Goal: Communication & Community: Answer question/provide support

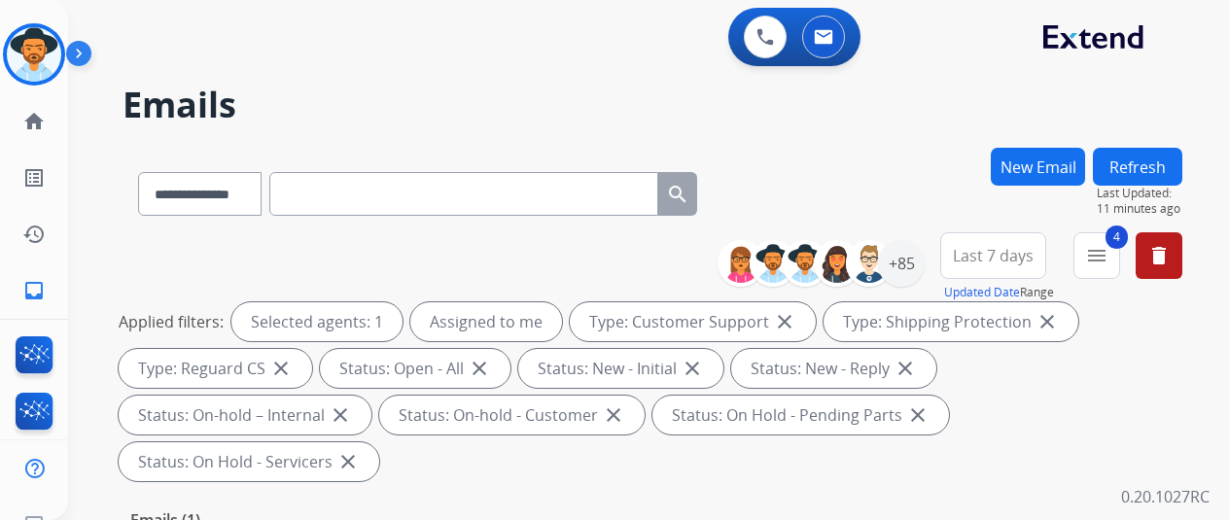
select select "**********"
click at [39, 40] on img at bounding box center [34, 54] width 54 height 54
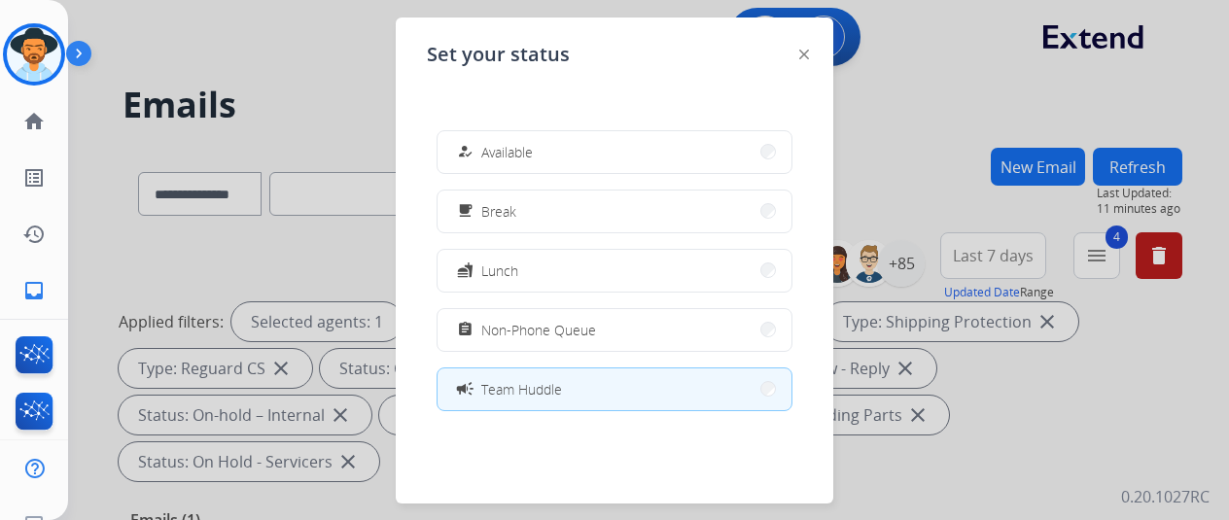
click at [585, 149] on button "how_to_reg Available" at bounding box center [615, 152] width 354 height 42
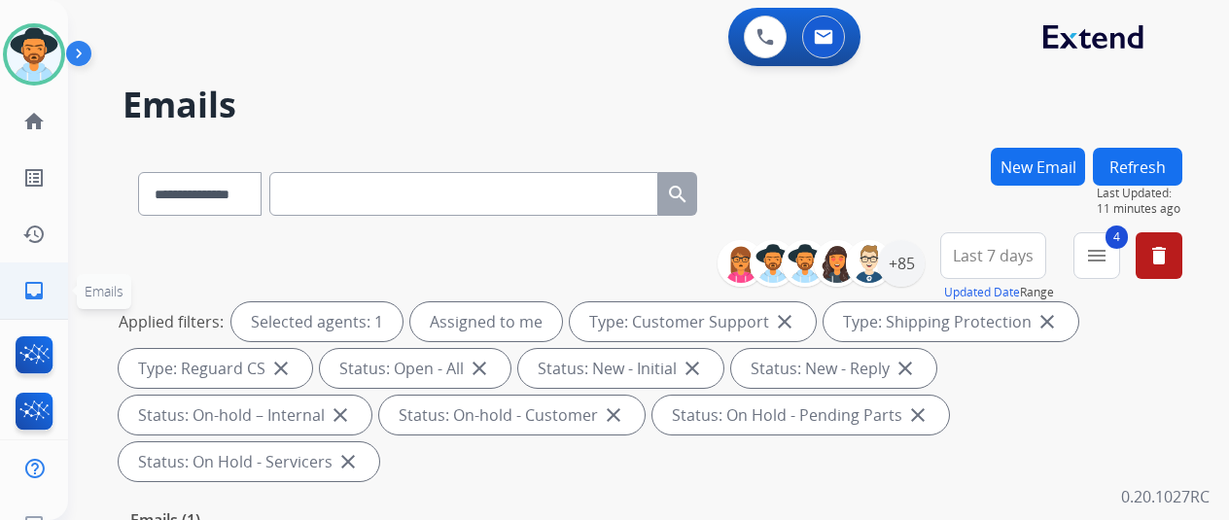
click at [39, 283] on mat-icon "inbox" at bounding box center [33, 290] width 23 height 23
click at [911, 260] on div "+85" at bounding box center [901, 263] width 47 height 47
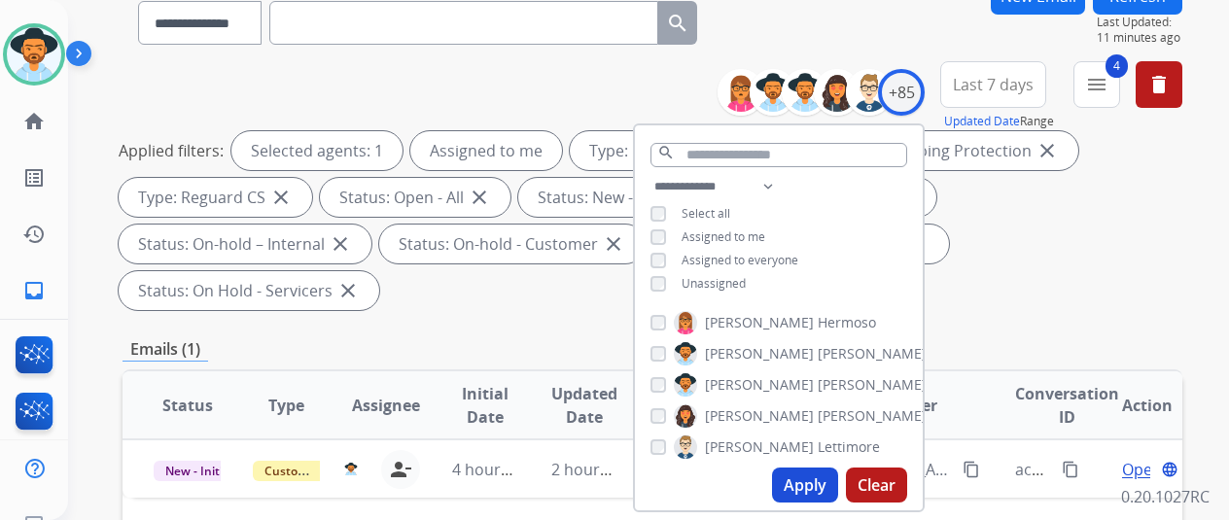
scroll to position [292, 0]
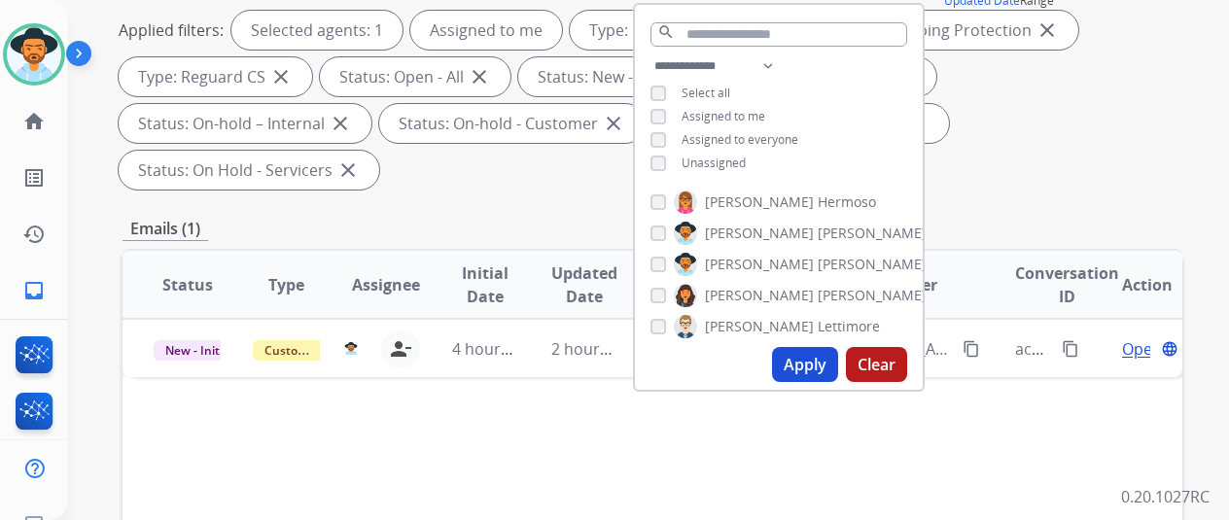
click at [818, 361] on button "Apply" at bounding box center [805, 364] width 66 height 35
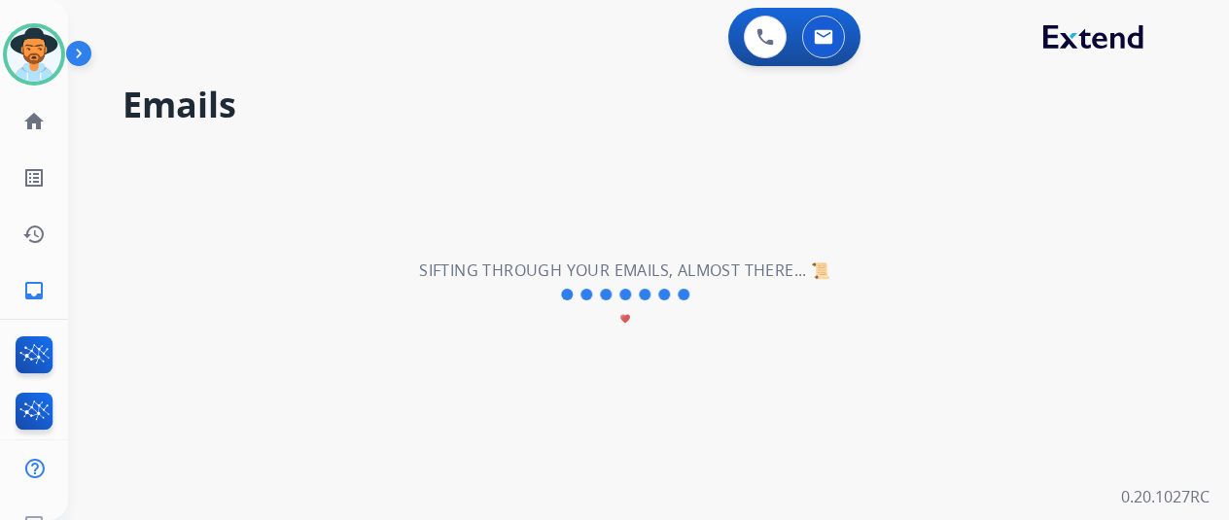
scroll to position [0, 0]
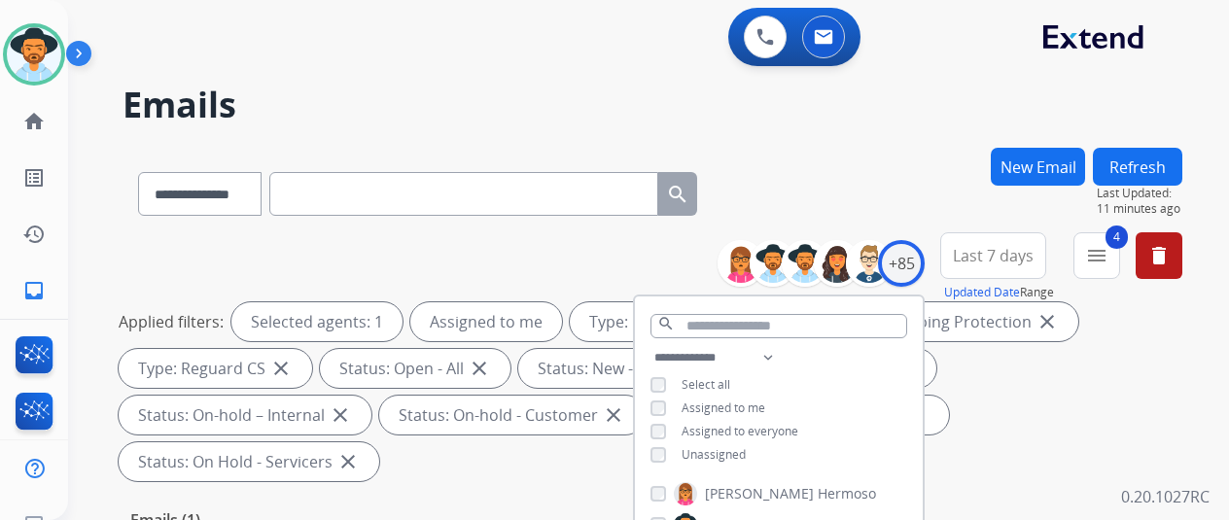
click at [881, 124] on h2 "Emails" at bounding box center [653, 105] width 1060 height 39
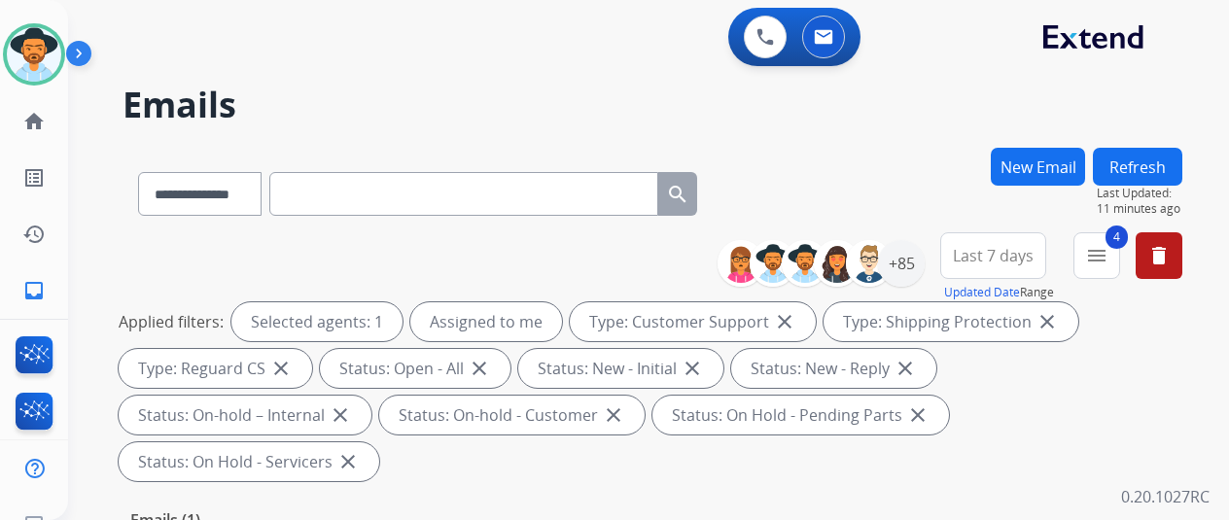
scroll to position [292, 0]
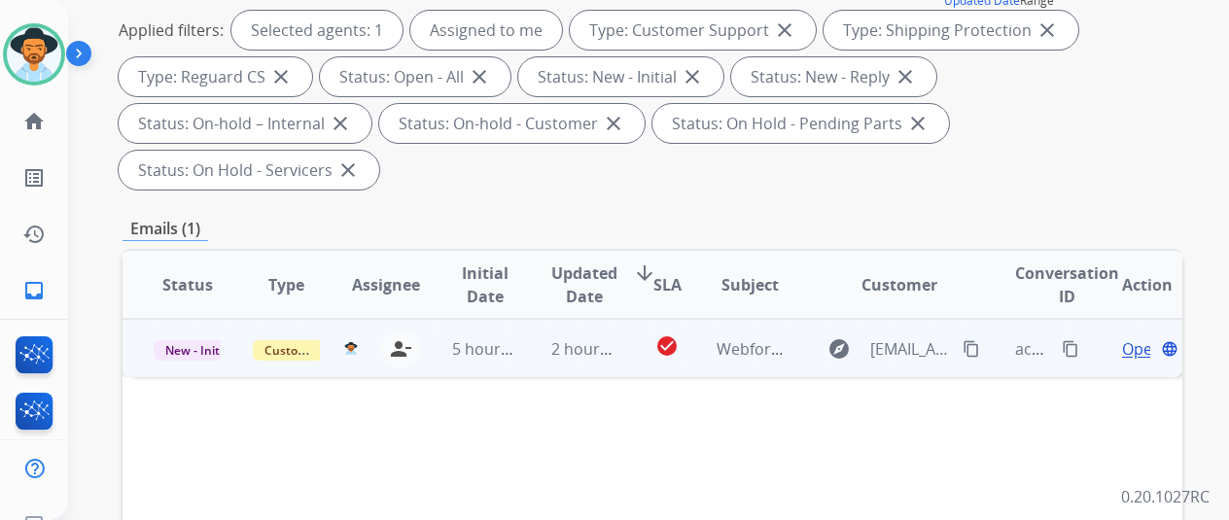
click at [1136, 337] on span "Open" at bounding box center [1142, 348] width 40 height 23
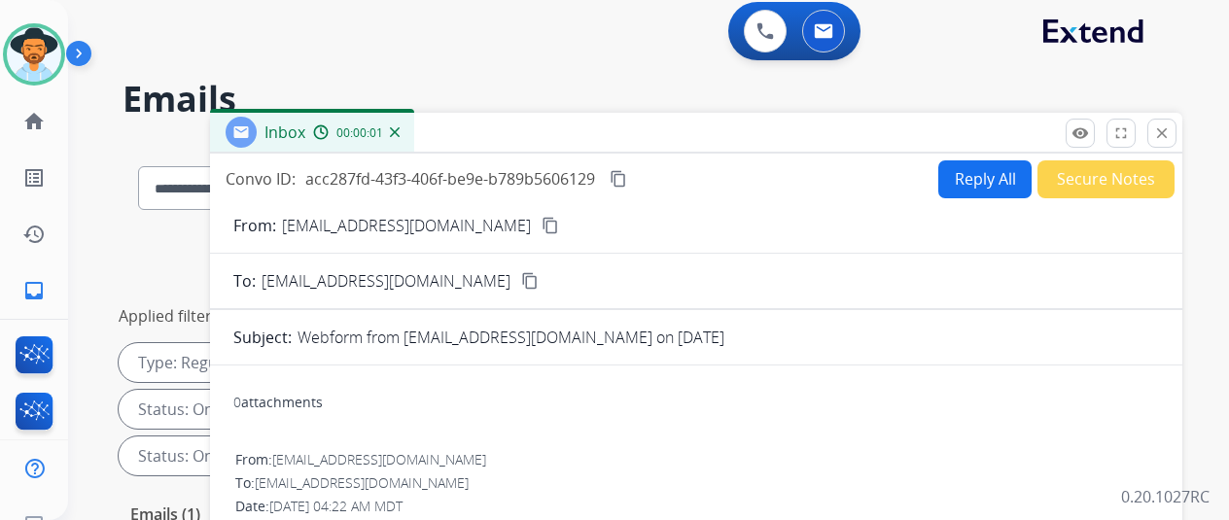
scroll to position [0, 0]
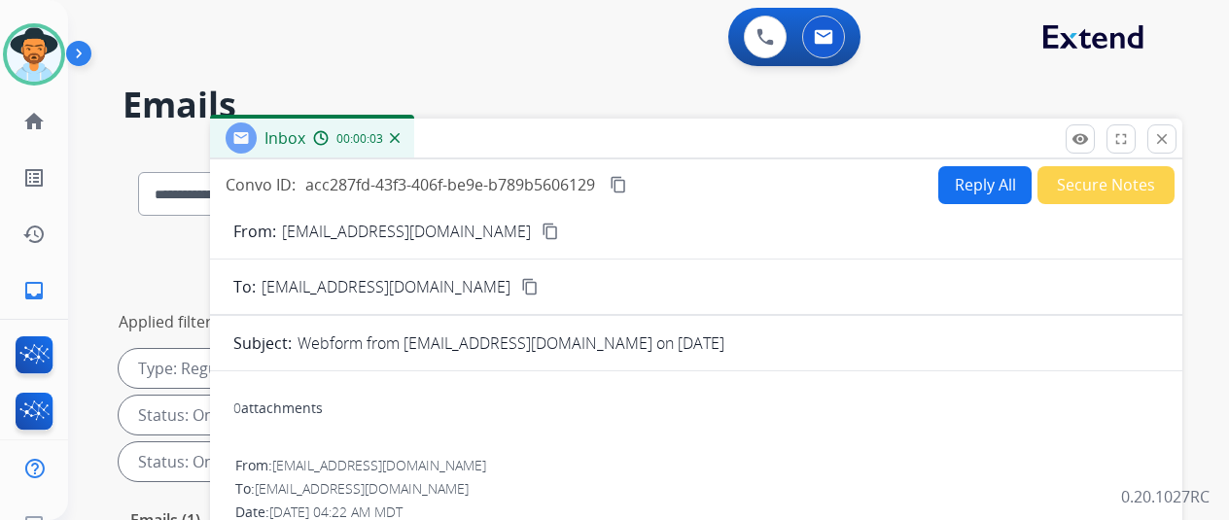
click at [542, 230] on mat-icon "content_copy" at bounding box center [551, 232] width 18 height 18
click at [995, 172] on button "Reply All" at bounding box center [984, 185] width 93 height 38
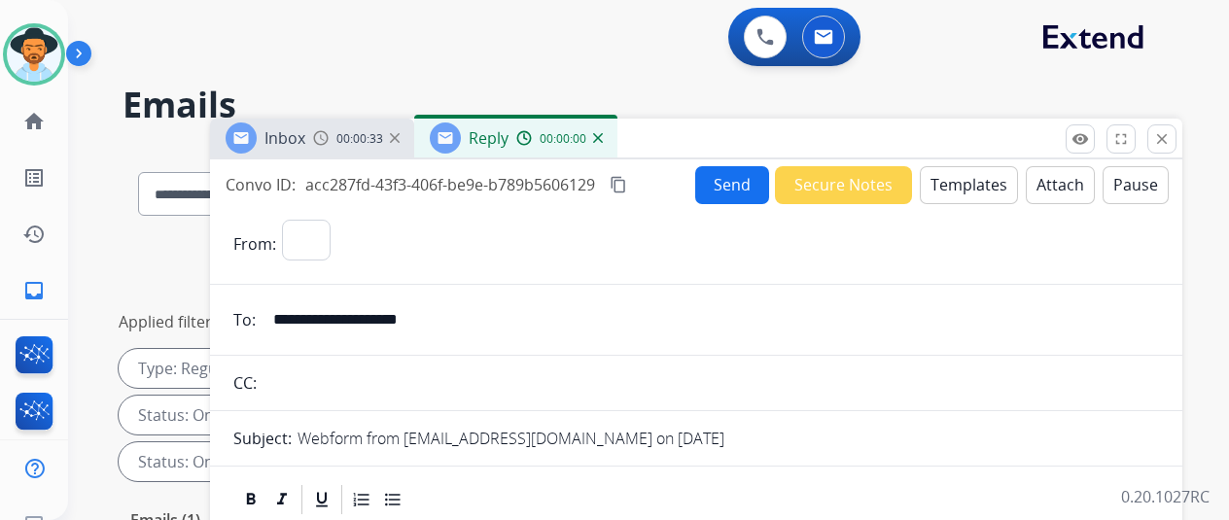
select select "**********"
click at [971, 174] on button "Templates" at bounding box center [969, 185] width 98 height 38
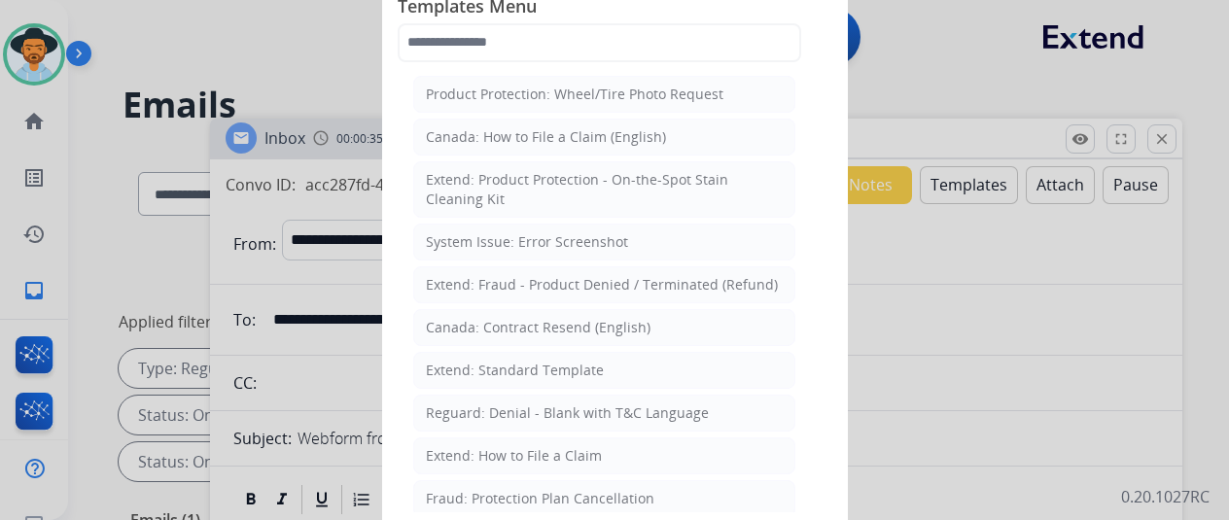
drag, startPoint x: 499, startPoint y: 371, endPoint x: 463, endPoint y: 225, distance: 150.2
click at [499, 369] on div "Extend: Standard Template" at bounding box center [515, 370] width 178 height 19
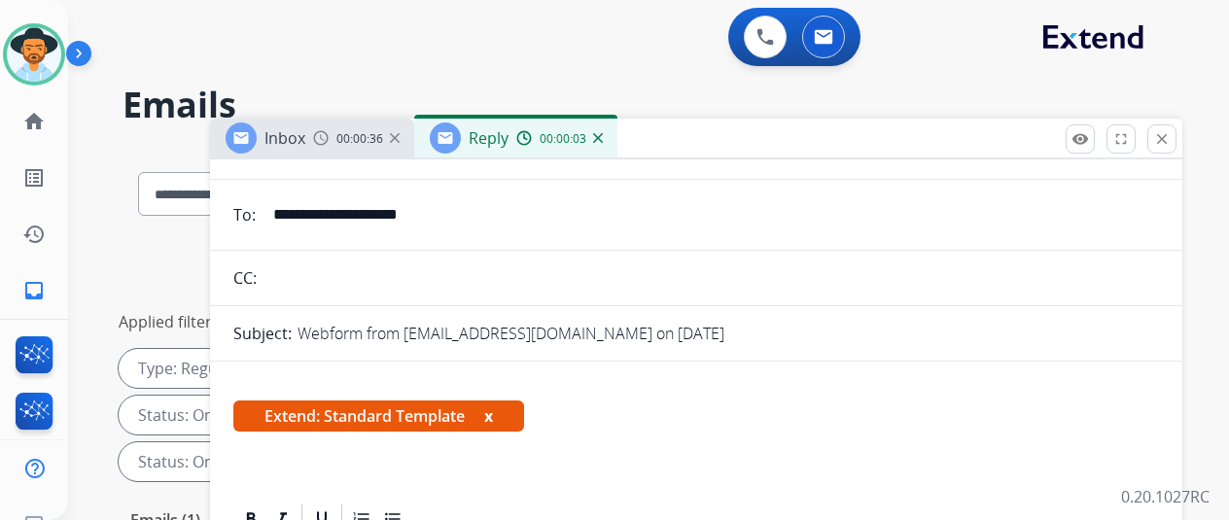
scroll to position [292, 0]
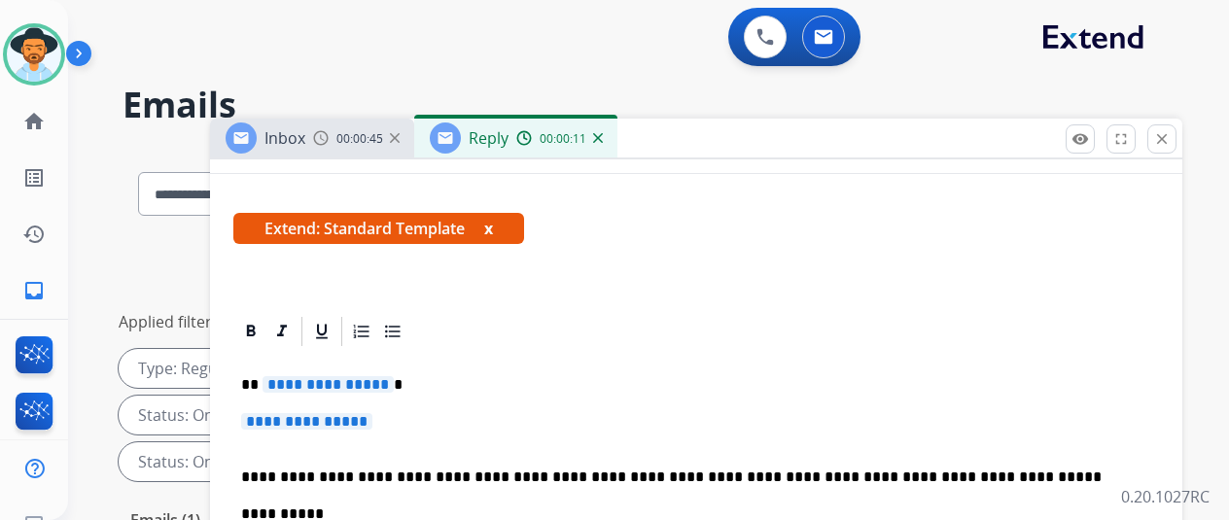
click at [391, 386] on span "**********" at bounding box center [328, 384] width 131 height 17
click at [372, 423] on span "**********" at bounding box center [306, 421] width 131 height 17
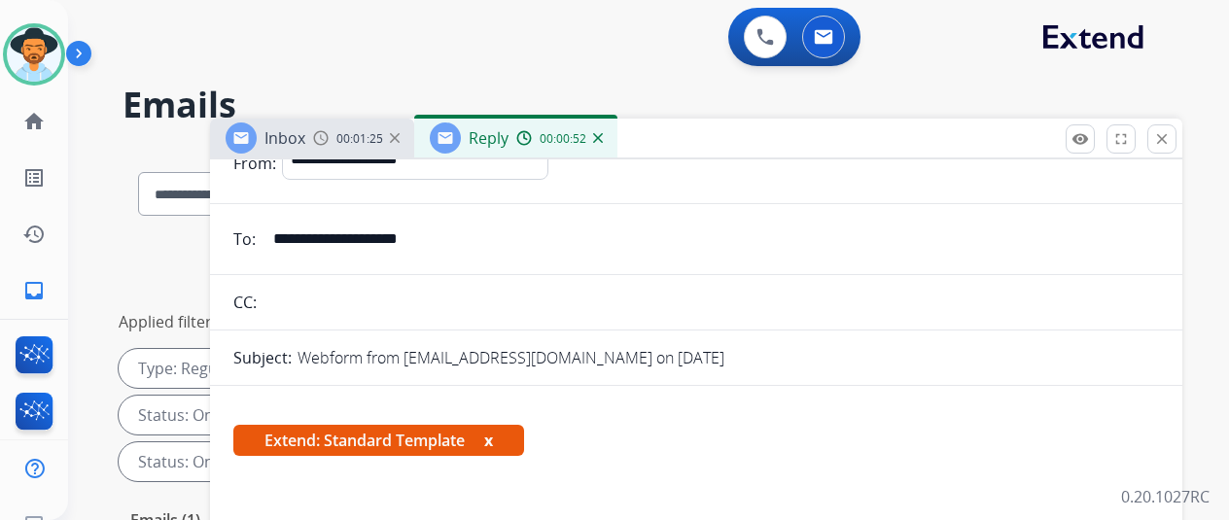
scroll to position [0, 0]
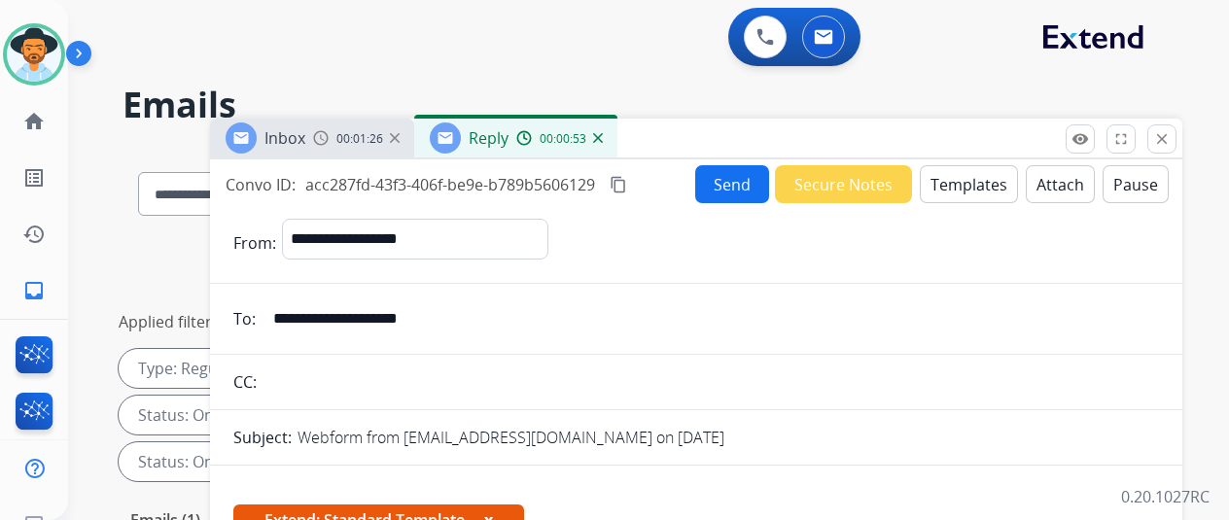
click at [731, 180] on button "Send" at bounding box center [732, 184] width 74 height 38
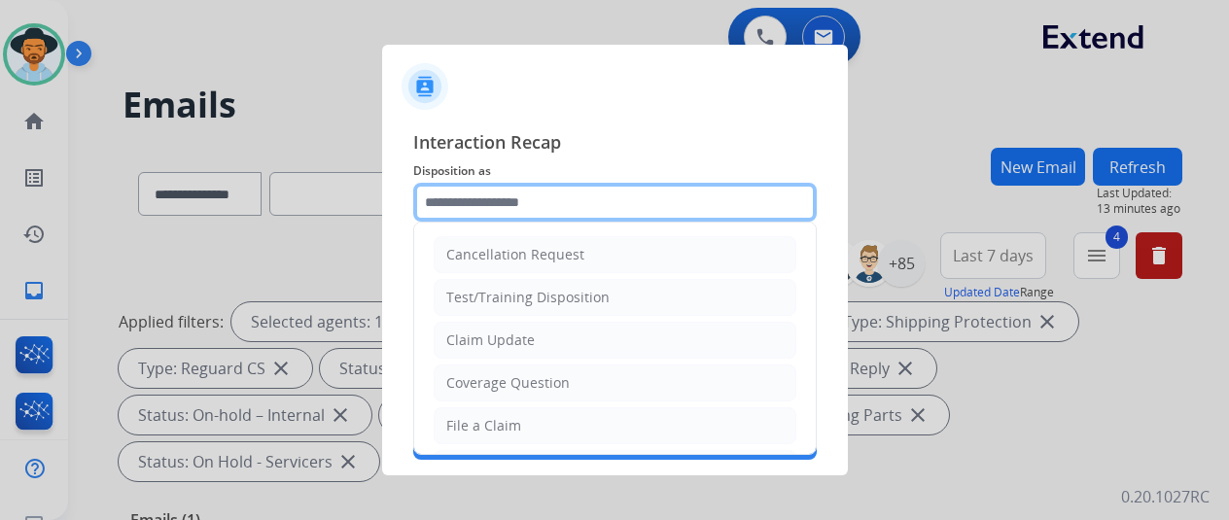
click at [480, 199] on input "text" at bounding box center [615, 202] width 404 height 39
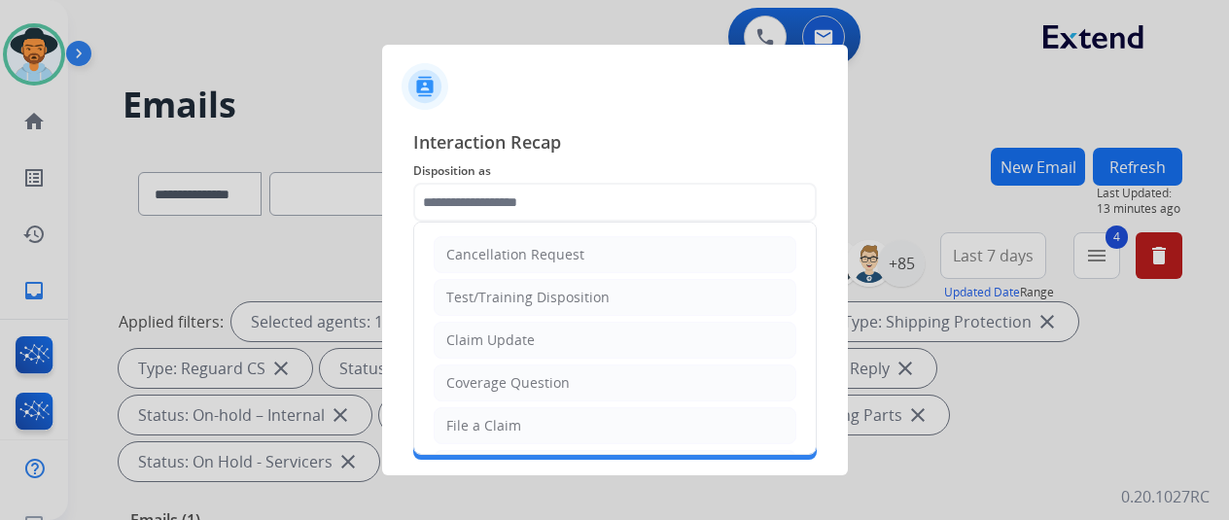
drag, startPoint x: 485, startPoint y: 373, endPoint x: 483, endPoint y: 308, distance: 65.2
click at [486, 367] on li "Coverage Question" at bounding box center [615, 383] width 363 height 37
type input "**********"
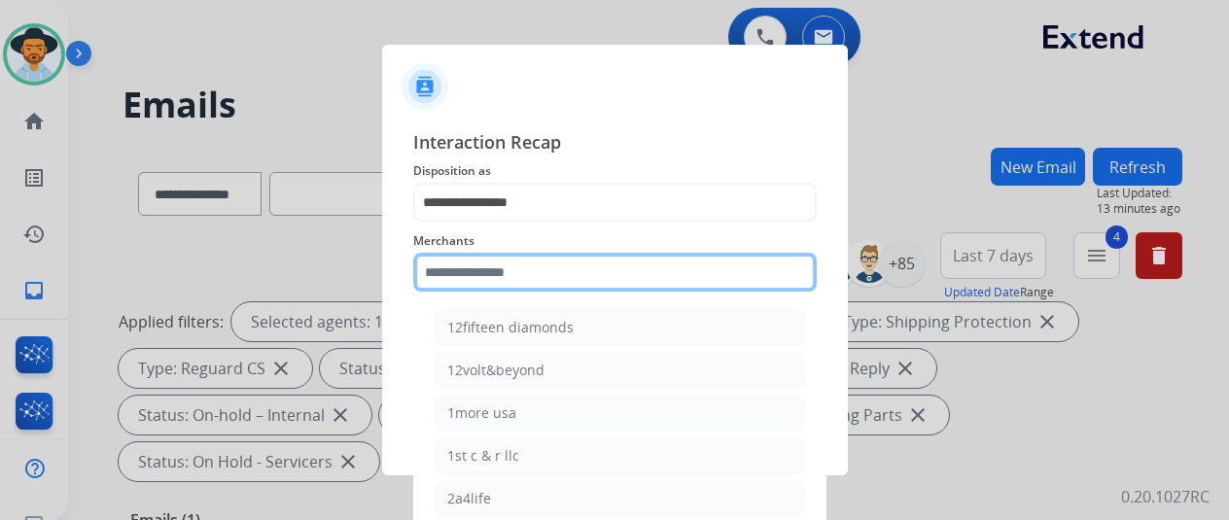
click at [467, 277] on input "text" at bounding box center [615, 272] width 404 height 39
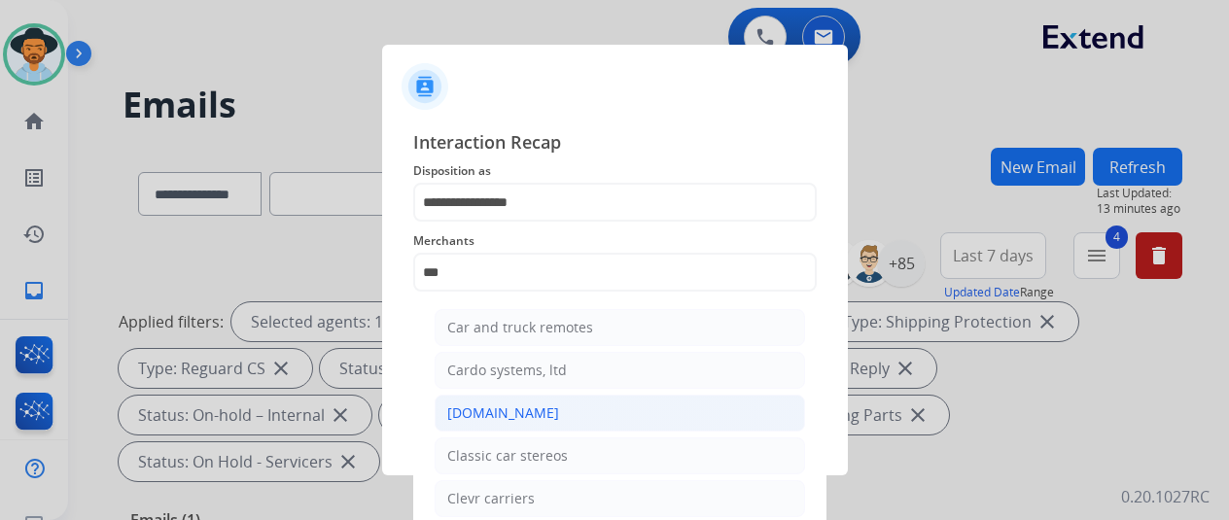
click at [511, 413] on div "[DOMAIN_NAME]" at bounding box center [503, 413] width 112 height 19
type input "**********"
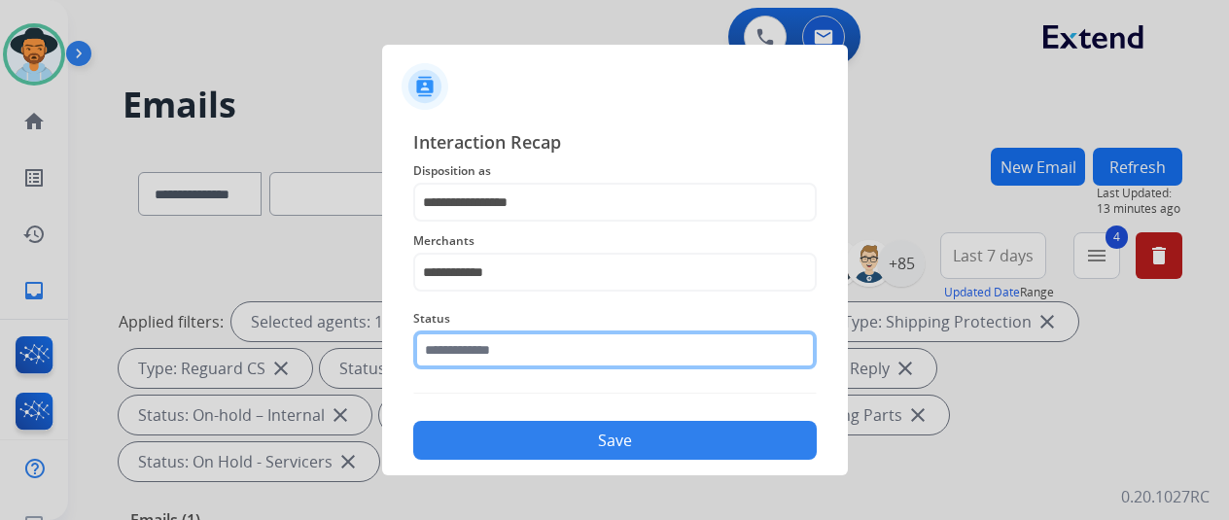
click at [496, 356] on input "text" at bounding box center [615, 350] width 404 height 39
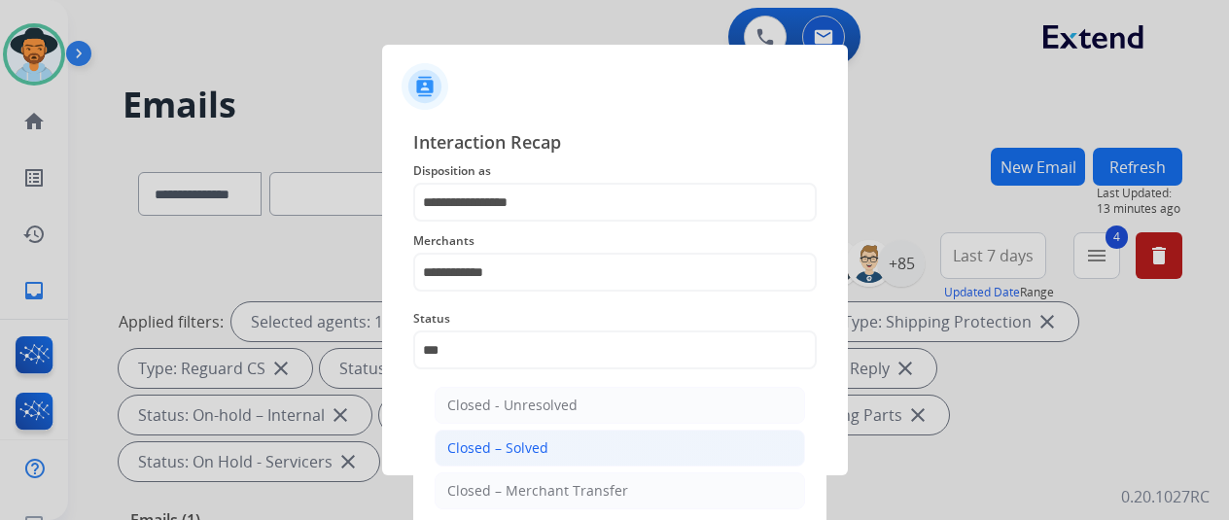
click at [477, 433] on li "Closed – Solved" at bounding box center [620, 448] width 371 height 37
type input "**********"
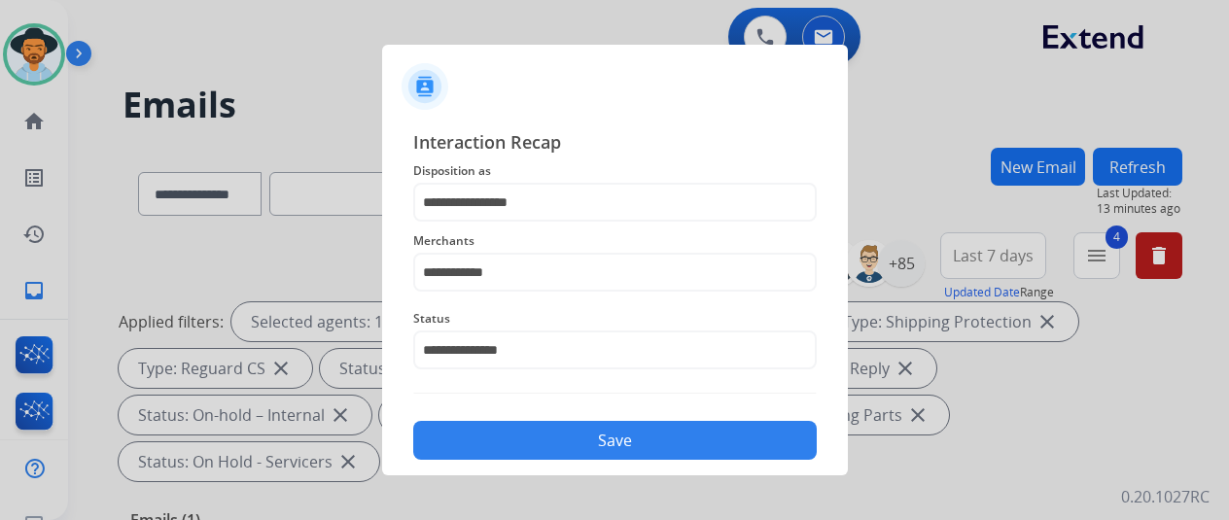
click at [514, 425] on button "Save" at bounding box center [615, 440] width 404 height 39
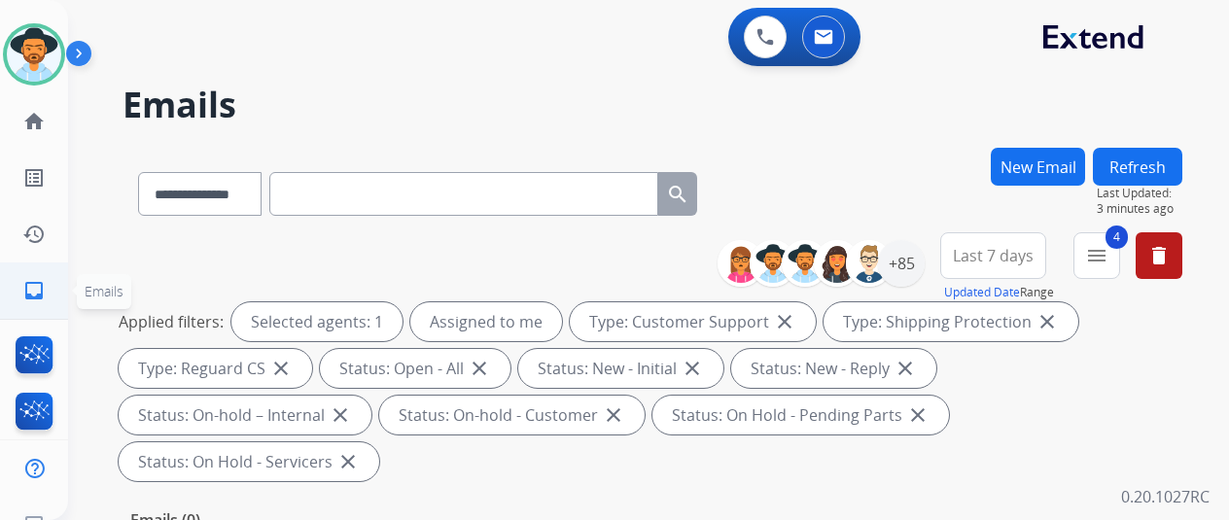
click at [41, 293] on mat-icon "inbox" at bounding box center [33, 290] width 23 height 23
click at [912, 262] on div "+85" at bounding box center [901, 263] width 47 height 47
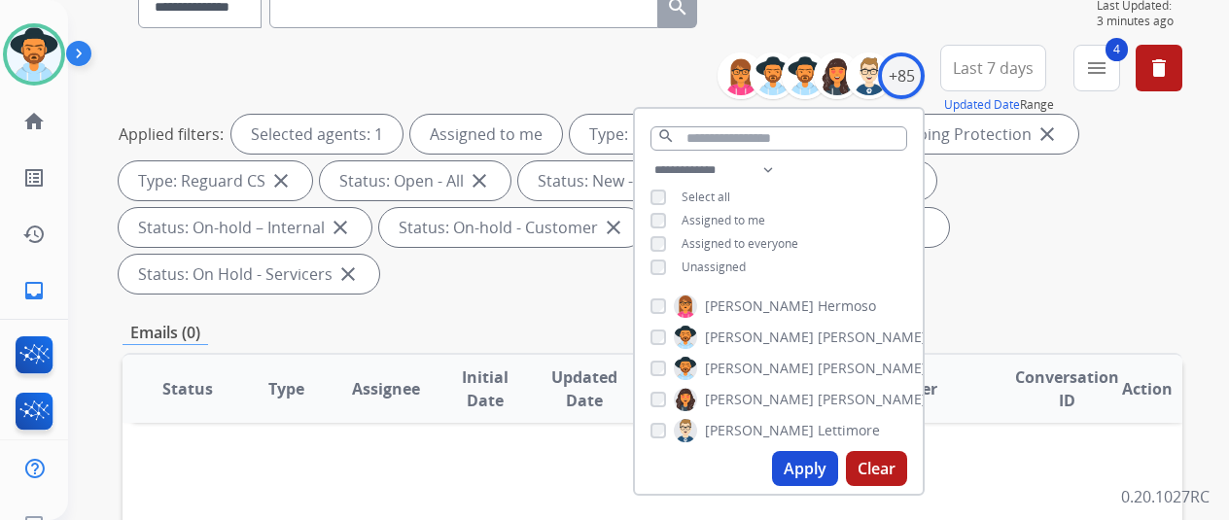
scroll to position [194, 0]
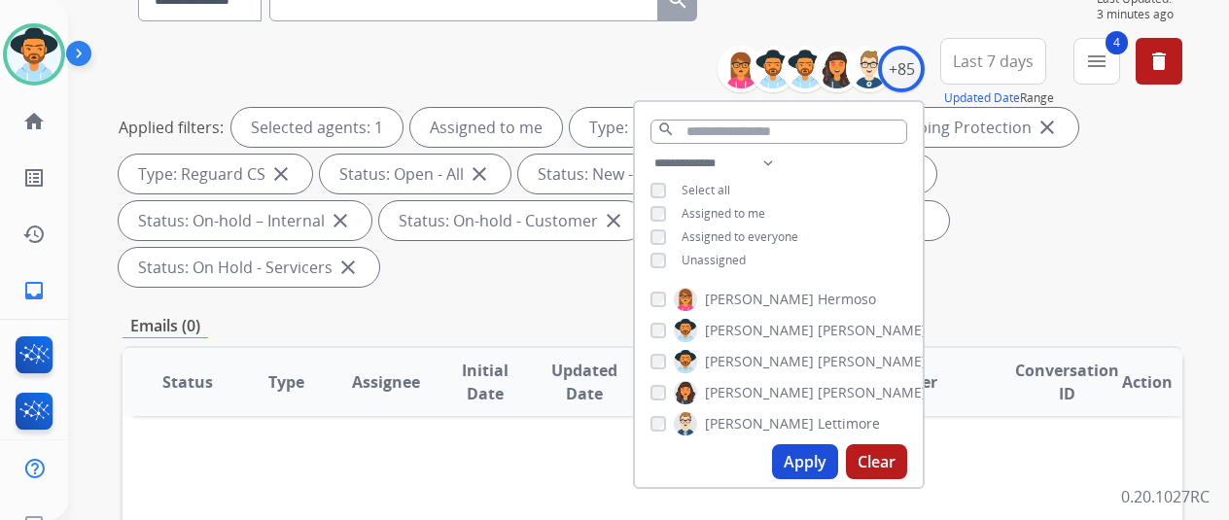
click at [813, 454] on button "Apply" at bounding box center [805, 461] width 66 height 35
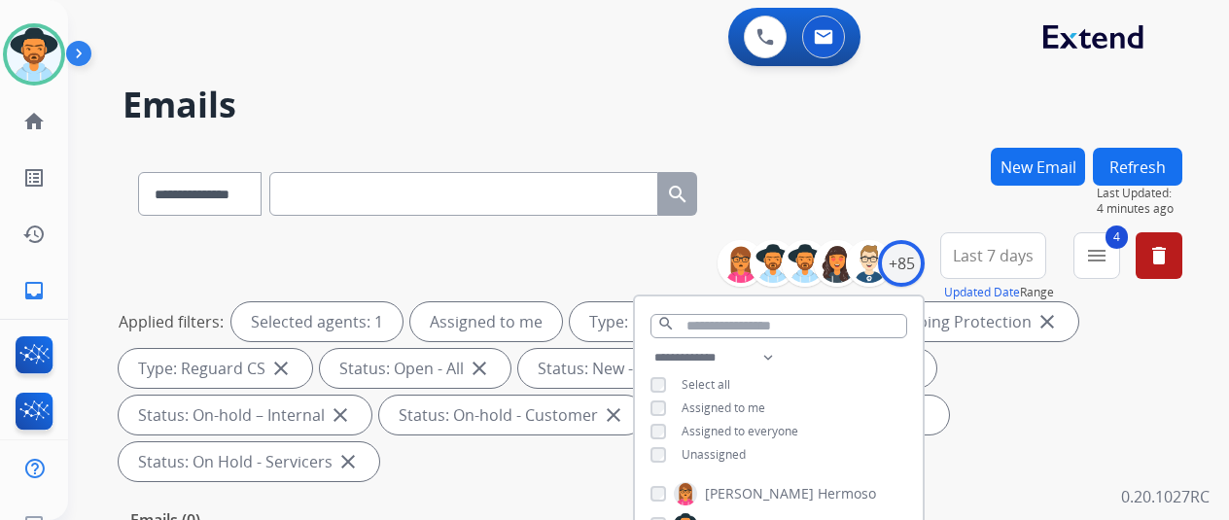
drag, startPoint x: 844, startPoint y: 193, endPoint x: 862, endPoint y: 176, distance: 24.1
click at [850, 190] on div "**********" at bounding box center [653, 190] width 1060 height 85
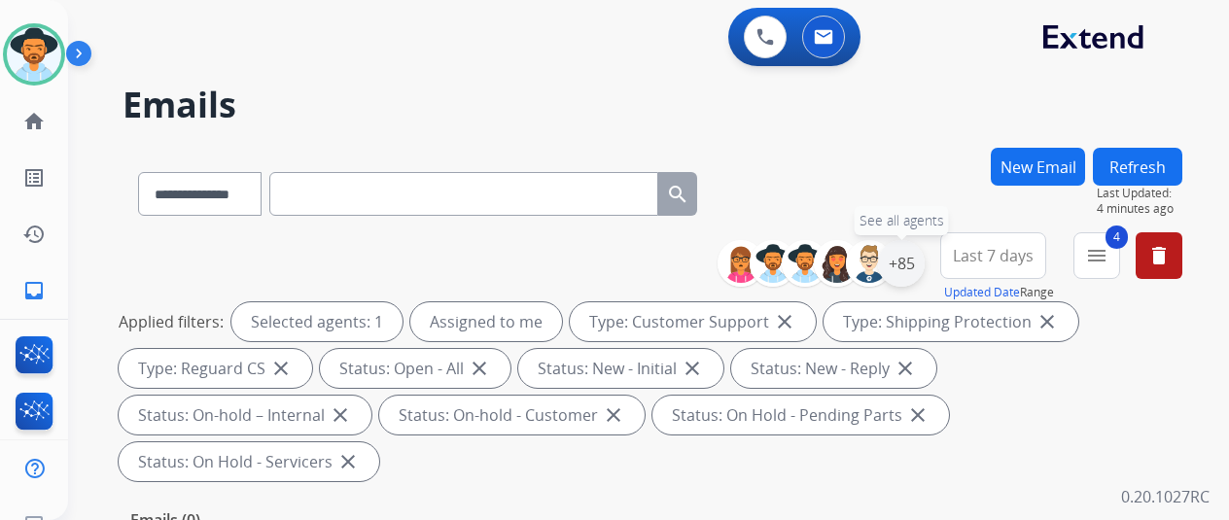
click at [912, 268] on div "+85" at bounding box center [901, 263] width 47 height 47
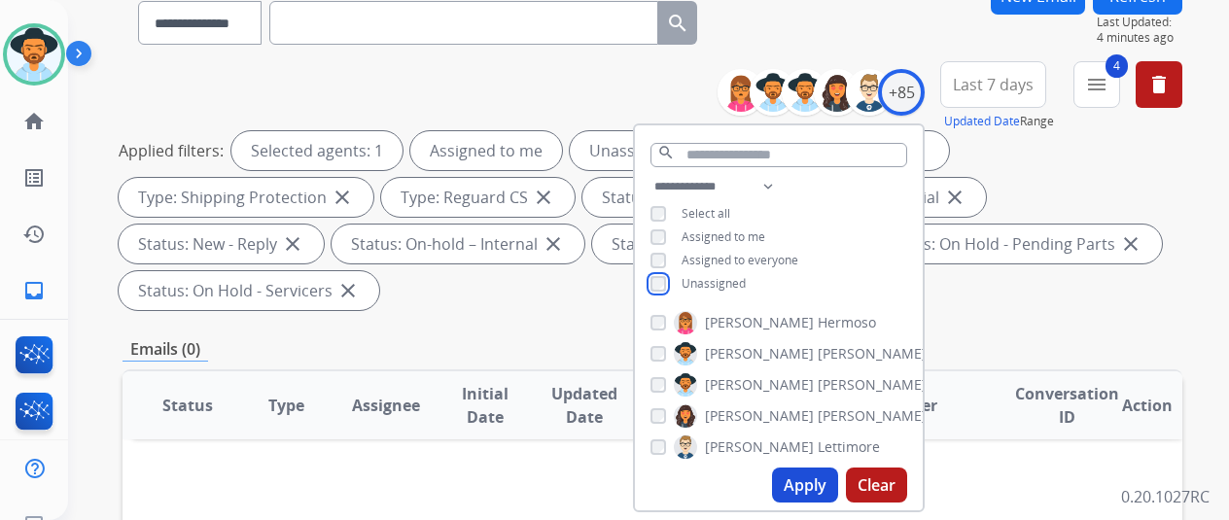
scroll to position [292, 0]
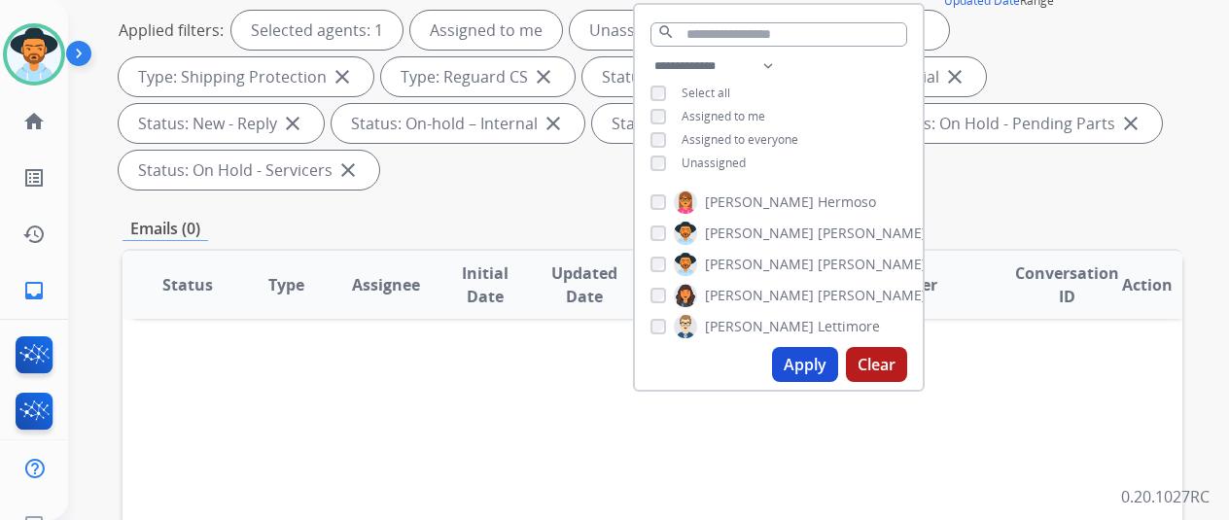
click at [817, 362] on button "Apply" at bounding box center [805, 364] width 66 height 35
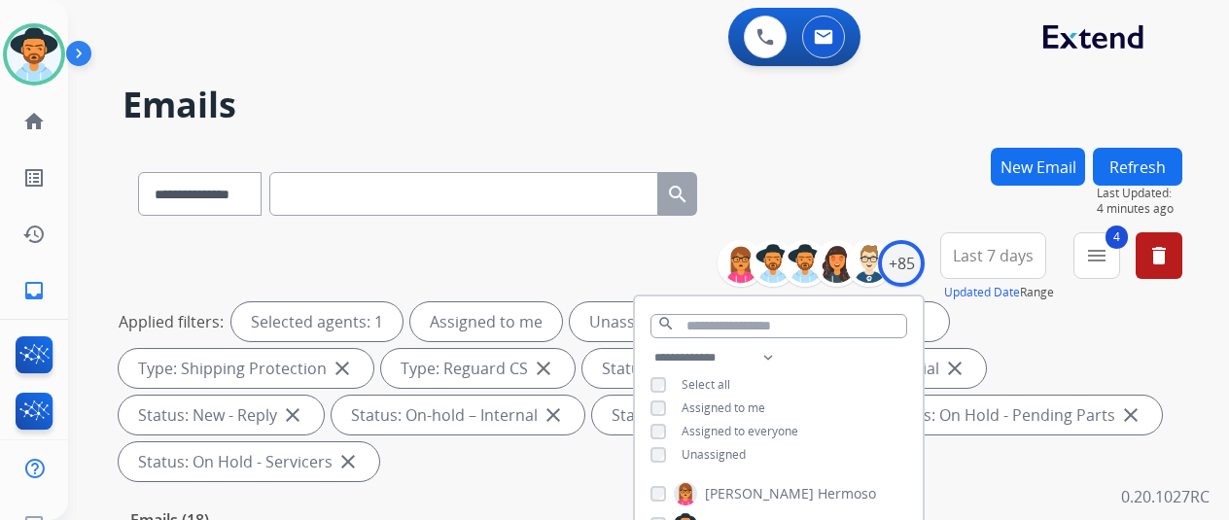
click at [812, 174] on div "**********" at bounding box center [653, 190] width 1060 height 85
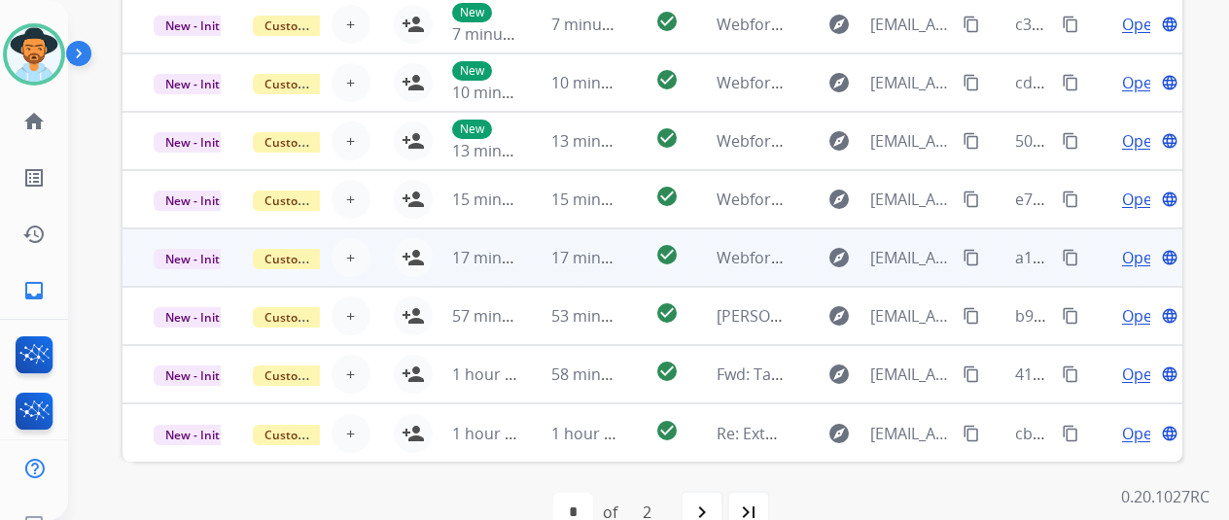
scroll to position [757, 0]
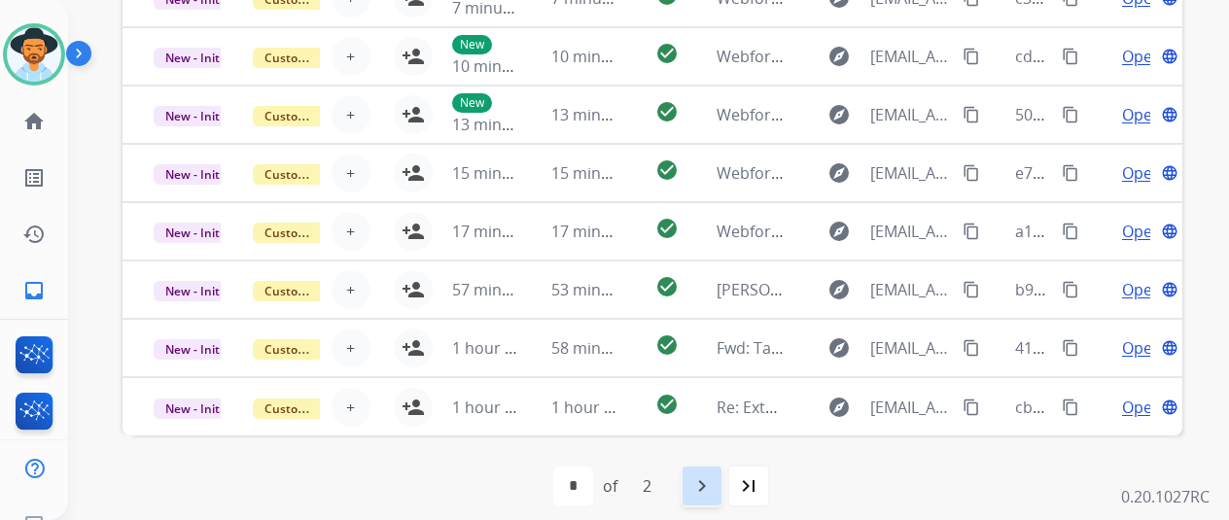
click at [710, 482] on mat-icon "navigate_next" at bounding box center [701, 486] width 23 height 23
select select "*"
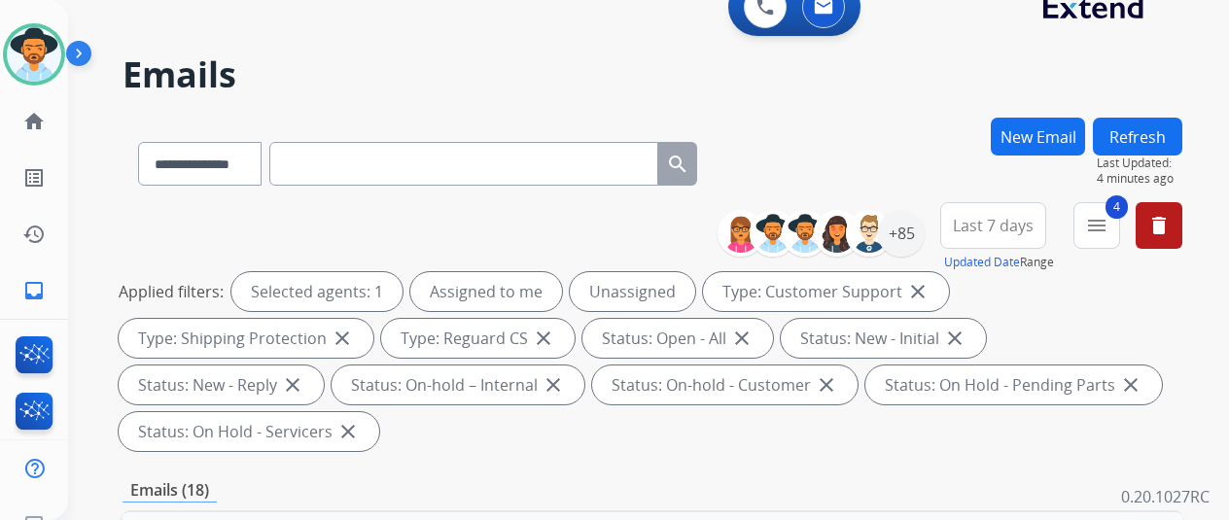
scroll to position [0, 0]
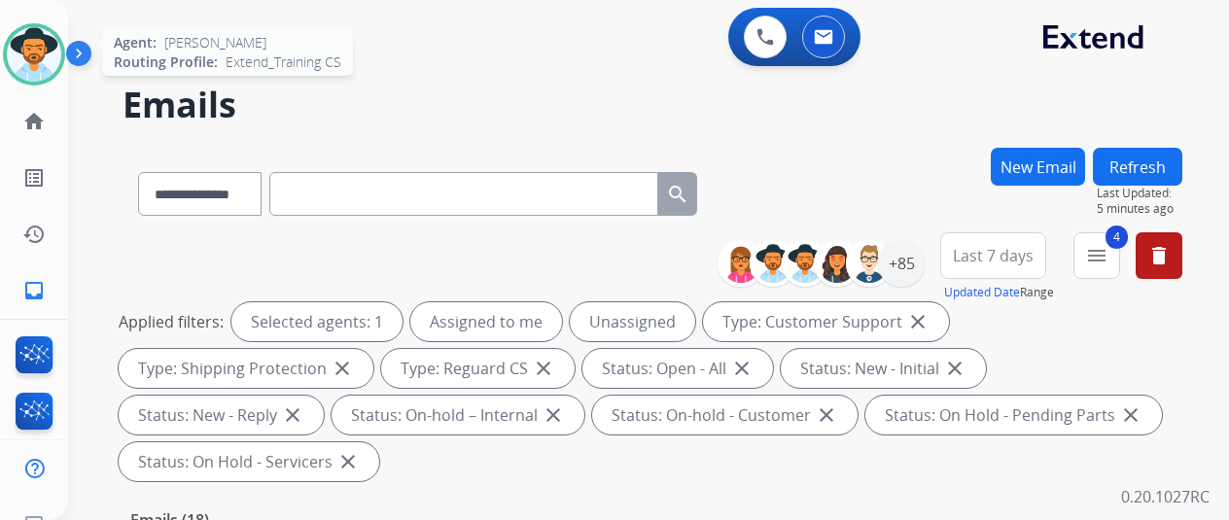
click at [37, 40] on img at bounding box center [34, 54] width 54 height 54
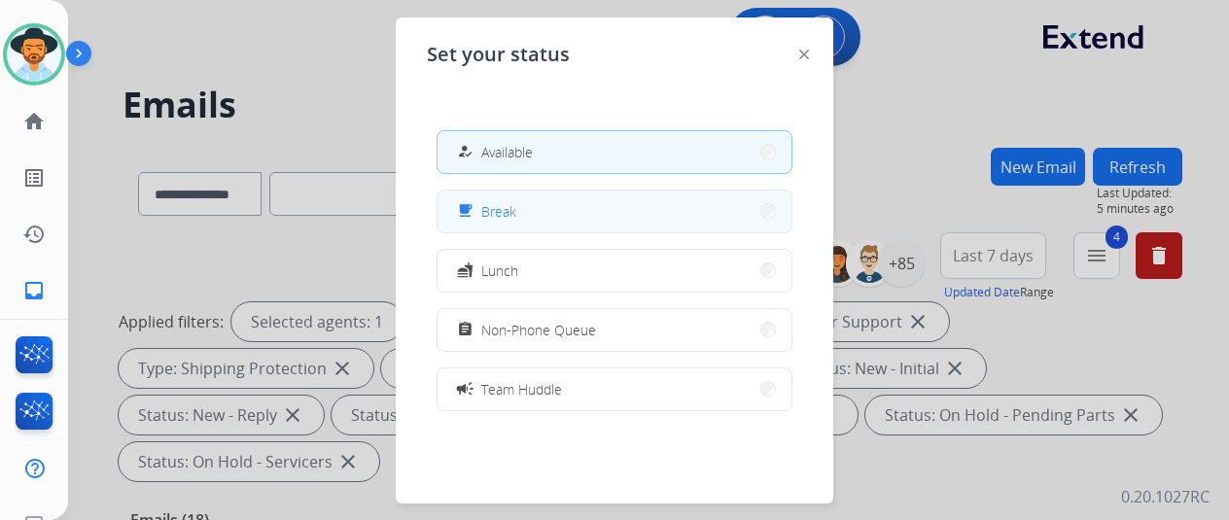
click at [527, 203] on button "free_breakfast Break" at bounding box center [615, 212] width 354 height 42
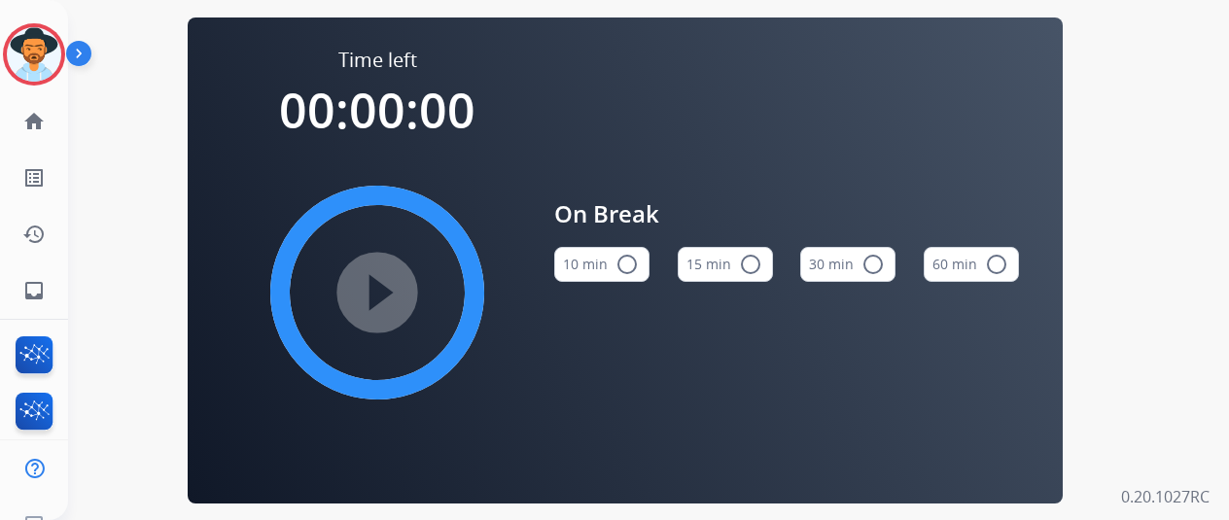
click at [631, 266] on mat-icon "radio_button_unchecked" at bounding box center [627, 264] width 23 height 23
click at [381, 293] on mat-icon "play_circle_filled" at bounding box center [377, 292] width 23 height 23
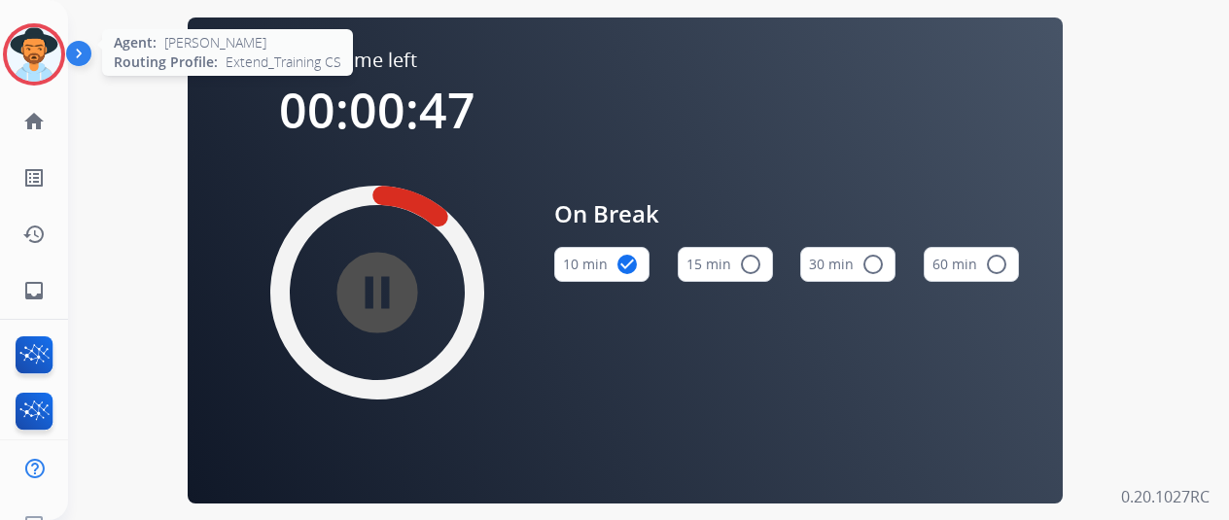
click at [37, 44] on img at bounding box center [34, 54] width 54 height 54
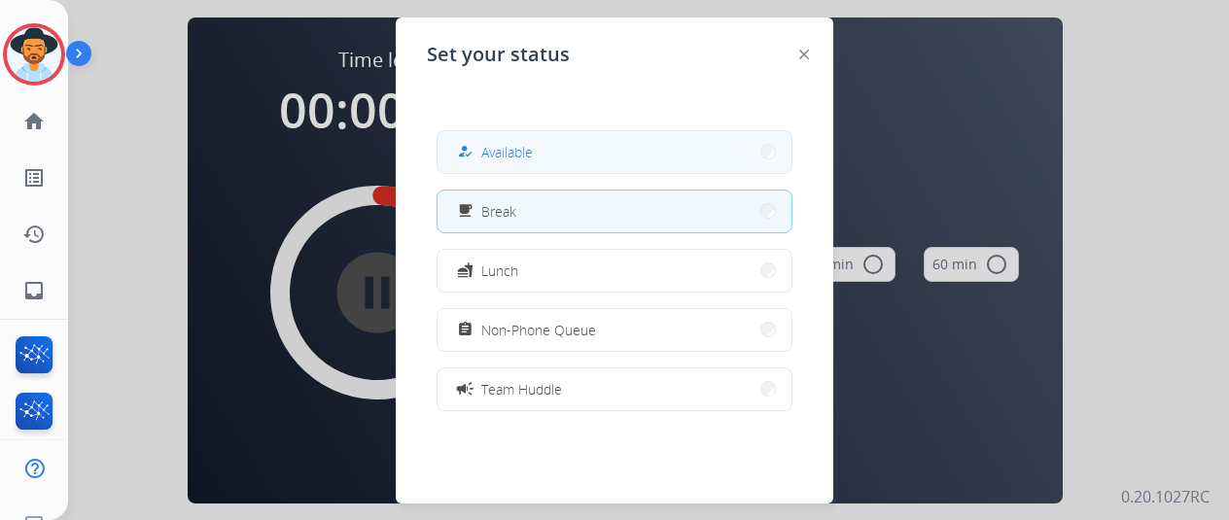
click at [483, 149] on div "how_to_reg Available" at bounding box center [493, 151] width 80 height 23
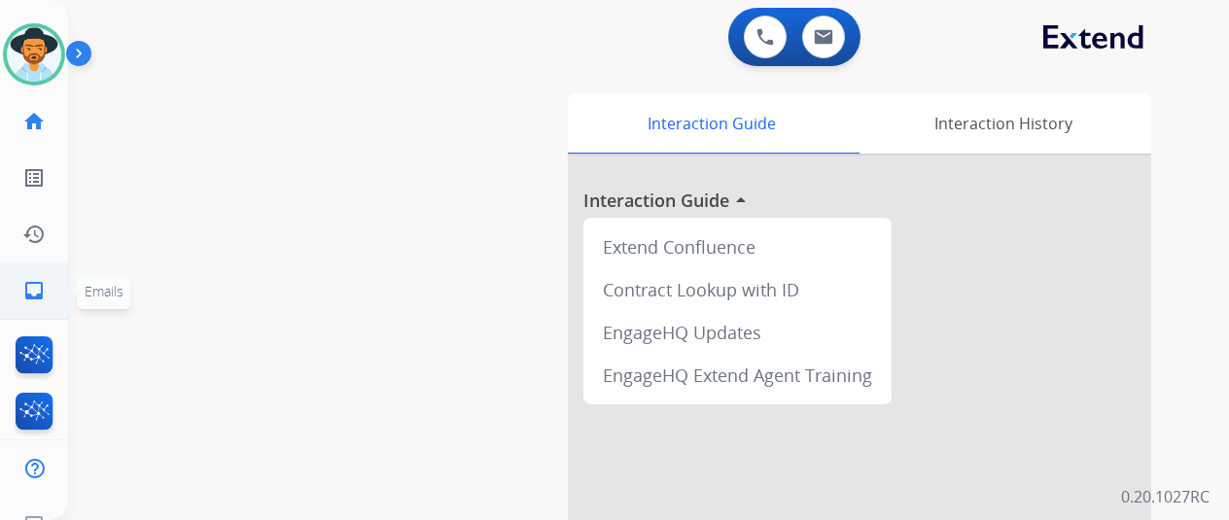
click at [39, 291] on mat-icon "inbox" at bounding box center [33, 290] width 23 height 23
select select "**********"
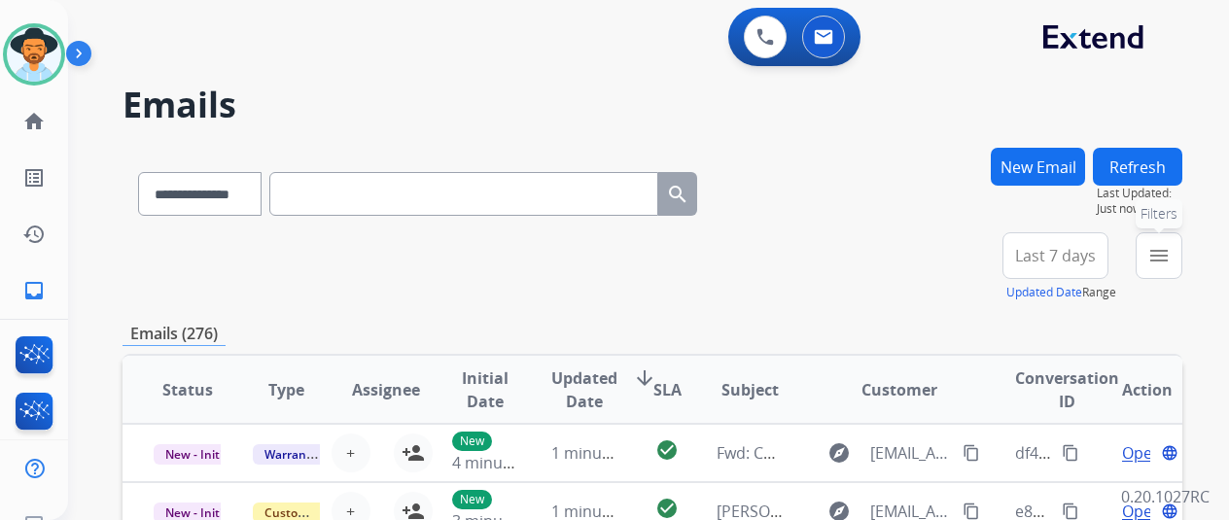
click at [1171, 256] on mat-icon "menu" at bounding box center [1159, 255] width 23 height 23
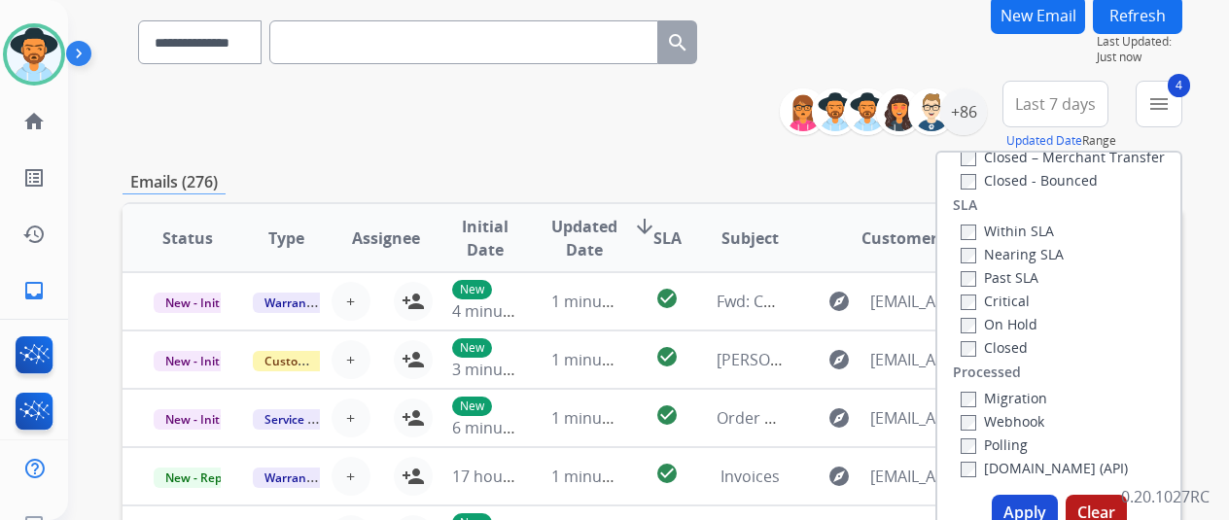
scroll to position [292, 0]
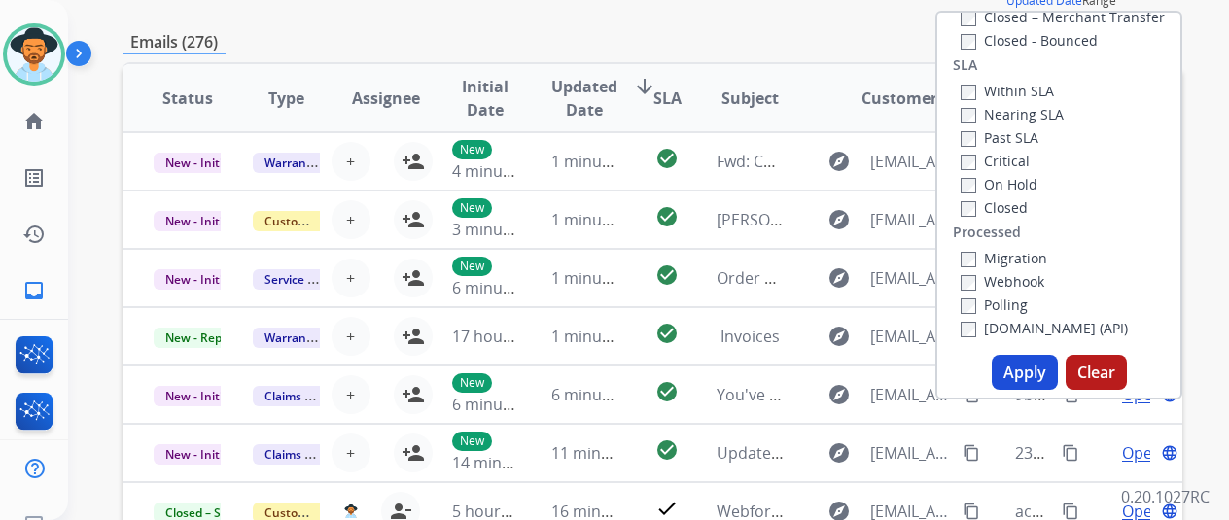
click at [1031, 370] on button "Apply" at bounding box center [1025, 372] width 66 height 35
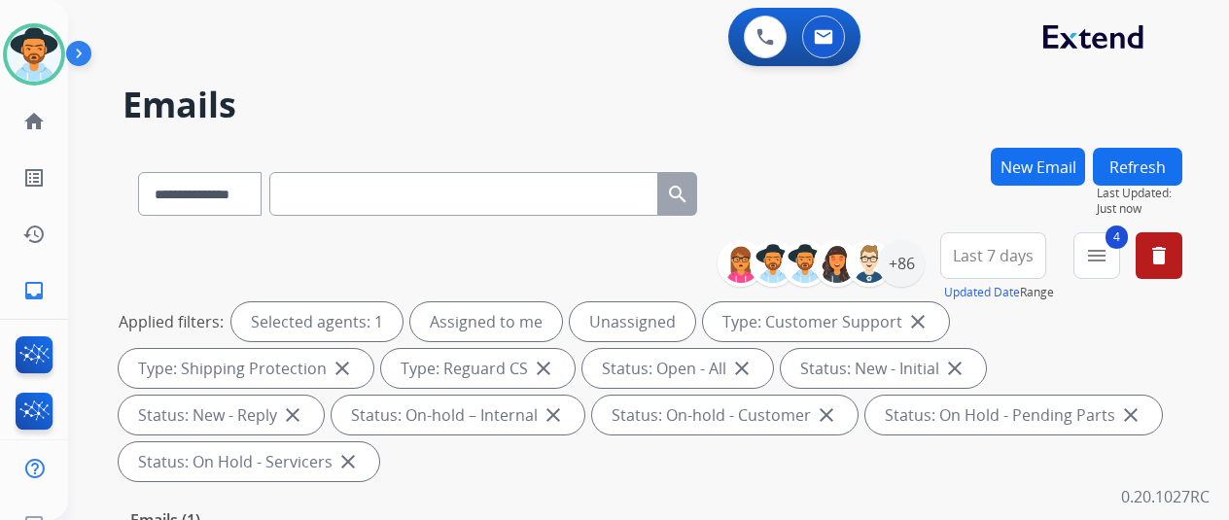
click at [900, 191] on div "**********" at bounding box center [653, 190] width 1060 height 85
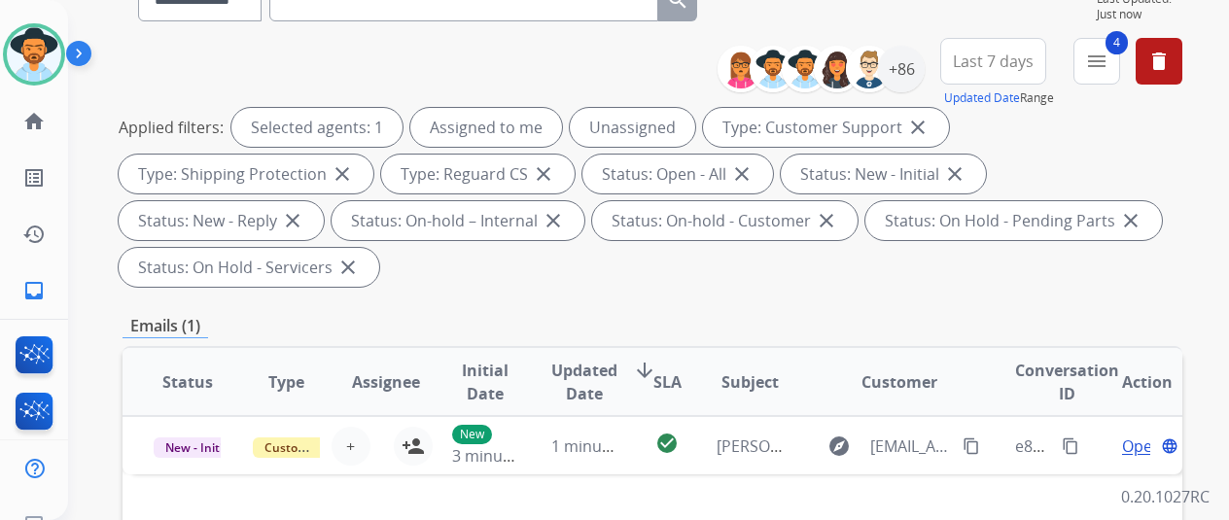
scroll to position [97, 0]
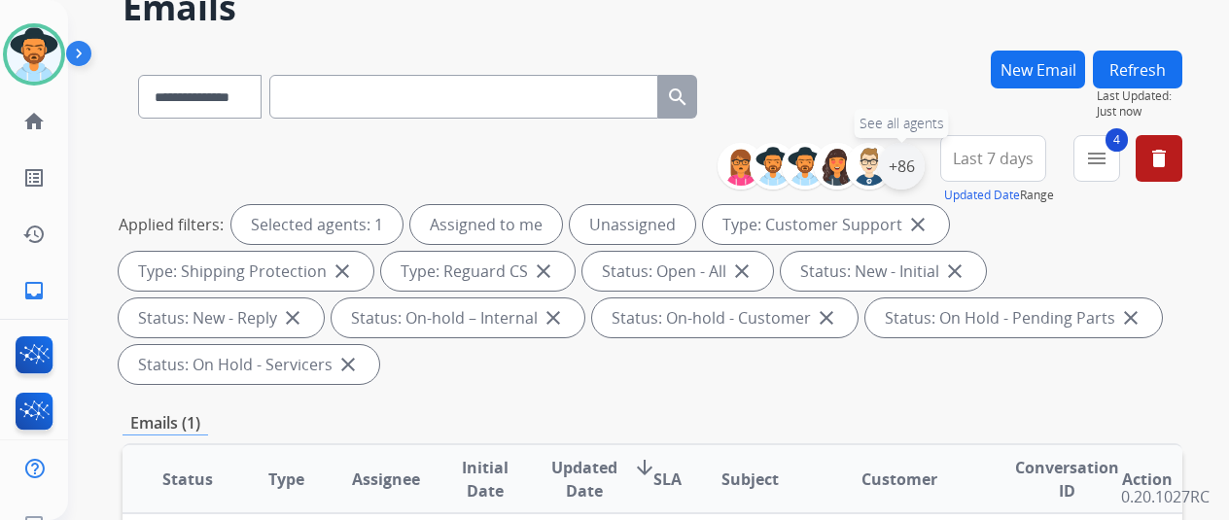
click at [914, 168] on div "+86" at bounding box center [901, 166] width 47 height 47
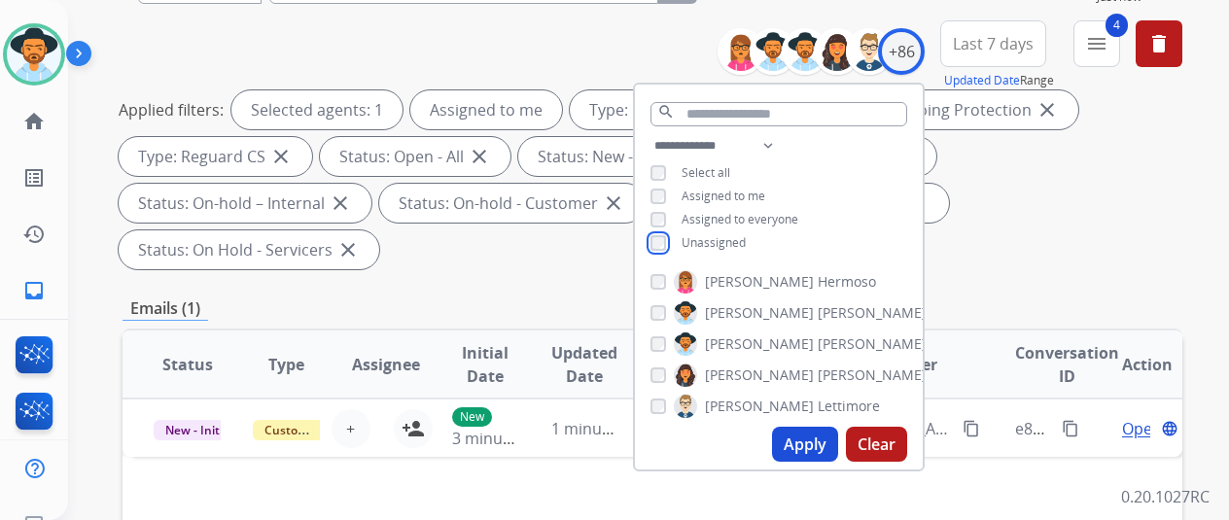
scroll to position [389, 0]
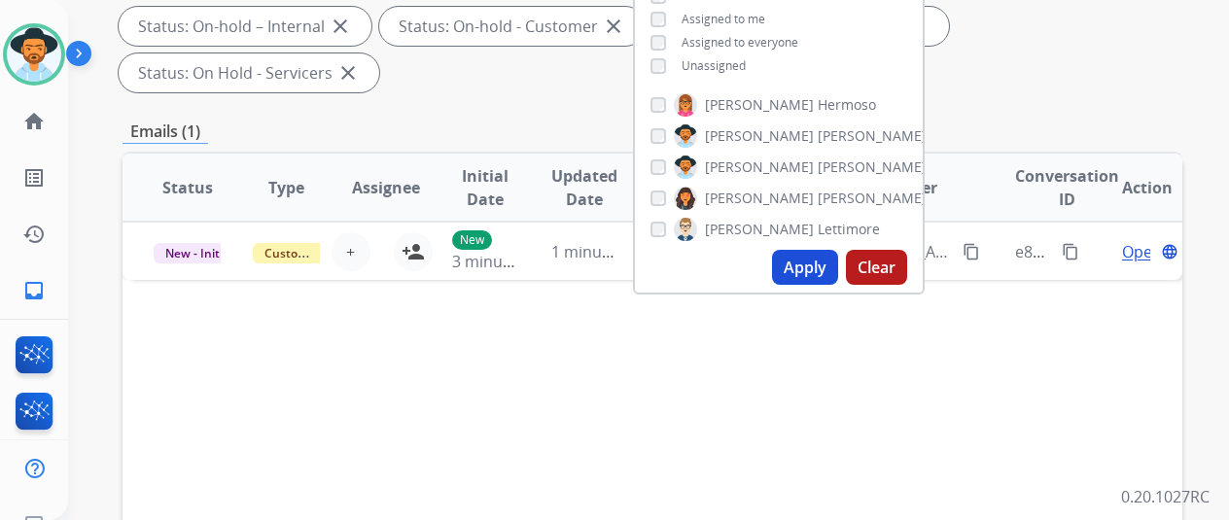
click at [808, 275] on button "Apply" at bounding box center [805, 267] width 66 height 35
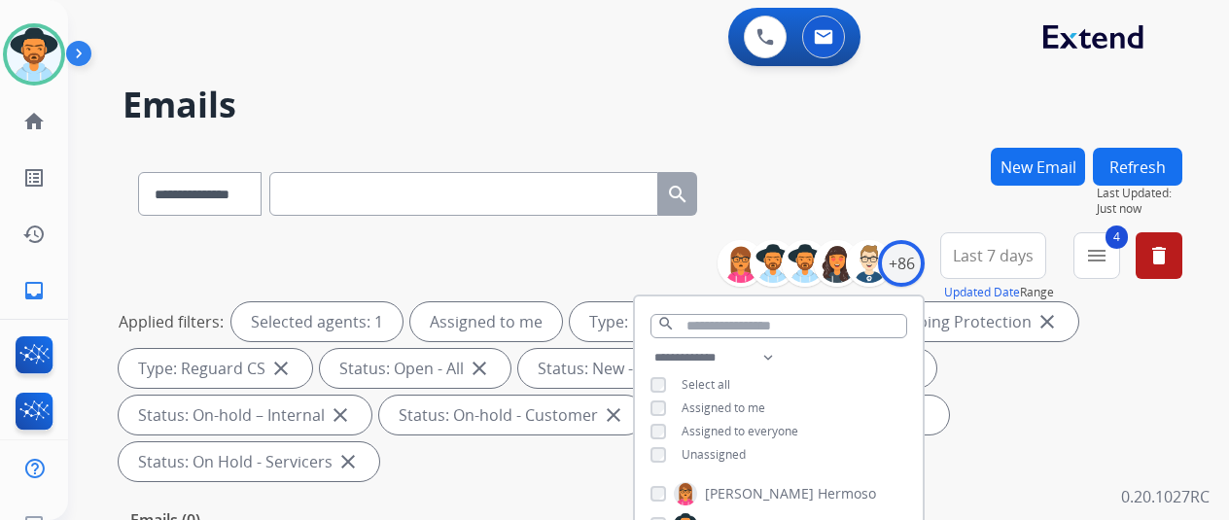
click at [881, 140] on div "**********" at bounding box center [625, 330] width 1114 height 520
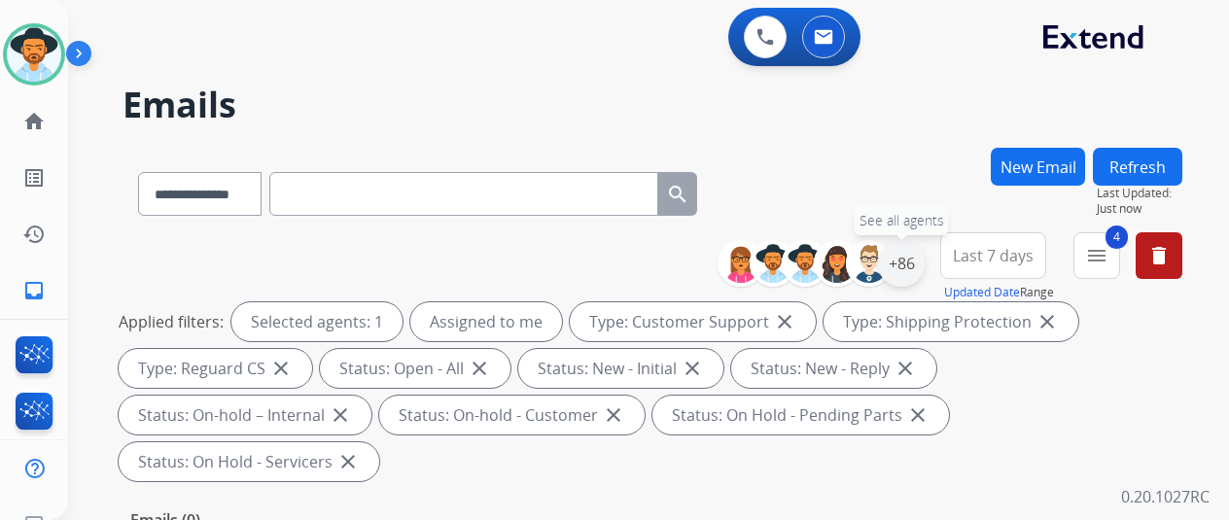
click at [911, 265] on div "+86" at bounding box center [901, 263] width 47 height 47
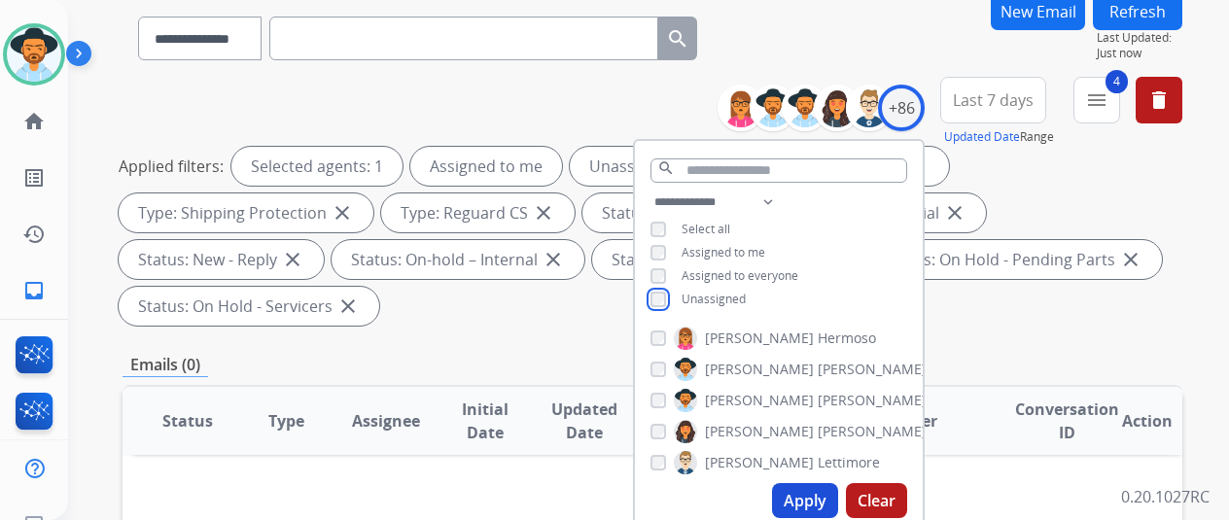
scroll to position [292, 0]
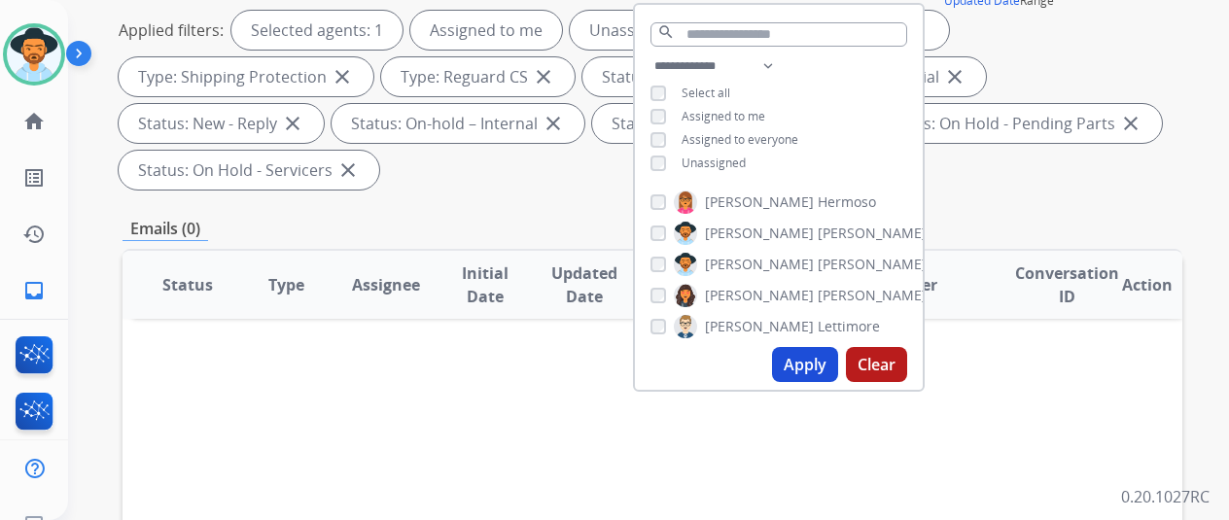
click at [824, 369] on button "Apply" at bounding box center [805, 364] width 66 height 35
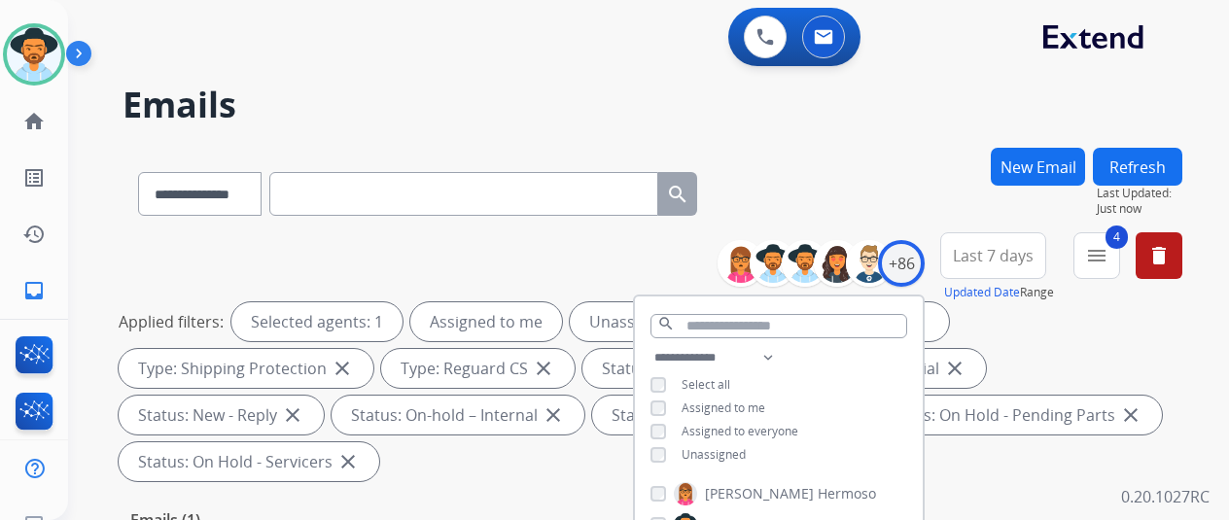
click at [860, 190] on div "**********" at bounding box center [653, 190] width 1060 height 85
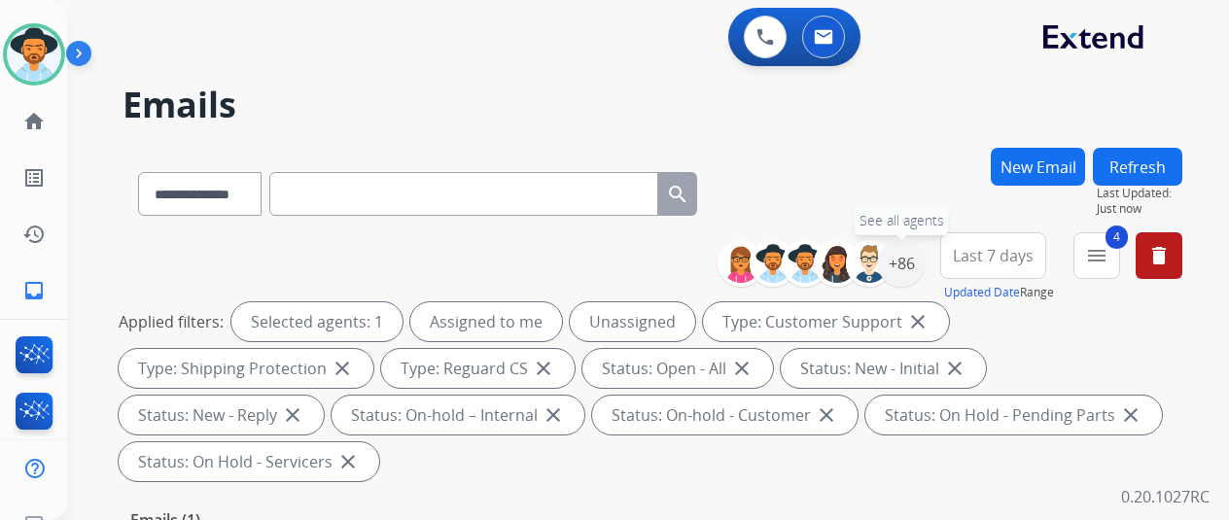
drag, startPoint x: 920, startPoint y: 257, endPoint x: 878, endPoint y: 234, distance: 47.4
click at [919, 257] on div "+86" at bounding box center [901, 263] width 47 height 47
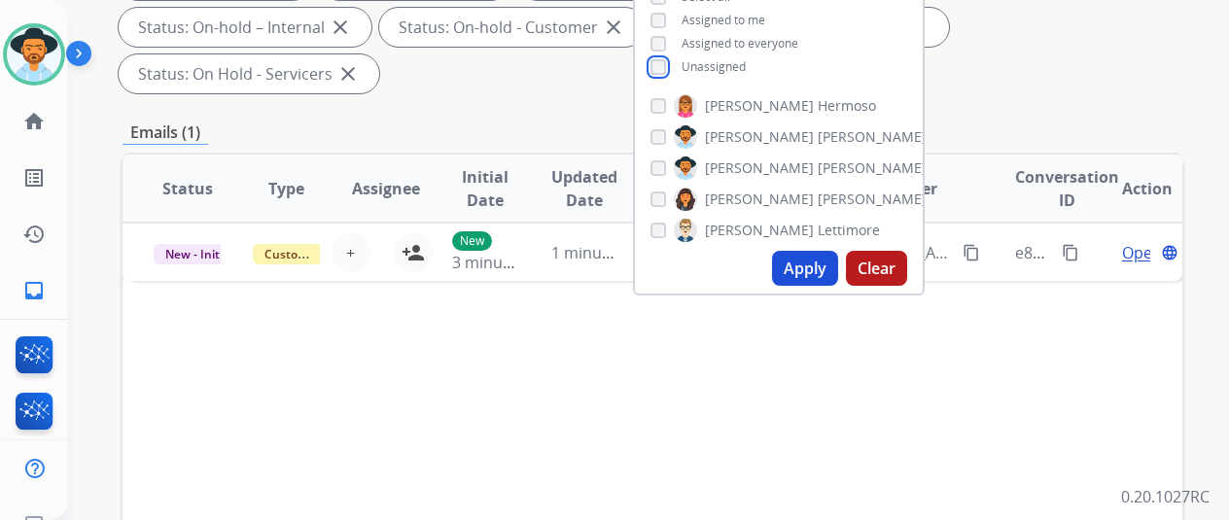
scroll to position [389, 0]
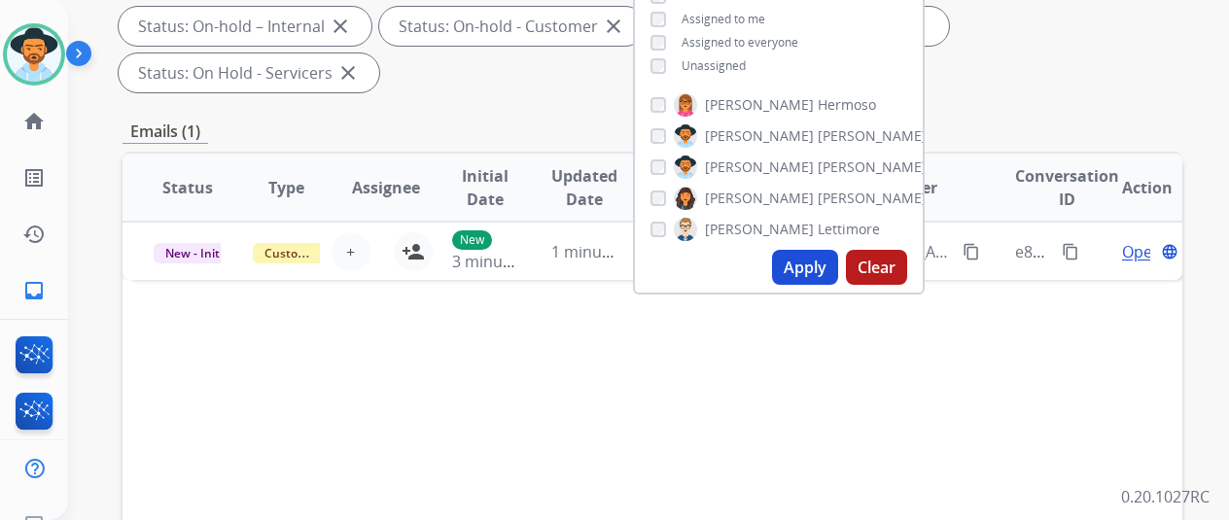
click at [802, 265] on button "Apply" at bounding box center [805, 267] width 66 height 35
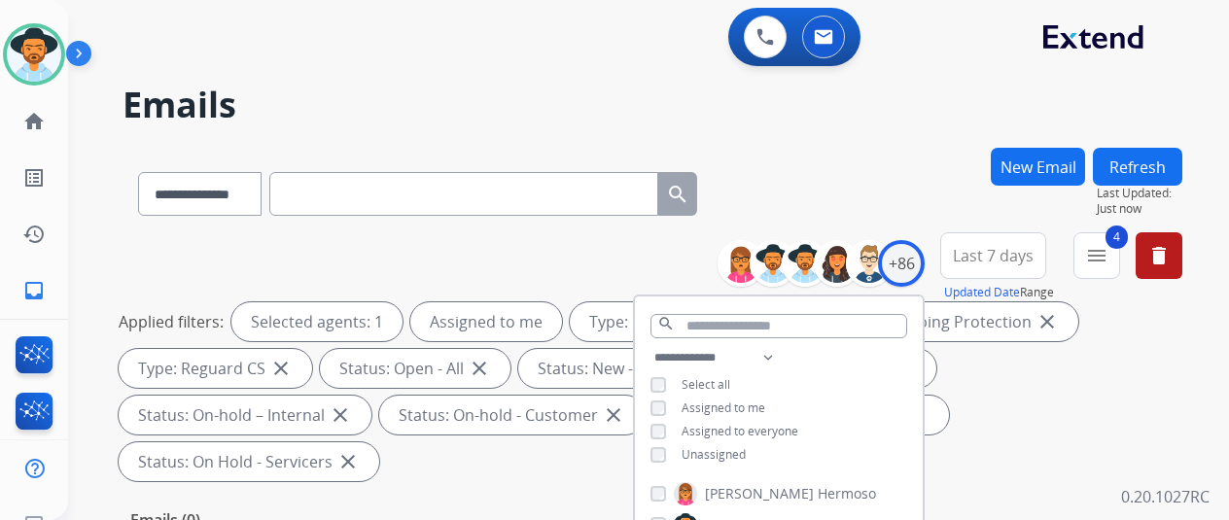
click at [850, 122] on h2 "Emails" at bounding box center [653, 105] width 1060 height 39
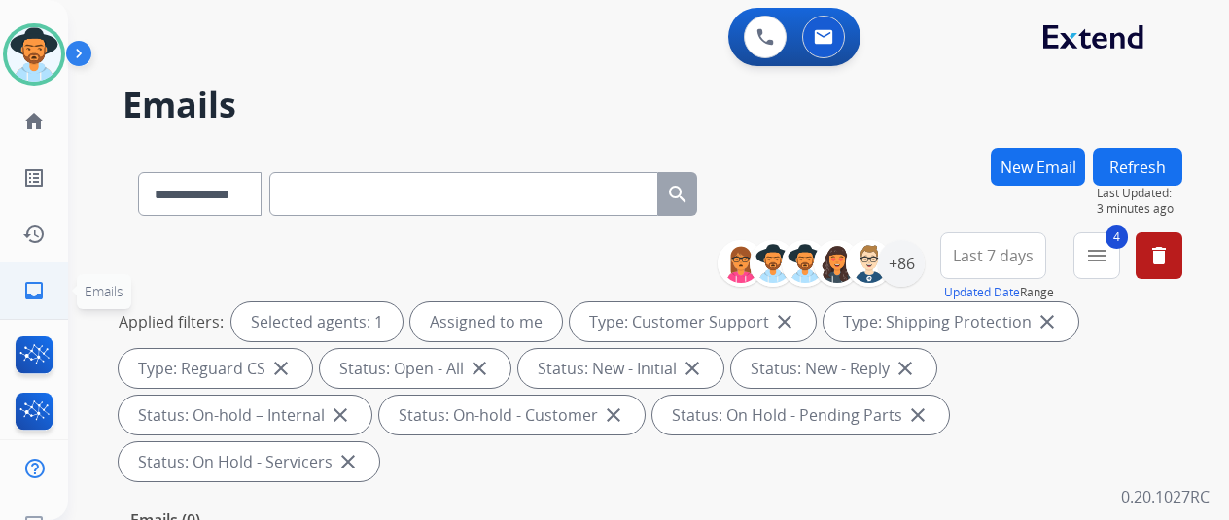
click at [39, 287] on mat-icon "inbox" at bounding box center [33, 290] width 23 height 23
click at [925, 262] on div "+86" at bounding box center [901, 263] width 47 height 47
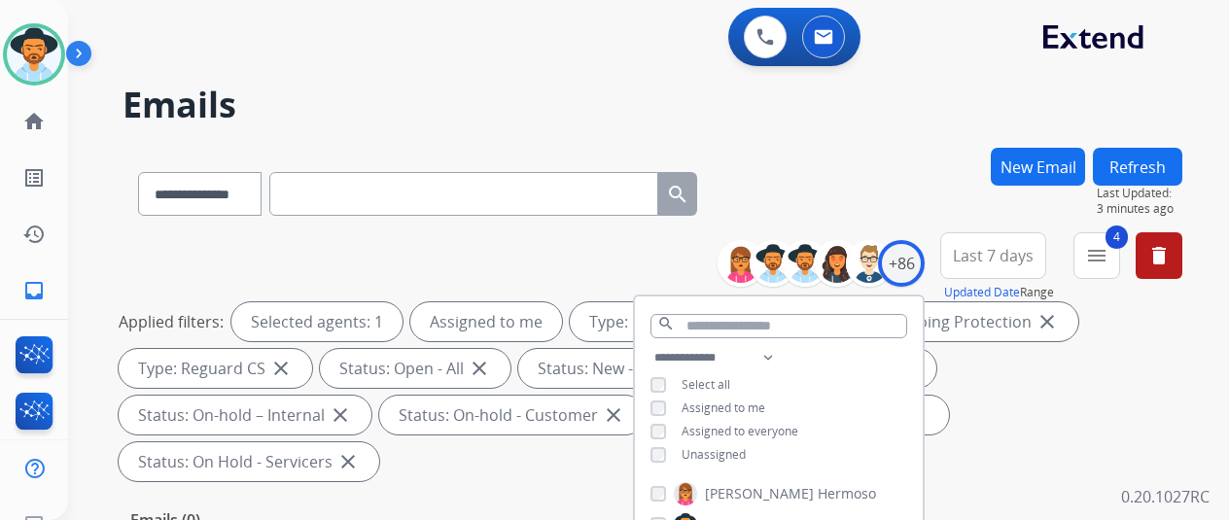
scroll to position [292, 0]
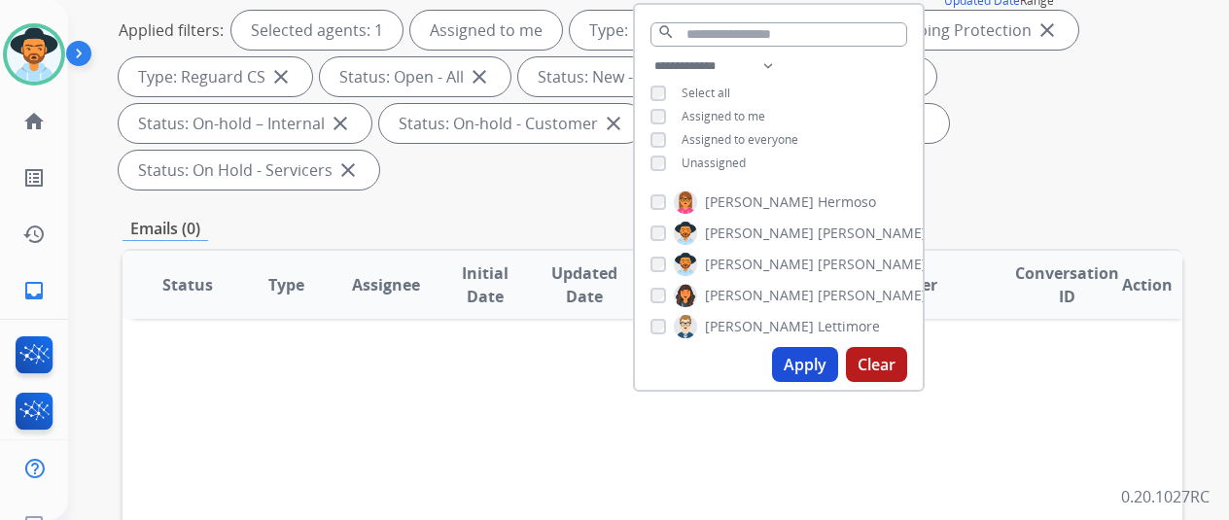
drag, startPoint x: 812, startPoint y: 366, endPoint x: 751, endPoint y: 350, distance: 63.2
click at [811, 366] on button "Apply" at bounding box center [805, 364] width 66 height 35
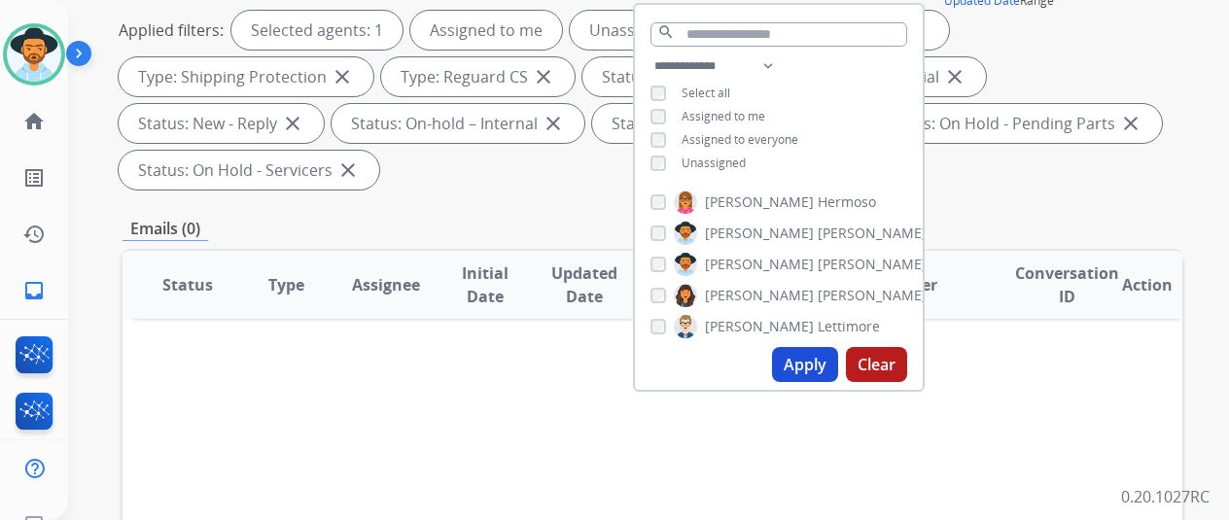
click at [809, 359] on button "Apply" at bounding box center [805, 364] width 66 height 35
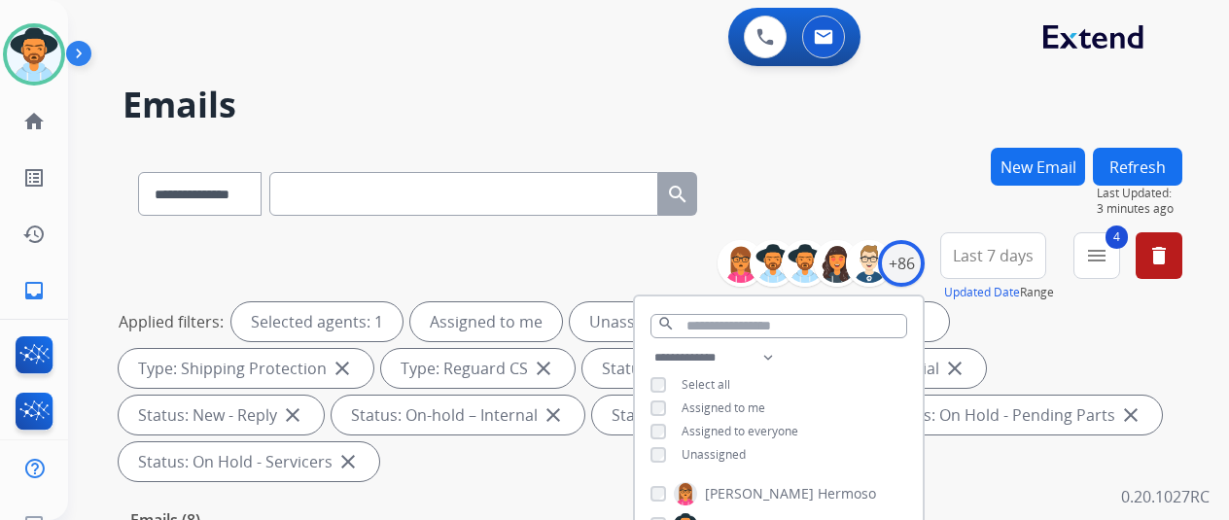
click at [793, 163] on div "**********" at bounding box center [653, 190] width 1060 height 85
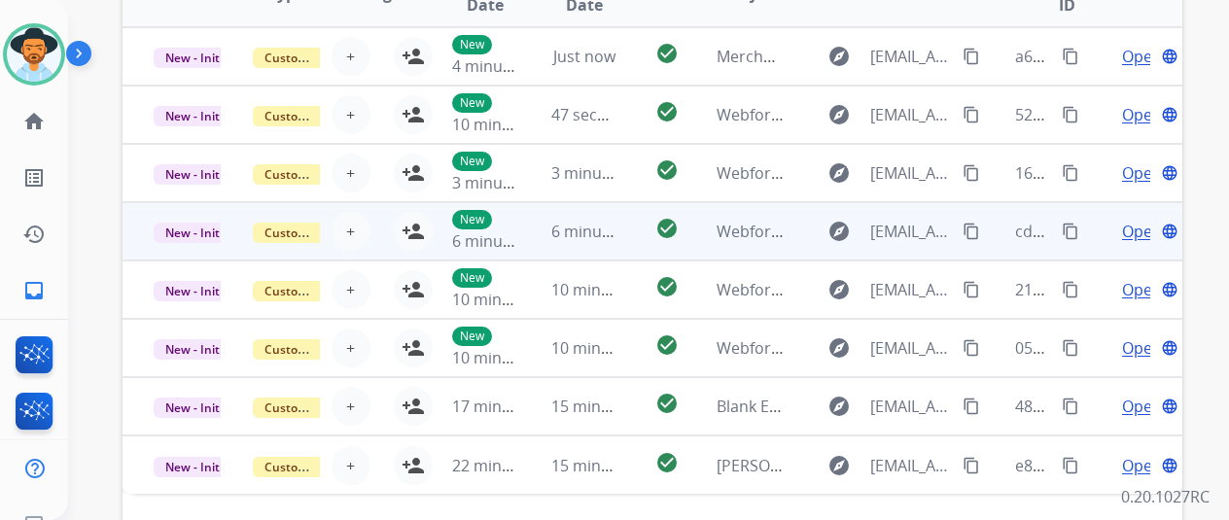
scroll to position [757, 0]
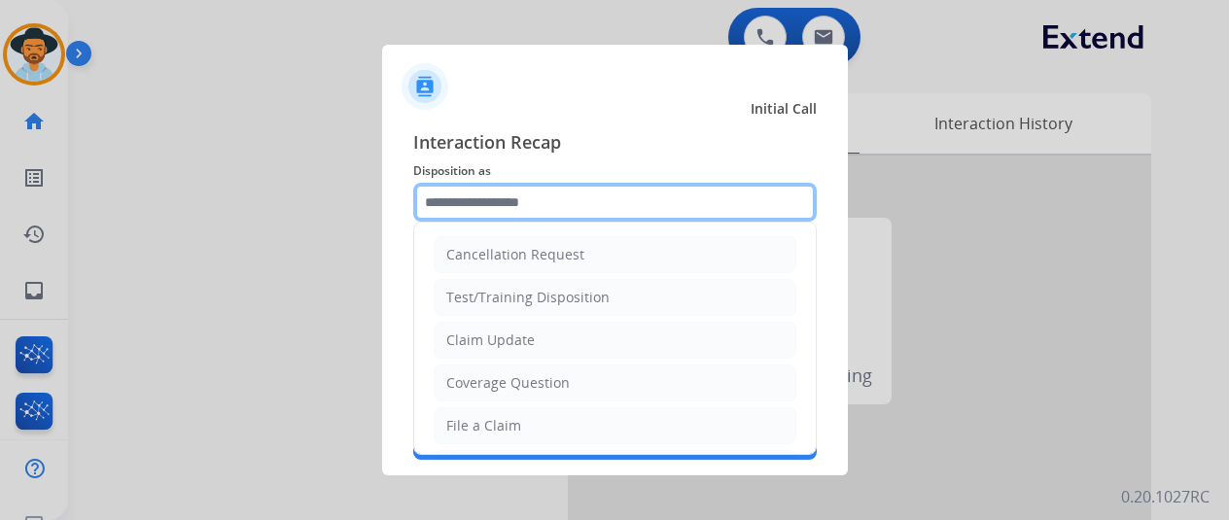
click at [443, 194] on input "text" at bounding box center [615, 202] width 404 height 39
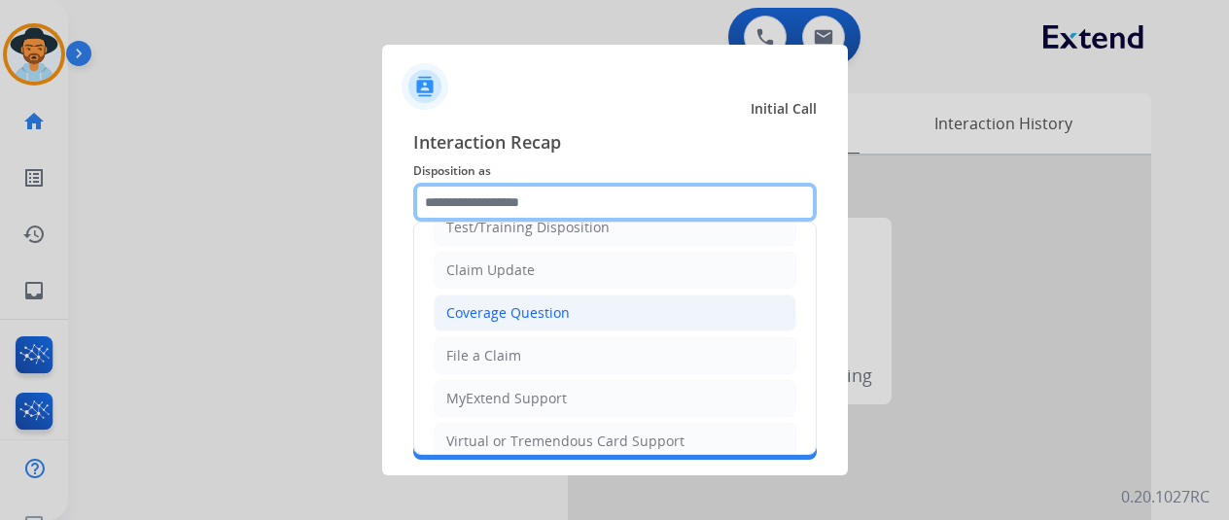
scroll to position [97, 0]
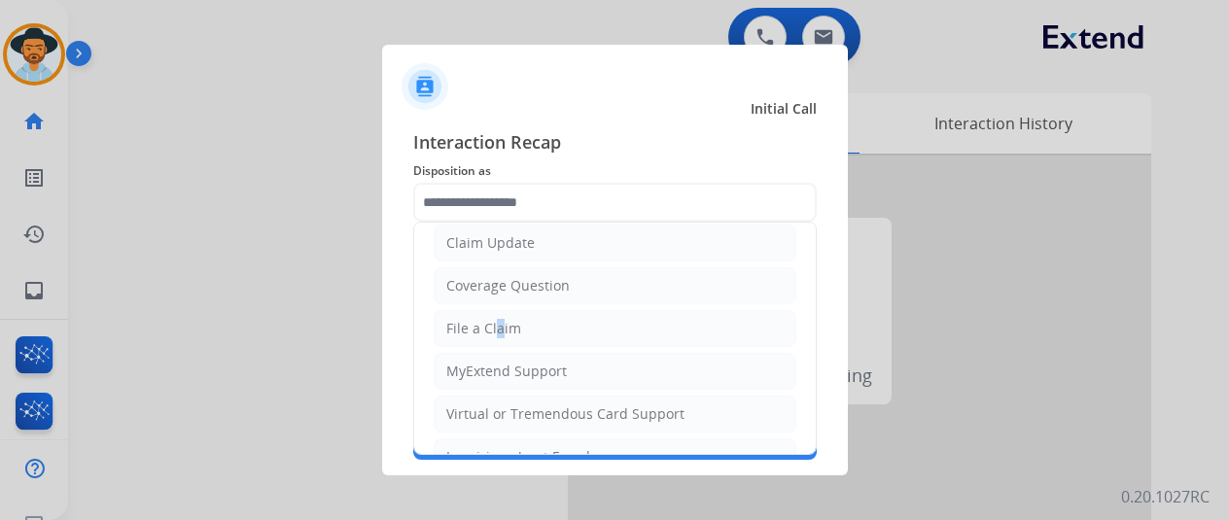
click at [490, 321] on div "File a Claim" at bounding box center [483, 328] width 75 height 19
type input "**********"
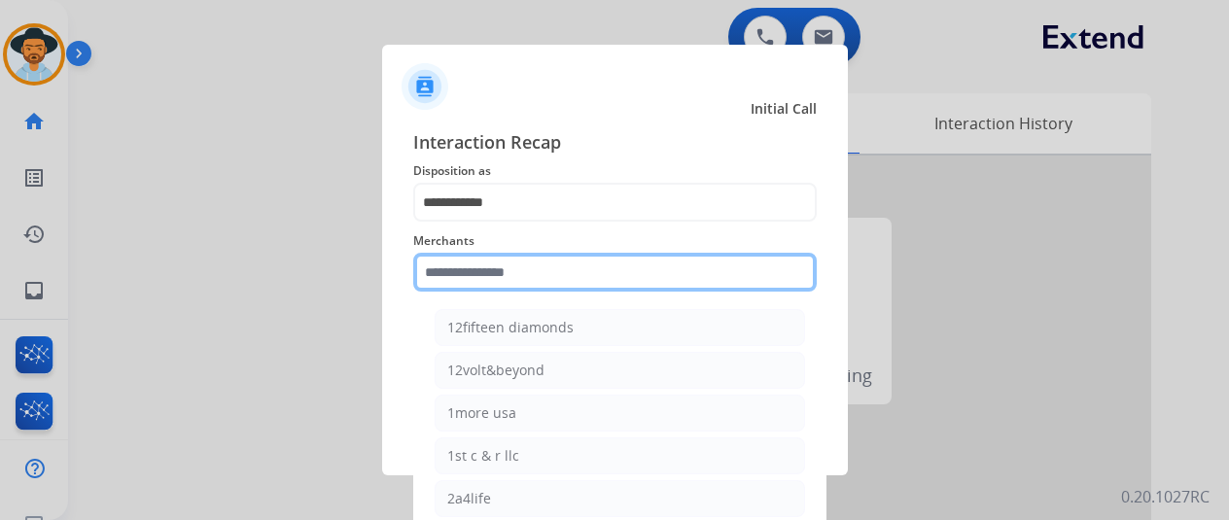
click at [477, 265] on input "text" at bounding box center [615, 272] width 404 height 39
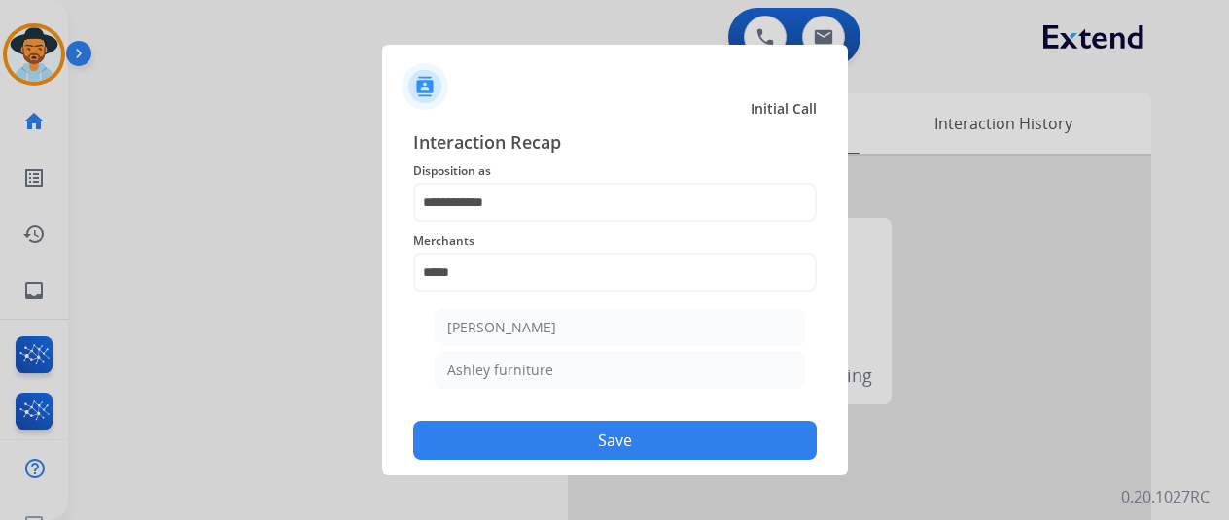
click at [467, 371] on div "Ashley furniture" at bounding box center [500, 370] width 106 height 19
type input "**********"
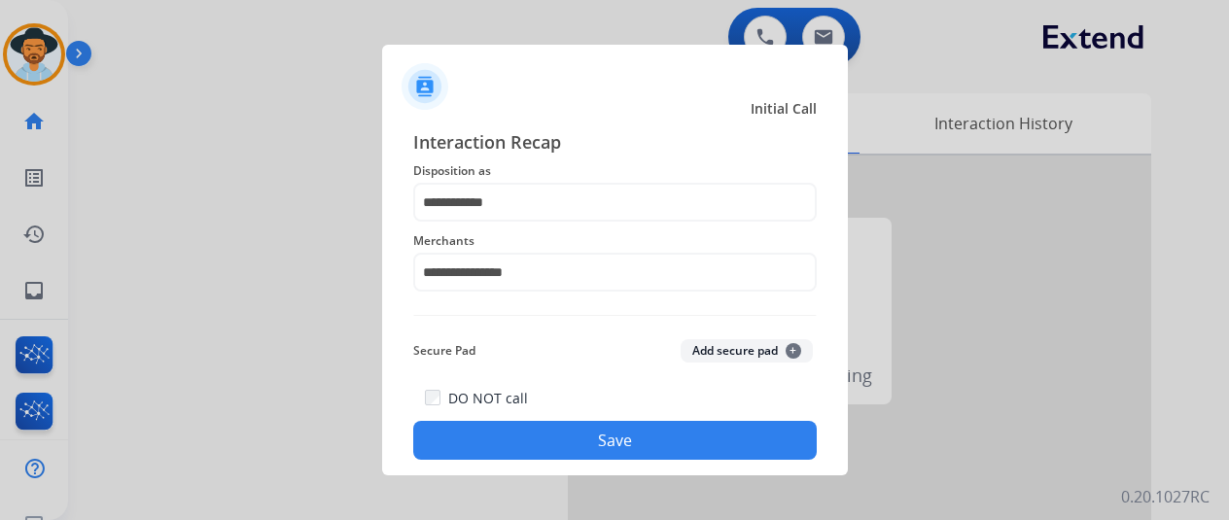
click at [620, 443] on button "Save" at bounding box center [615, 440] width 404 height 39
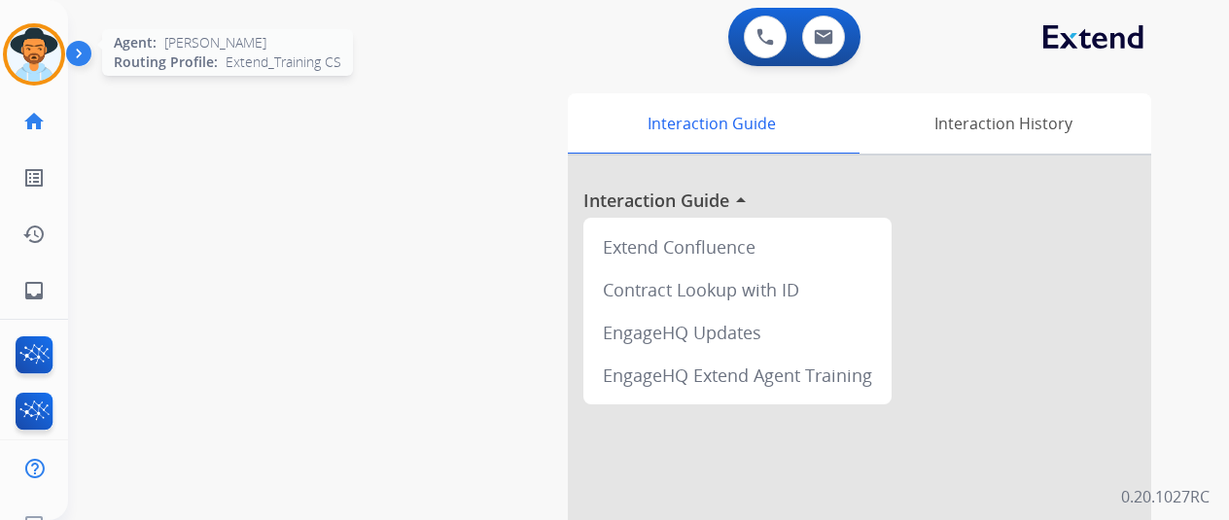
click at [41, 44] on img at bounding box center [34, 54] width 54 height 54
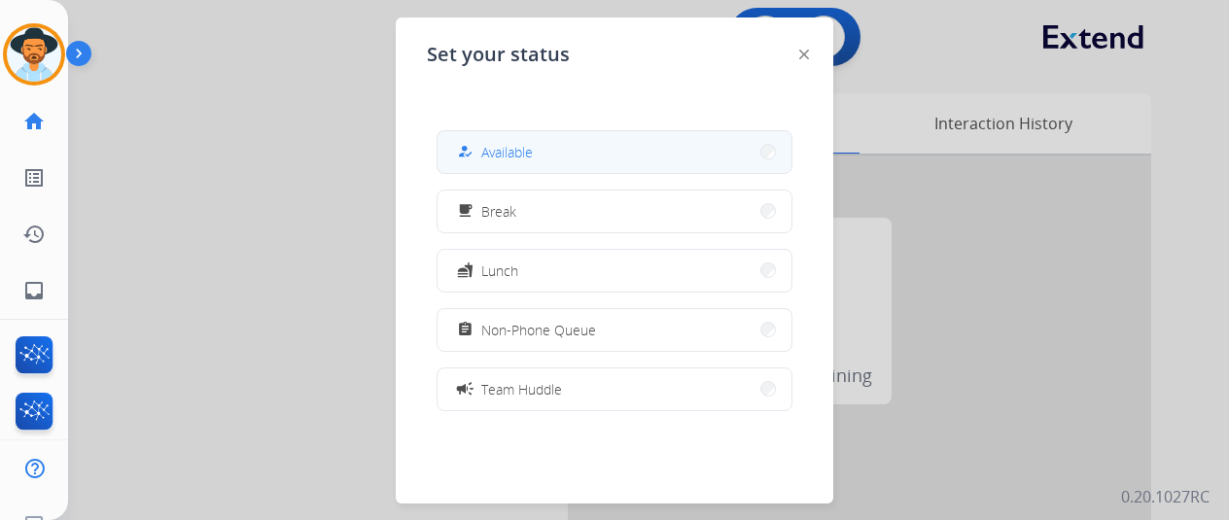
click at [554, 147] on button "how_to_reg Available" at bounding box center [615, 152] width 354 height 42
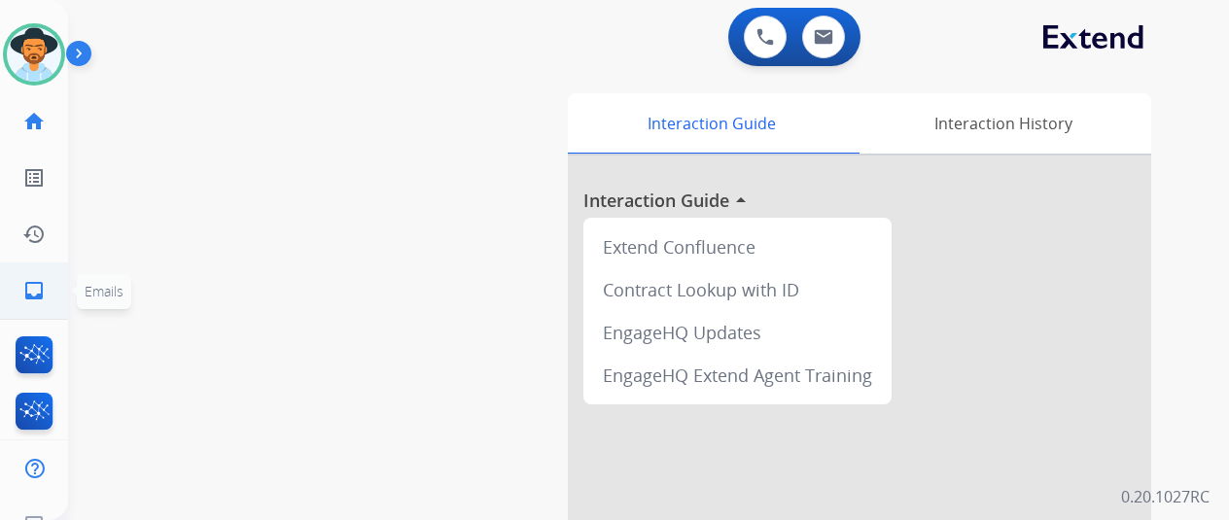
click at [23, 282] on mat-icon "inbox" at bounding box center [33, 290] width 23 height 23
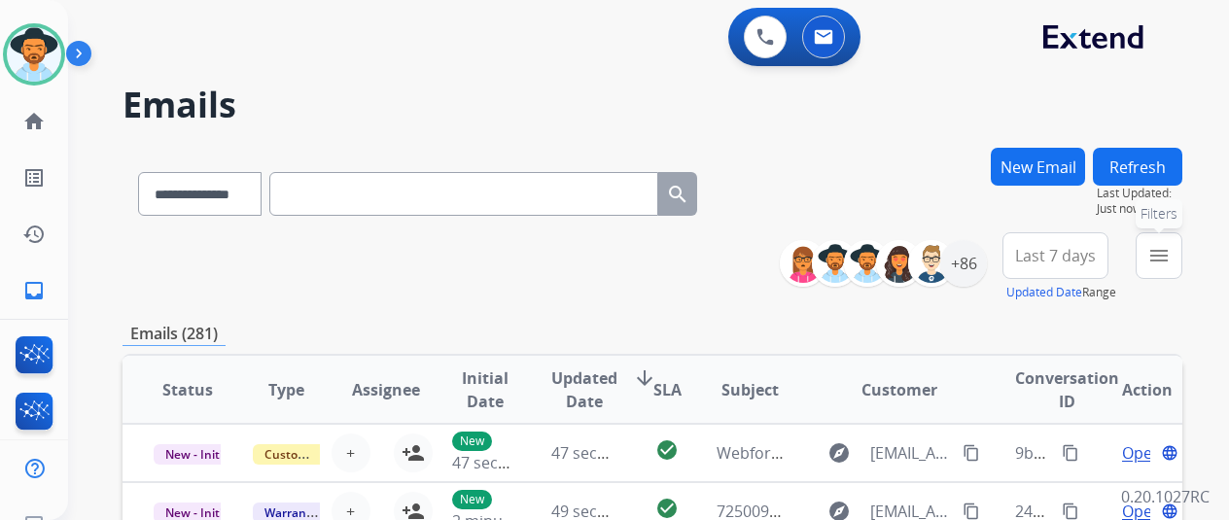
click at [1171, 266] on mat-icon "menu" at bounding box center [1159, 255] width 23 height 23
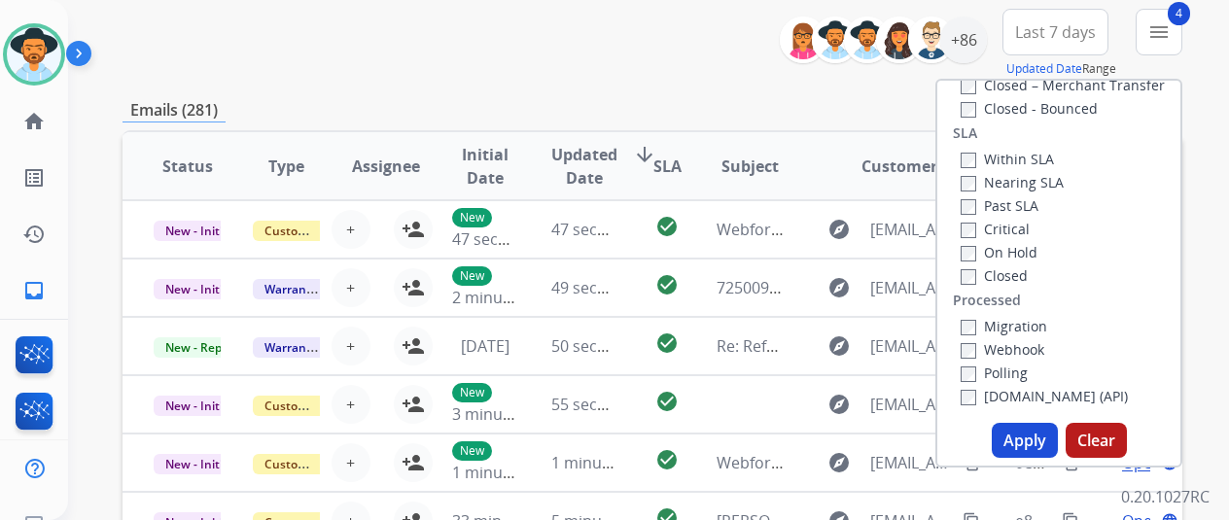
scroll to position [292, 0]
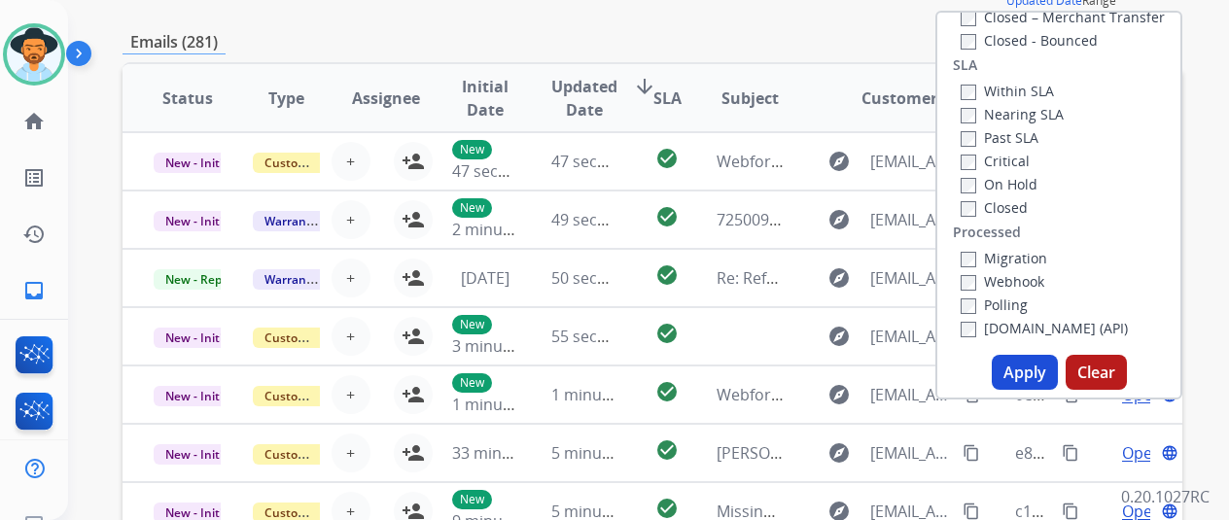
click at [1035, 369] on button "Apply" at bounding box center [1025, 372] width 66 height 35
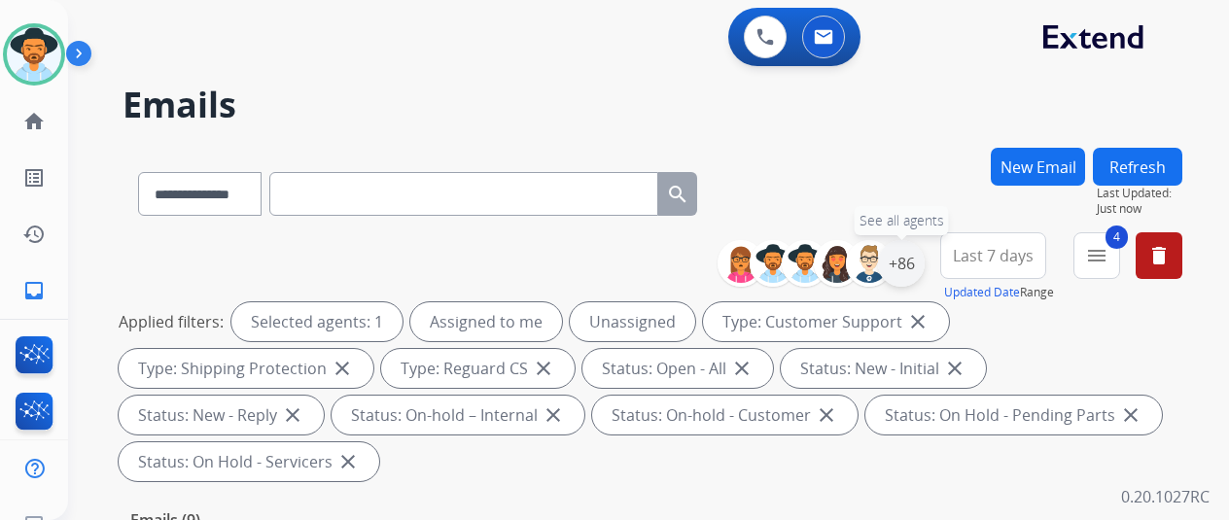
click at [908, 267] on div "+86" at bounding box center [901, 263] width 47 height 47
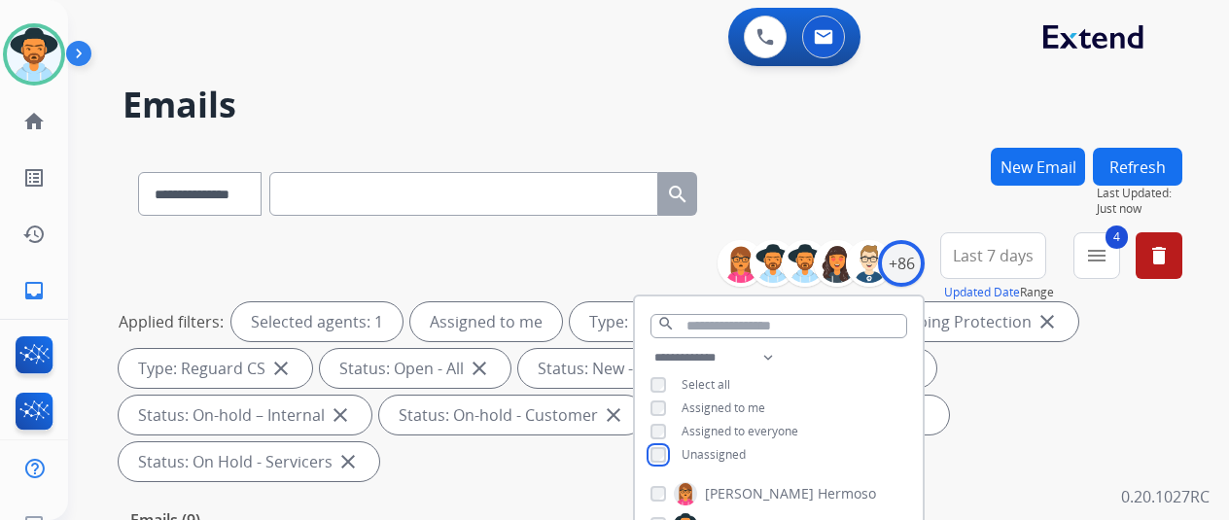
scroll to position [292, 0]
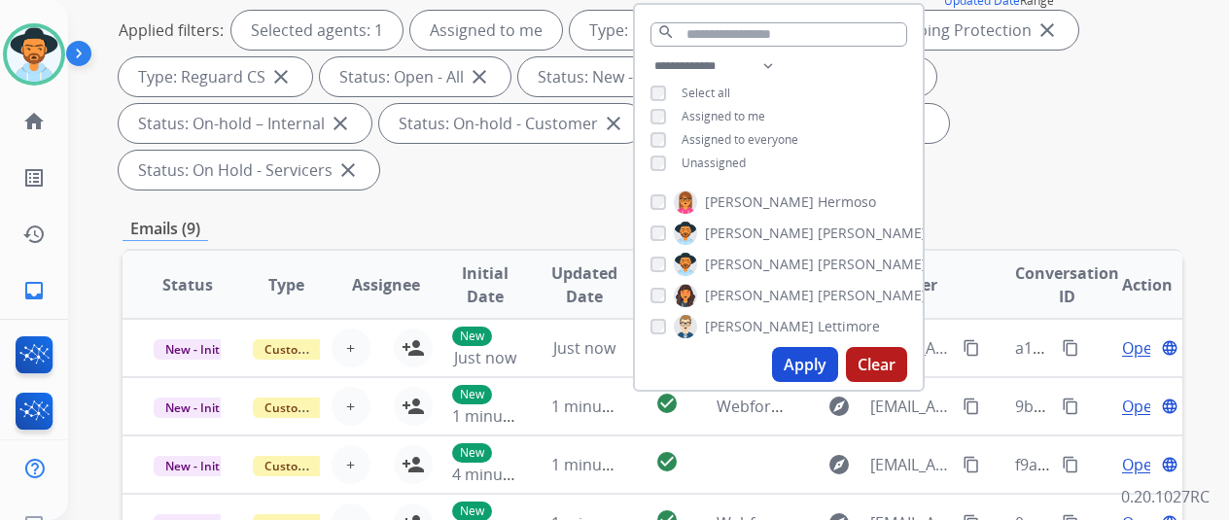
click at [819, 364] on button "Apply" at bounding box center [805, 364] width 66 height 35
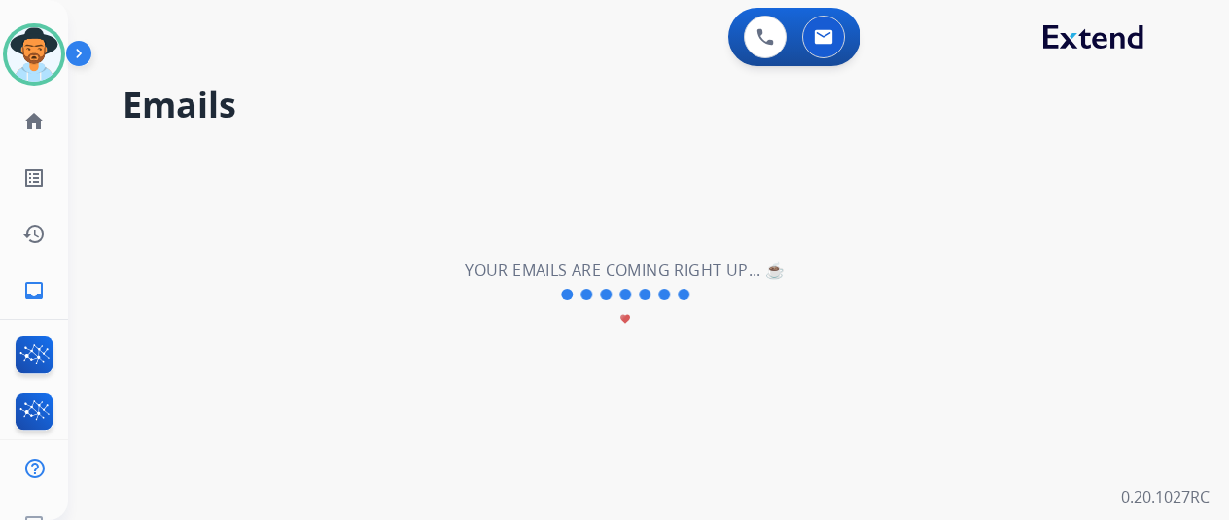
scroll to position [0, 0]
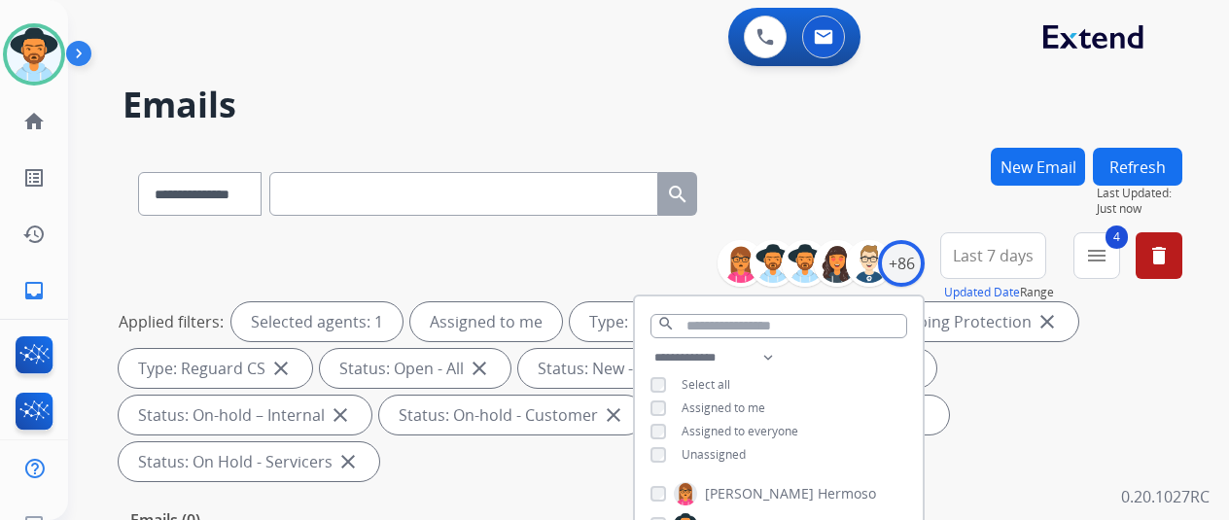
click at [833, 143] on div "**********" at bounding box center [625, 330] width 1114 height 520
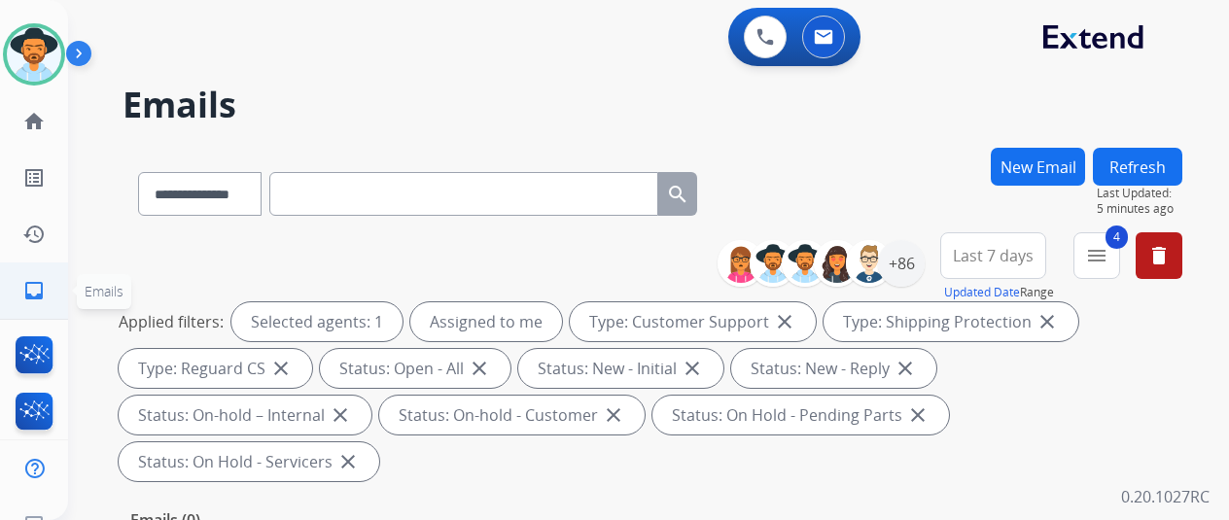
click at [36, 288] on mat-icon "inbox" at bounding box center [33, 290] width 23 height 23
click at [925, 256] on div "+86" at bounding box center [901, 263] width 47 height 47
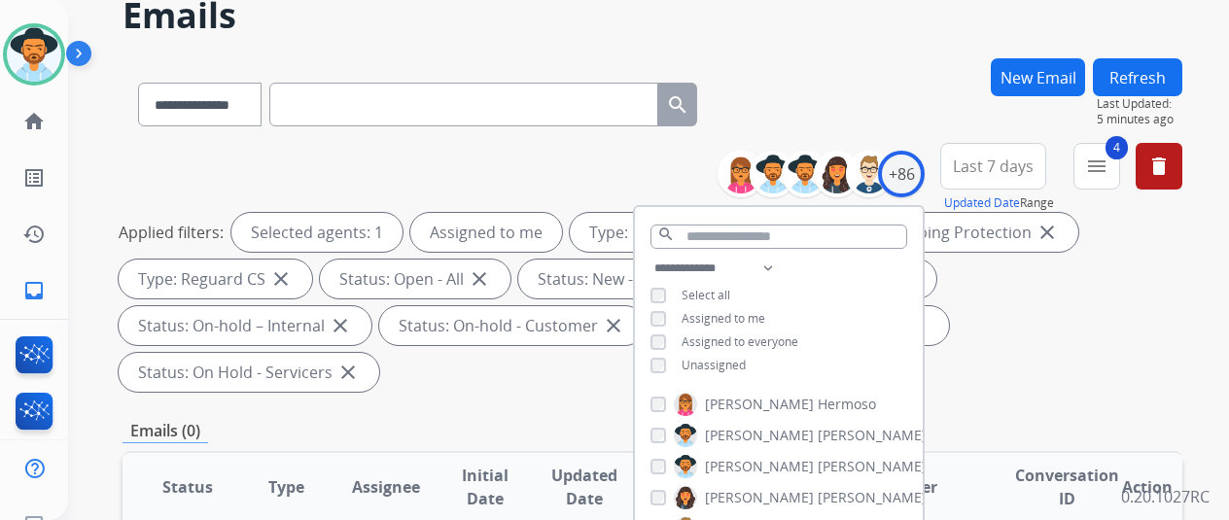
scroll to position [292, 0]
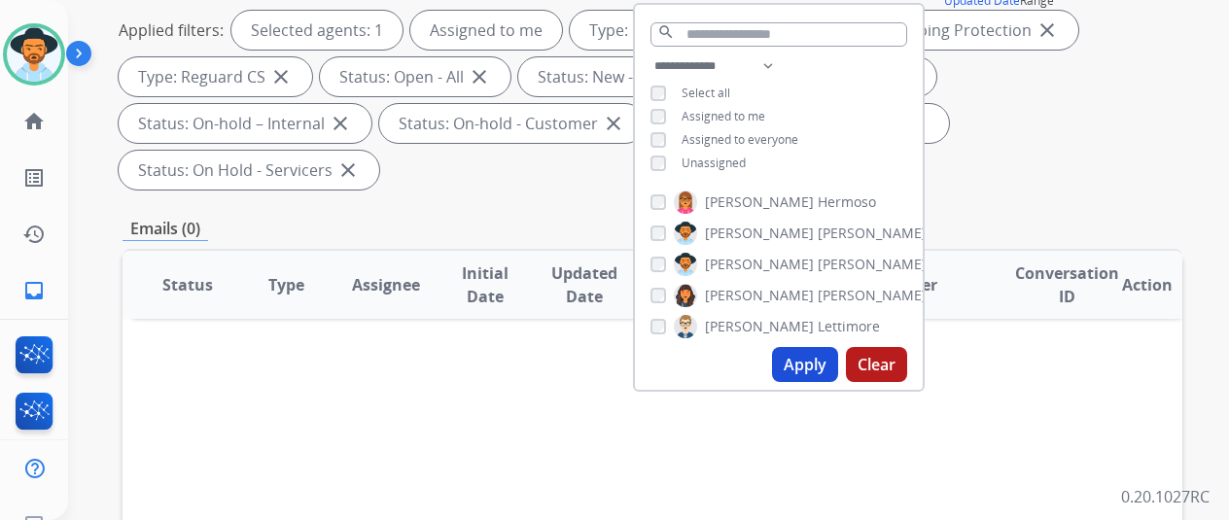
click at [799, 364] on button "Apply" at bounding box center [805, 364] width 66 height 35
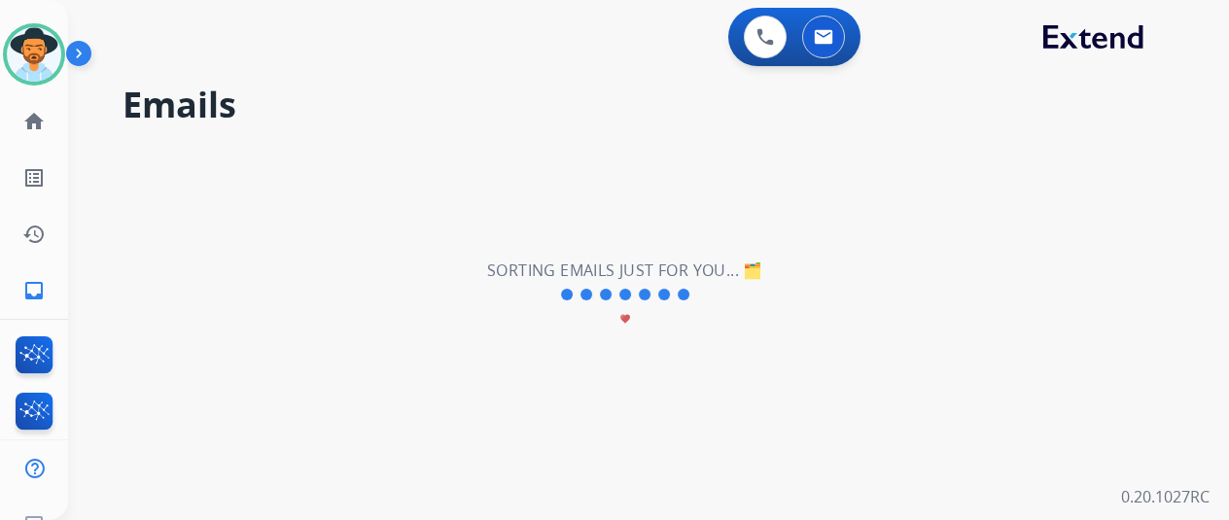
scroll to position [0, 0]
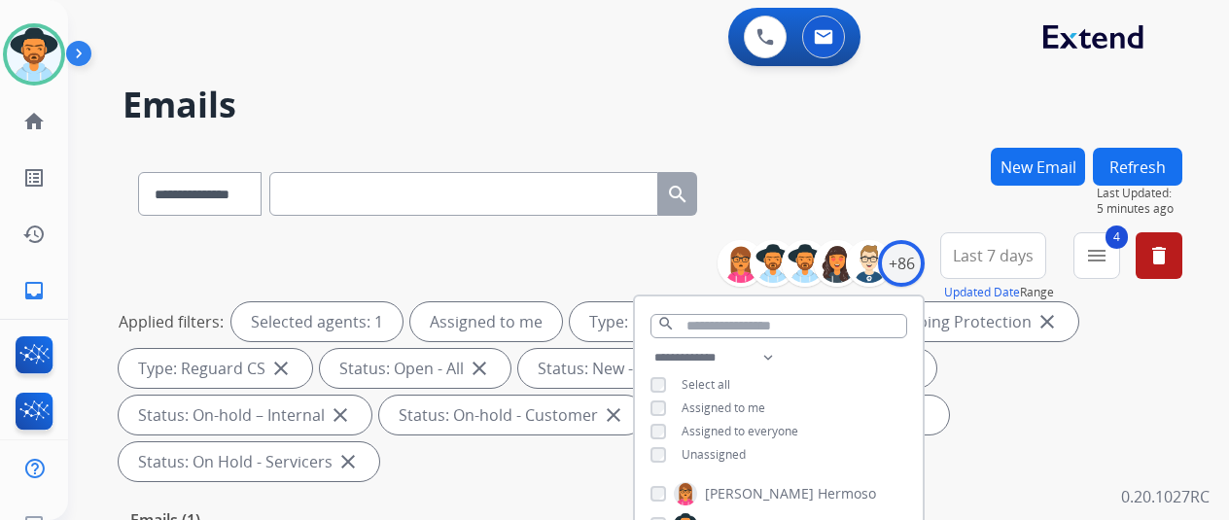
click at [844, 157] on div "**********" at bounding box center [653, 190] width 1060 height 85
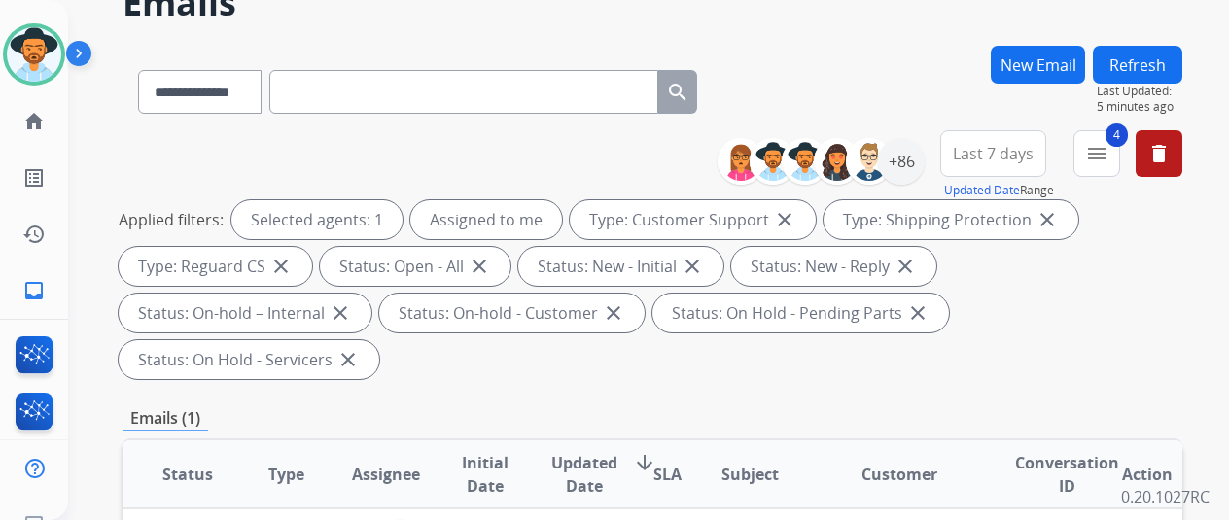
scroll to position [292, 0]
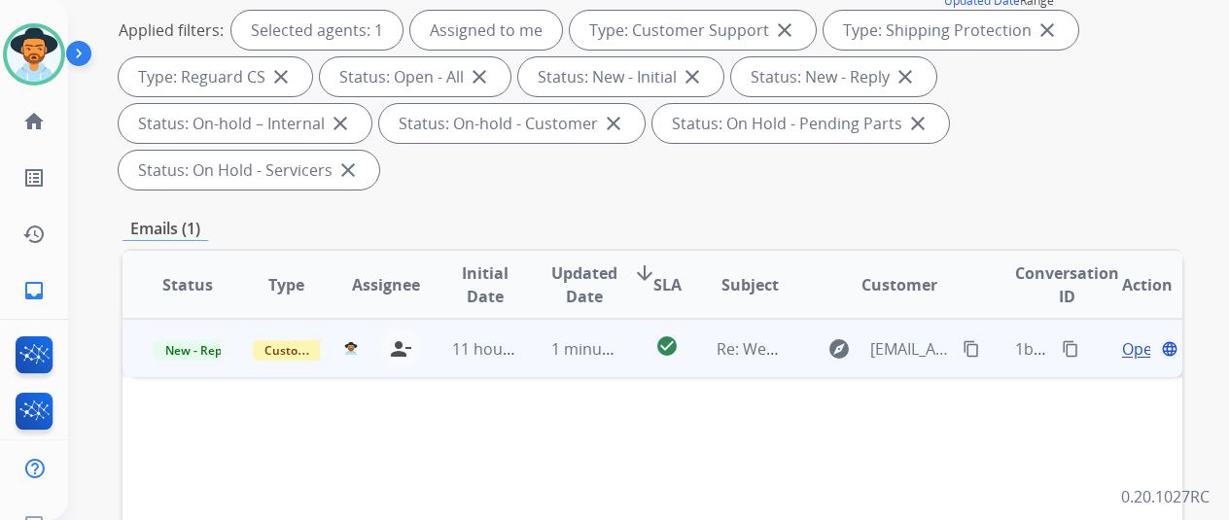
click at [1141, 337] on span "Open" at bounding box center [1142, 348] width 40 height 23
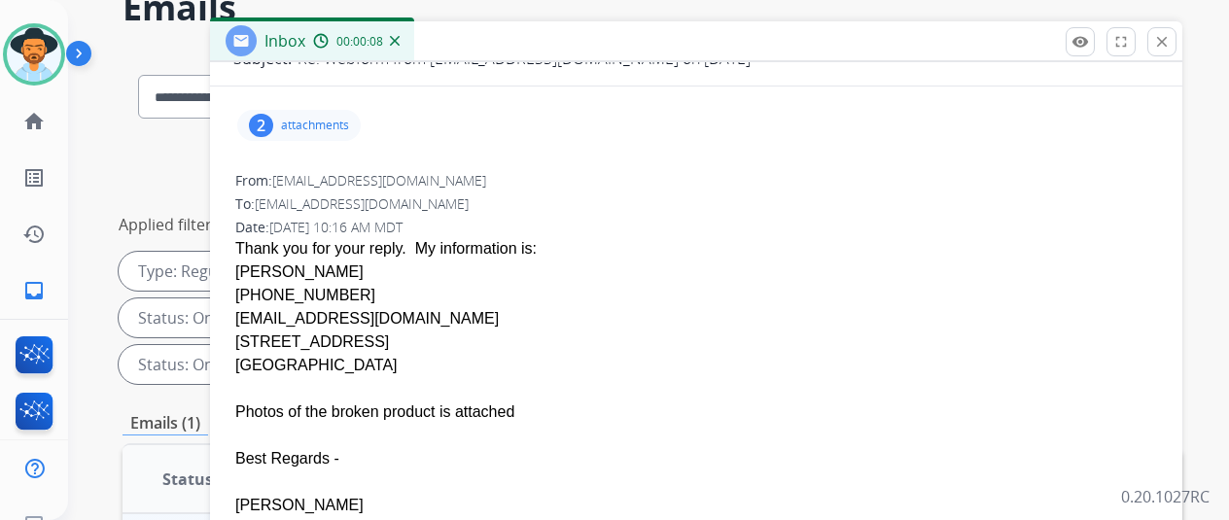
scroll to position [194, 0]
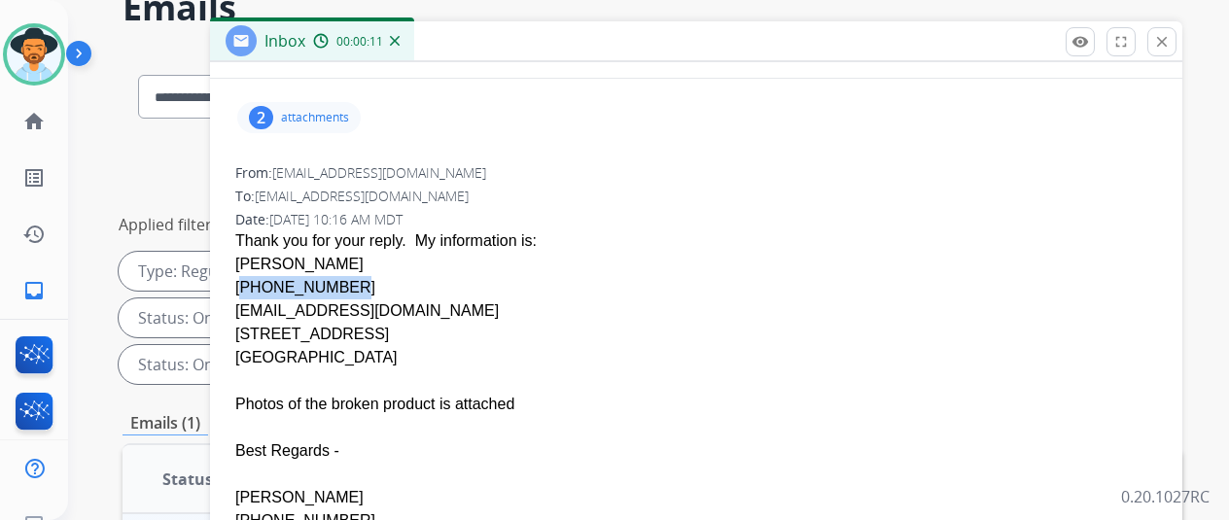
drag, startPoint x: 340, startPoint y: 283, endPoint x: 238, endPoint y: 290, distance: 102.3
copy div "[PHONE_NUMBER]"
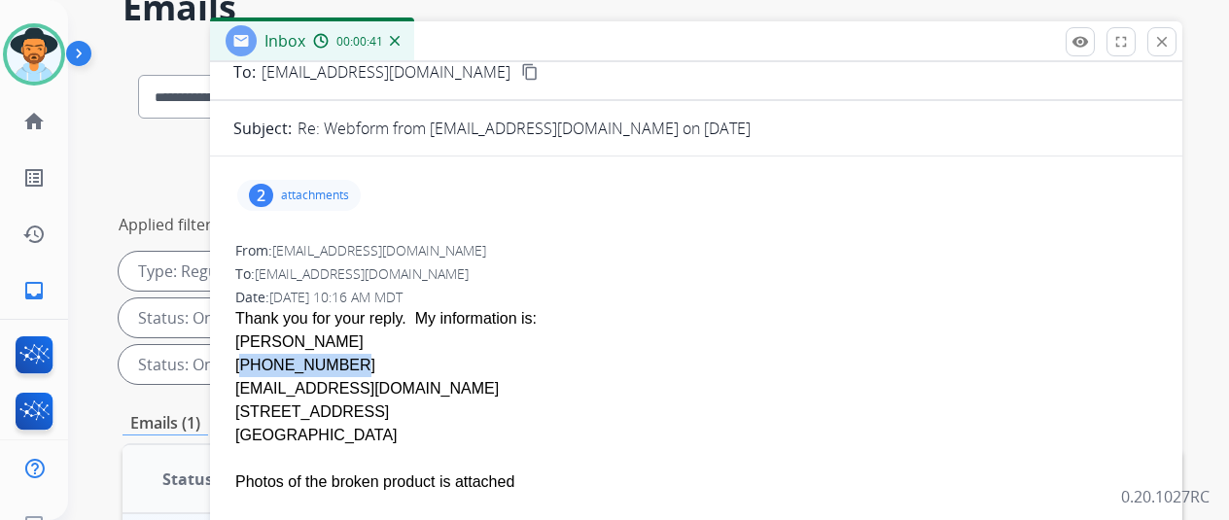
scroll to position [0, 0]
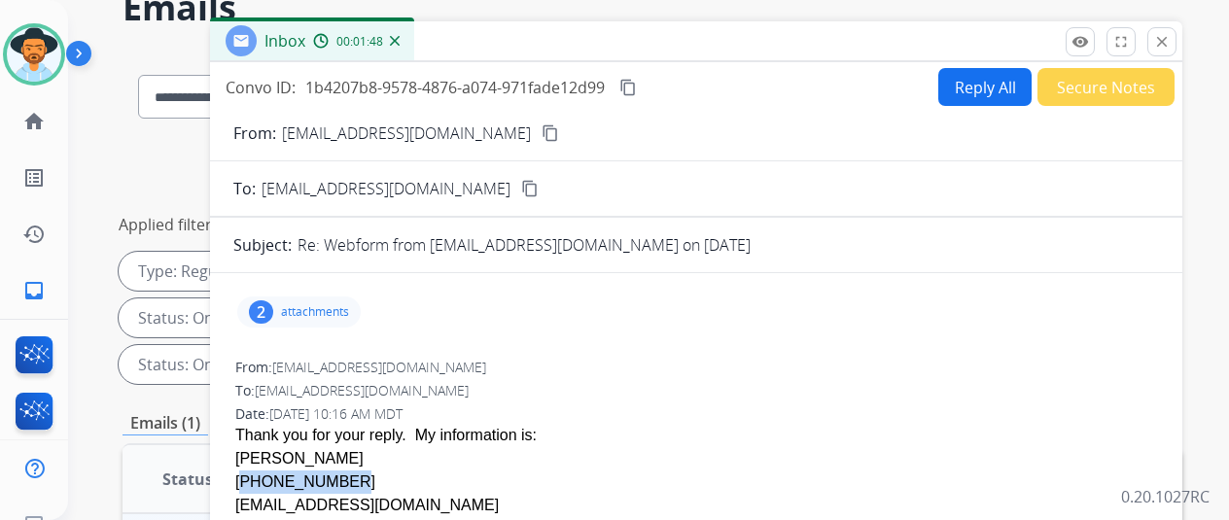
click at [990, 81] on button "Reply All" at bounding box center [984, 87] width 93 height 38
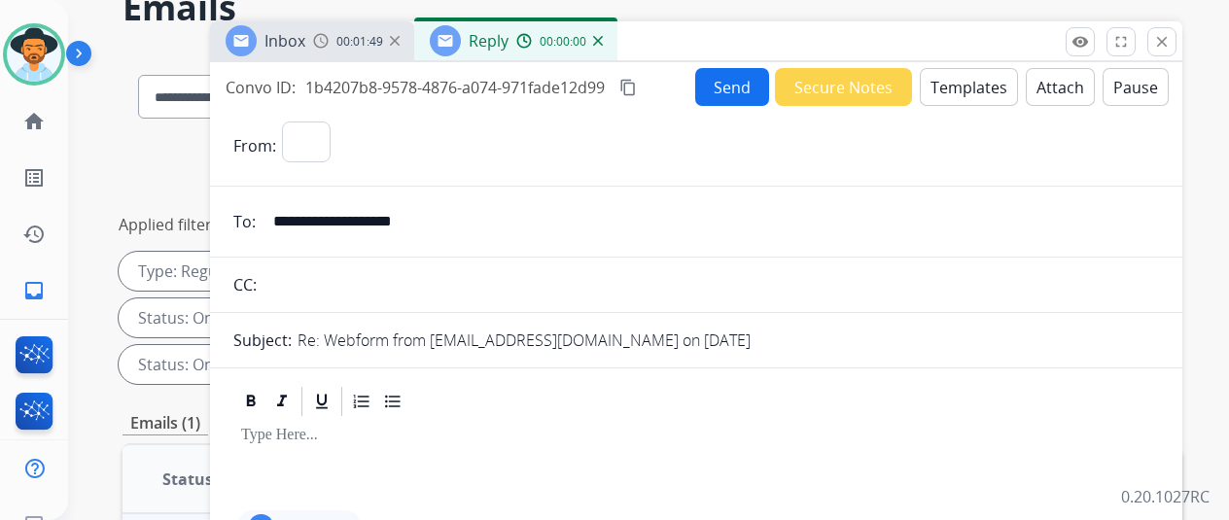
select select "**********"
click at [976, 78] on button "Templates" at bounding box center [969, 87] width 98 height 38
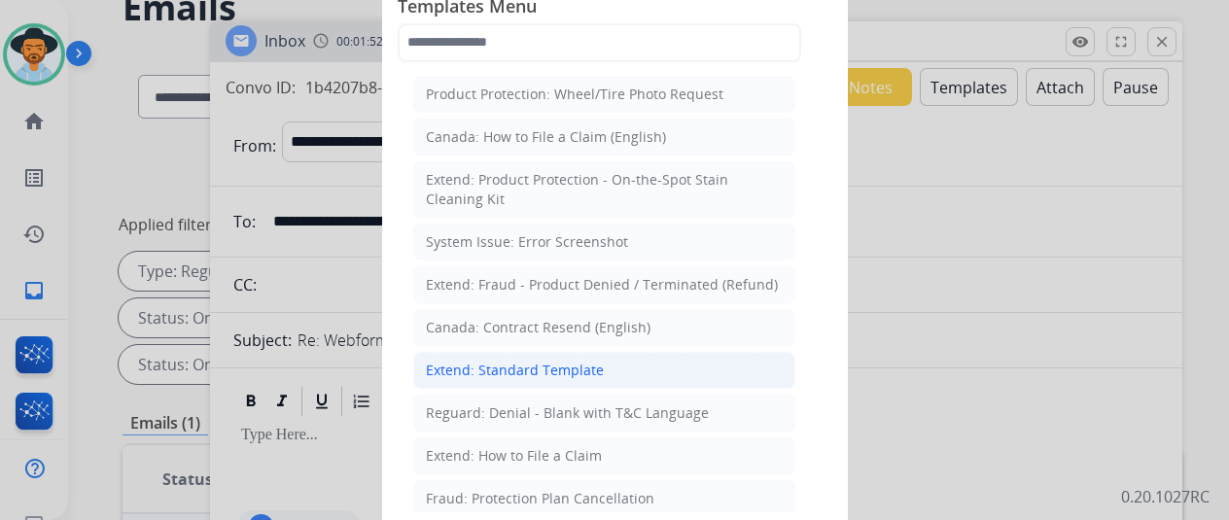
drag, startPoint x: 517, startPoint y: 358, endPoint x: 499, endPoint y: 334, distance: 30.5
click at [516, 361] on div "Extend: Standard Template" at bounding box center [515, 370] width 178 height 19
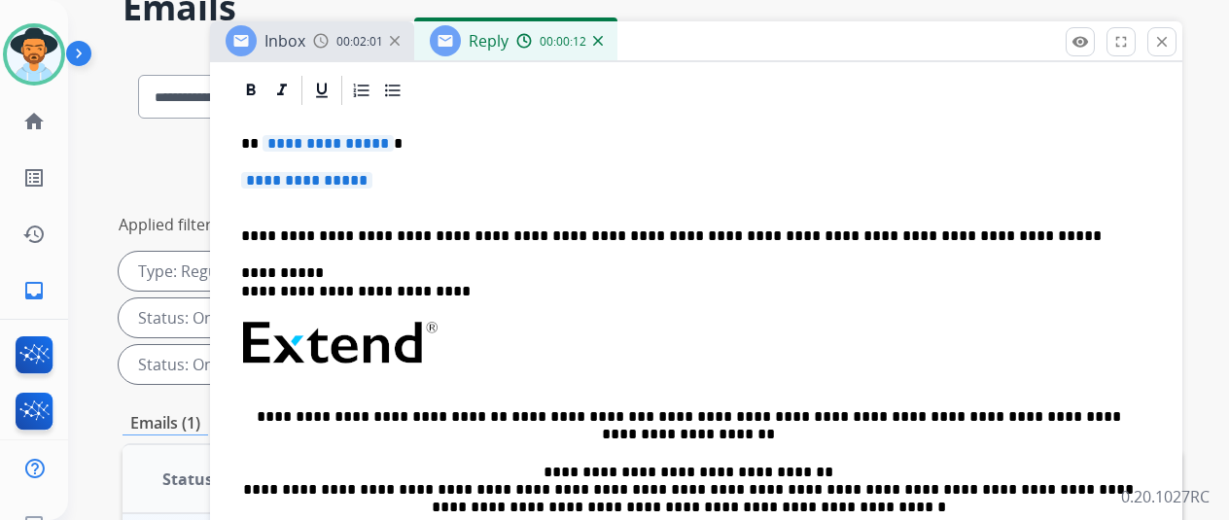
scroll to position [194, 0]
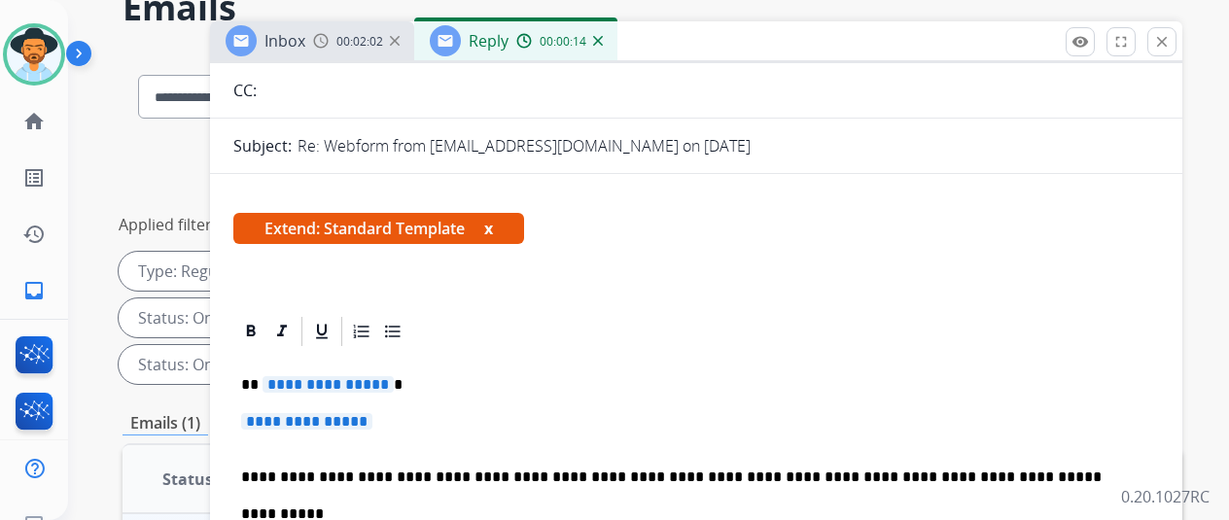
click at [391, 376] on span "**********" at bounding box center [328, 384] width 131 height 17
click at [372, 421] on span "**********" at bounding box center [306, 421] width 131 height 17
click at [399, 423] on p "**********" at bounding box center [696, 431] width 910 height 36
click at [372, 420] on span "**********" at bounding box center [306, 421] width 131 height 17
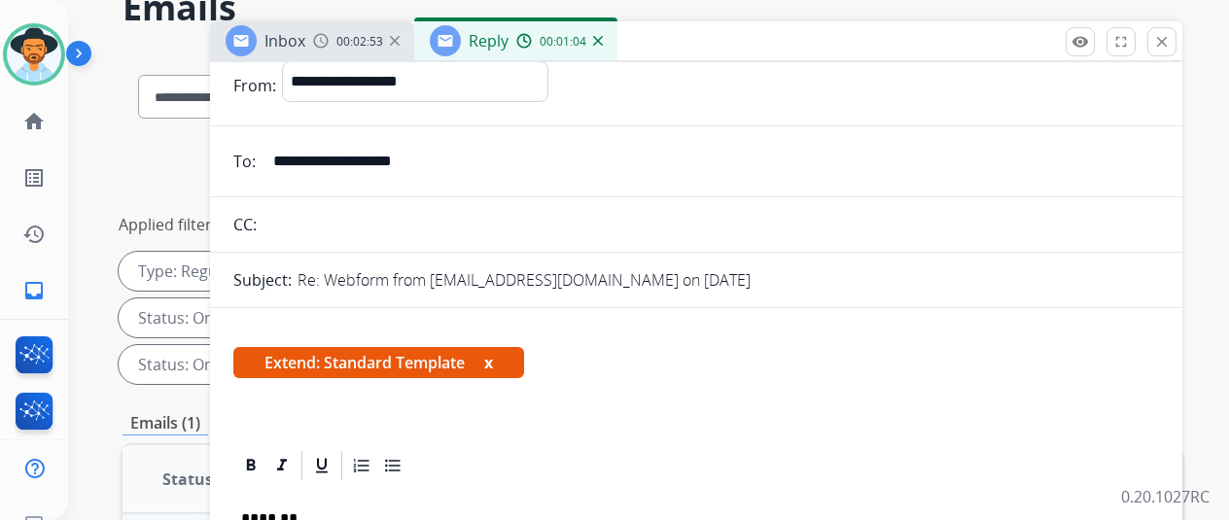
scroll to position [0, 0]
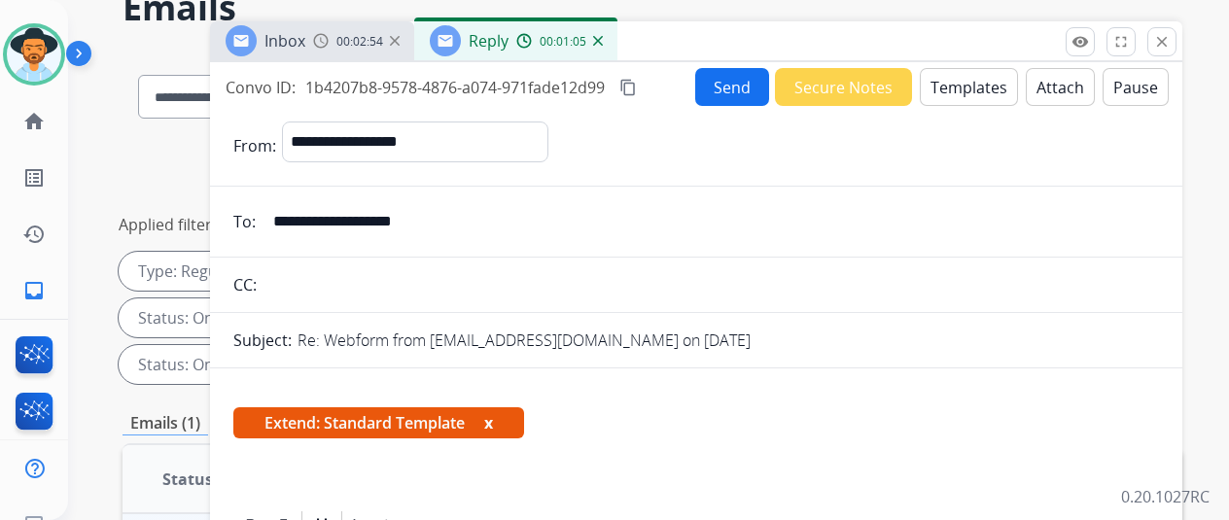
click at [637, 88] on mat-icon "content_copy" at bounding box center [628, 88] width 18 height 18
click at [724, 79] on button "Send" at bounding box center [732, 87] width 74 height 38
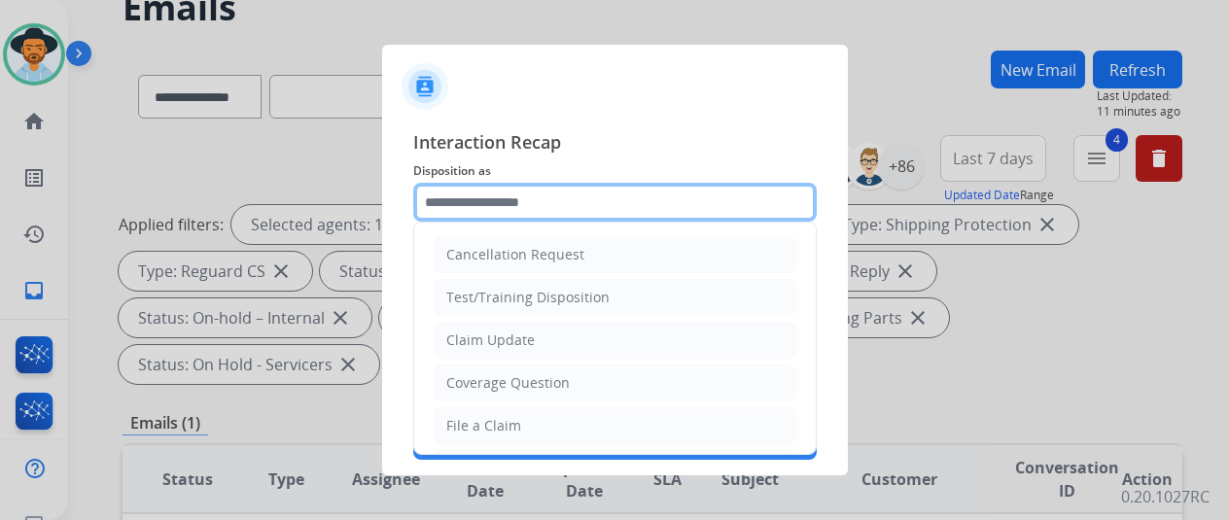
click at [483, 195] on input "text" at bounding box center [615, 202] width 404 height 39
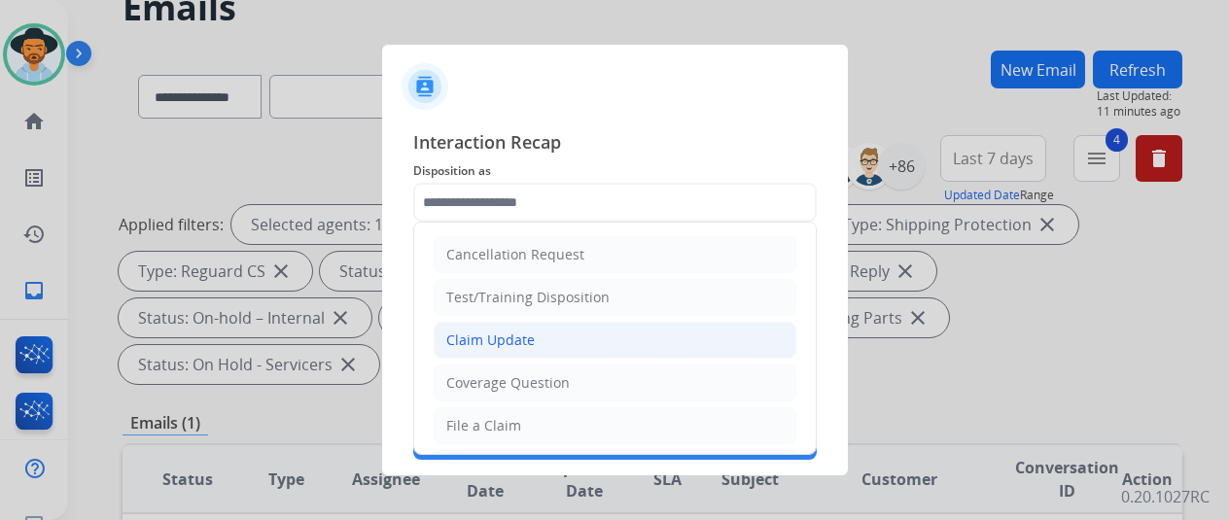
click at [482, 338] on div "Claim Update" at bounding box center [490, 340] width 88 height 19
type input "**********"
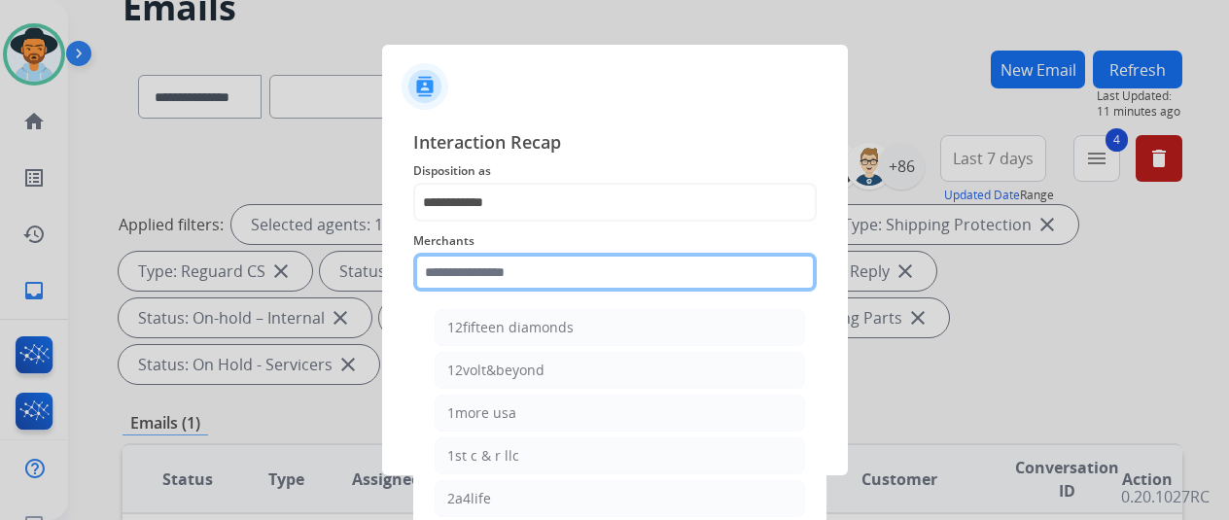
click at [474, 272] on input "text" at bounding box center [615, 272] width 404 height 39
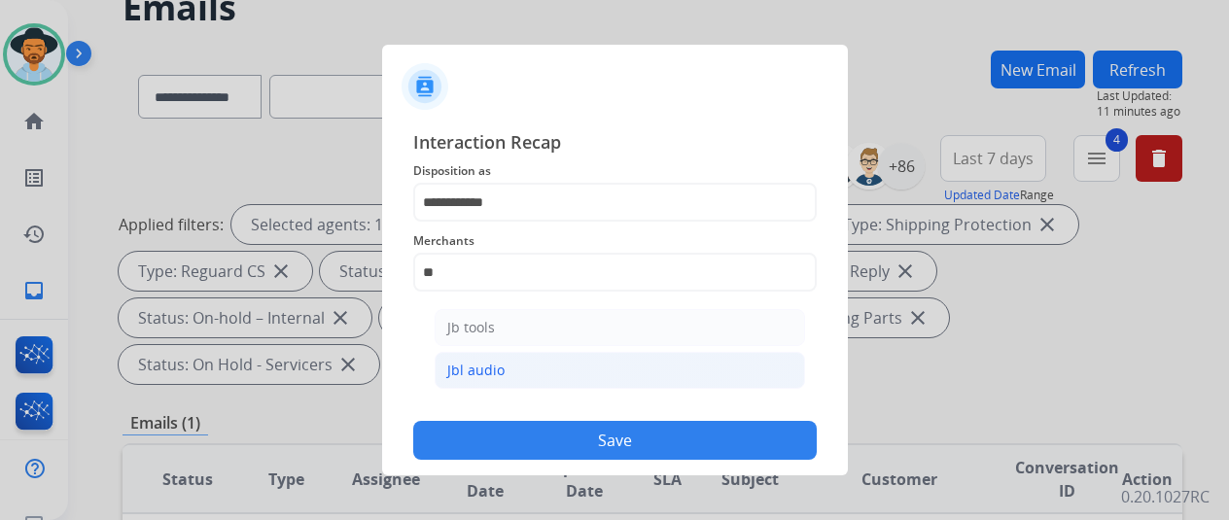
click at [465, 375] on div "Jbl audio" at bounding box center [475, 370] width 57 height 19
type input "*********"
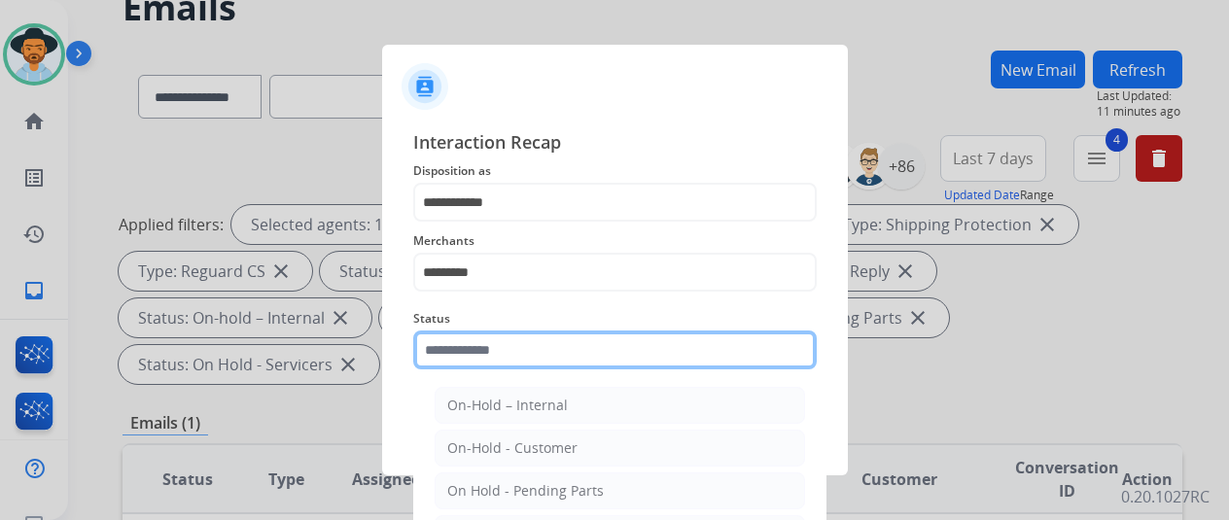
click at [475, 339] on input "text" at bounding box center [615, 350] width 404 height 39
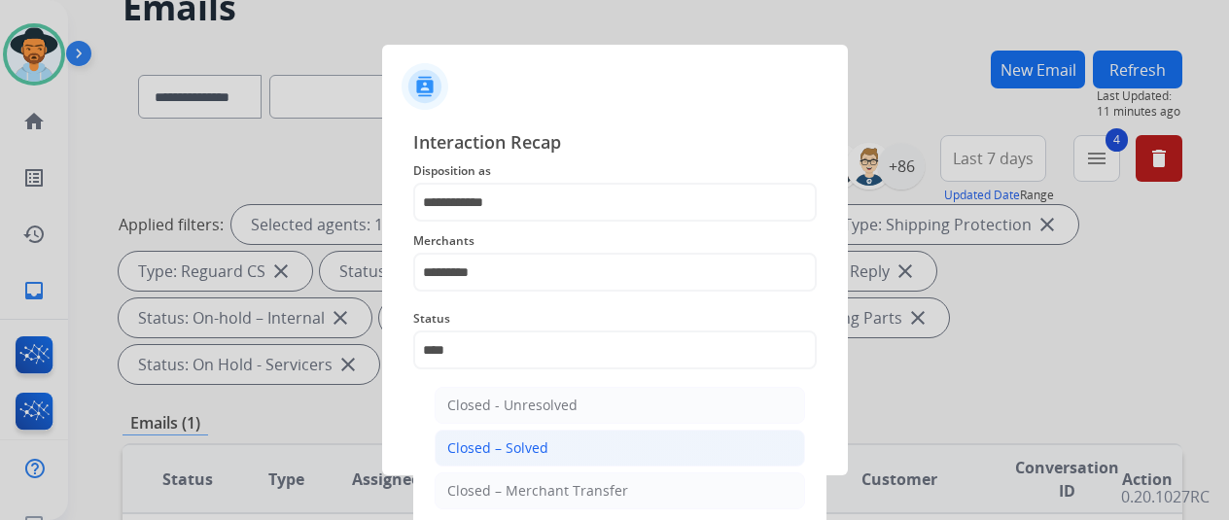
click at [500, 449] on div "Closed – Solved" at bounding box center [497, 448] width 101 height 19
type input "**********"
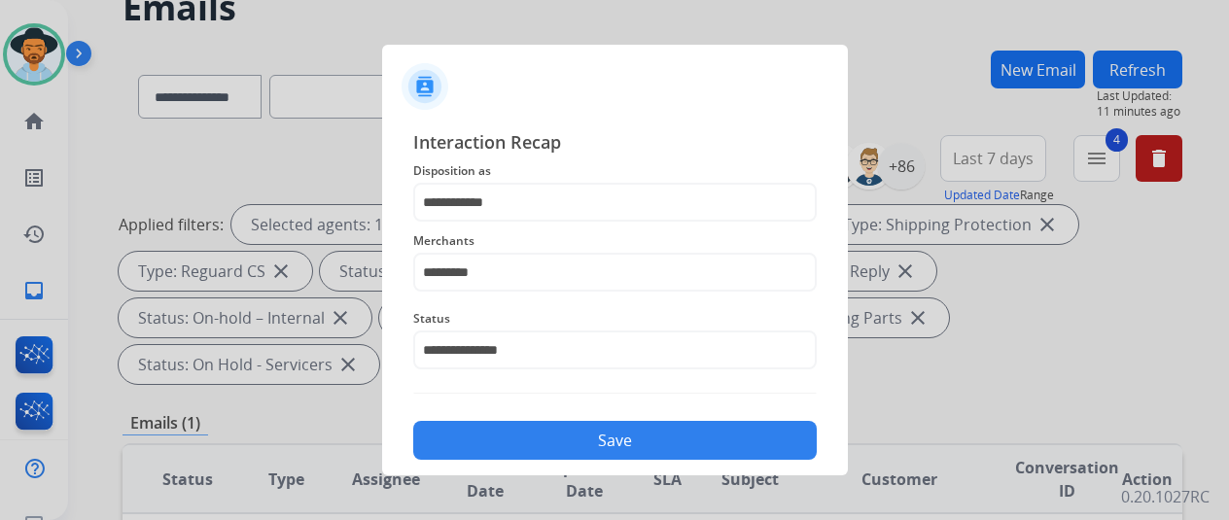
click at [523, 441] on button "Save" at bounding box center [615, 440] width 404 height 39
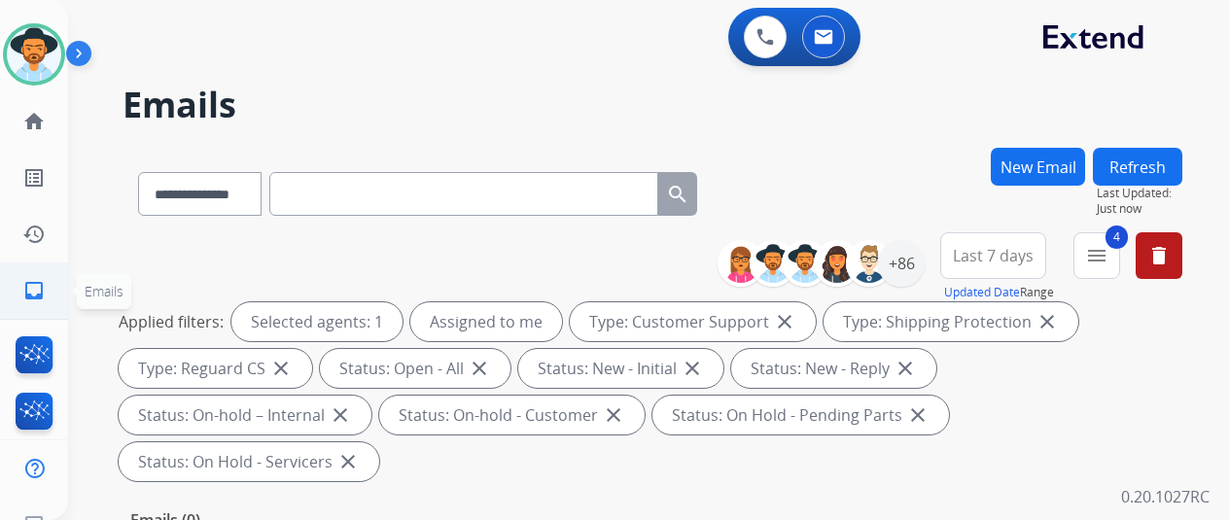
click at [32, 283] on link "inbox Emails" at bounding box center [34, 291] width 54 height 54
drag, startPoint x: 926, startPoint y: 247, endPoint x: 858, endPoint y: 254, distance: 68.4
click at [925, 249] on div "+86" at bounding box center [901, 263] width 47 height 47
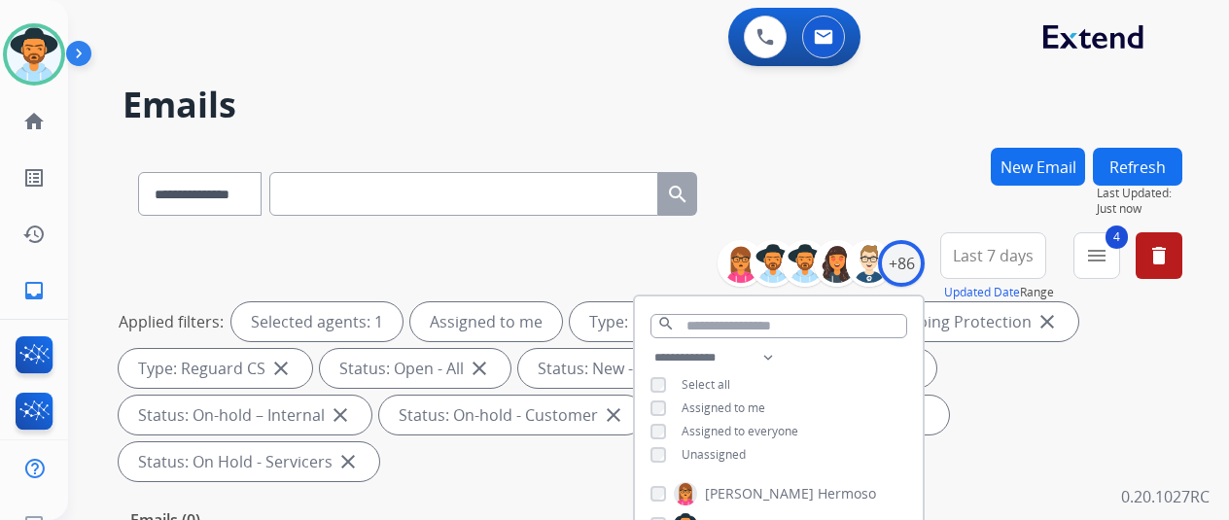
scroll to position [194, 0]
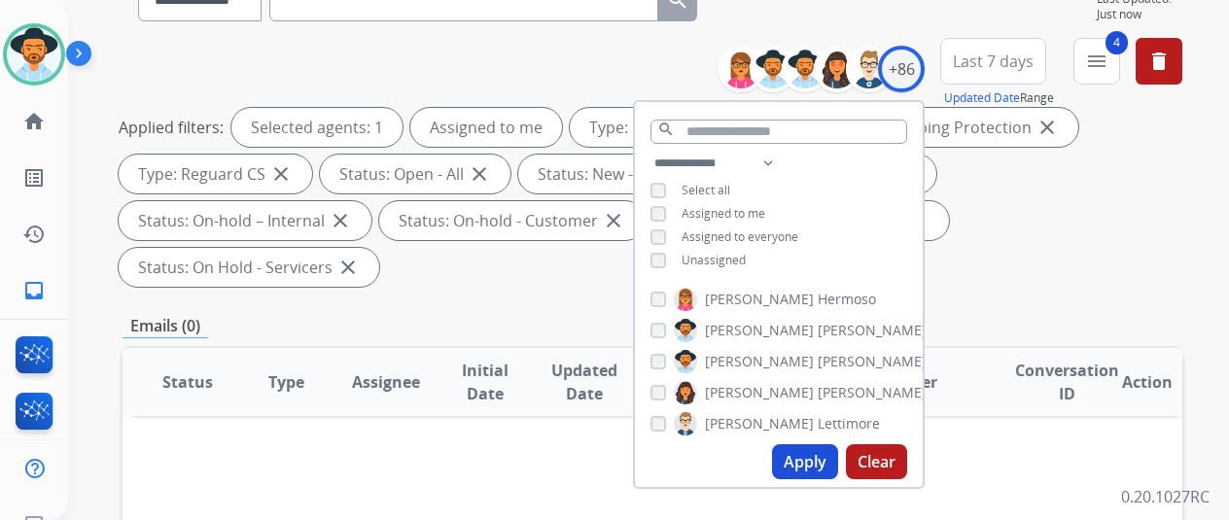
click at [809, 459] on button "Apply" at bounding box center [805, 461] width 66 height 35
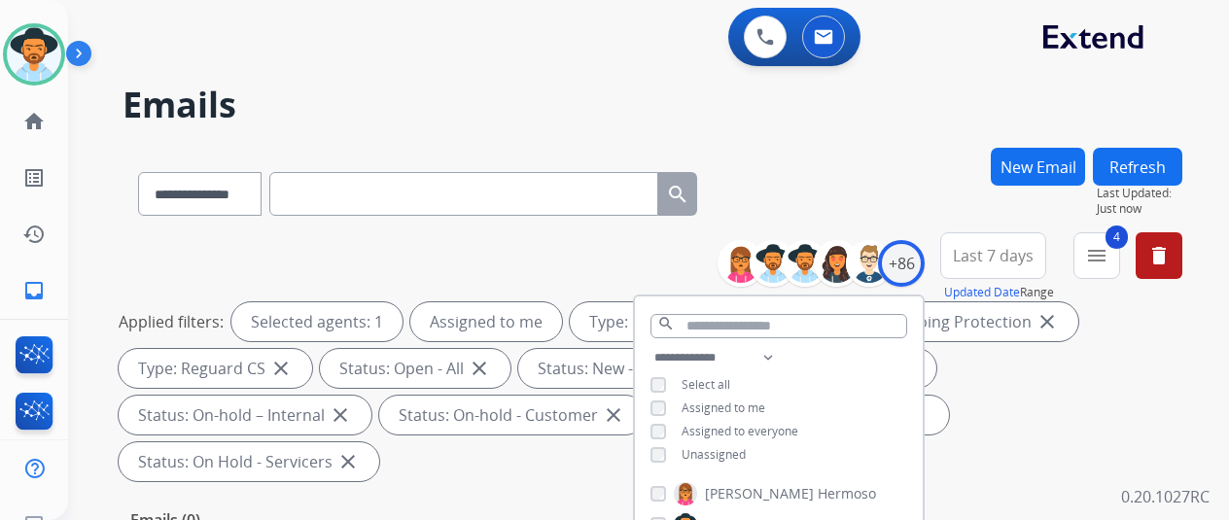
click at [887, 194] on div "**********" at bounding box center [653, 190] width 1060 height 85
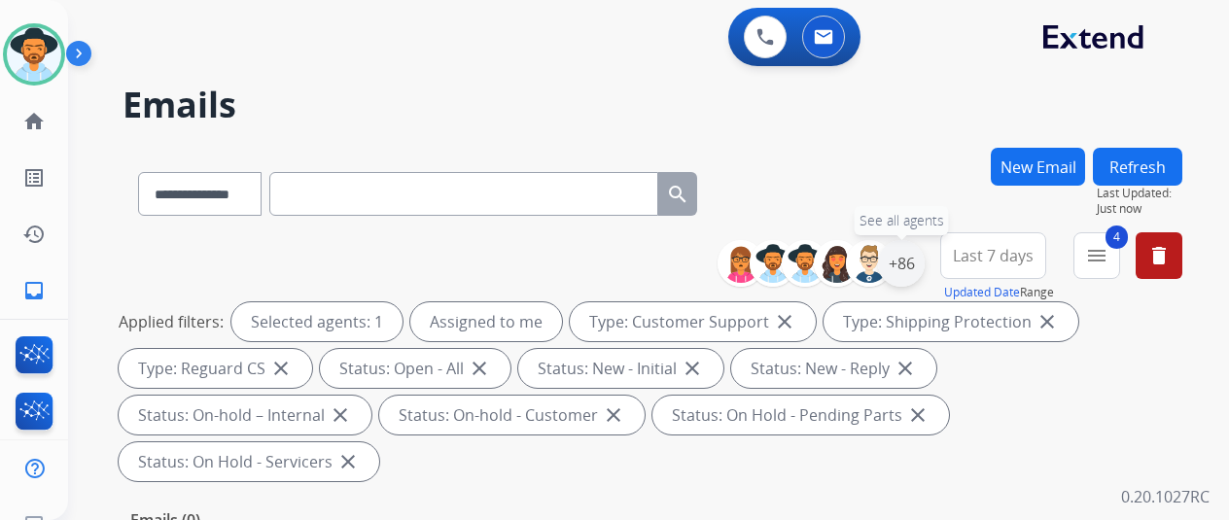
click at [918, 262] on div "+86" at bounding box center [901, 263] width 47 height 47
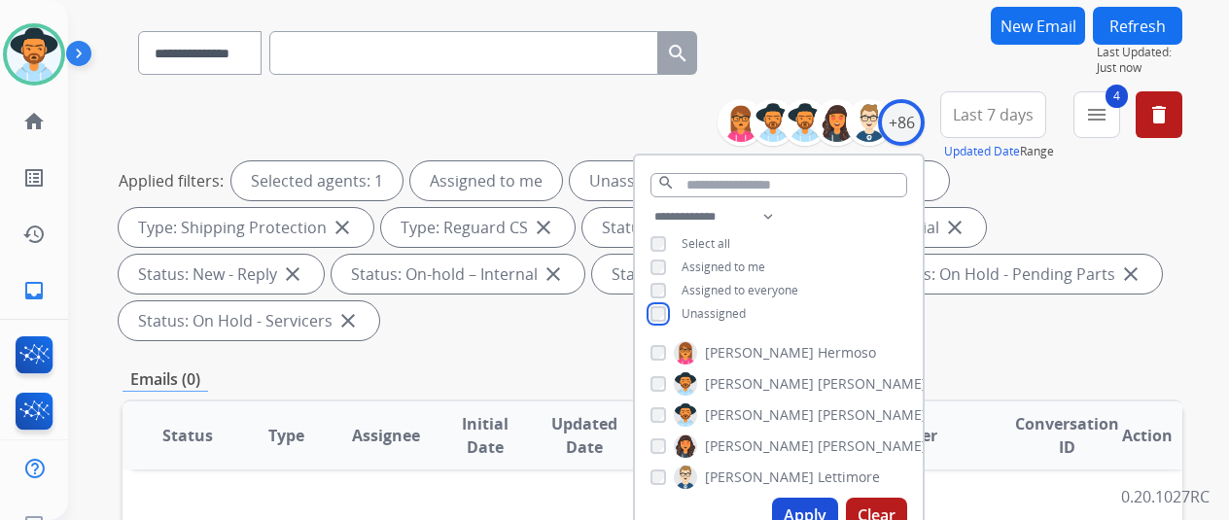
scroll to position [292, 0]
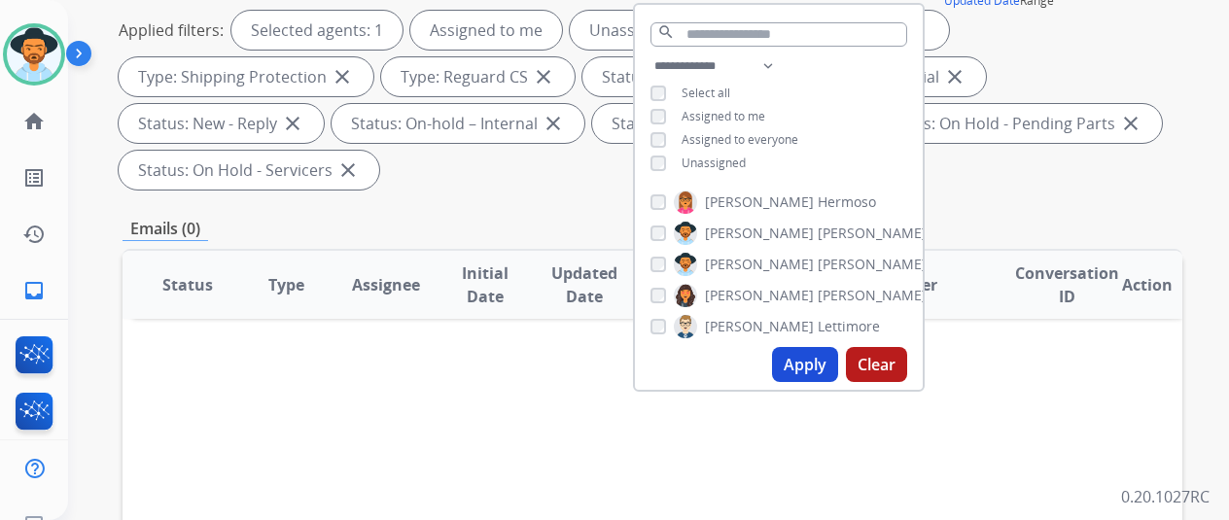
click at [813, 369] on button "Apply" at bounding box center [805, 364] width 66 height 35
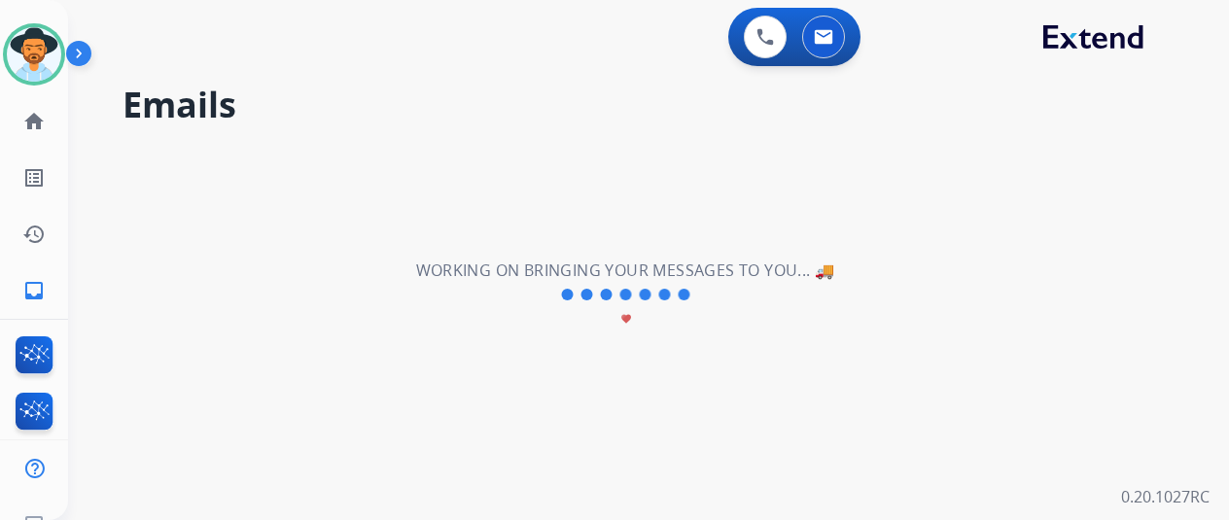
scroll to position [0, 0]
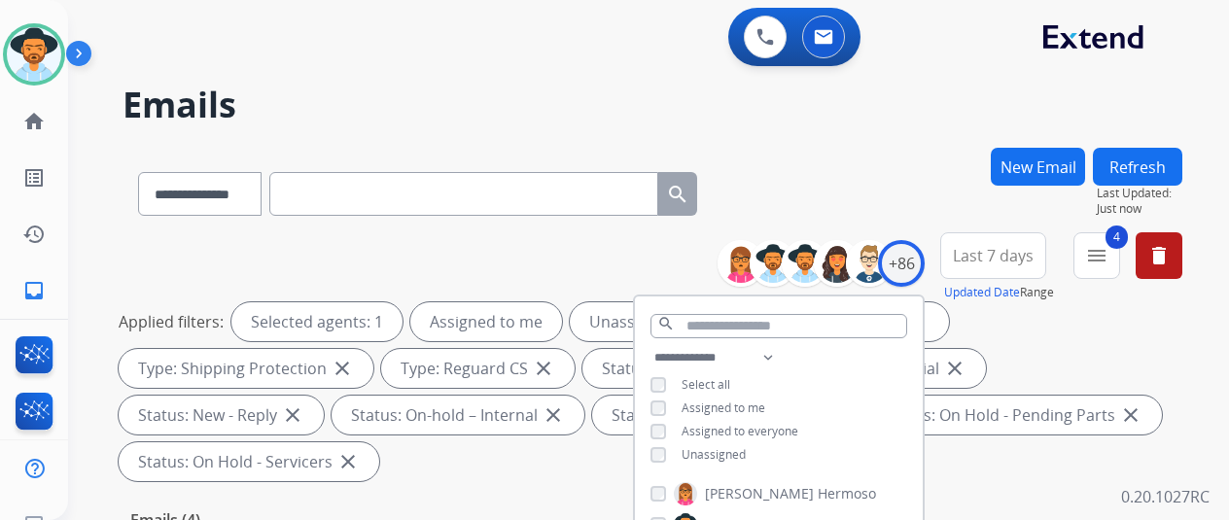
click at [846, 159] on div "**********" at bounding box center [653, 190] width 1060 height 85
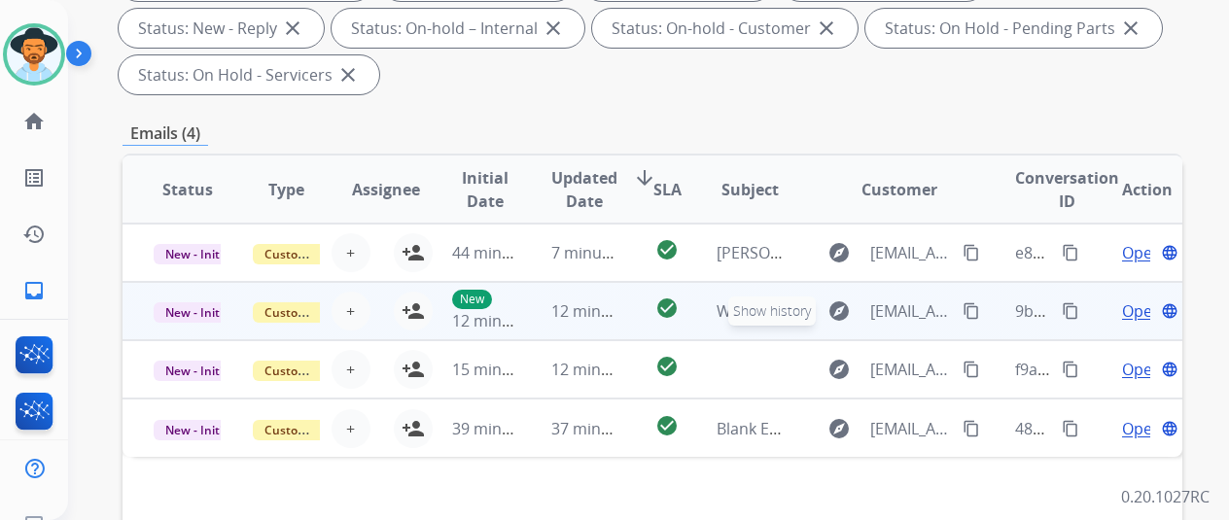
scroll to position [368, 0]
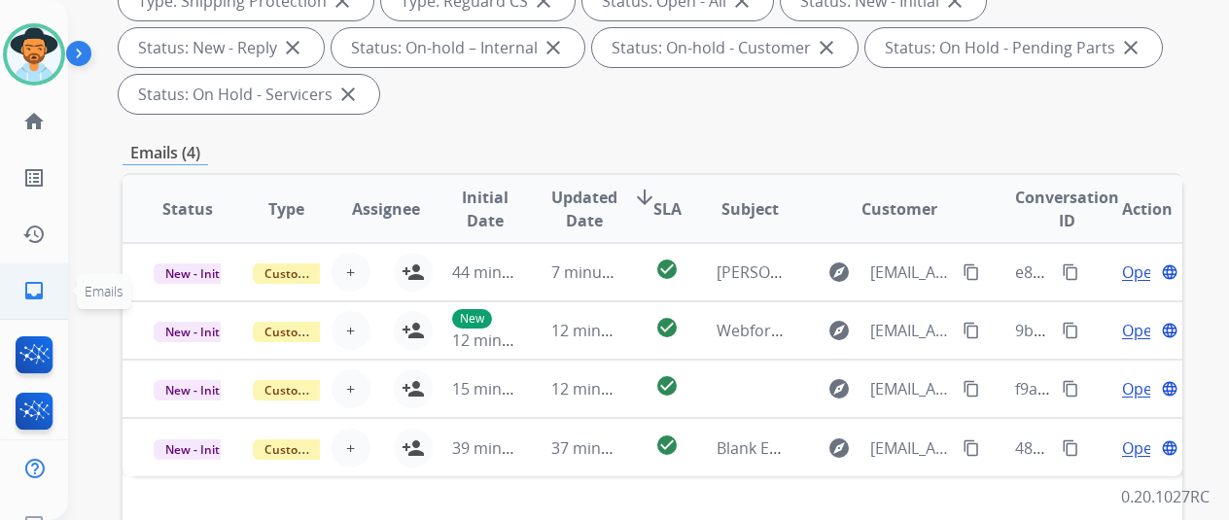
click at [27, 287] on mat-icon "inbox" at bounding box center [33, 290] width 23 height 23
click at [29, 293] on mat-icon "inbox" at bounding box center [33, 290] width 23 height 23
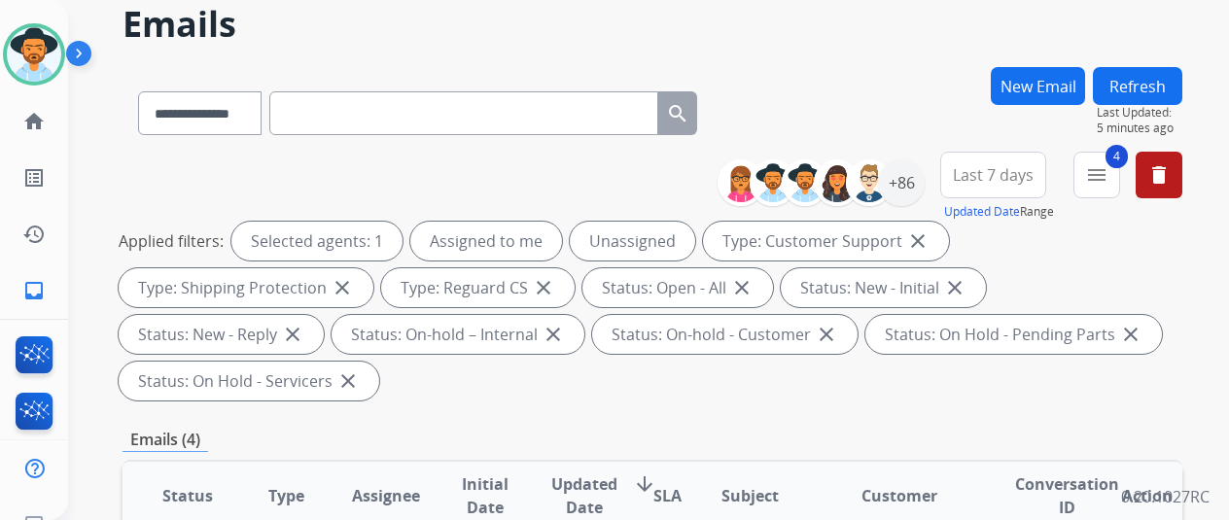
scroll to position [0, 0]
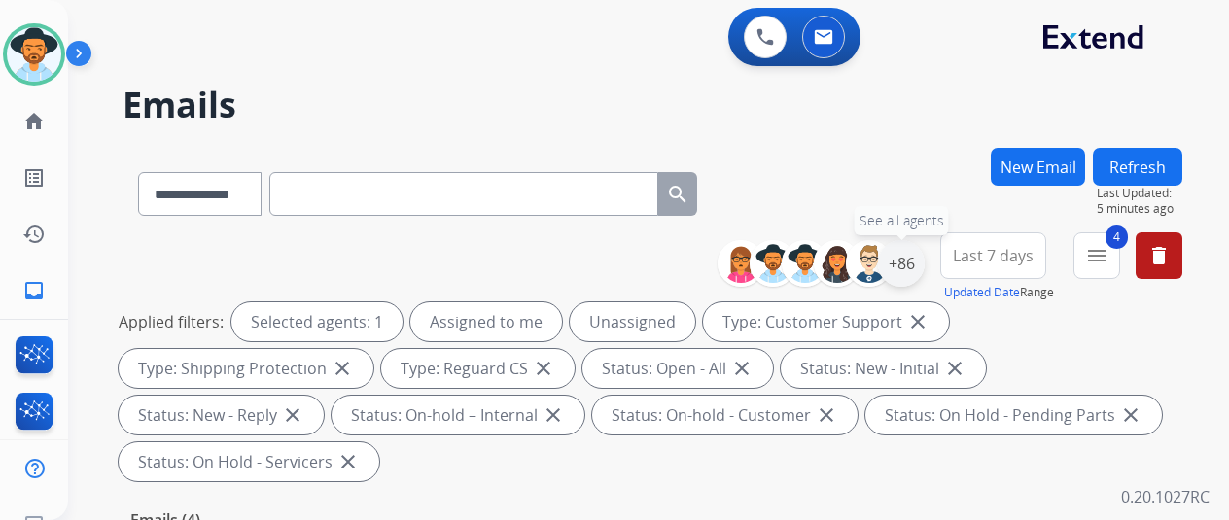
click at [925, 247] on div "+86" at bounding box center [901, 263] width 47 height 47
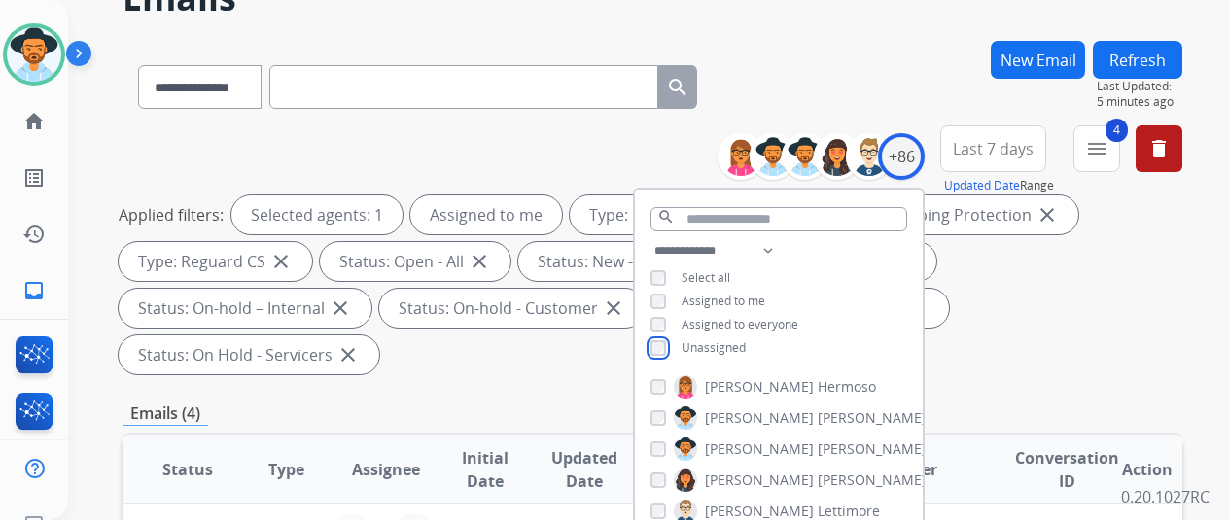
scroll to position [194, 0]
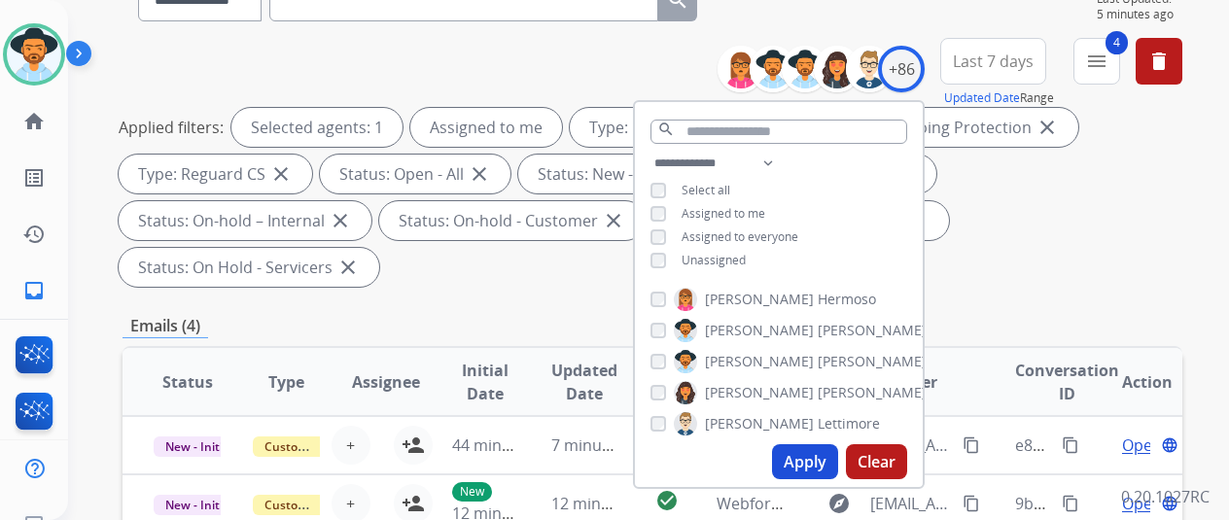
click at [809, 460] on button "Apply" at bounding box center [805, 461] width 66 height 35
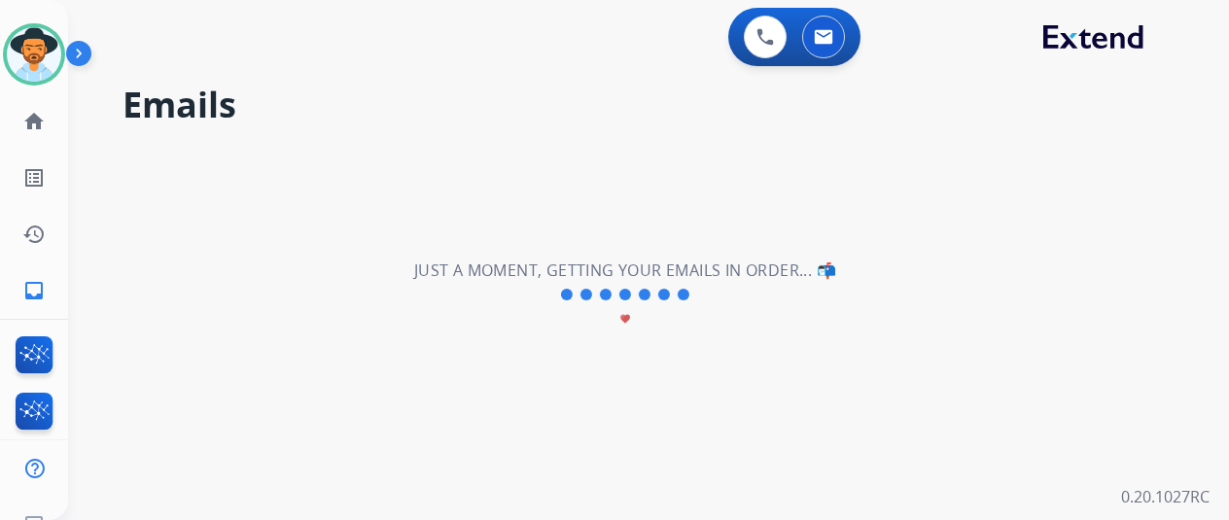
scroll to position [0, 0]
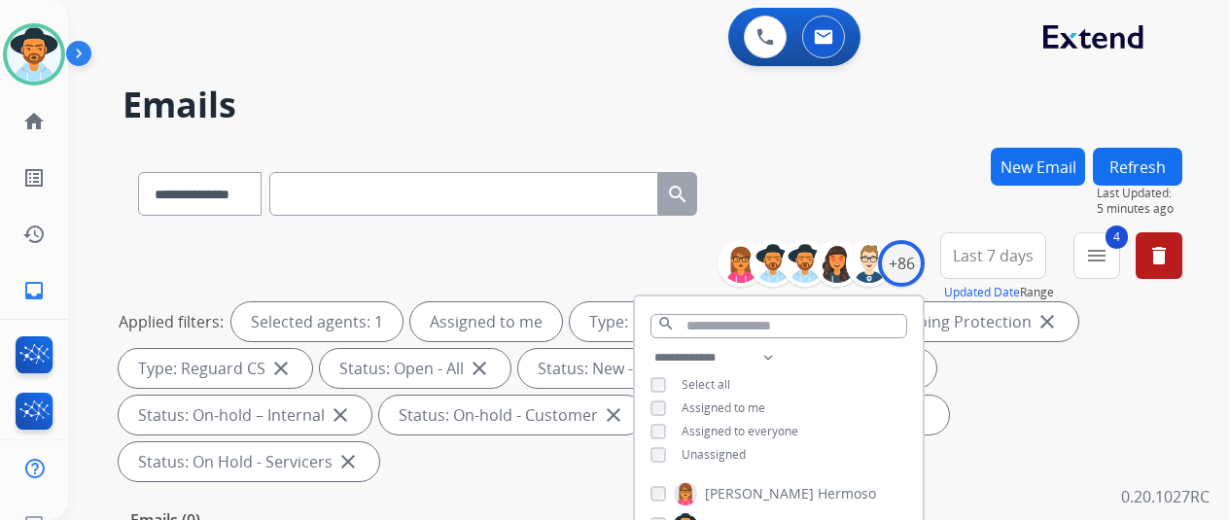
click at [903, 182] on div "**********" at bounding box center [653, 190] width 1060 height 85
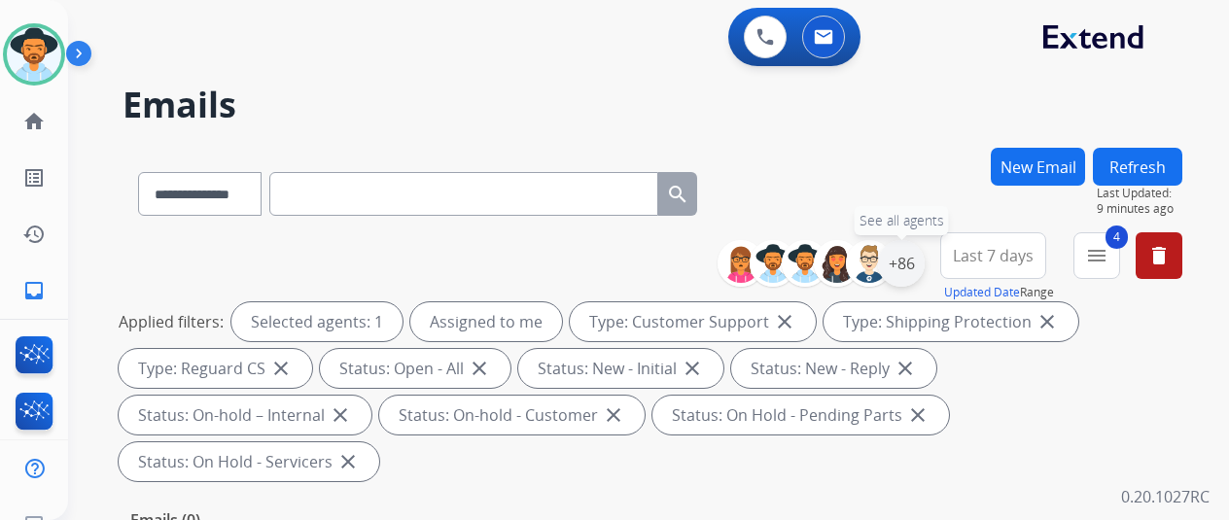
click at [918, 264] on div "+86" at bounding box center [901, 263] width 47 height 47
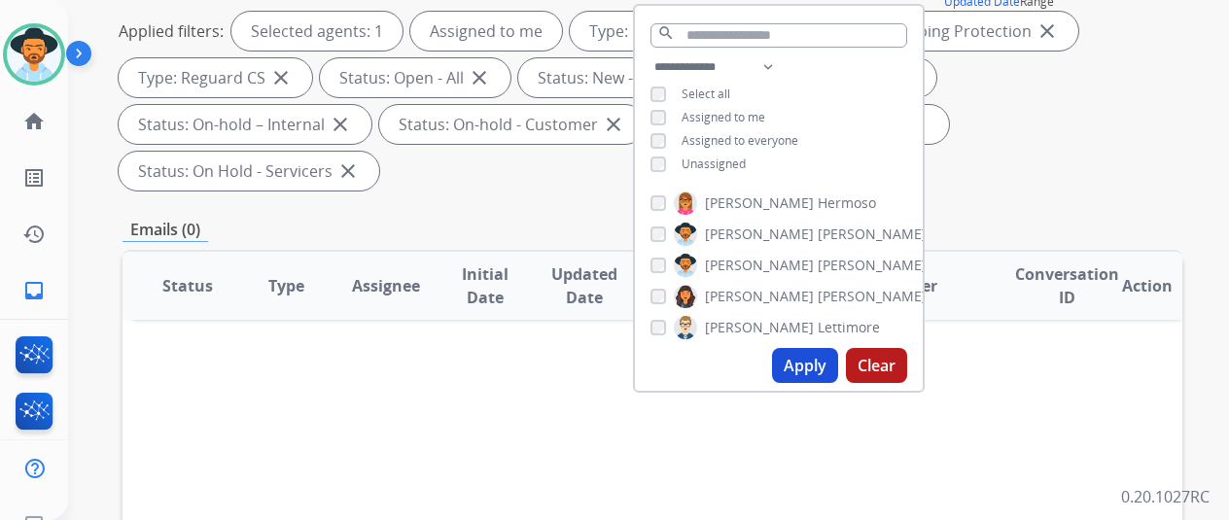
scroll to position [292, 0]
click at [819, 362] on button "Apply" at bounding box center [805, 364] width 66 height 35
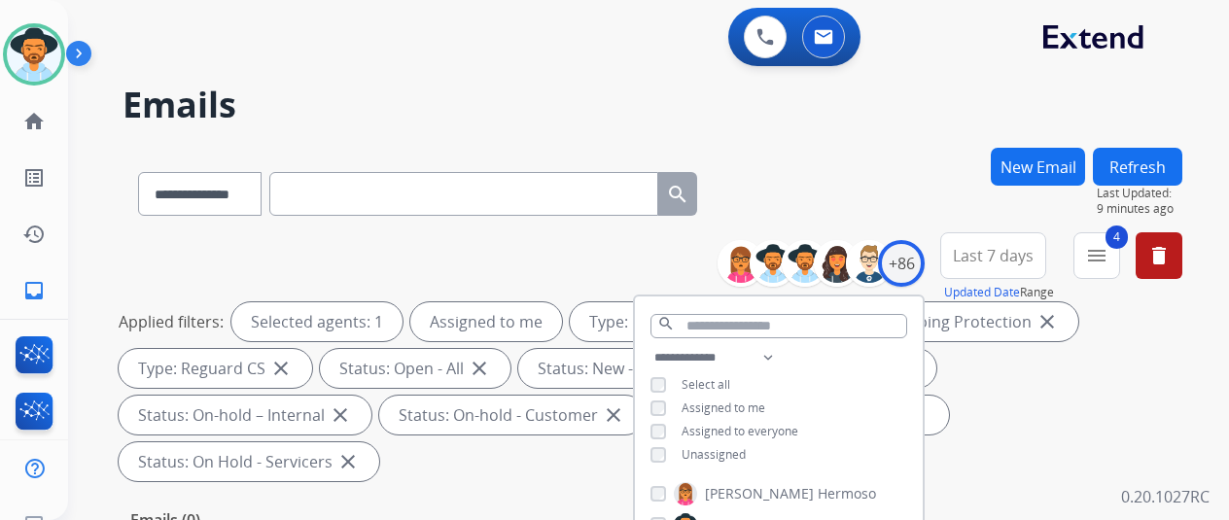
click at [855, 138] on div "**********" at bounding box center [625, 330] width 1114 height 520
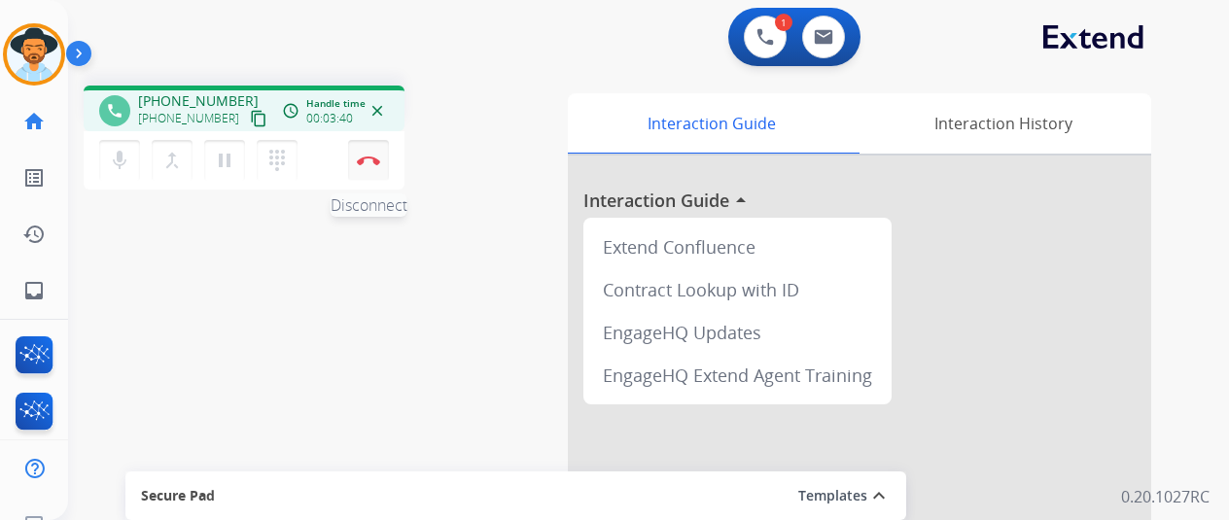
click at [366, 154] on button "Disconnect" at bounding box center [368, 160] width 41 height 41
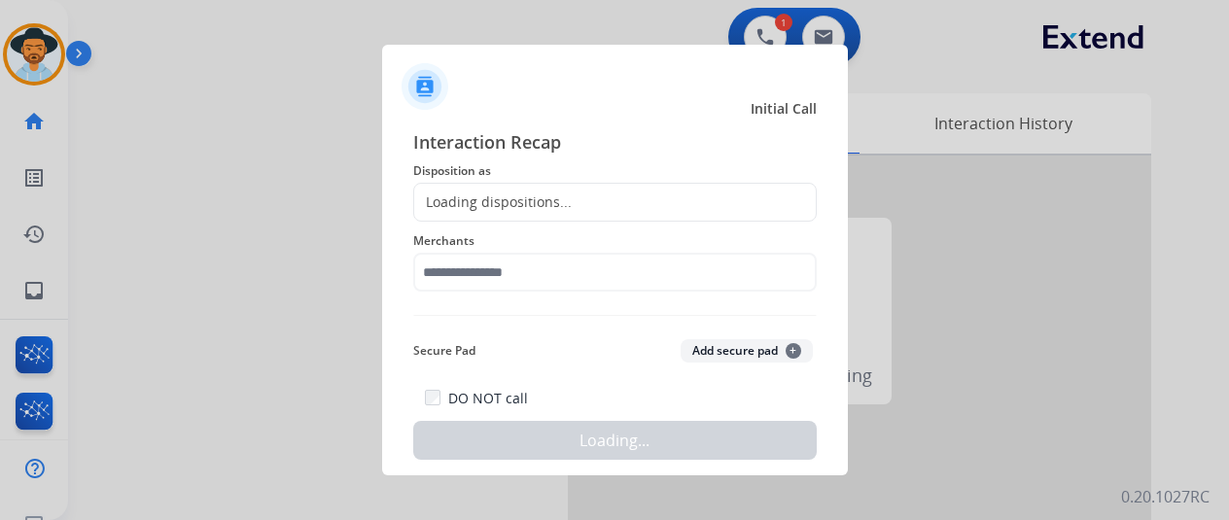
click at [447, 191] on div "Loading dispositions..." at bounding box center [615, 202] width 404 height 39
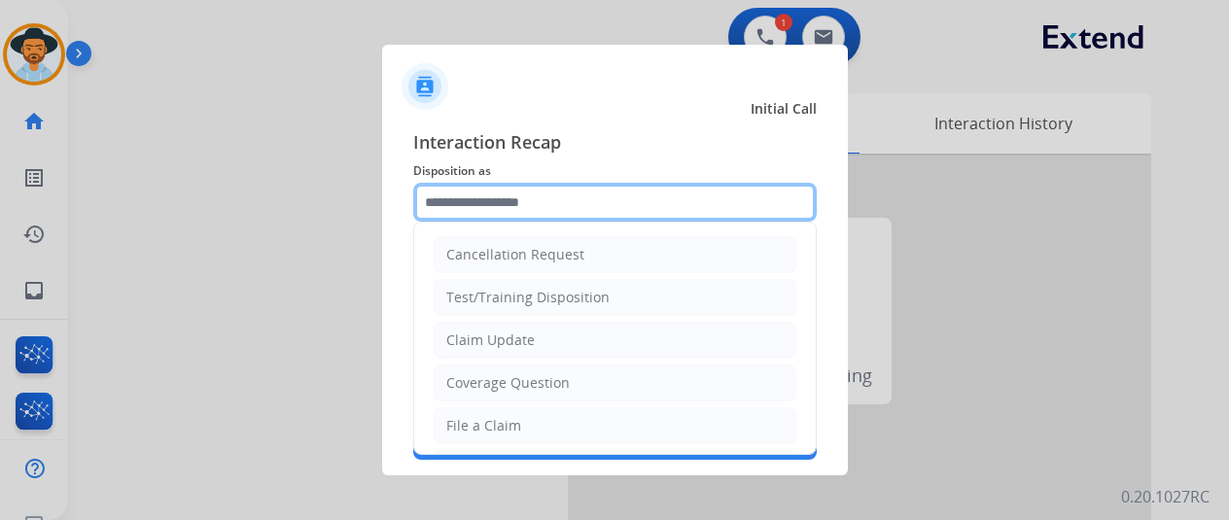
click at [445, 192] on input "text" at bounding box center [615, 202] width 404 height 39
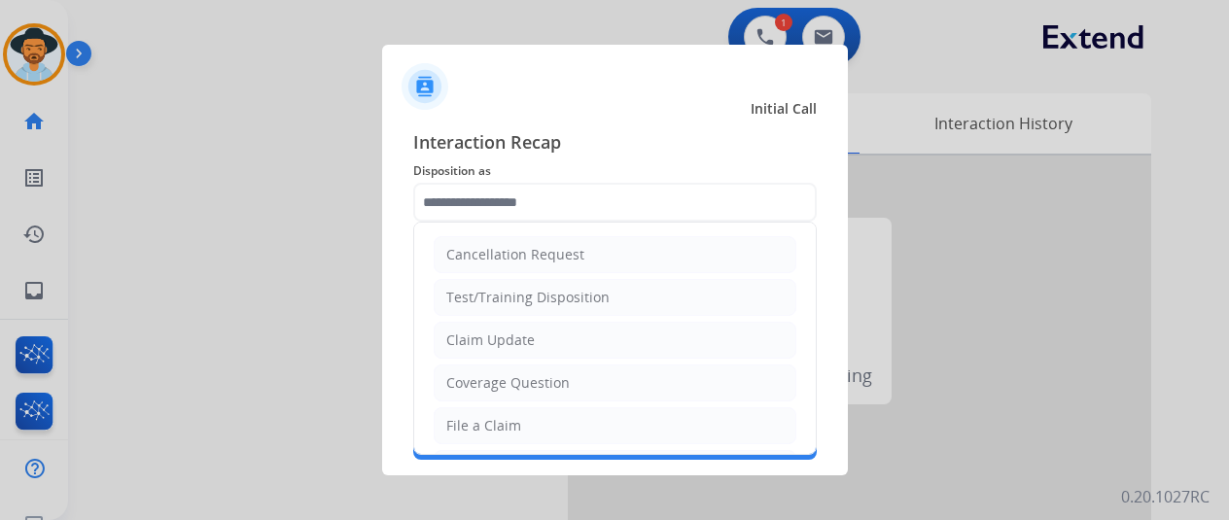
drag, startPoint x: 477, startPoint y: 419, endPoint x: 500, endPoint y: 297, distance: 124.7
click at [476, 416] on div "File a Claim" at bounding box center [483, 425] width 75 height 19
type input "**********"
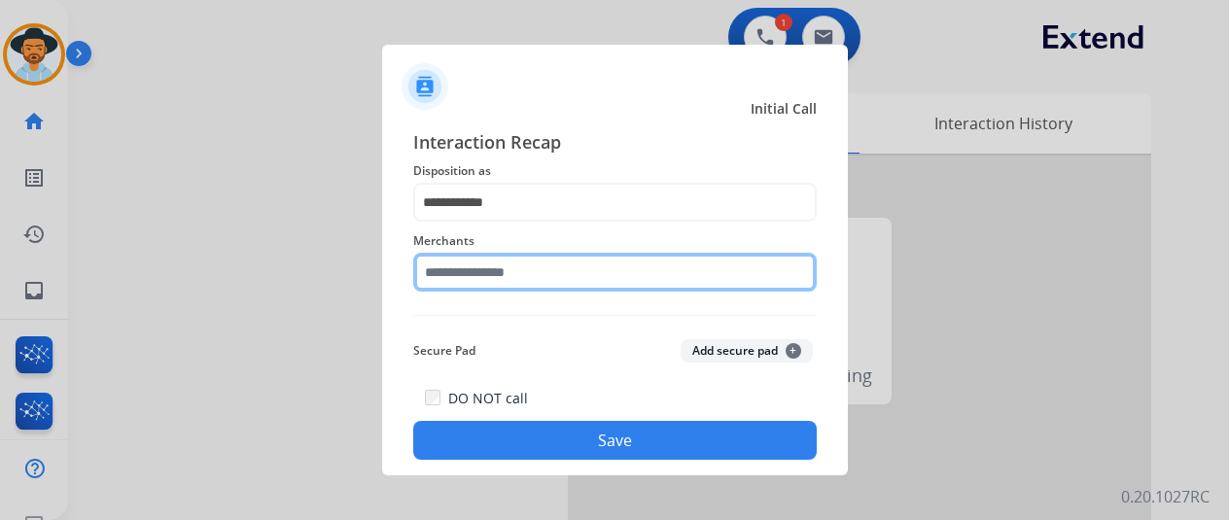
click at [447, 273] on input "text" at bounding box center [615, 272] width 404 height 39
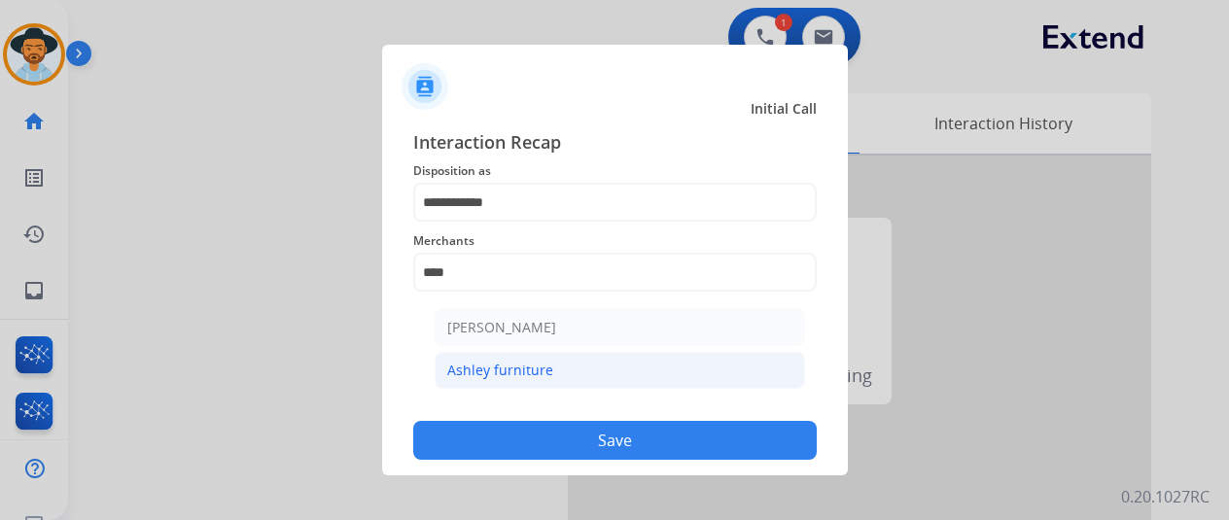
click at [512, 381] on li "Ashley furniture" at bounding box center [620, 370] width 371 height 37
type input "**********"
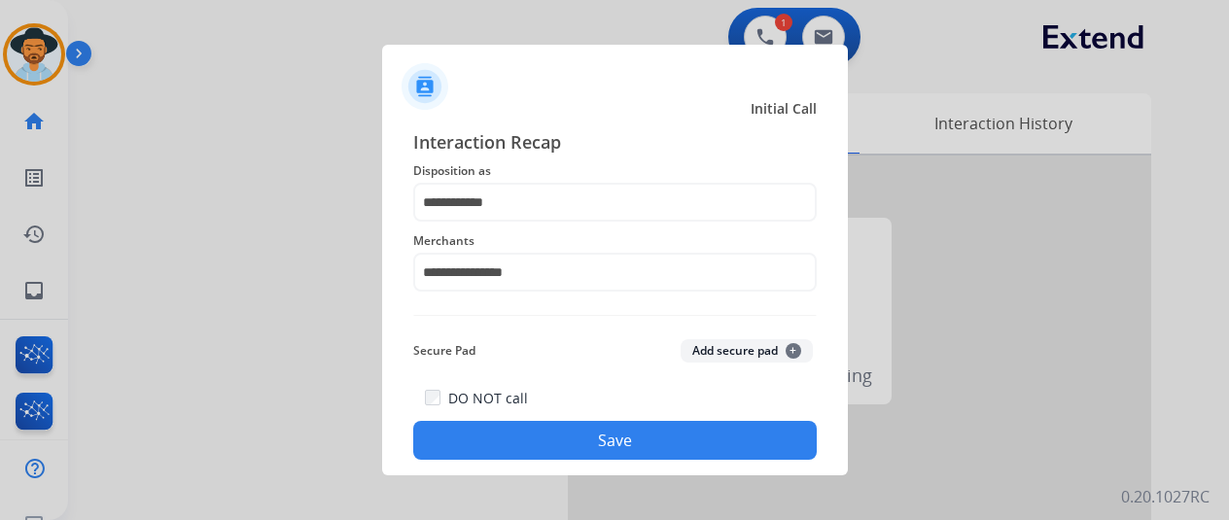
click at [587, 423] on button "Save" at bounding box center [615, 440] width 404 height 39
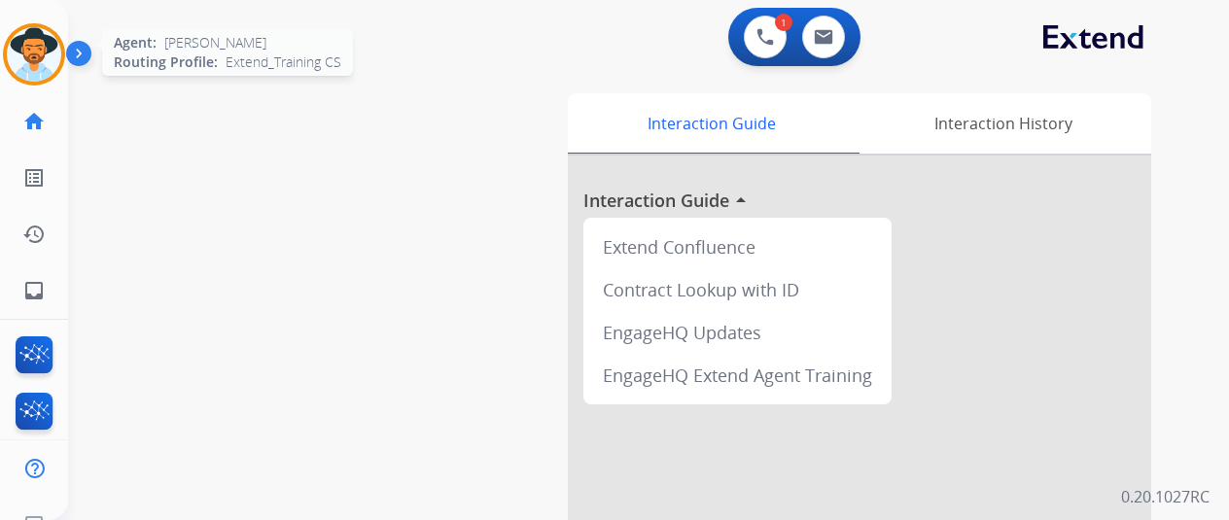
click at [18, 50] on img at bounding box center [34, 54] width 54 height 54
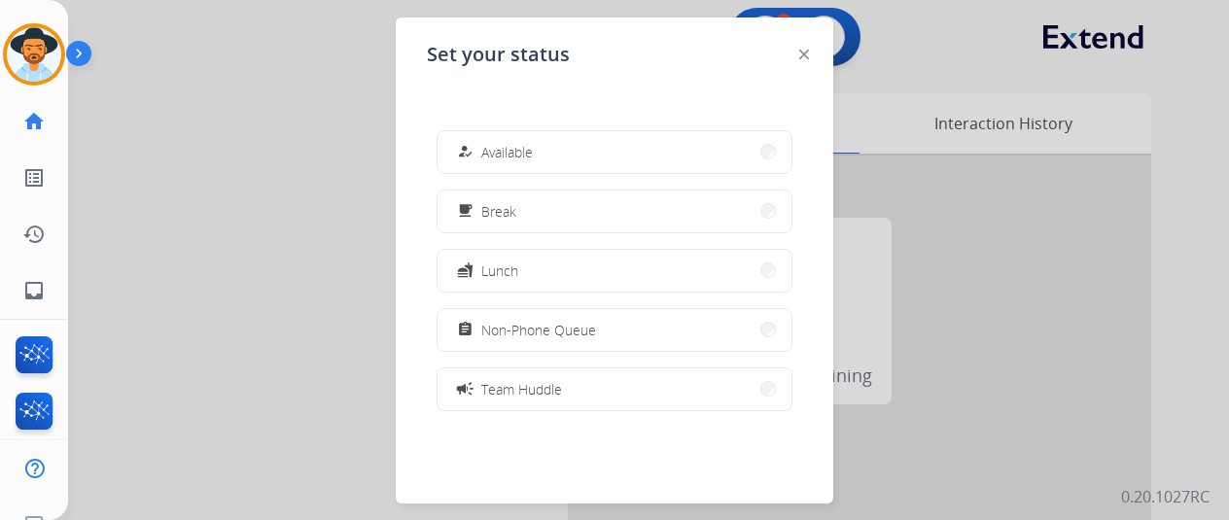
click at [499, 143] on span "Available" at bounding box center [507, 152] width 52 height 20
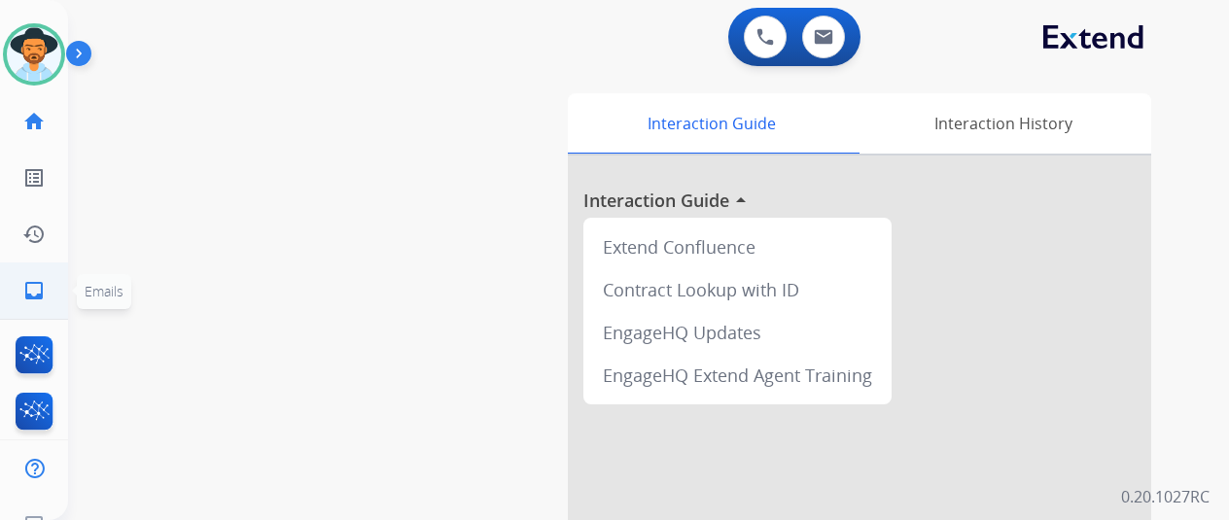
click at [31, 283] on mat-icon "inbox" at bounding box center [33, 290] width 23 height 23
select select "**********"
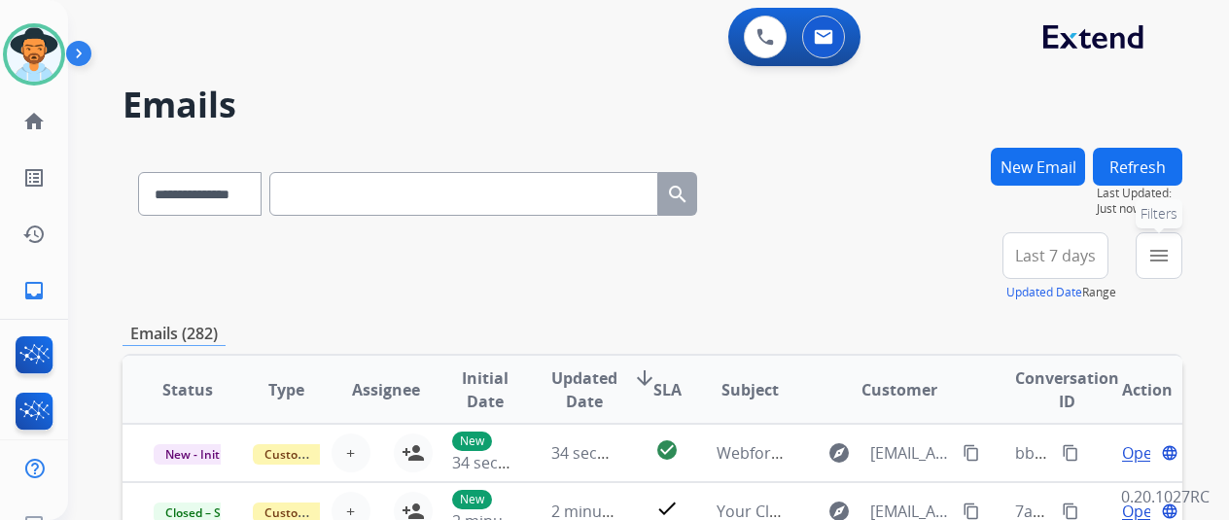
click at [1171, 257] on mat-icon "menu" at bounding box center [1159, 255] width 23 height 23
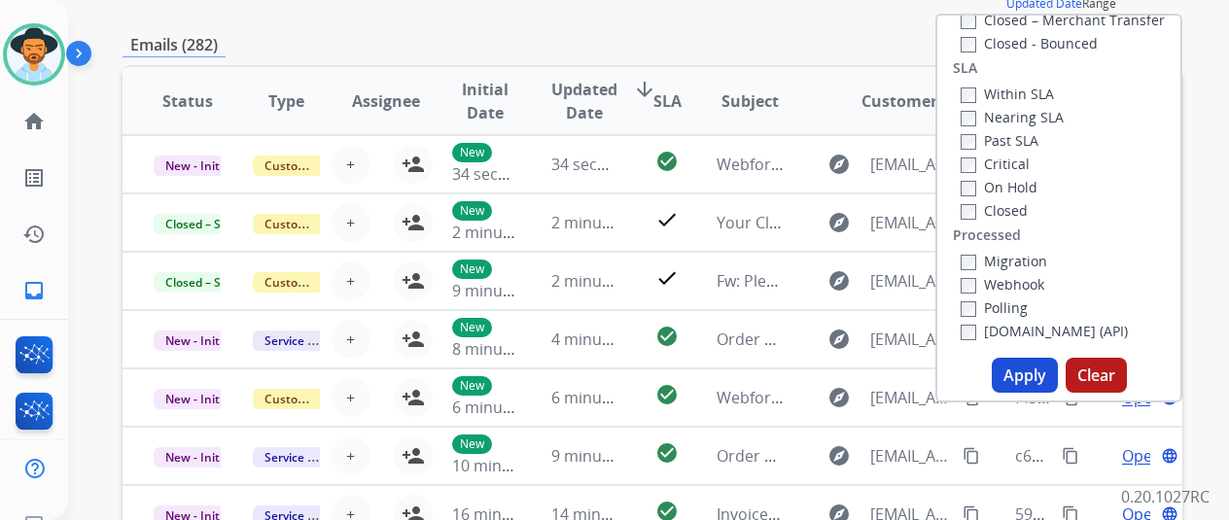
scroll to position [292, 0]
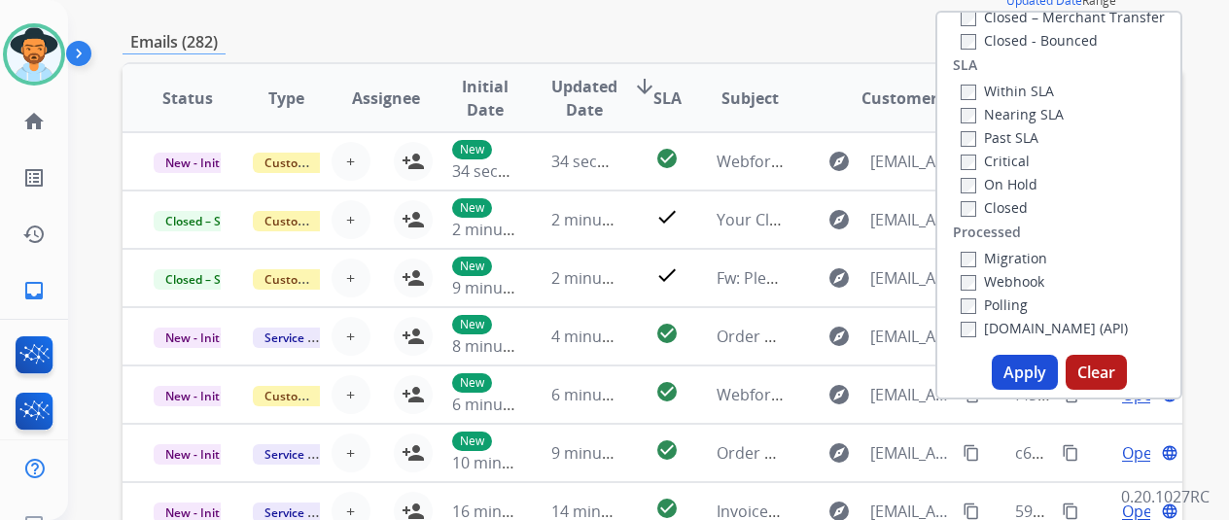
click at [1037, 379] on button "Apply" at bounding box center [1025, 372] width 66 height 35
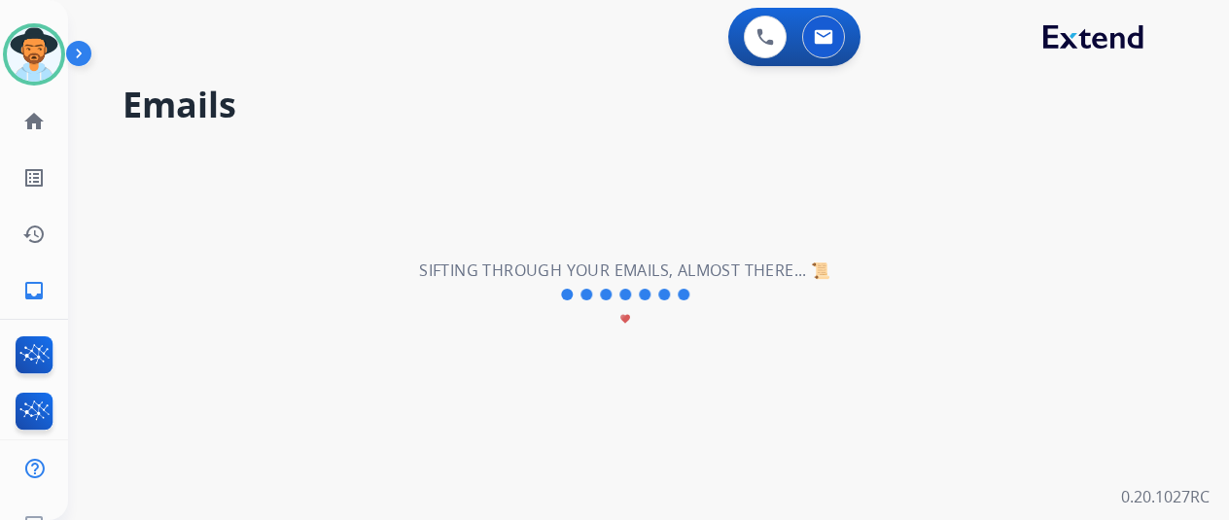
scroll to position [0, 0]
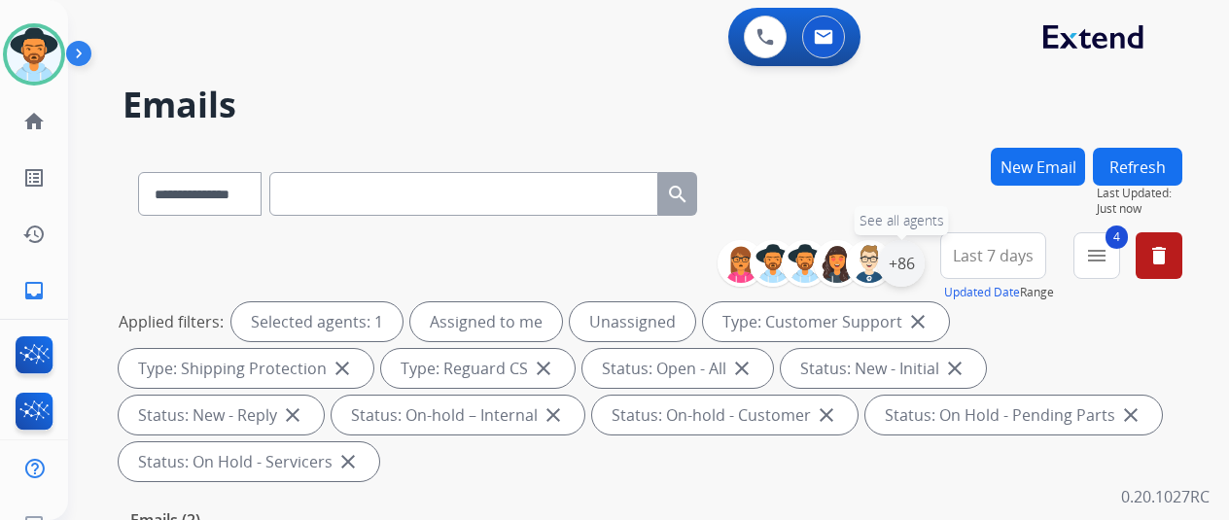
click at [916, 262] on div "+86" at bounding box center [901, 263] width 47 height 47
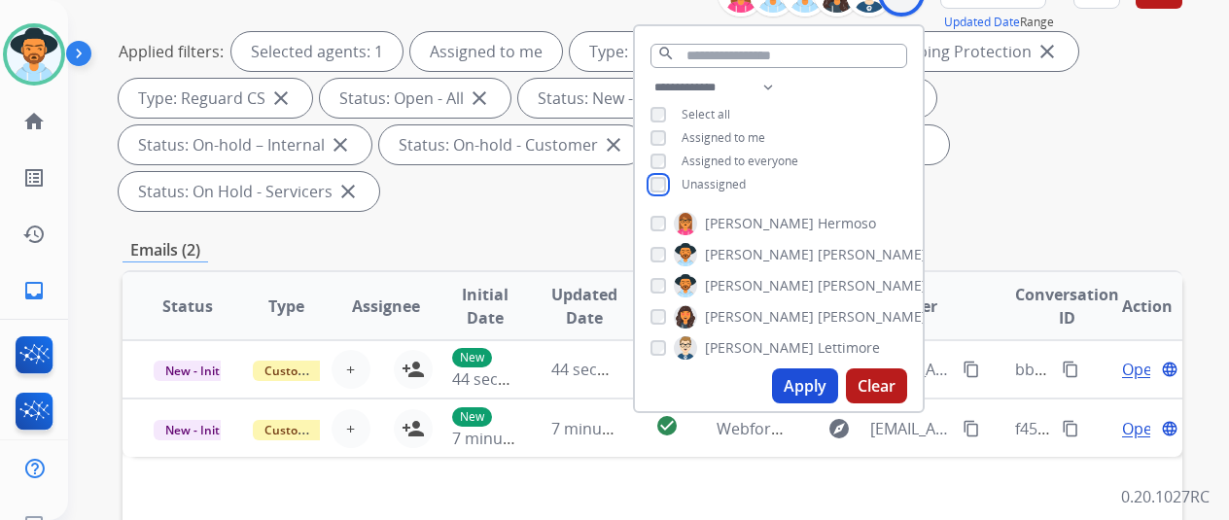
scroll to position [292, 0]
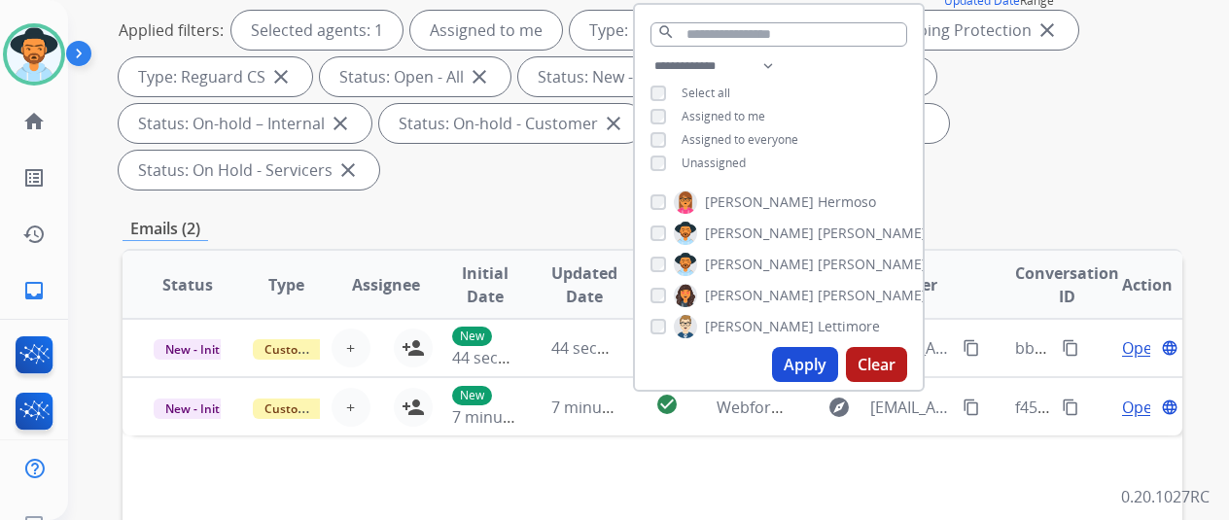
click at [817, 358] on button "Apply" at bounding box center [805, 364] width 66 height 35
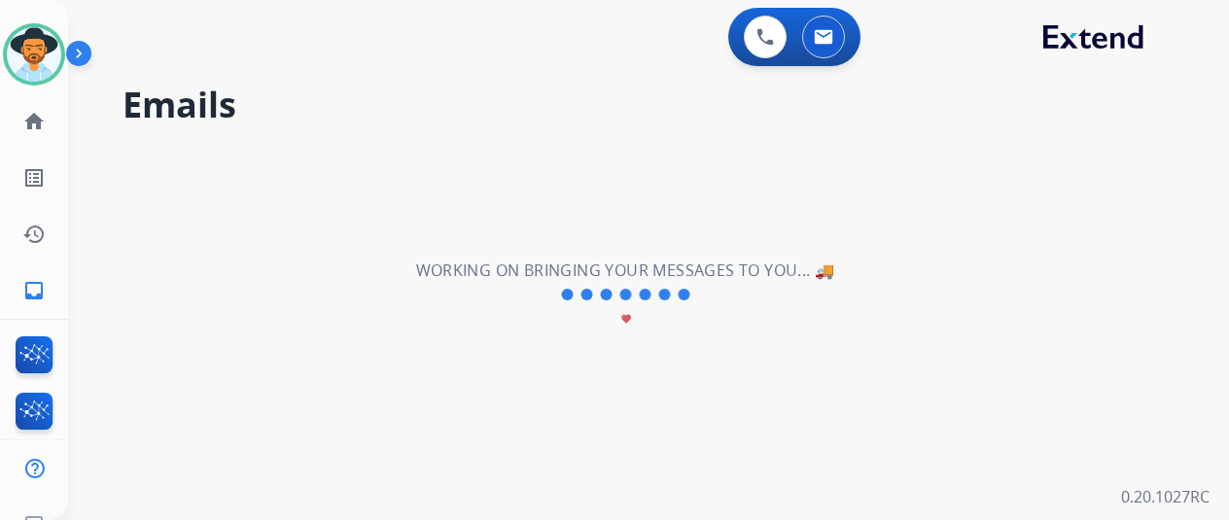
scroll to position [0, 0]
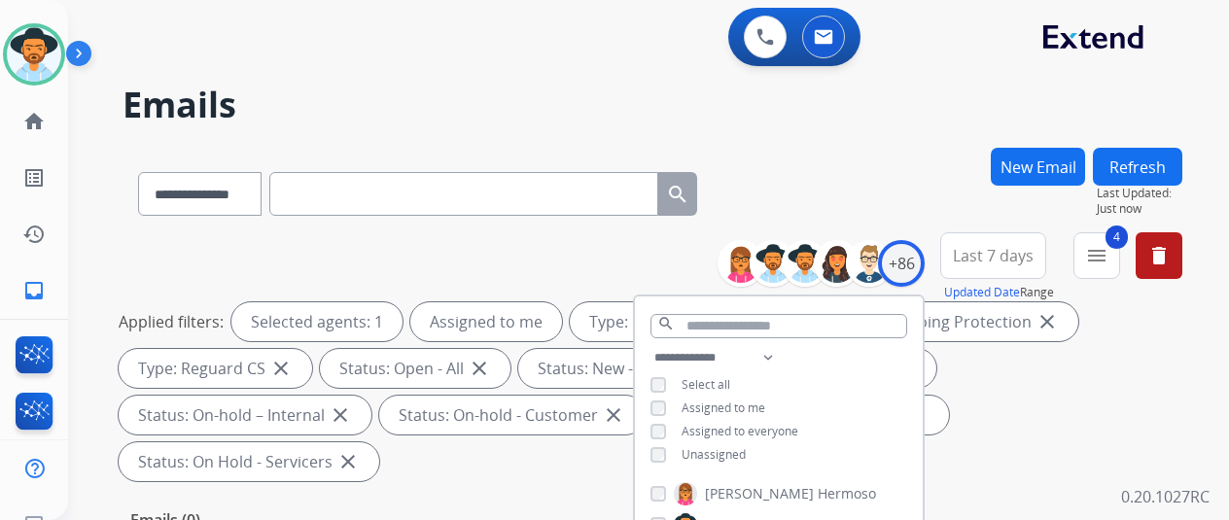
click at [846, 185] on div "**********" at bounding box center [653, 190] width 1060 height 85
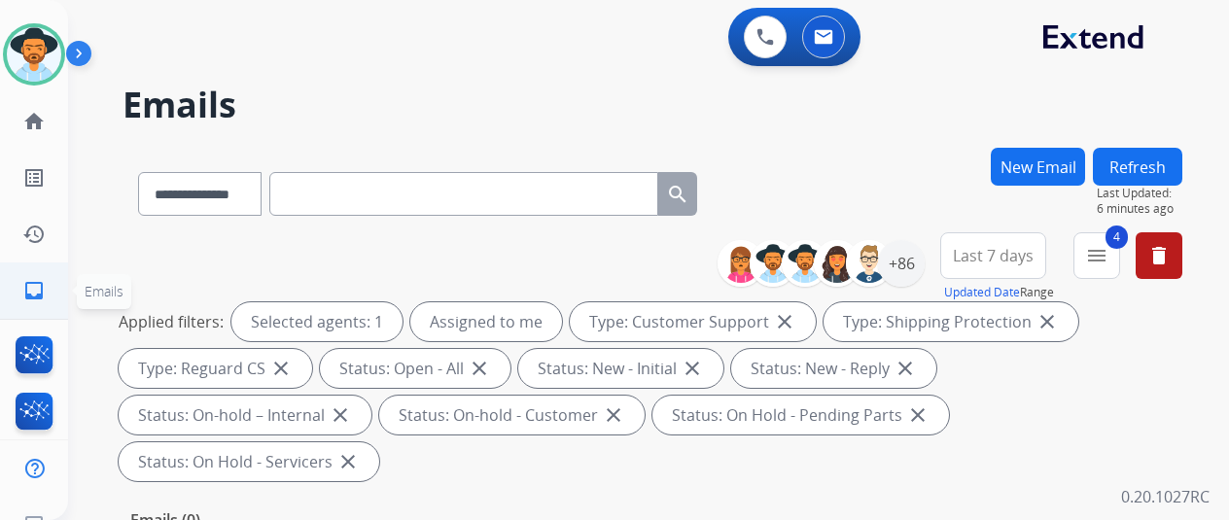
click at [21, 279] on link "inbox Emails" at bounding box center [34, 291] width 54 height 54
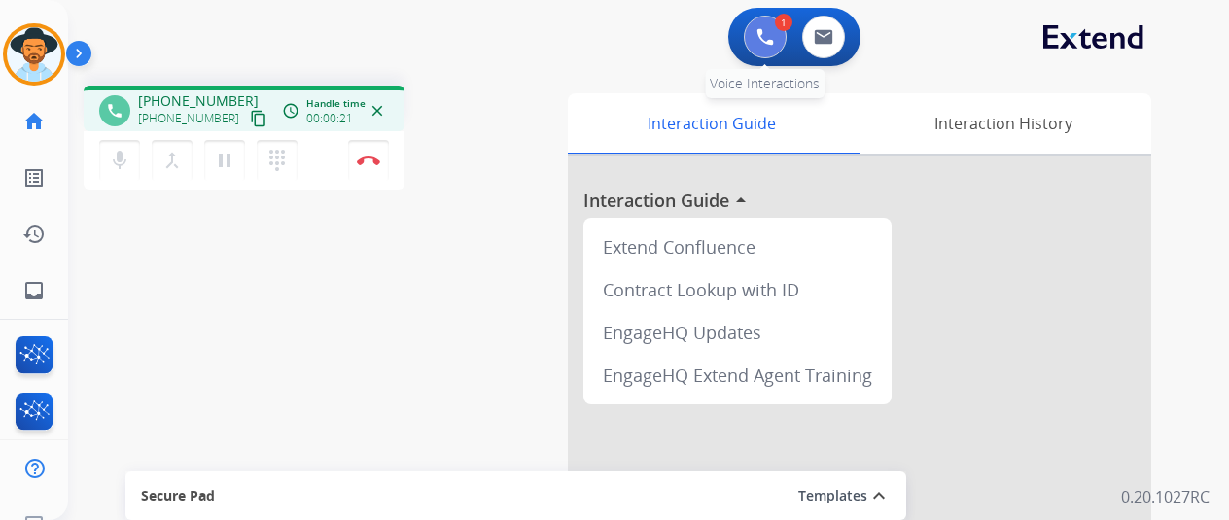
click at [772, 40] on img at bounding box center [766, 37] width 18 height 18
click at [774, 34] on img at bounding box center [766, 37] width 18 height 18
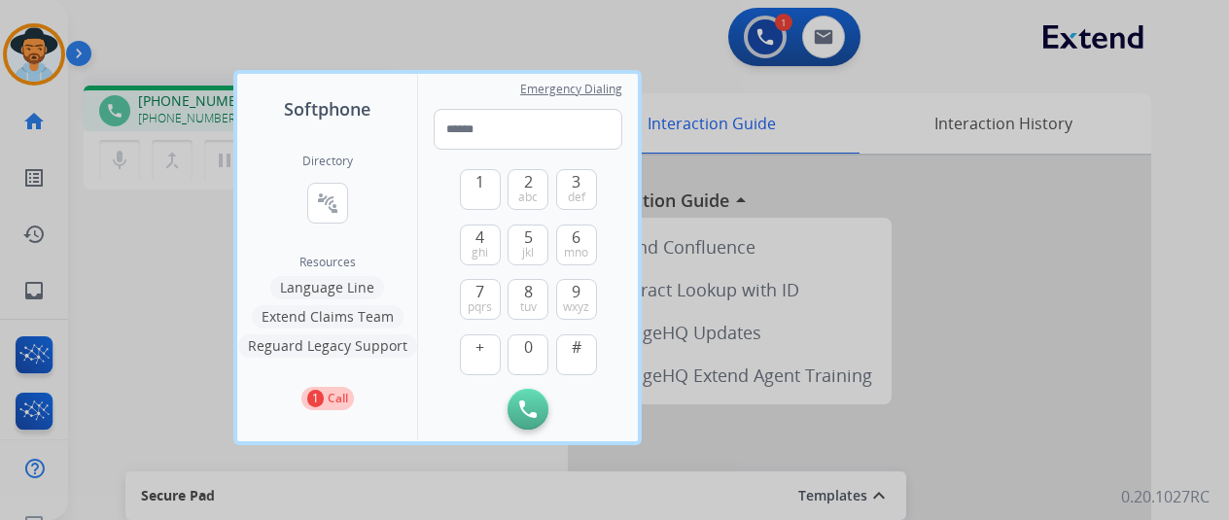
click at [336, 292] on button "Language Line" at bounding box center [327, 287] width 114 height 23
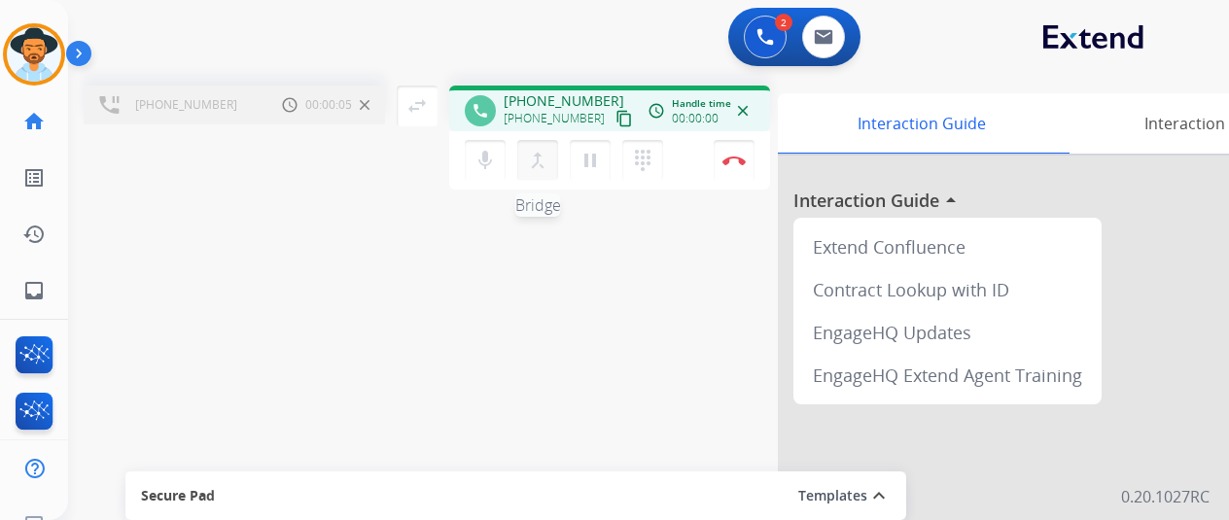
click at [538, 157] on mat-icon "merge_type" at bounding box center [537, 160] width 23 height 23
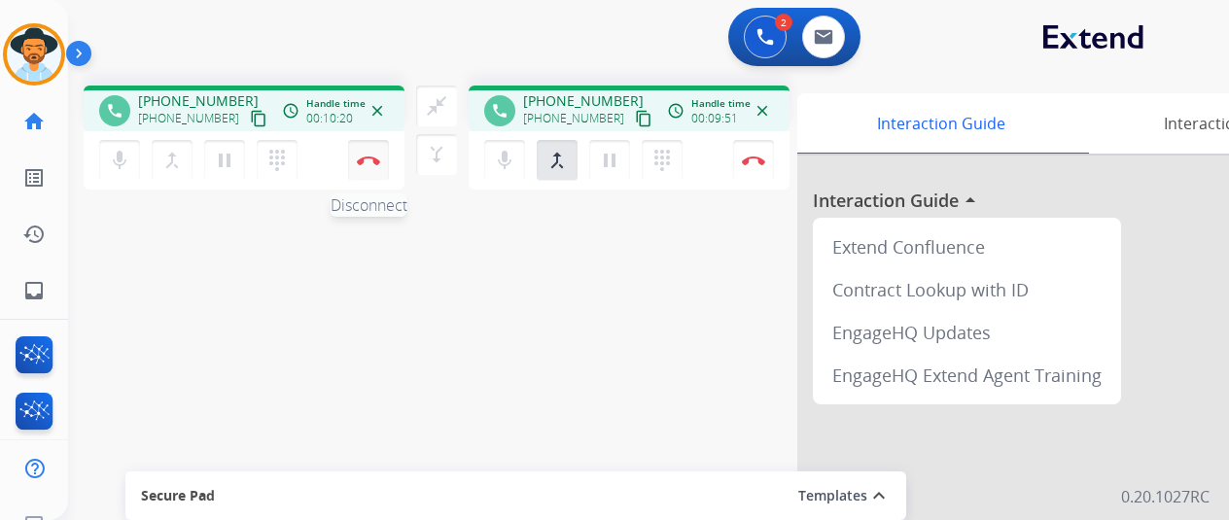
click at [366, 150] on button "Disconnect" at bounding box center [368, 160] width 41 height 41
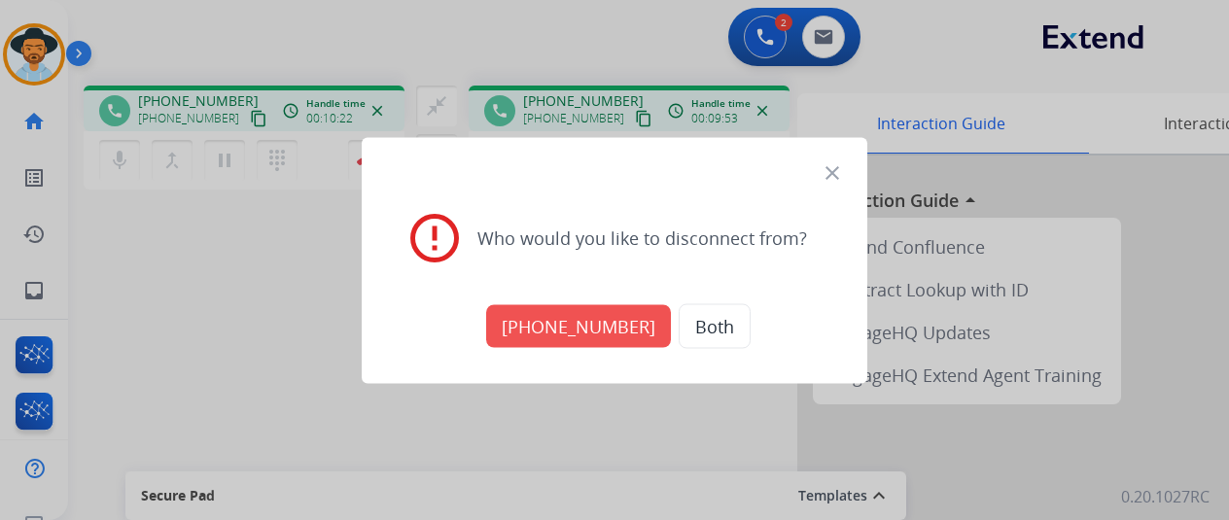
click at [694, 316] on button "Both" at bounding box center [715, 325] width 72 height 45
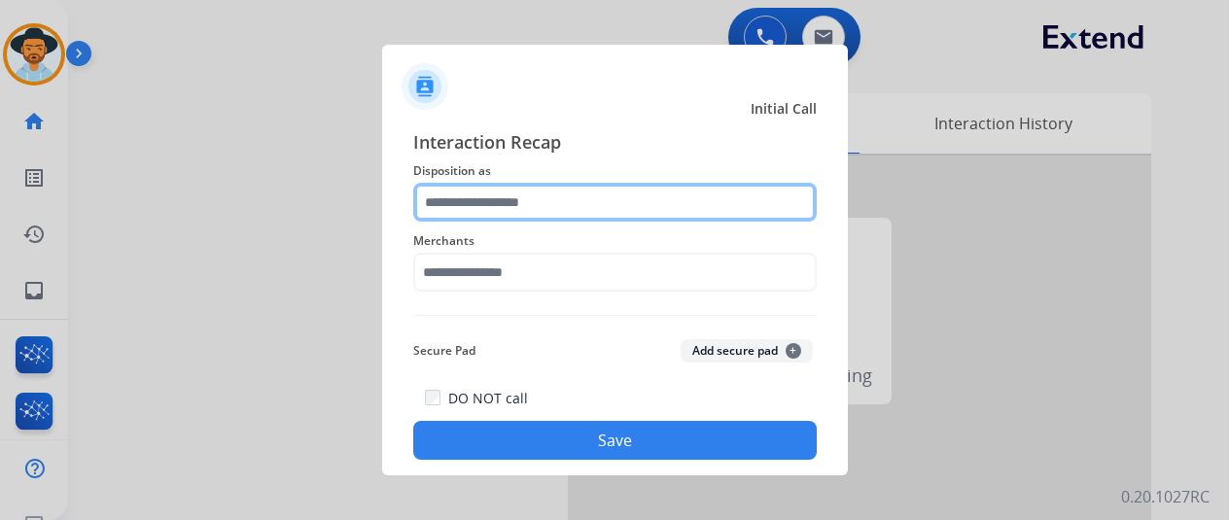
click at [520, 194] on input "text" at bounding box center [615, 202] width 404 height 39
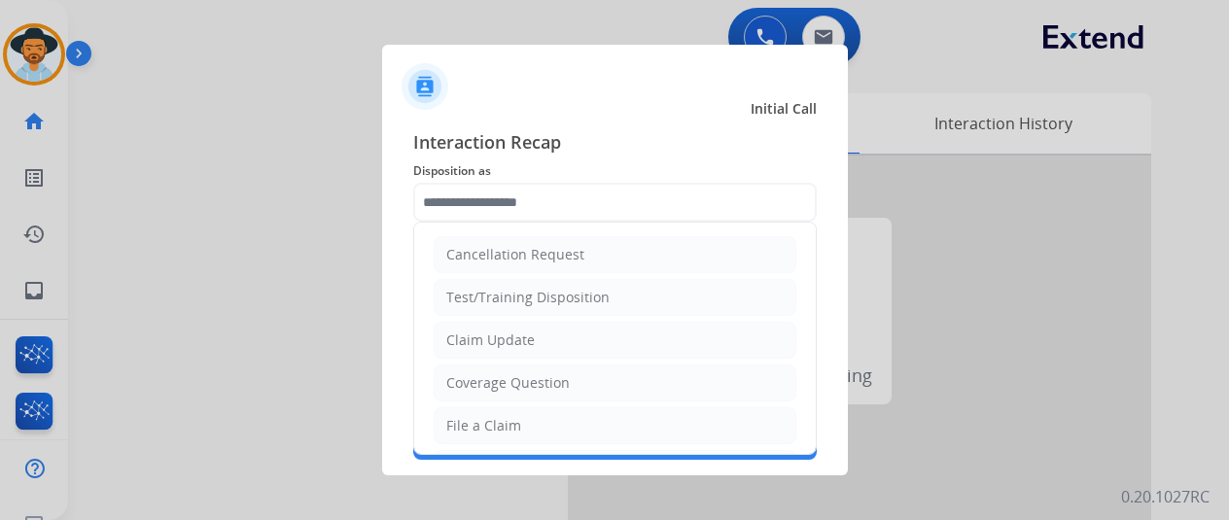
drag, startPoint x: 475, startPoint y: 423, endPoint x: 484, endPoint y: 399, distance: 26.2
click at [477, 417] on div "File a Claim" at bounding box center [483, 425] width 75 height 19
type input "**********"
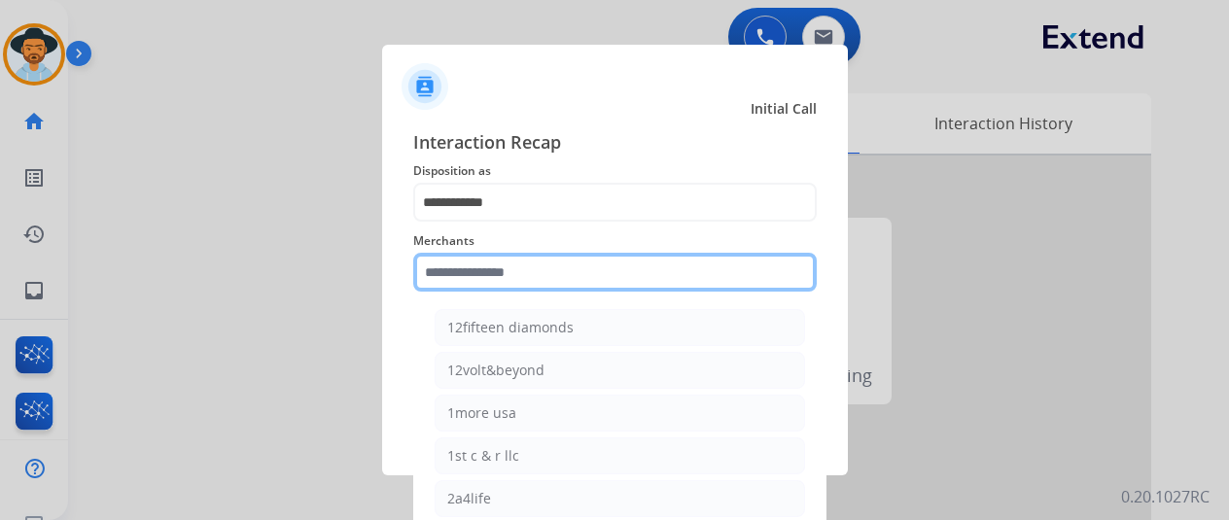
click at [462, 265] on input "text" at bounding box center [615, 272] width 404 height 39
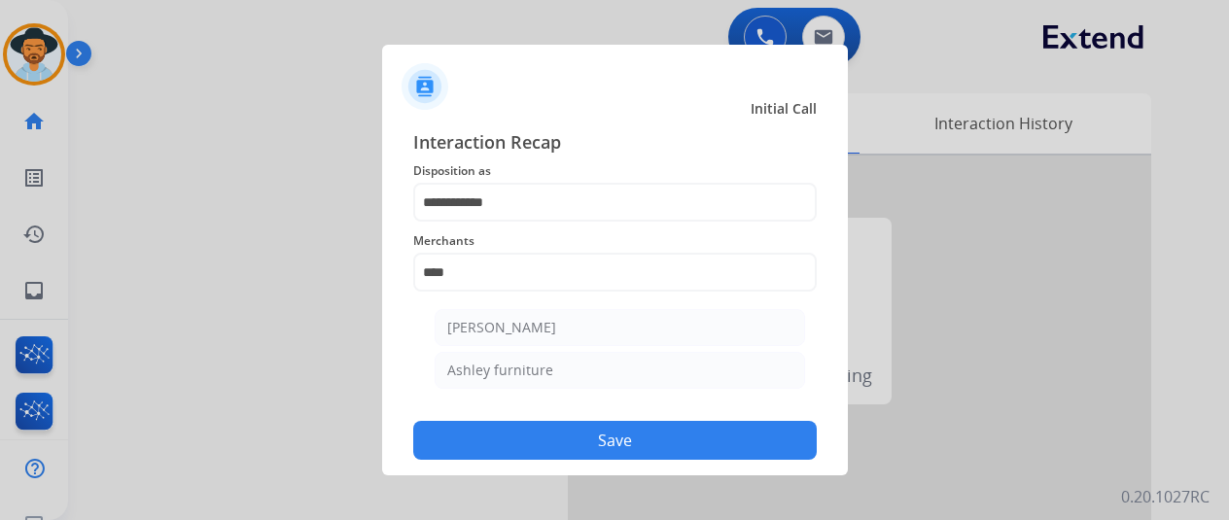
click at [512, 371] on div "Ashley furniture" at bounding box center [500, 370] width 106 height 19
type input "**********"
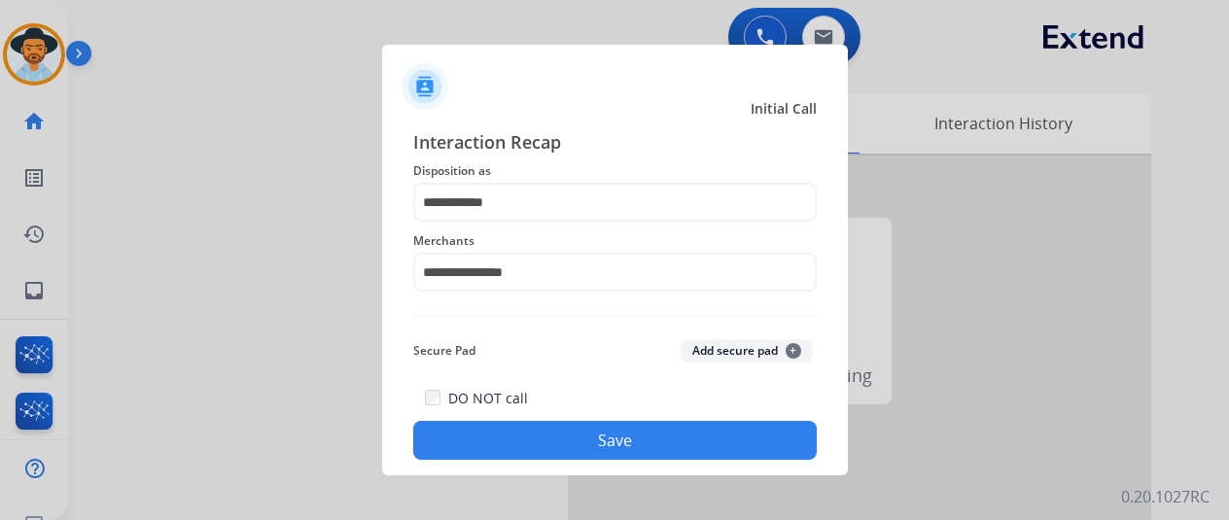
drag, startPoint x: 579, startPoint y: 441, endPoint x: 562, endPoint y: 429, distance: 20.2
click at [577, 442] on button "Save" at bounding box center [615, 440] width 404 height 39
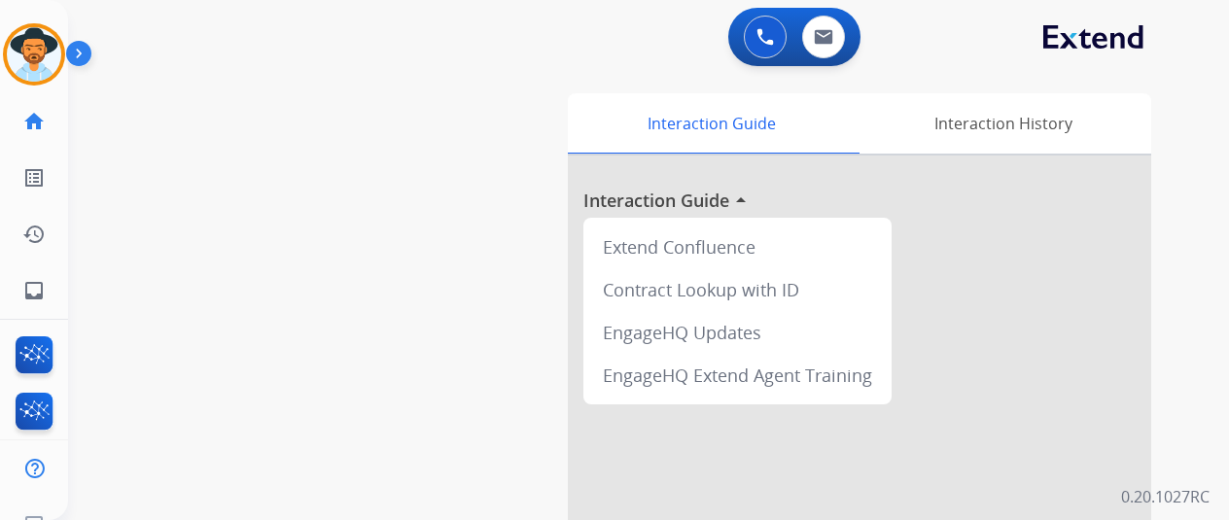
drag, startPoint x: 36, startPoint y: 39, endPoint x: 66, endPoint y: 28, distance: 32.0
click at [35, 39] on img at bounding box center [34, 54] width 54 height 54
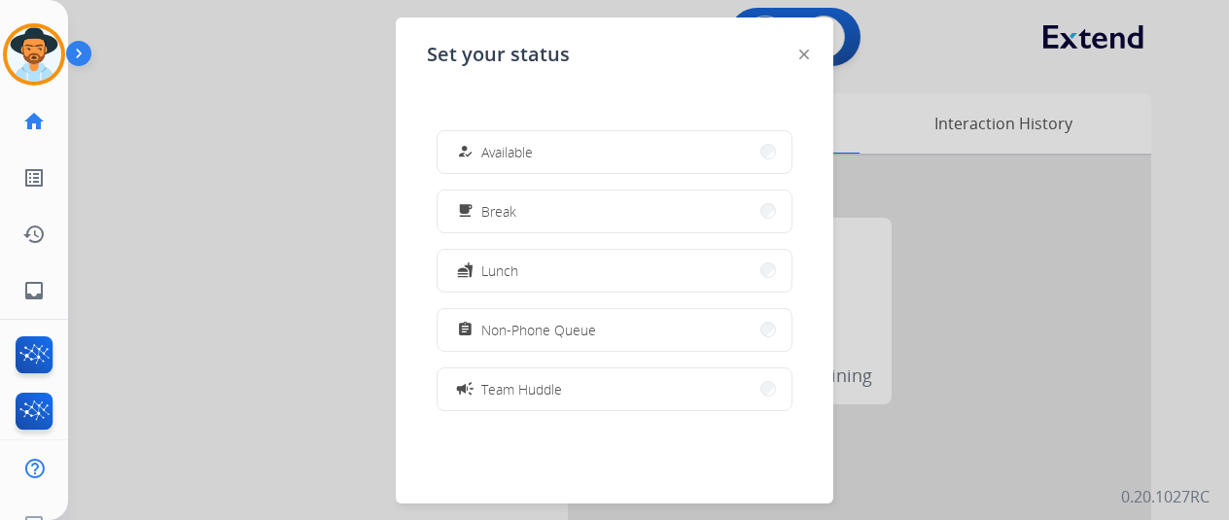
click at [554, 157] on button "how_to_reg Available" at bounding box center [615, 152] width 354 height 42
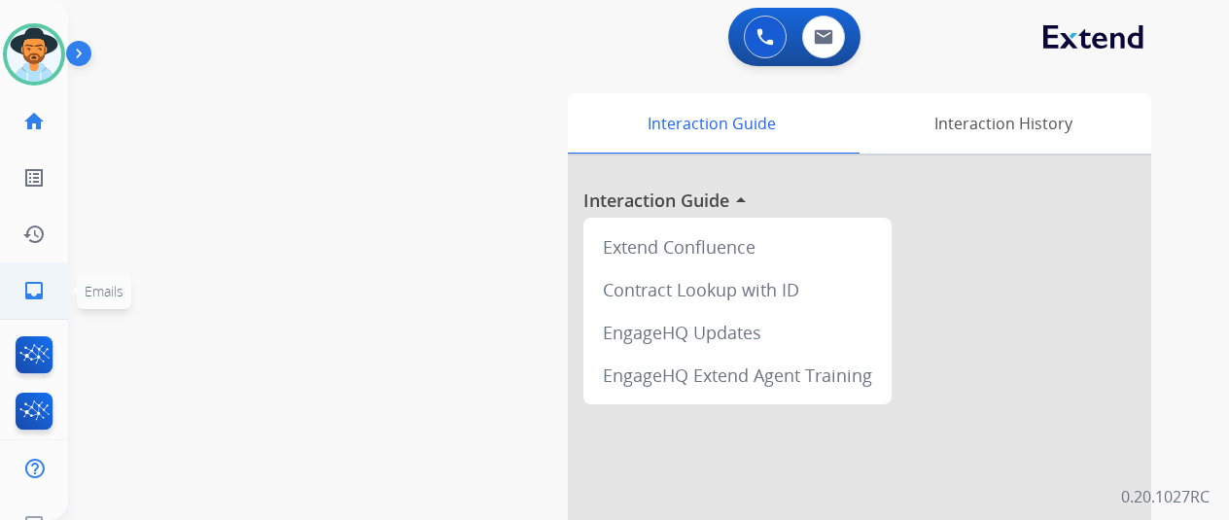
click at [31, 287] on mat-icon "inbox" at bounding box center [33, 290] width 23 height 23
select select "**********"
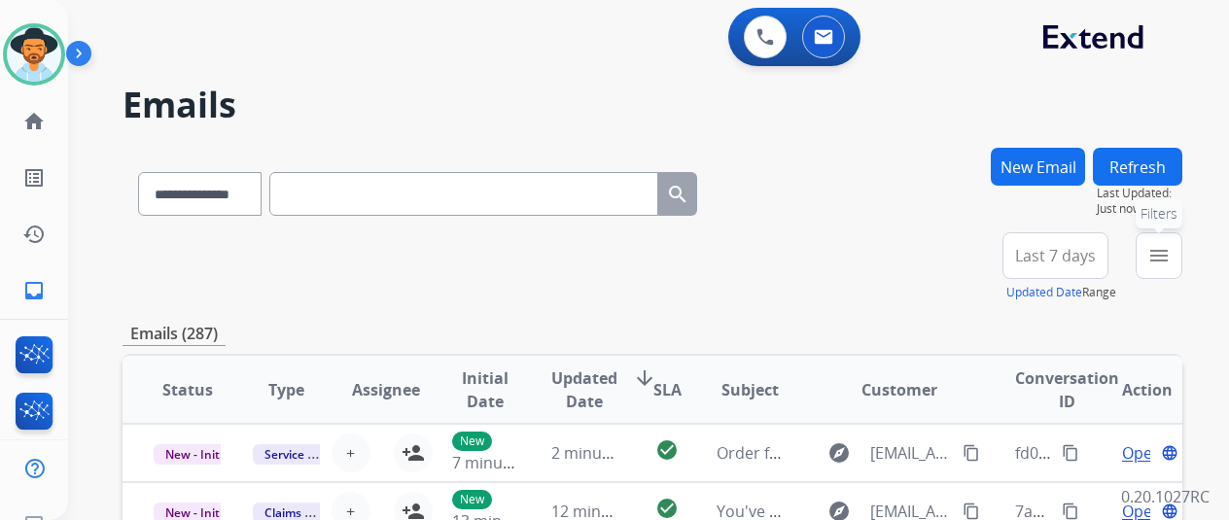
click at [1171, 248] on mat-icon "menu" at bounding box center [1159, 255] width 23 height 23
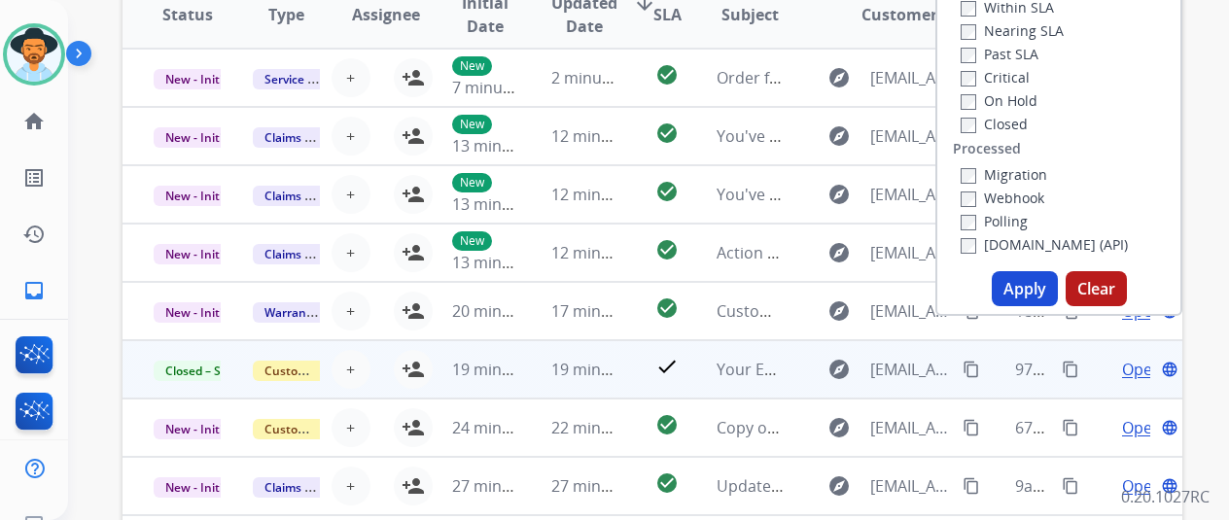
scroll to position [389, 0]
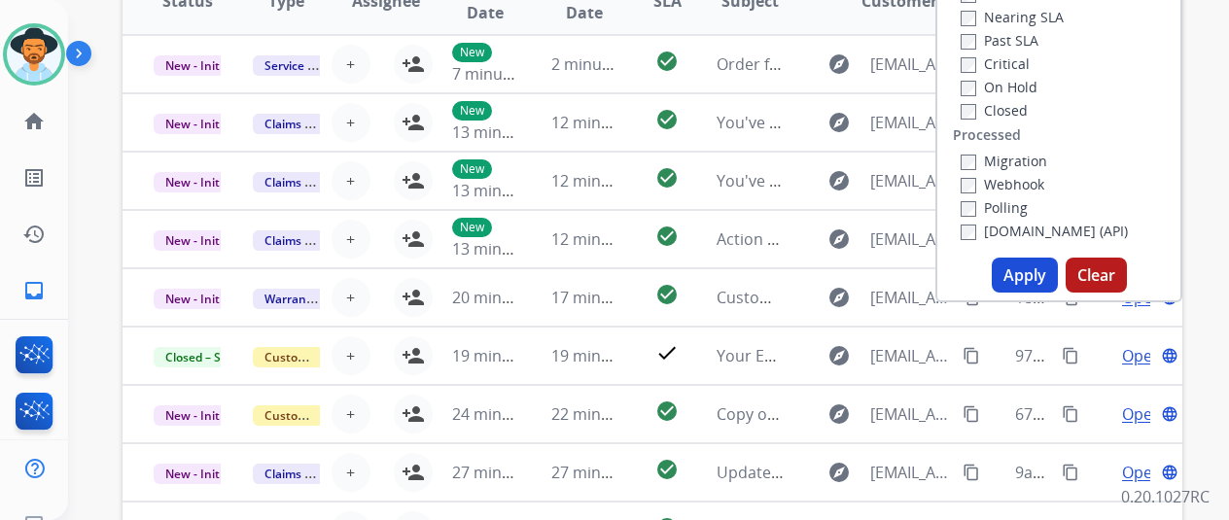
click at [1034, 286] on button "Apply" at bounding box center [1025, 275] width 66 height 35
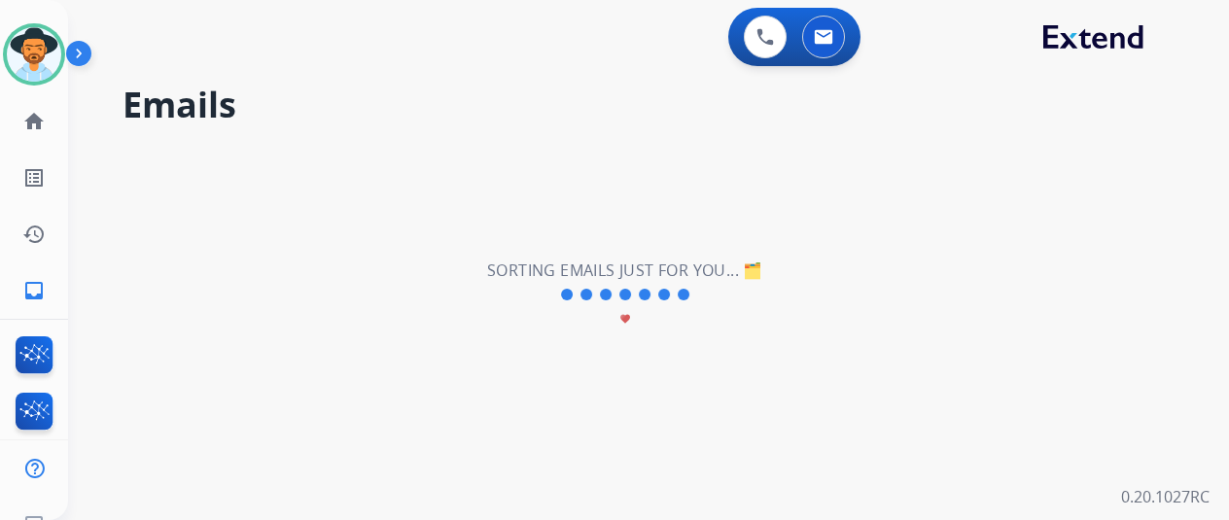
scroll to position [0, 0]
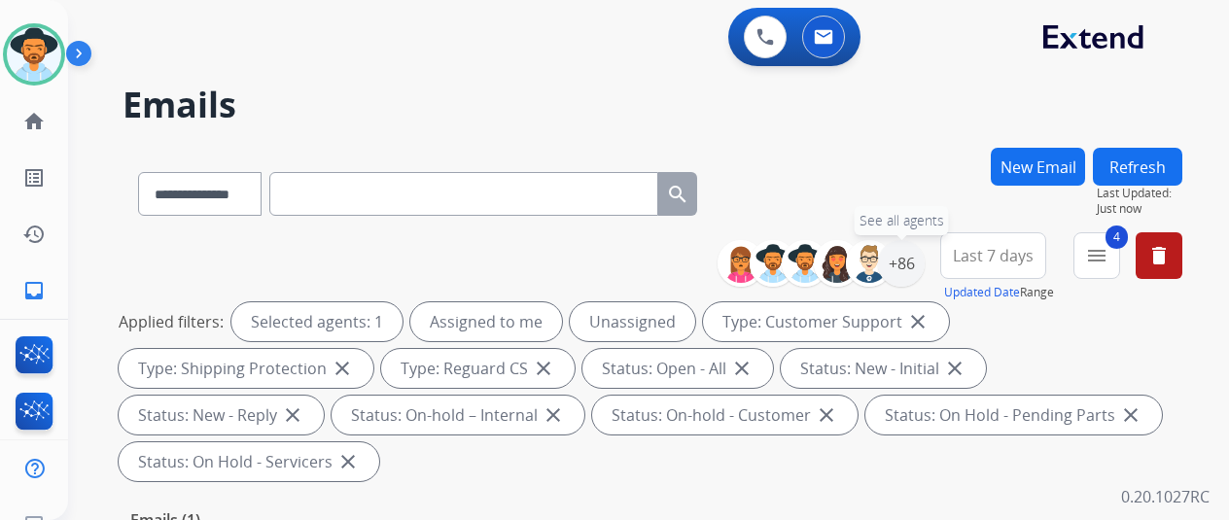
drag, startPoint x: 925, startPoint y: 254, endPoint x: 805, endPoint y: 179, distance: 141.1
click at [924, 255] on div "+86" at bounding box center [901, 263] width 47 height 47
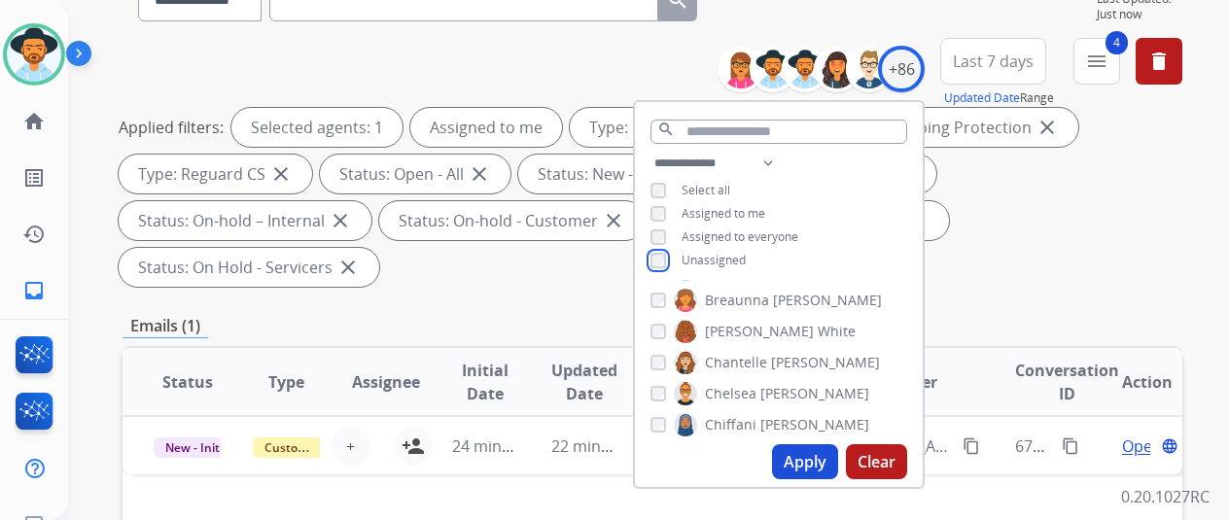
scroll to position [194, 0]
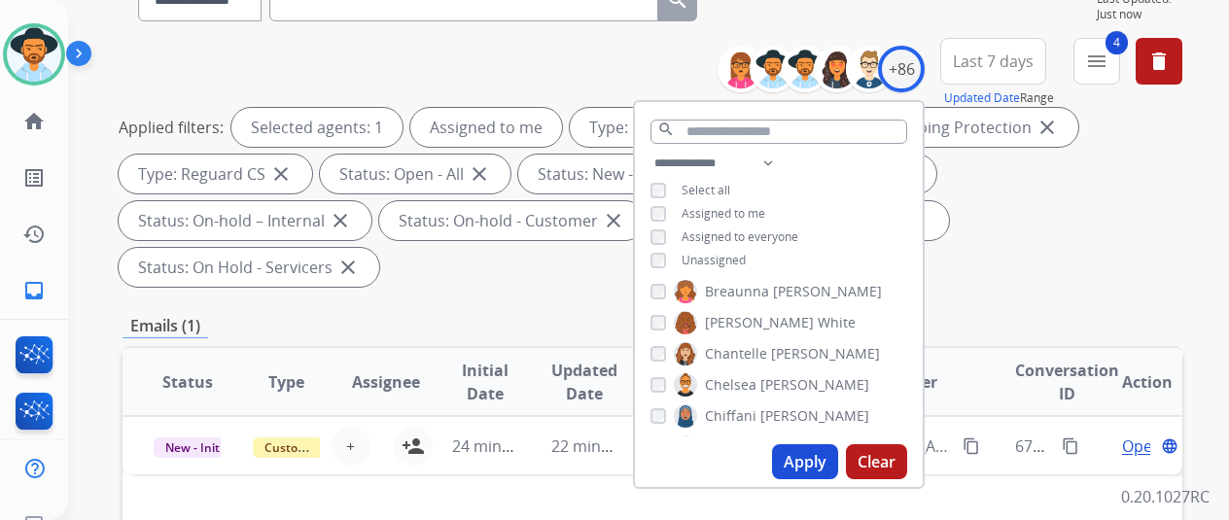
drag, startPoint x: 806, startPoint y: 462, endPoint x: 800, endPoint y: 425, distance: 37.4
click at [802, 460] on button "Apply" at bounding box center [805, 461] width 66 height 35
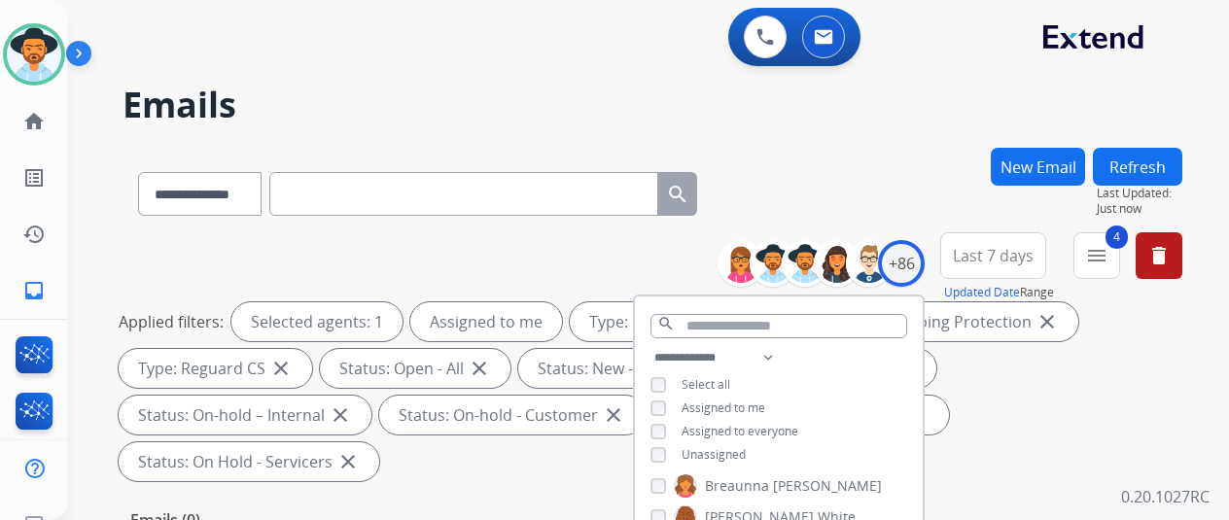
click at [835, 165] on div "**********" at bounding box center [653, 190] width 1060 height 85
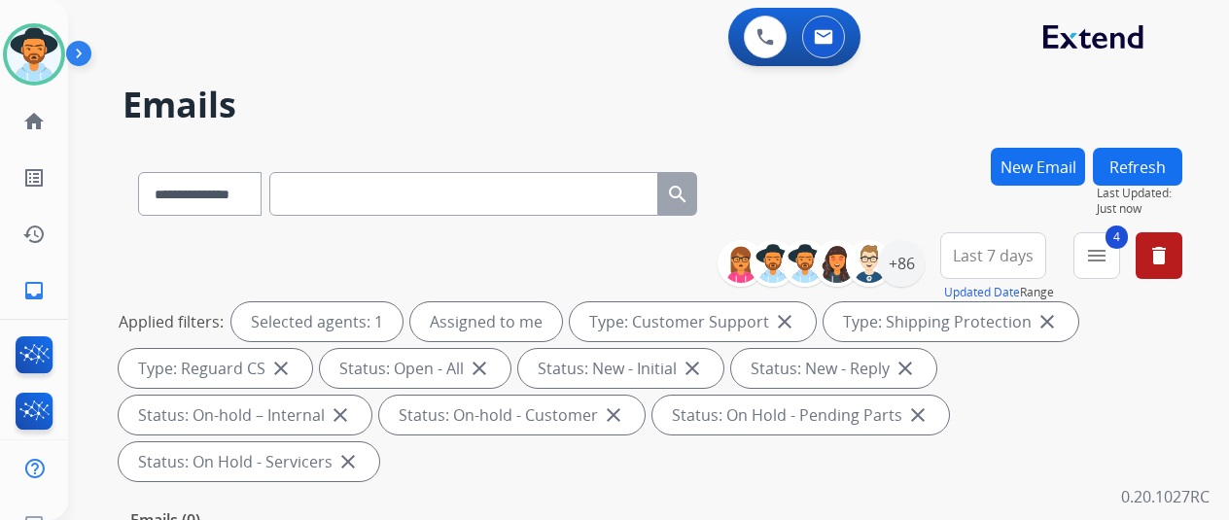
click at [704, 130] on div "**********" at bounding box center [625, 330] width 1114 height 520
click at [39, 285] on mat-icon "inbox" at bounding box center [33, 290] width 23 height 23
click at [31, 46] on img at bounding box center [34, 54] width 54 height 54
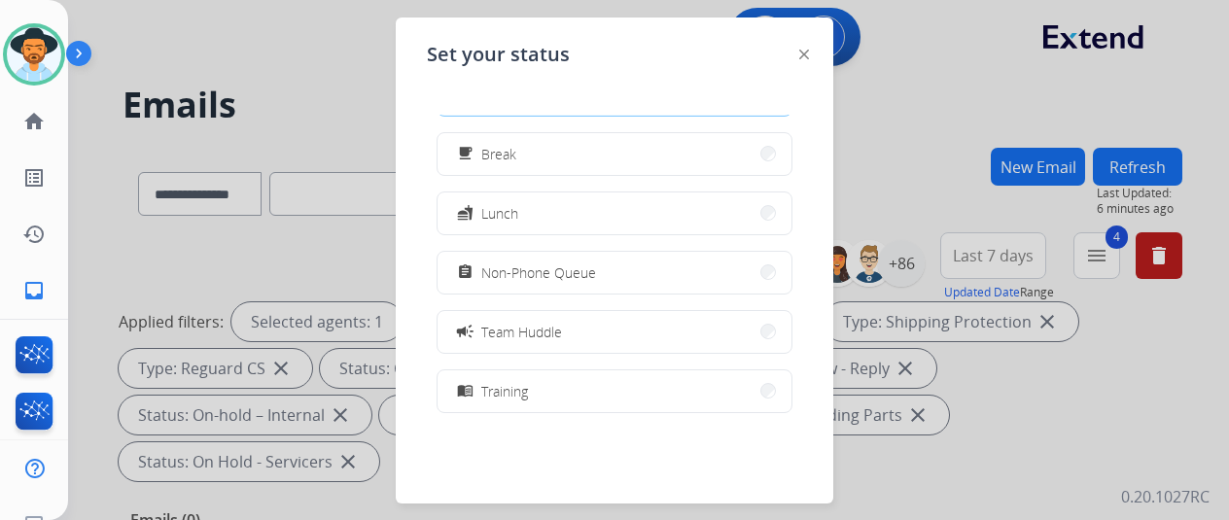
scroll to position [194, 0]
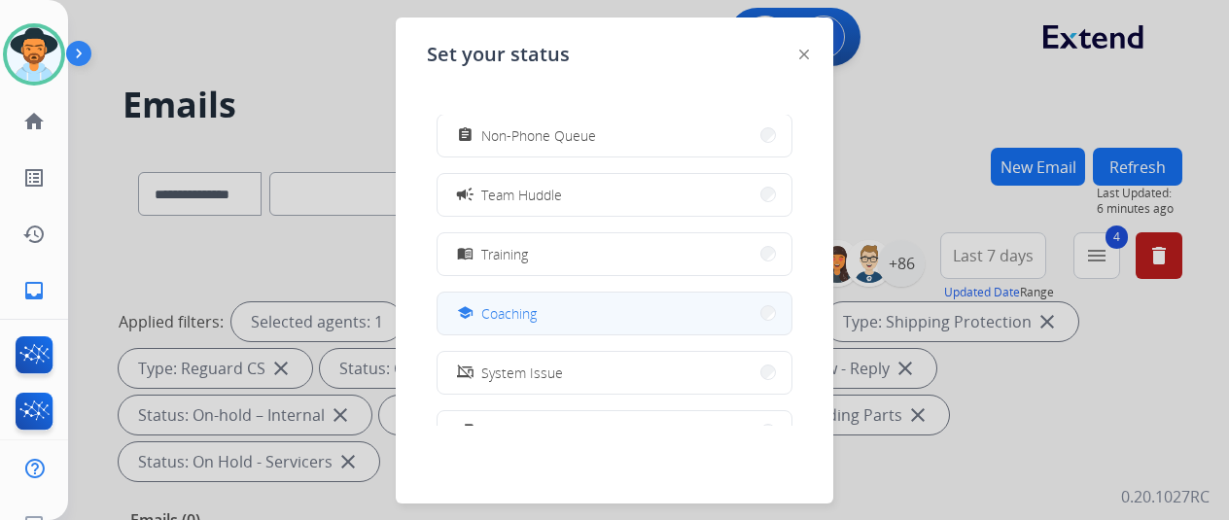
click at [541, 316] on button "school Coaching" at bounding box center [615, 314] width 354 height 42
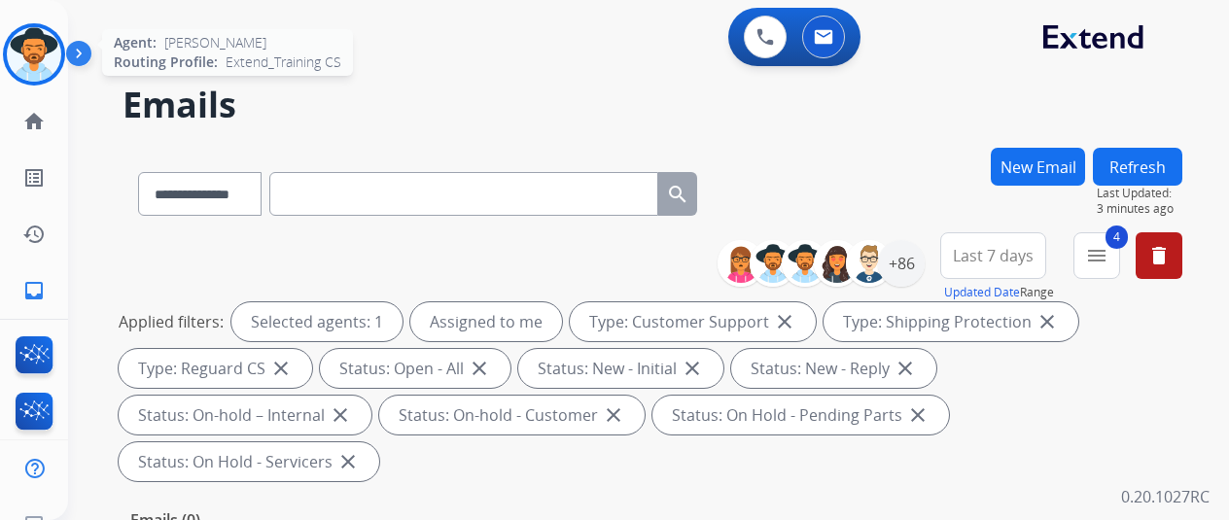
click at [34, 45] on img at bounding box center [34, 54] width 54 height 54
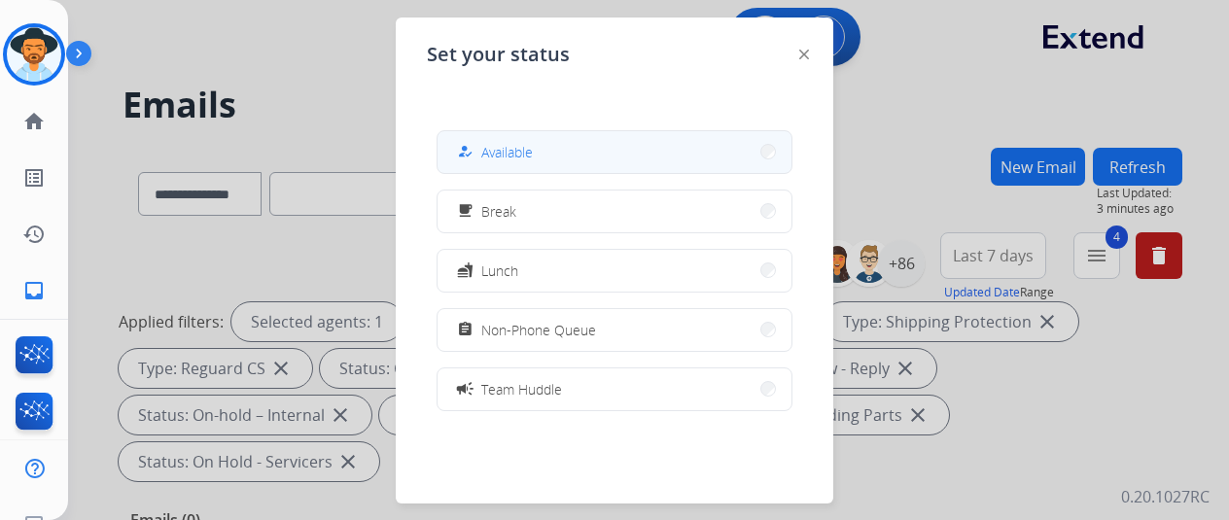
click at [538, 160] on button "how_to_reg Available" at bounding box center [615, 152] width 354 height 42
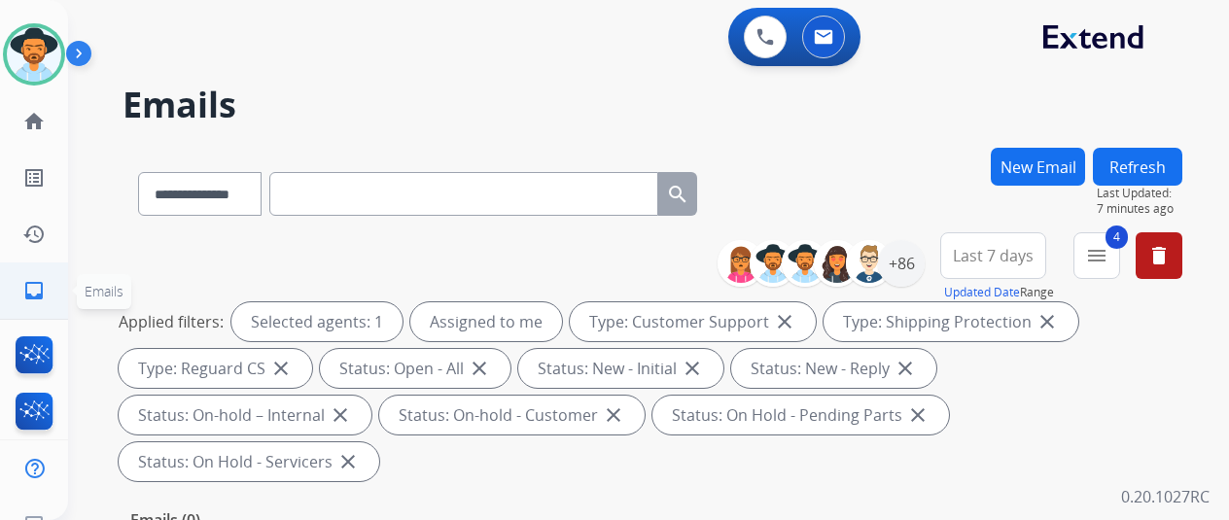
click at [41, 293] on mat-icon "inbox" at bounding box center [33, 290] width 23 height 23
click at [922, 246] on div "+86" at bounding box center [901, 263] width 47 height 47
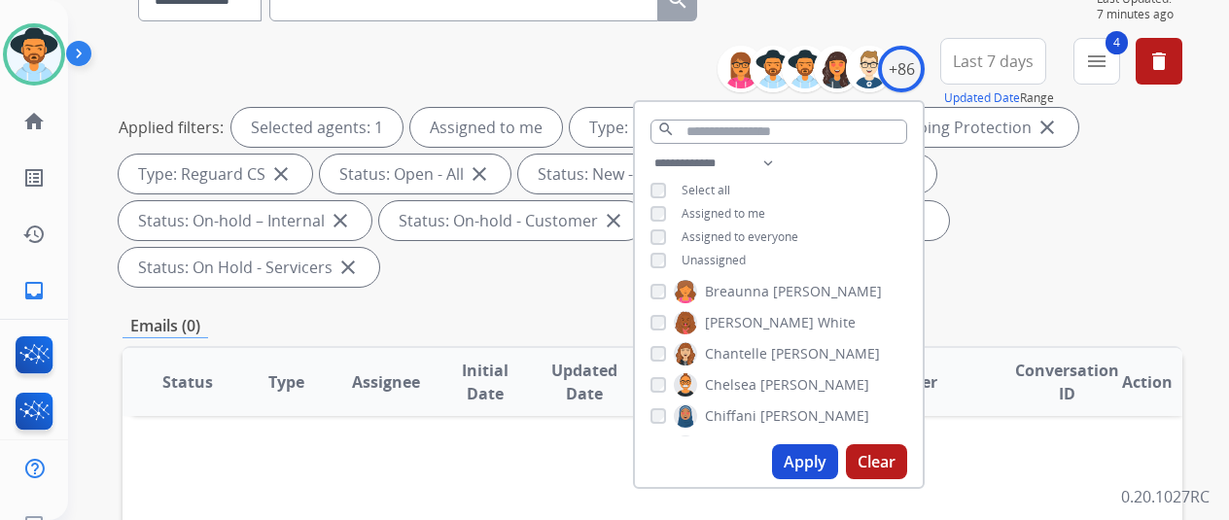
drag, startPoint x: 804, startPoint y: 464, endPoint x: 830, endPoint y: 353, distance: 113.9
click at [803, 462] on button "Apply" at bounding box center [805, 461] width 66 height 35
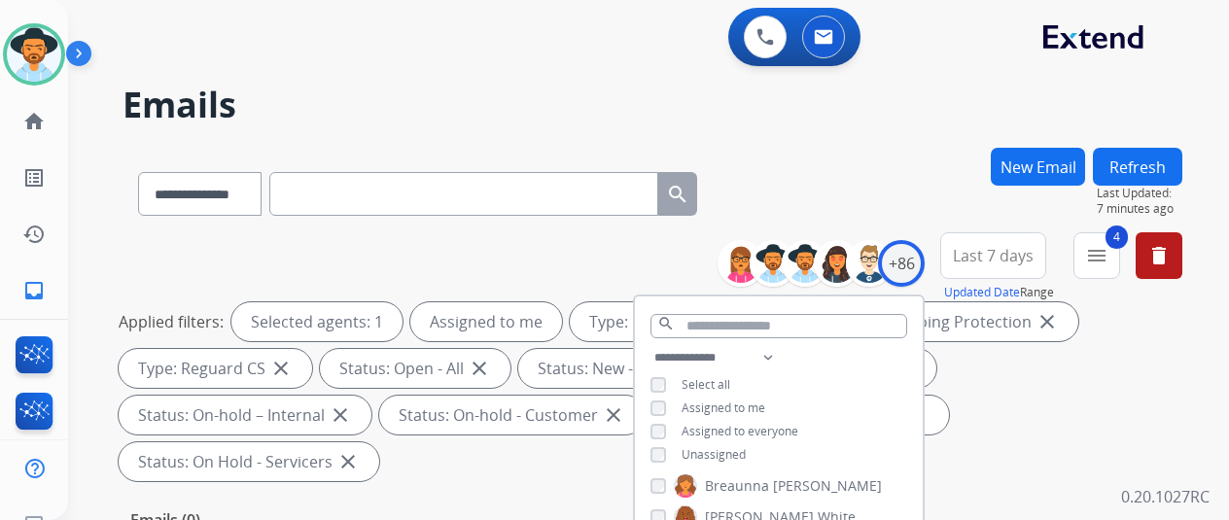
click at [865, 201] on div "**********" at bounding box center [653, 190] width 1060 height 85
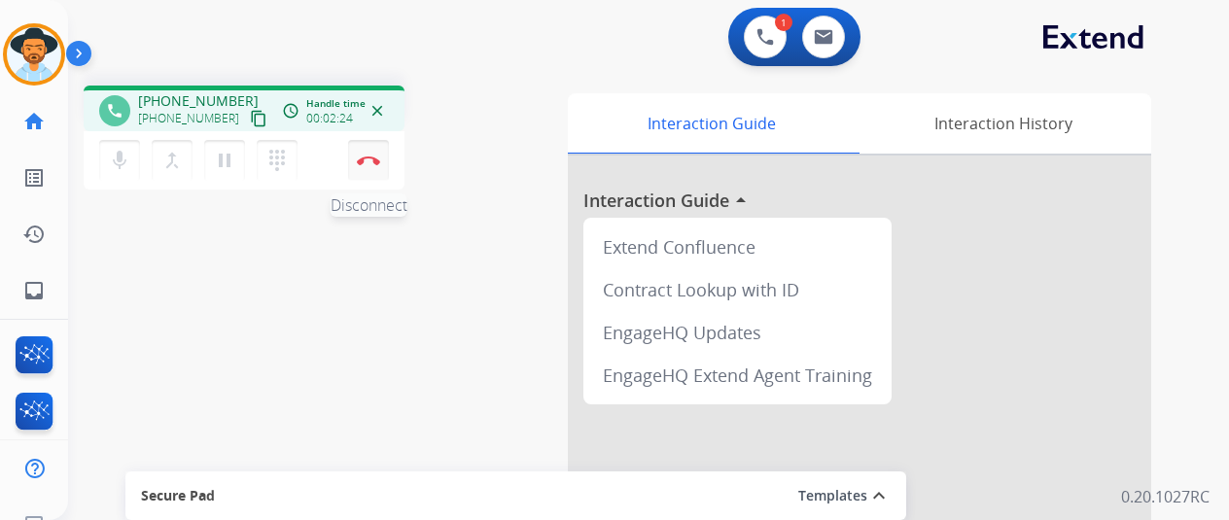
click at [369, 158] on img at bounding box center [368, 161] width 23 height 10
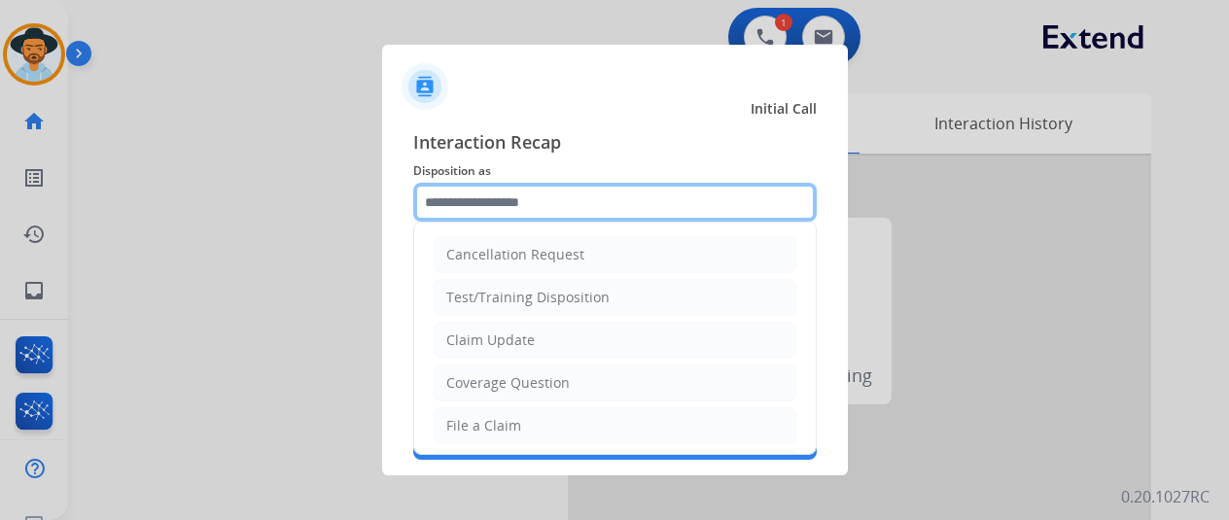
click at [443, 198] on input "text" at bounding box center [615, 202] width 404 height 39
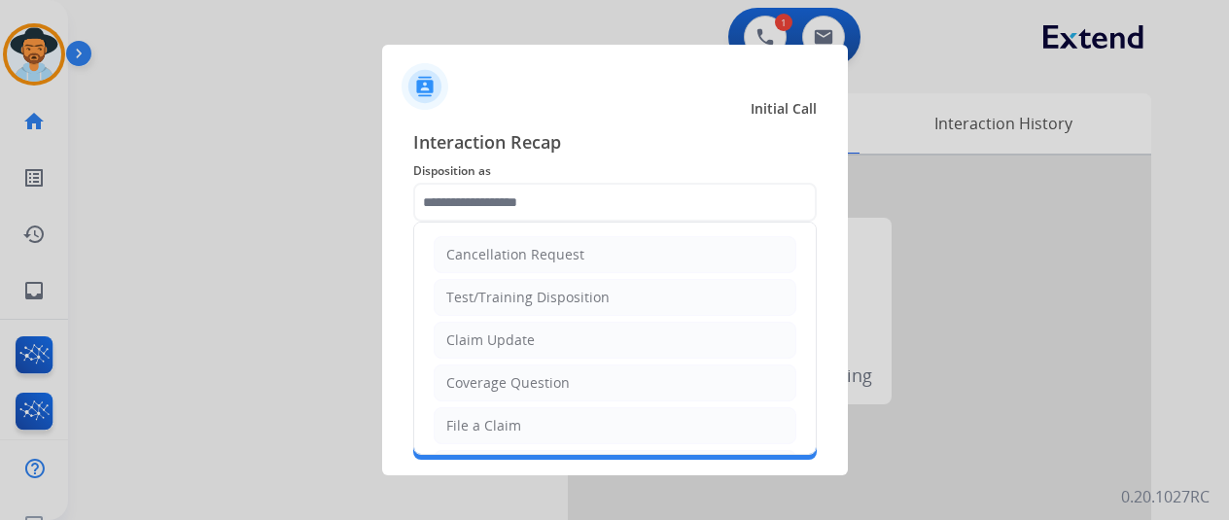
drag, startPoint x: 470, startPoint y: 424, endPoint x: 478, endPoint y: 350, distance: 74.4
click at [470, 423] on div "File a Claim" at bounding box center [483, 425] width 75 height 19
type input "**********"
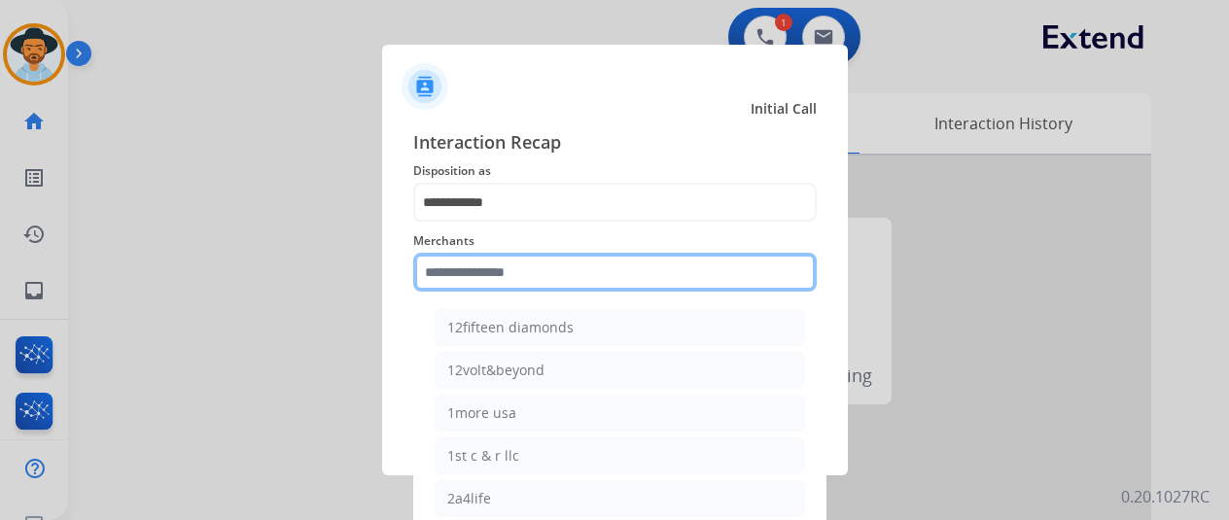
click at [461, 271] on input "text" at bounding box center [615, 272] width 404 height 39
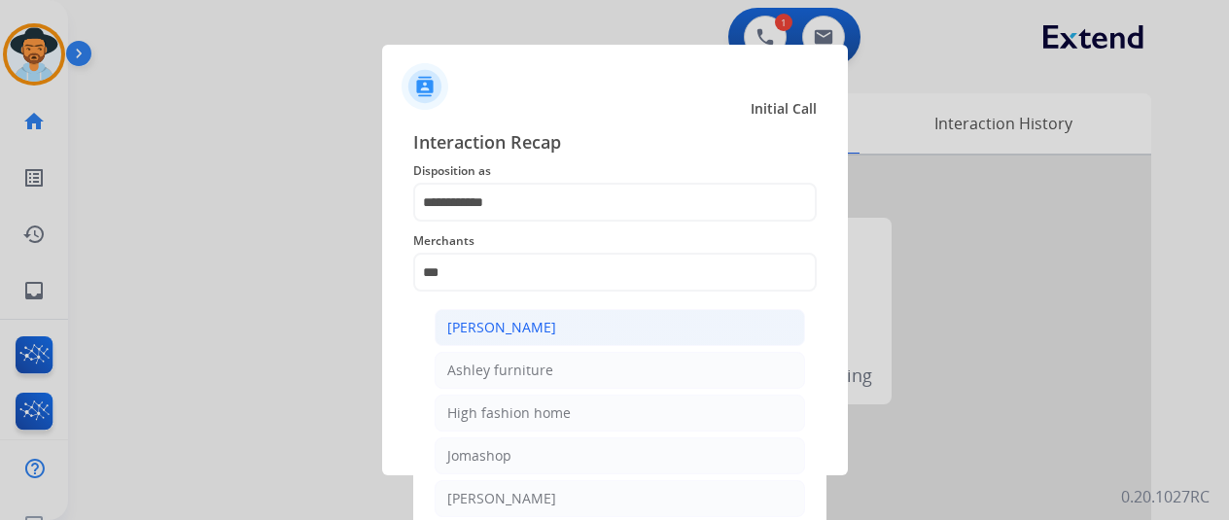
click at [507, 319] on div "[PERSON_NAME]" at bounding box center [501, 327] width 109 height 19
type input "**********"
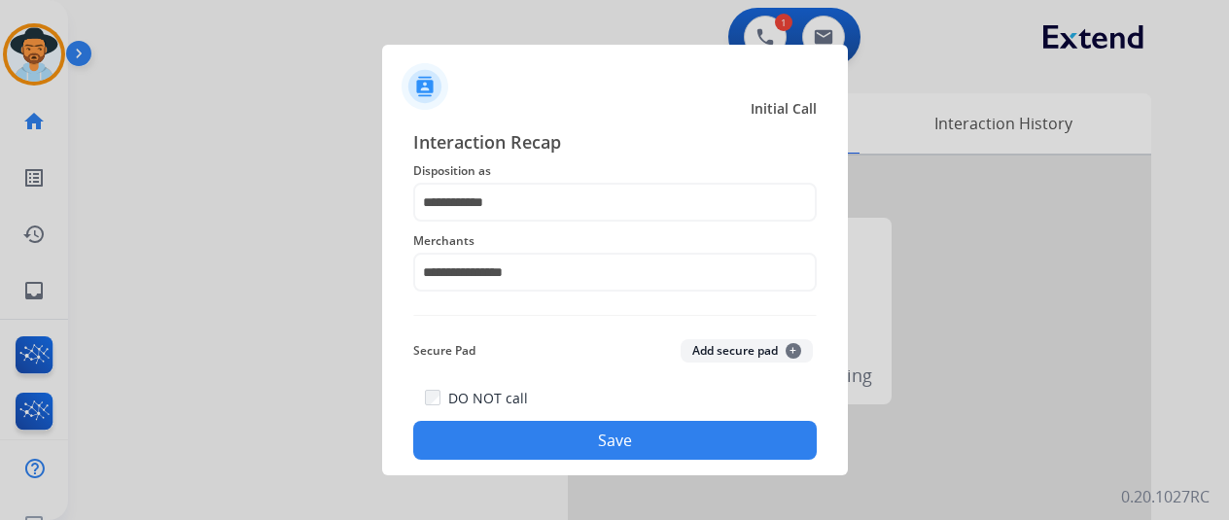
click at [585, 440] on button "Save" at bounding box center [615, 440] width 404 height 39
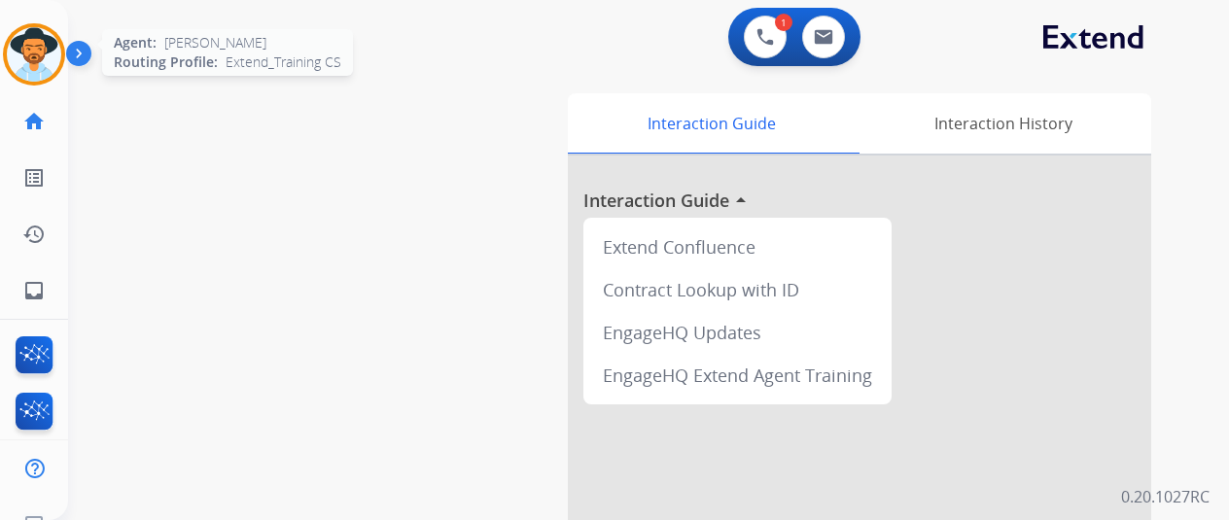
drag, startPoint x: 34, startPoint y: 45, endPoint x: 64, endPoint y: 33, distance: 32.3
click at [34, 44] on img at bounding box center [34, 54] width 54 height 54
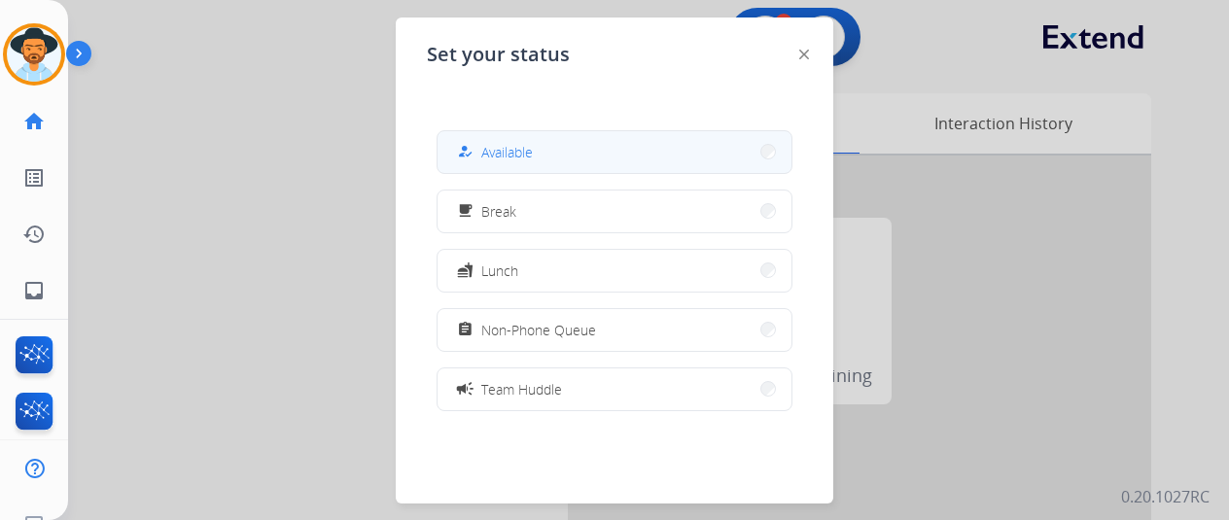
click at [502, 160] on span "Available" at bounding box center [507, 152] width 52 height 20
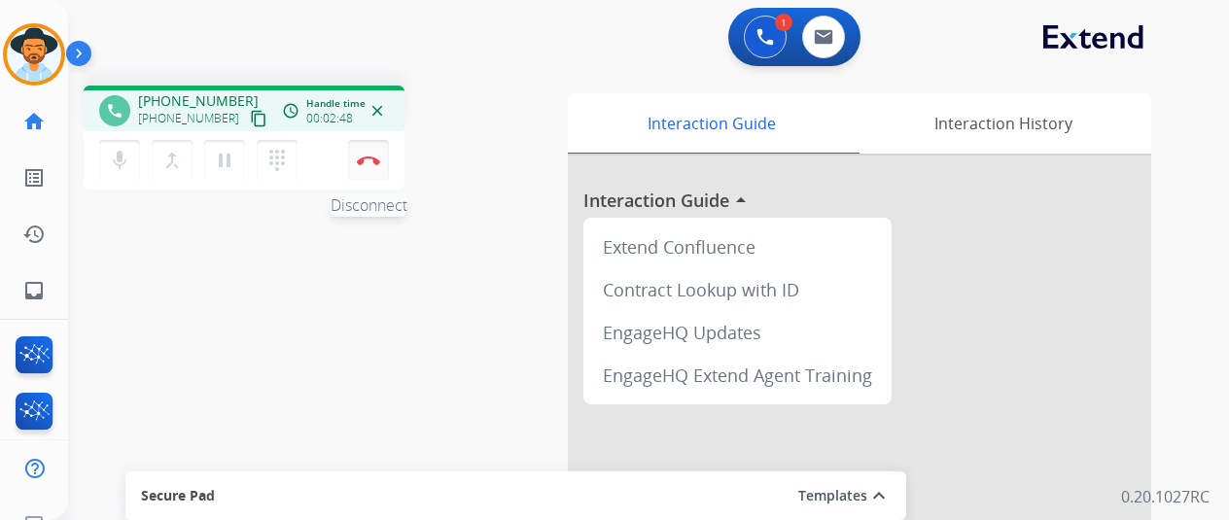
click at [371, 147] on button "Disconnect" at bounding box center [368, 160] width 41 height 41
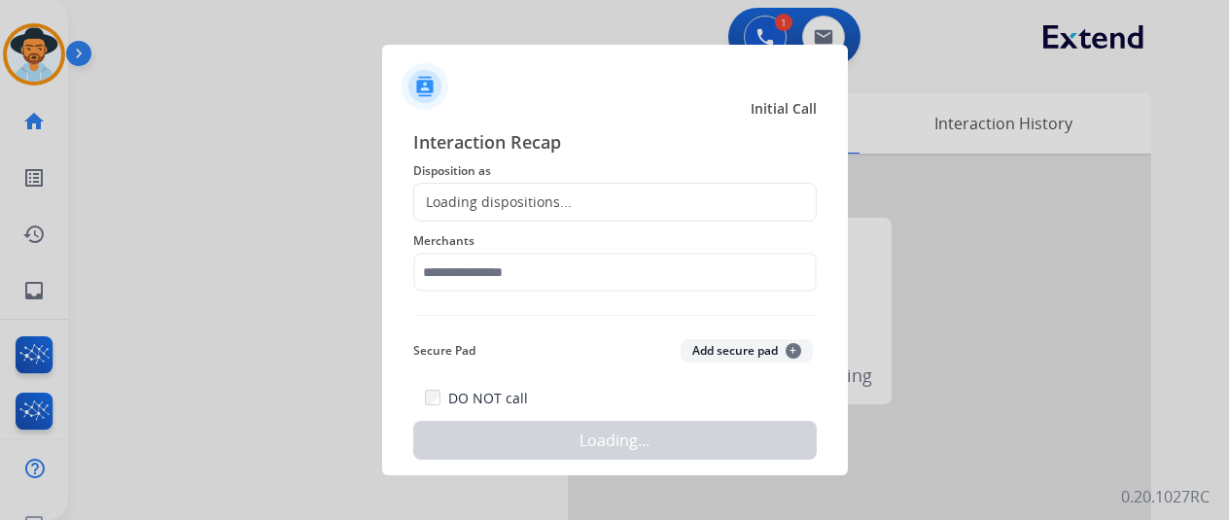
click at [469, 200] on div "Loading dispositions..." at bounding box center [493, 202] width 158 height 19
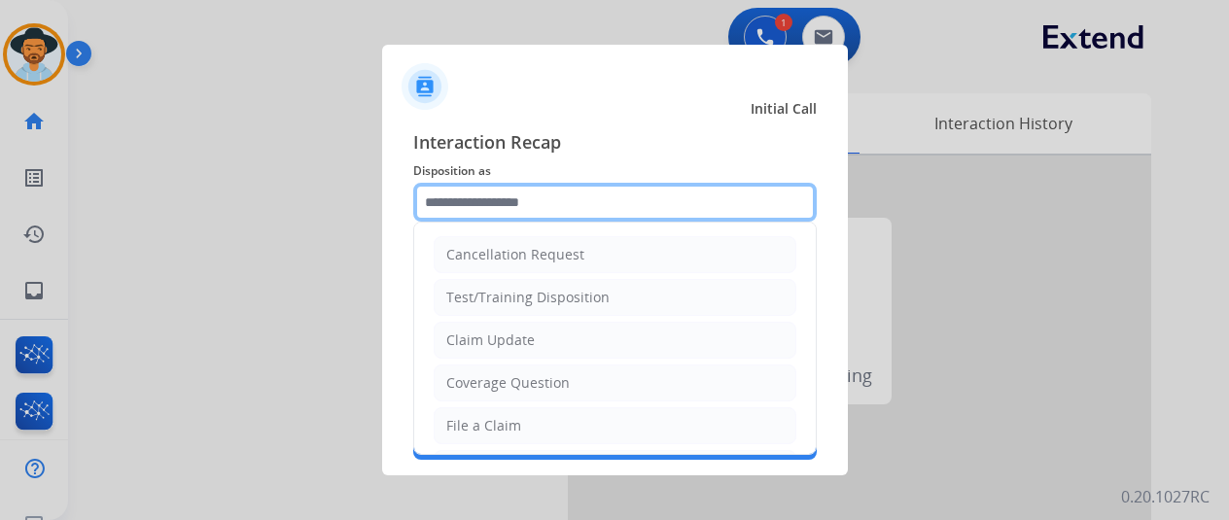
click at [469, 200] on input "text" at bounding box center [615, 202] width 404 height 39
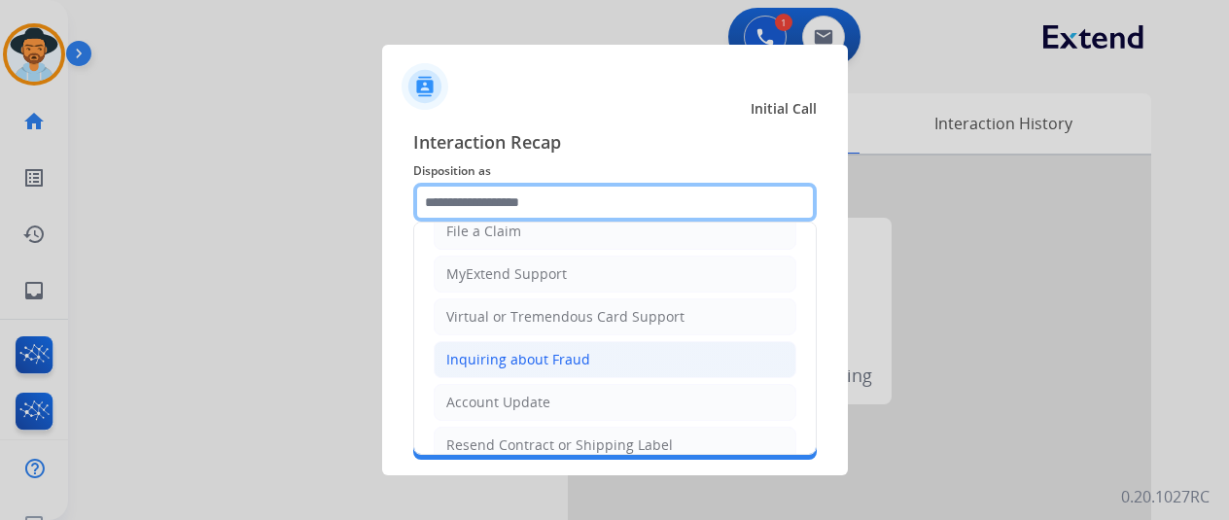
scroll to position [295, 0]
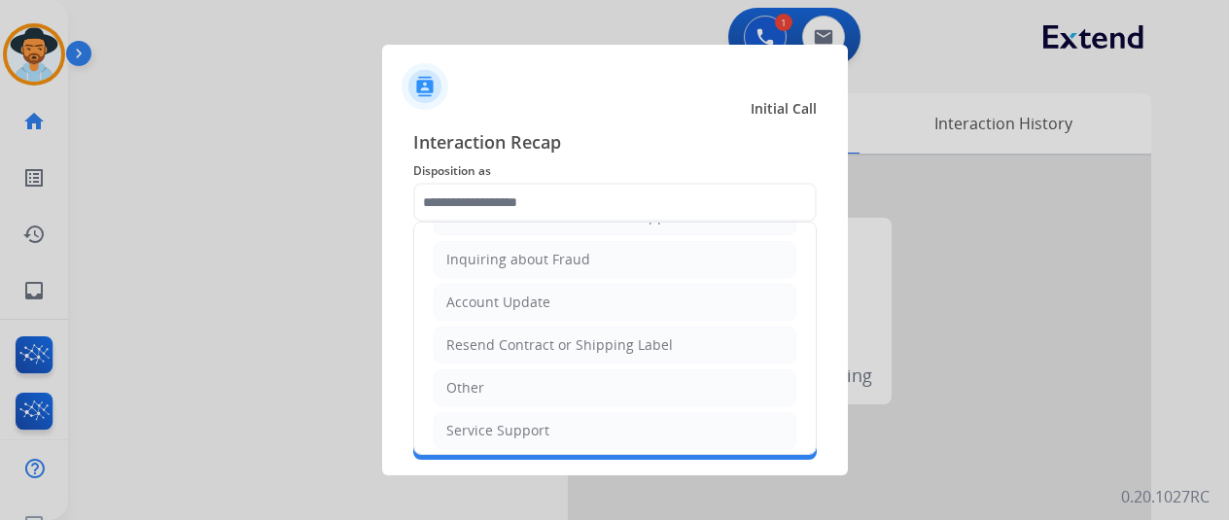
click at [492, 388] on li "Other" at bounding box center [615, 388] width 363 height 37
type input "*****"
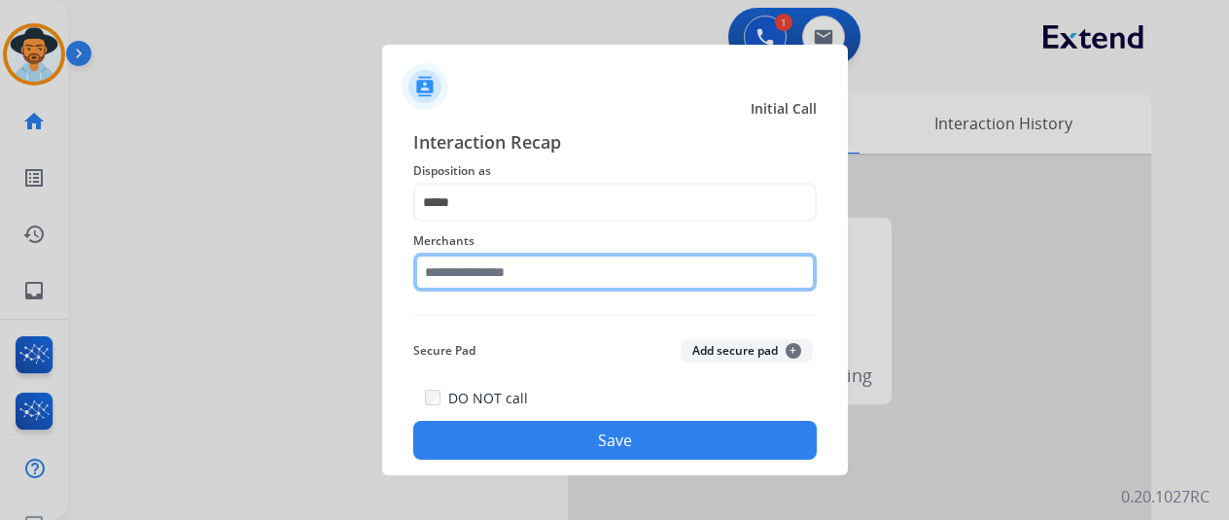
click at [490, 273] on input "text" at bounding box center [615, 272] width 404 height 39
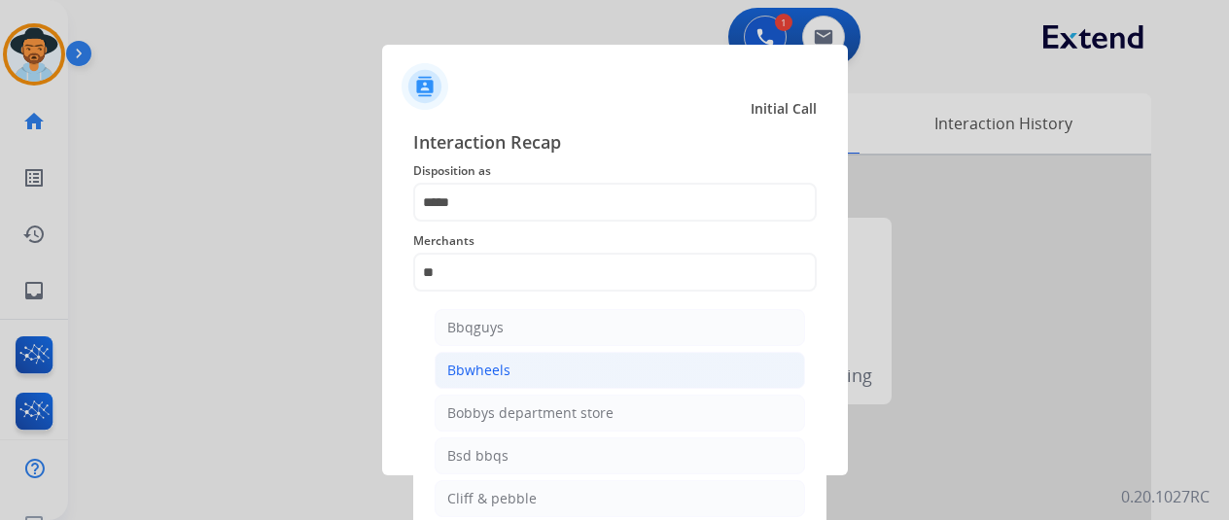
click at [520, 364] on li "Bbwheels" at bounding box center [620, 370] width 371 height 37
type input "********"
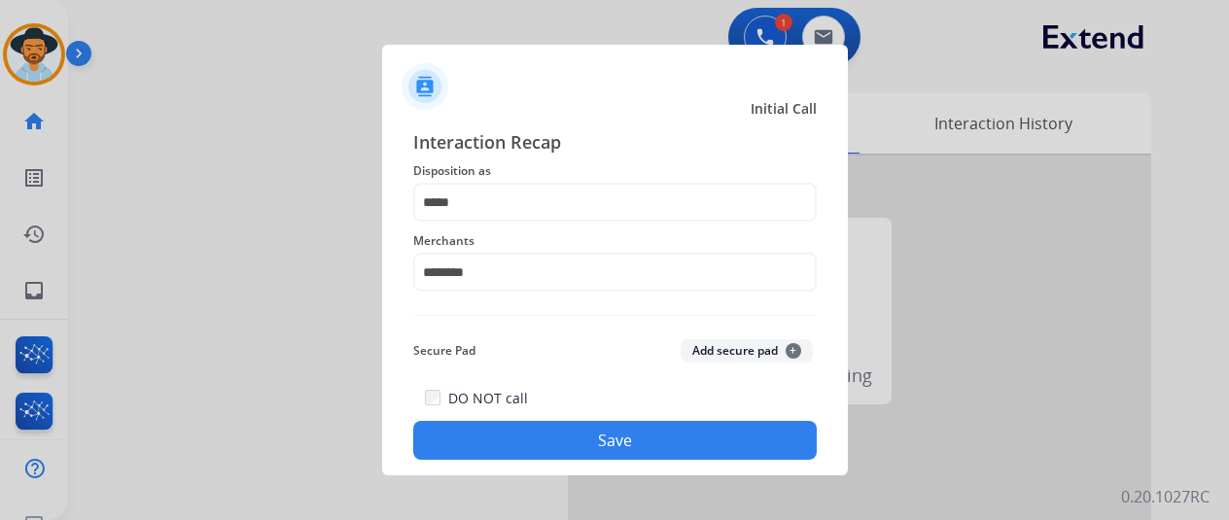
click at [585, 438] on button "Save" at bounding box center [615, 440] width 404 height 39
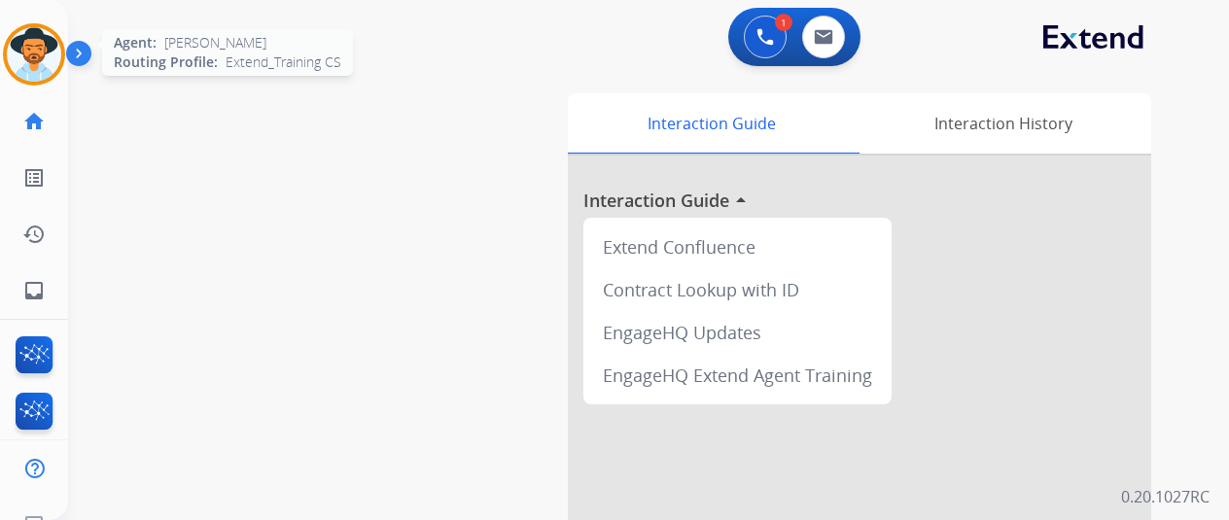
click at [37, 30] on img at bounding box center [34, 54] width 54 height 54
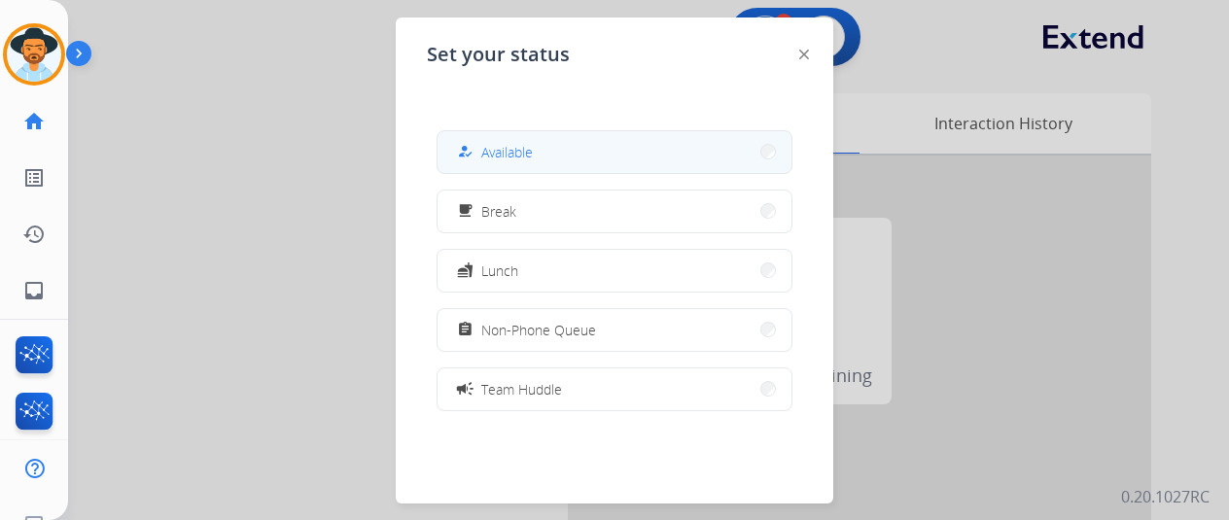
click at [473, 142] on div "how_to_reg" at bounding box center [467, 151] width 28 height 23
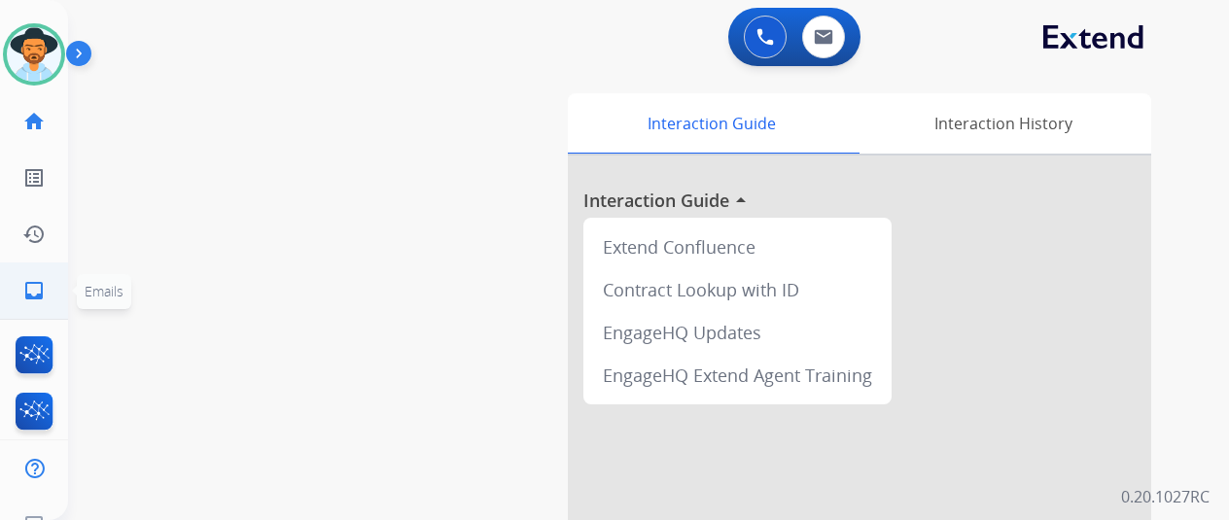
click at [41, 296] on mat-icon "inbox" at bounding box center [33, 290] width 23 height 23
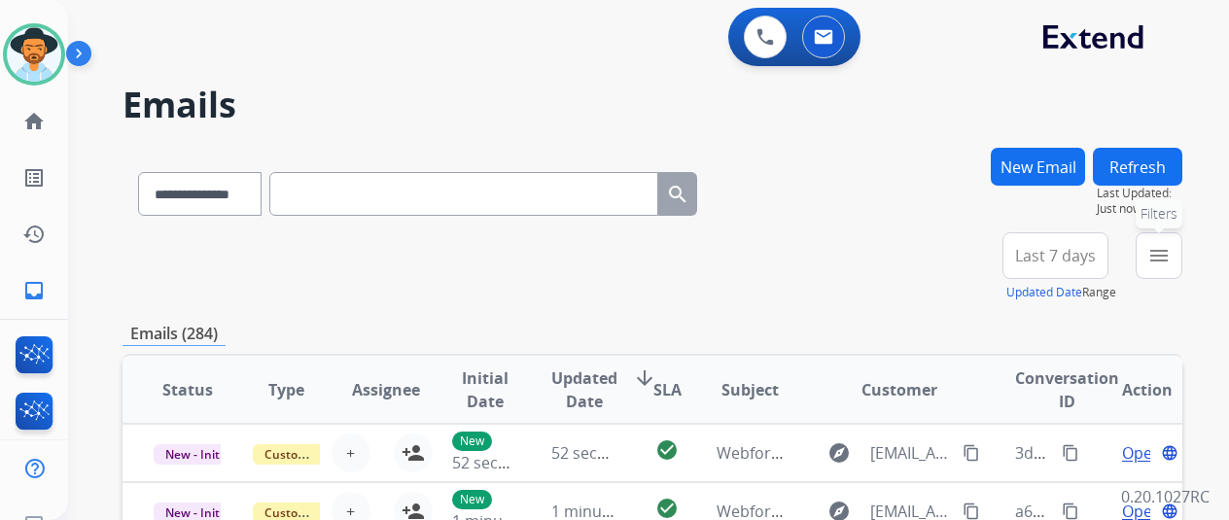
click at [1171, 253] on mat-icon "menu" at bounding box center [1159, 255] width 23 height 23
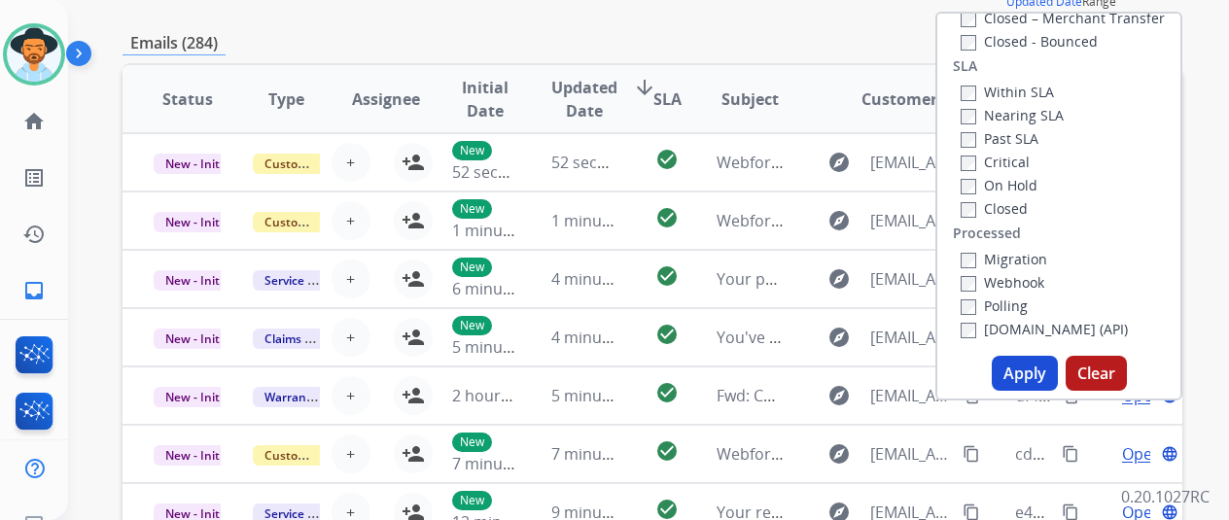
scroll to position [292, 0]
click at [1021, 374] on button "Apply" at bounding box center [1025, 372] width 66 height 35
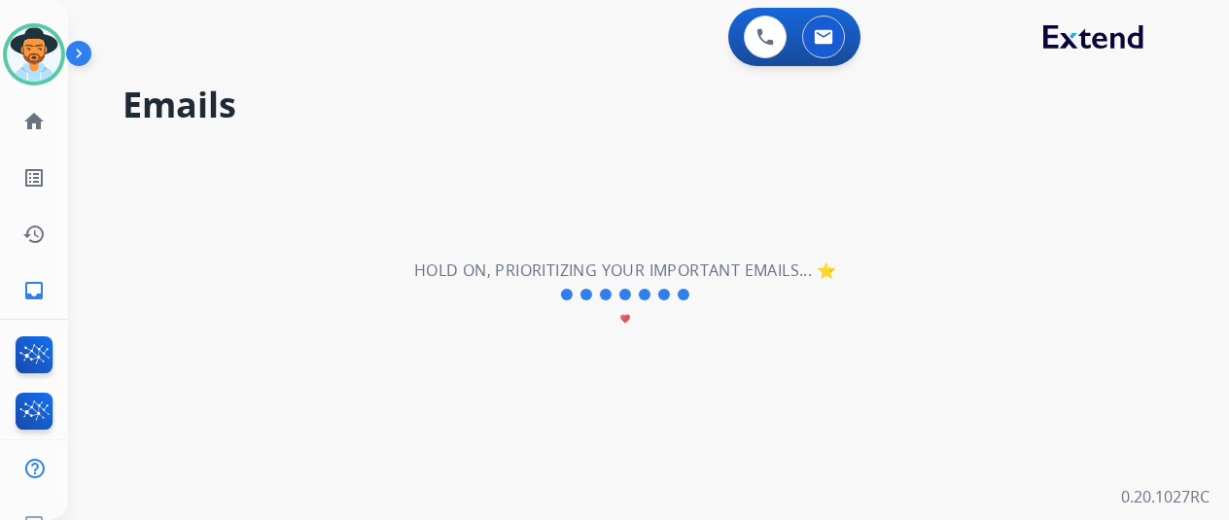
scroll to position [0, 0]
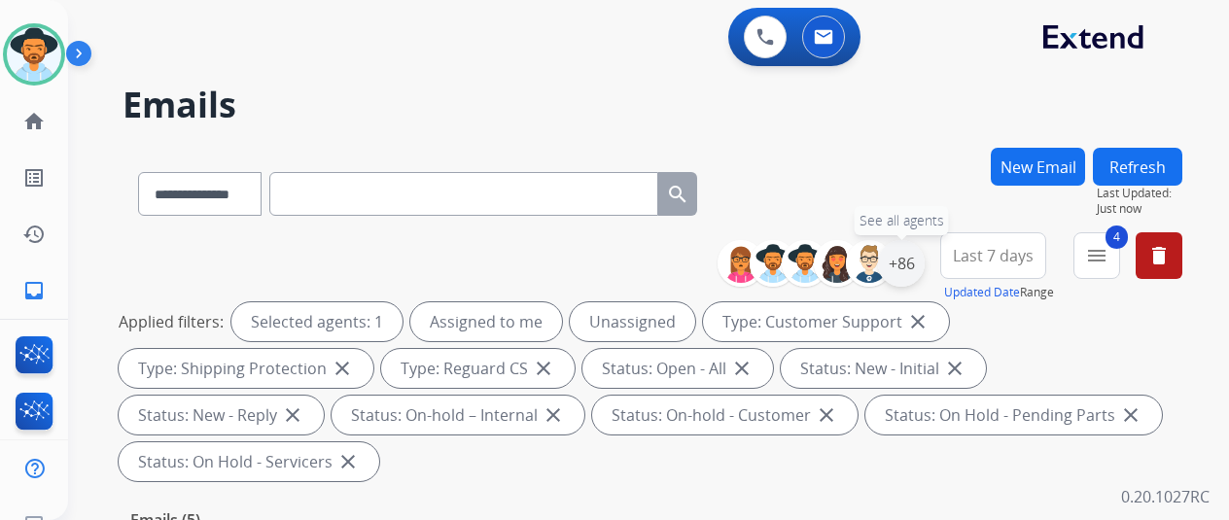
click at [916, 262] on div "+86" at bounding box center [901, 263] width 47 height 47
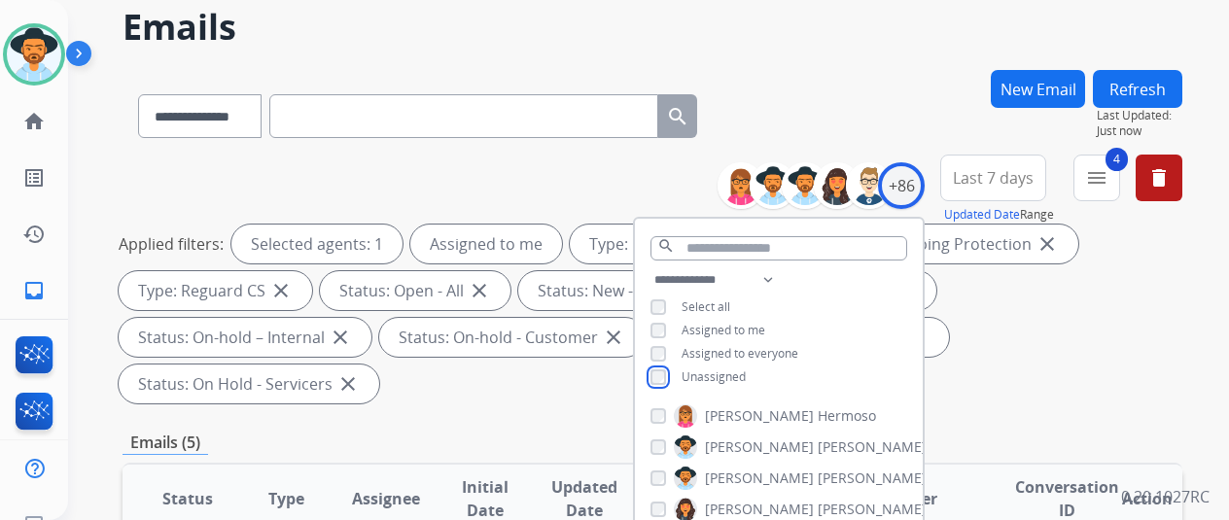
scroll to position [292, 0]
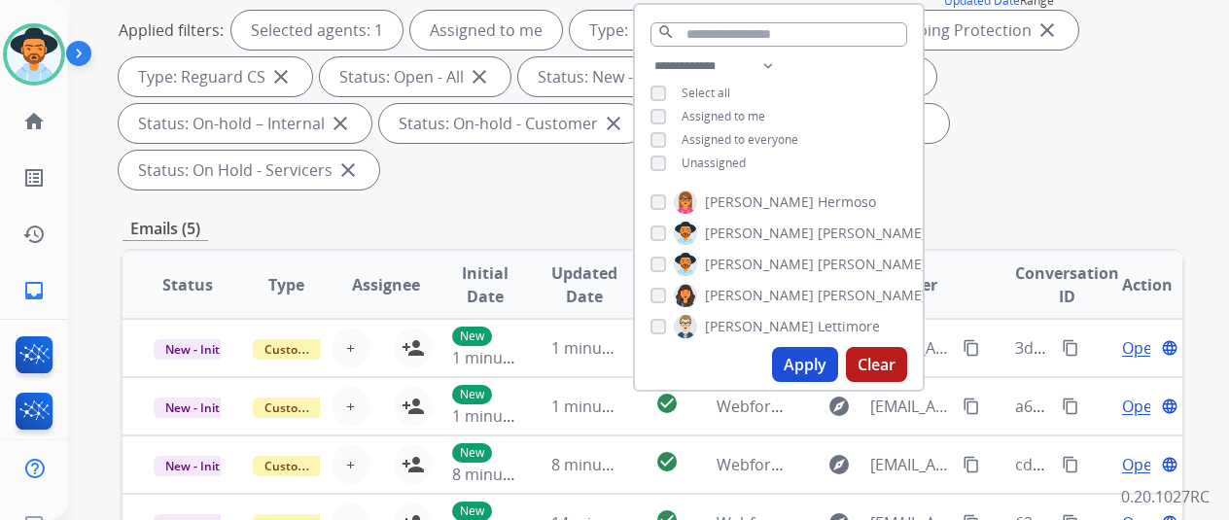
click at [821, 357] on button "Apply" at bounding box center [805, 364] width 66 height 35
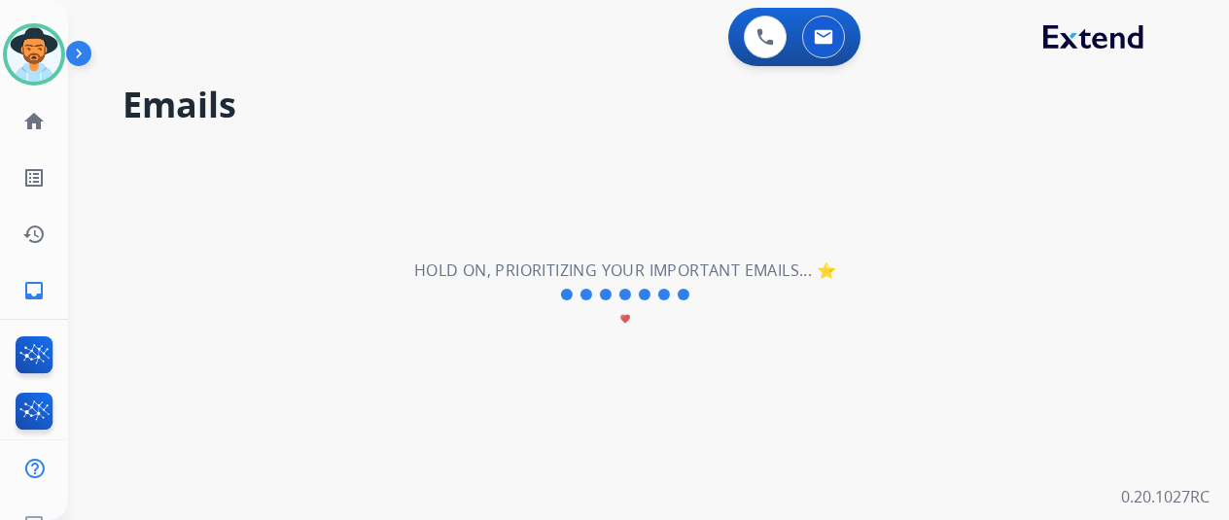
scroll to position [0, 0]
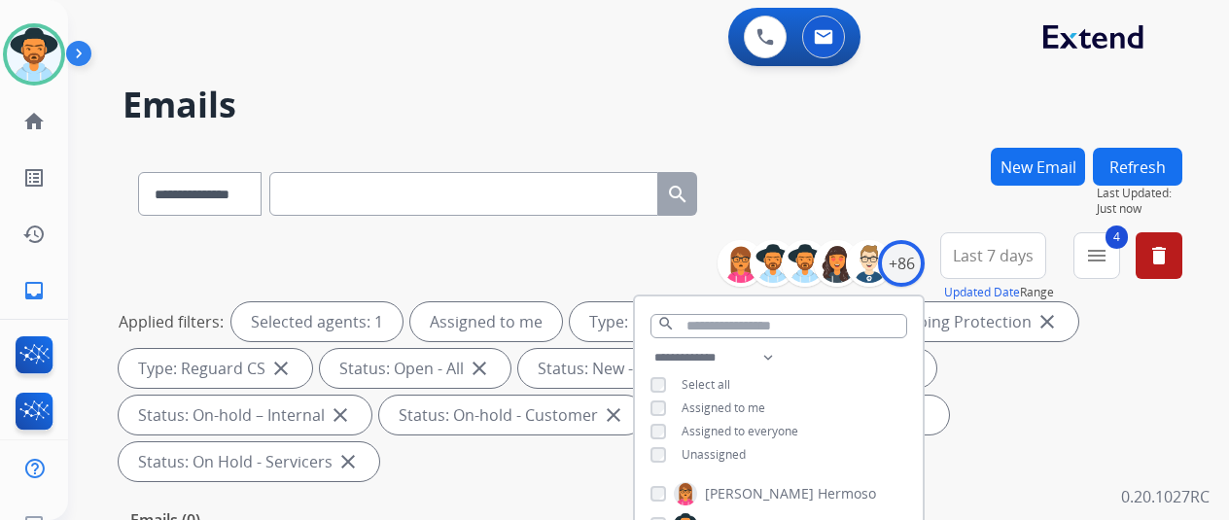
click at [887, 153] on div "**********" at bounding box center [653, 190] width 1060 height 85
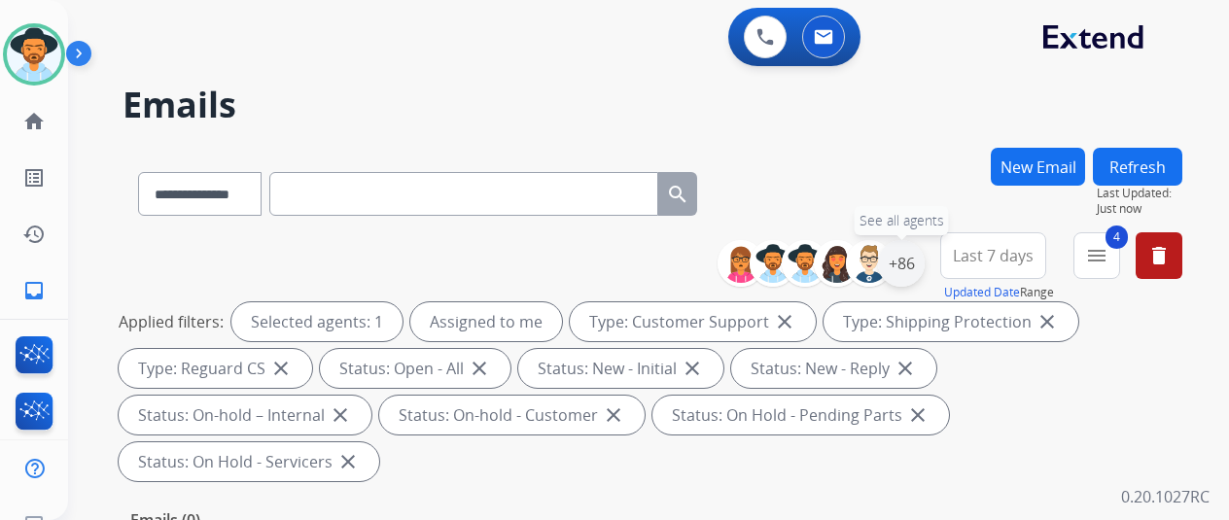
click at [907, 258] on div "+86" at bounding box center [901, 263] width 47 height 47
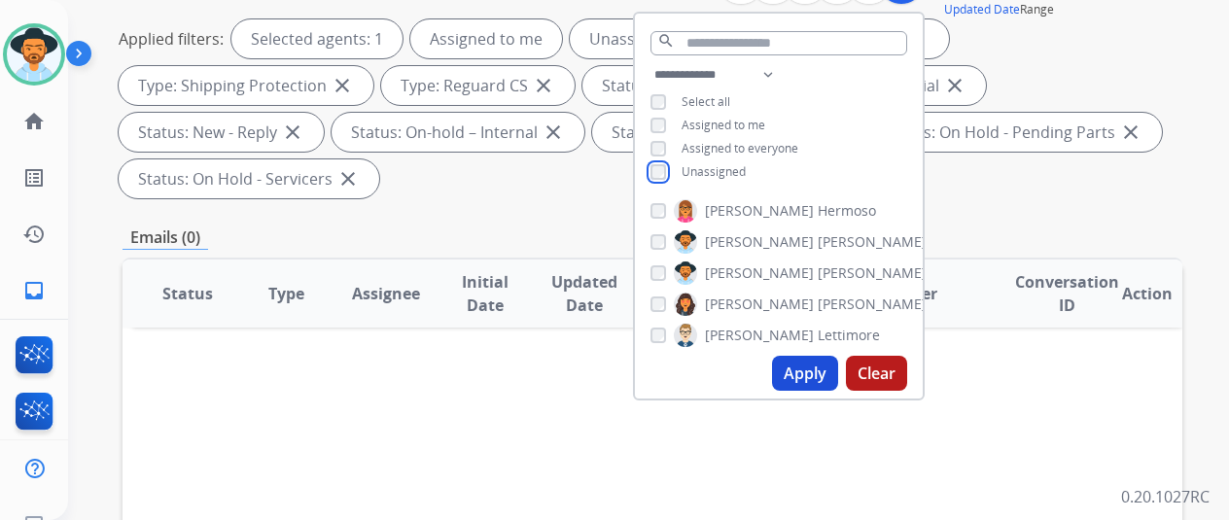
scroll to position [292, 0]
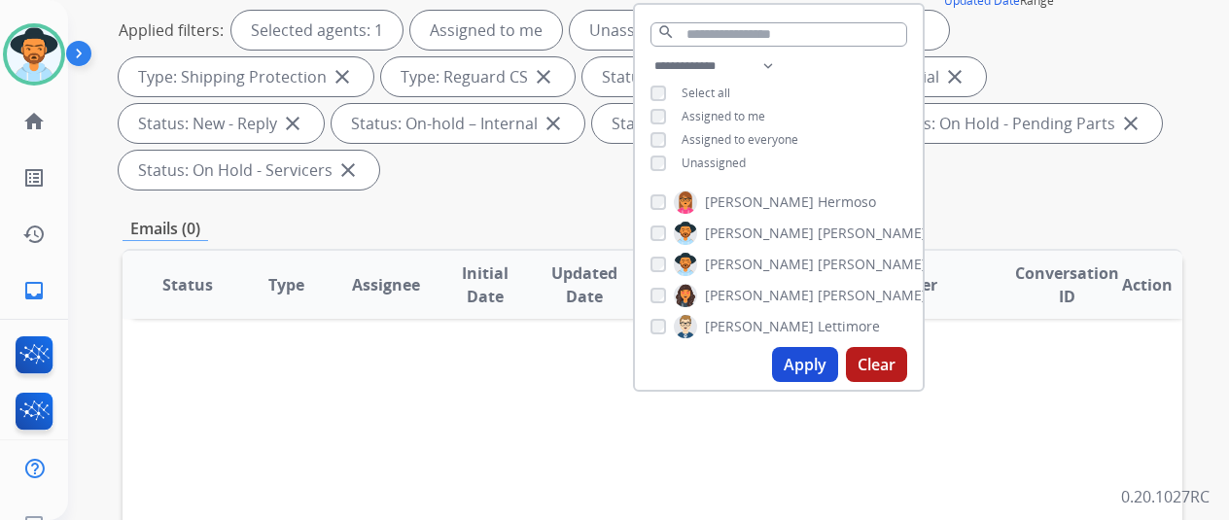
click at [815, 363] on button "Apply" at bounding box center [805, 364] width 66 height 35
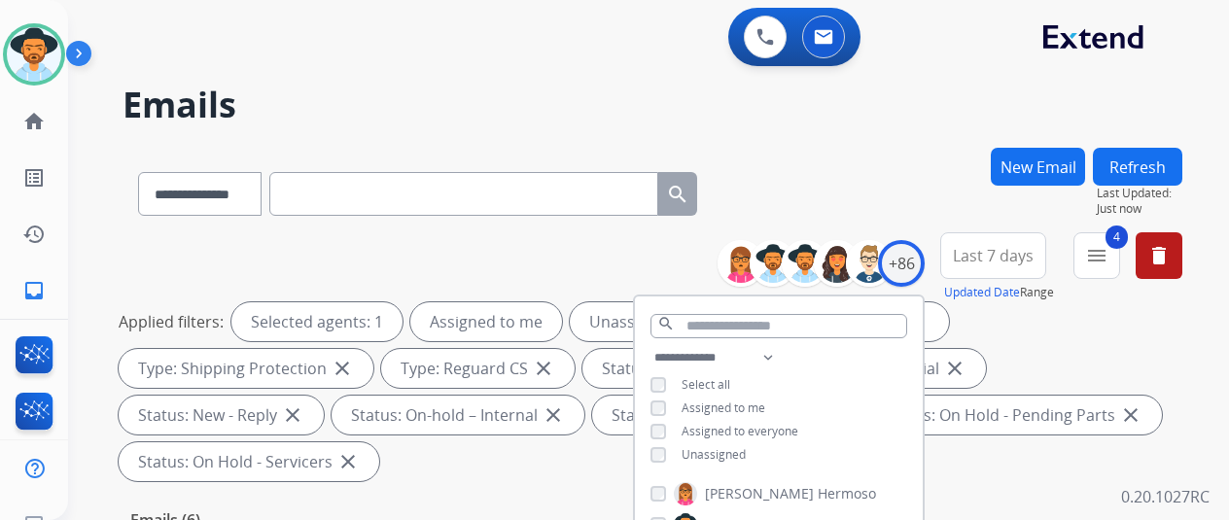
click at [817, 195] on div "**********" at bounding box center [653, 190] width 1060 height 85
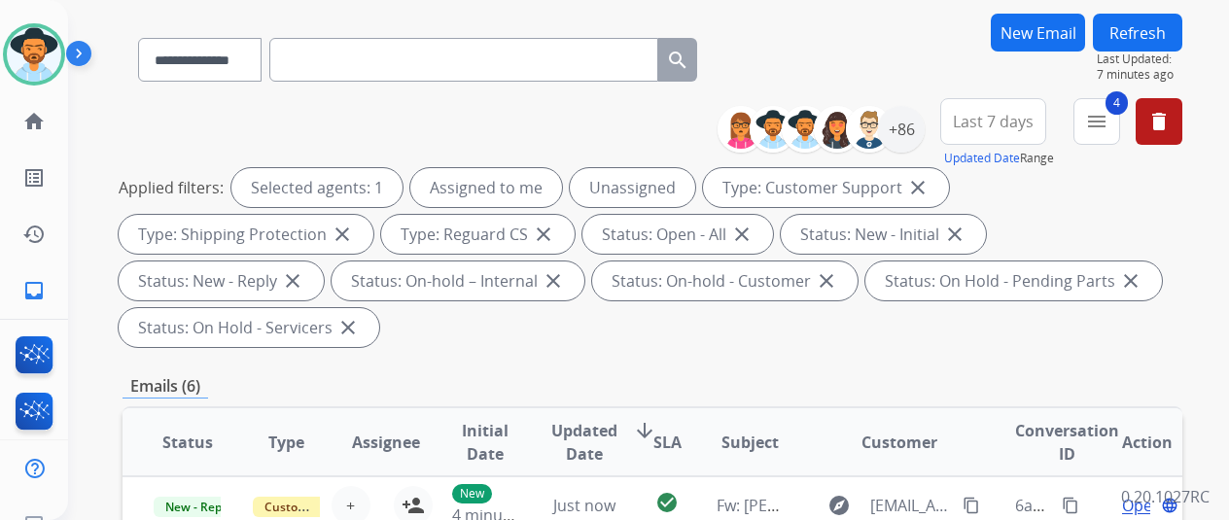
scroll to position [97, 0]
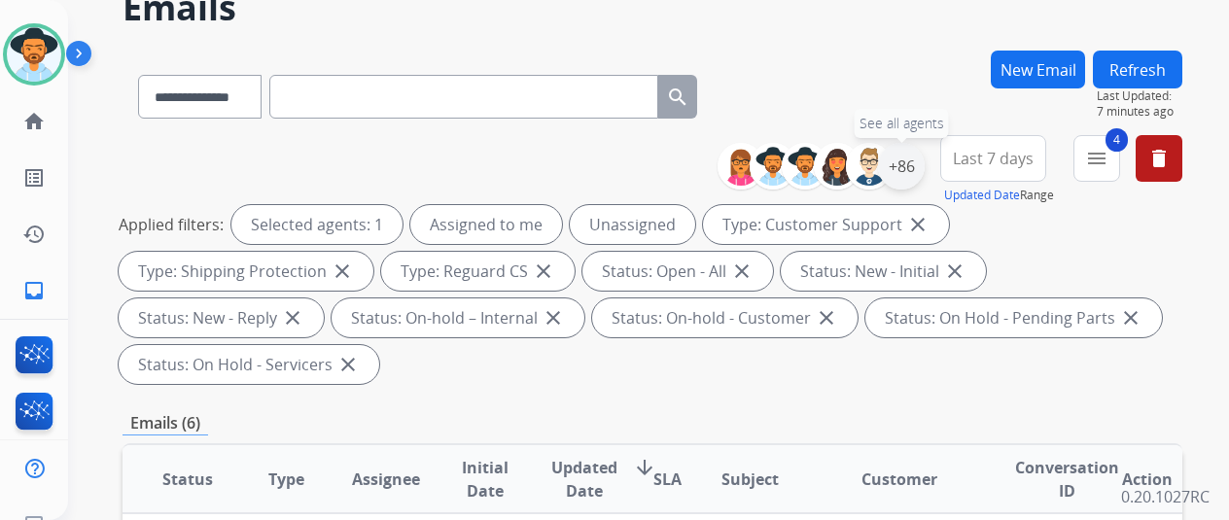
click at [925, 170] on div "+86" at bounding box center [901, 166] width 47 height 47
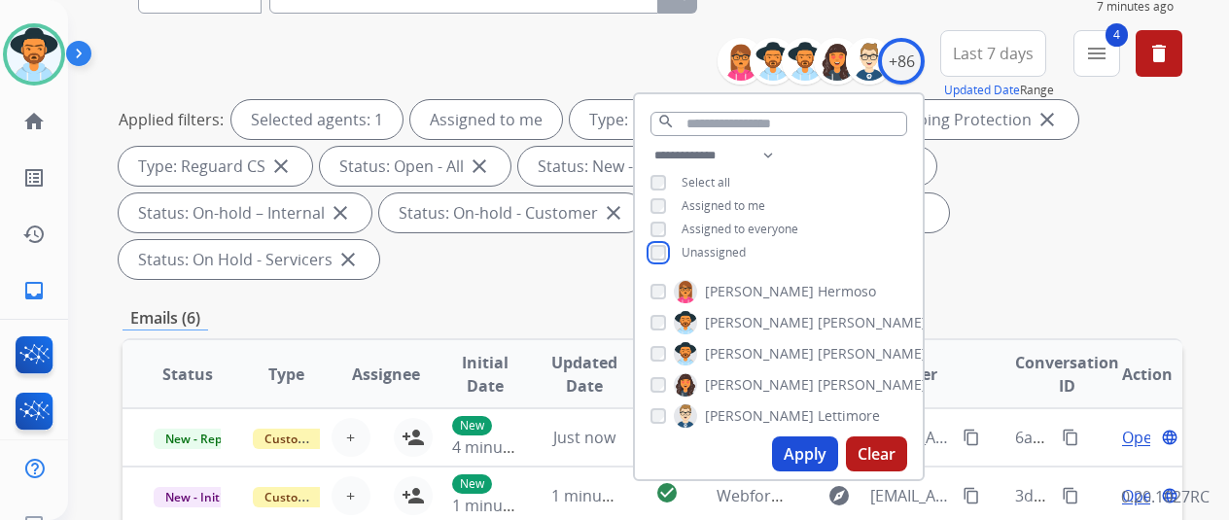
scroll to position [389, 0]
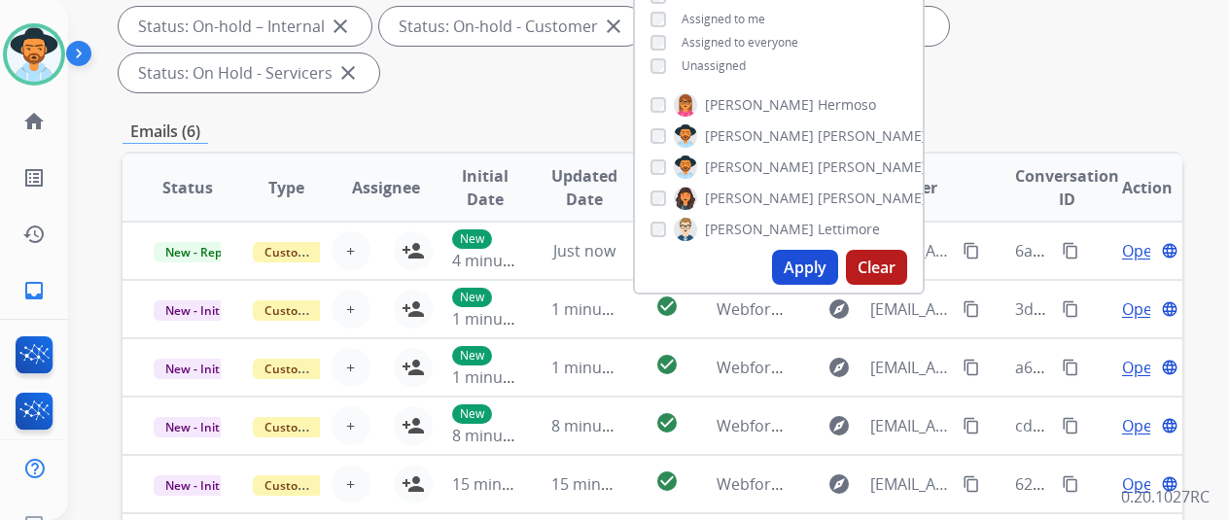
click at [805, 269] on button "Apply" at bounding box center [805, 267] width 66 height 35
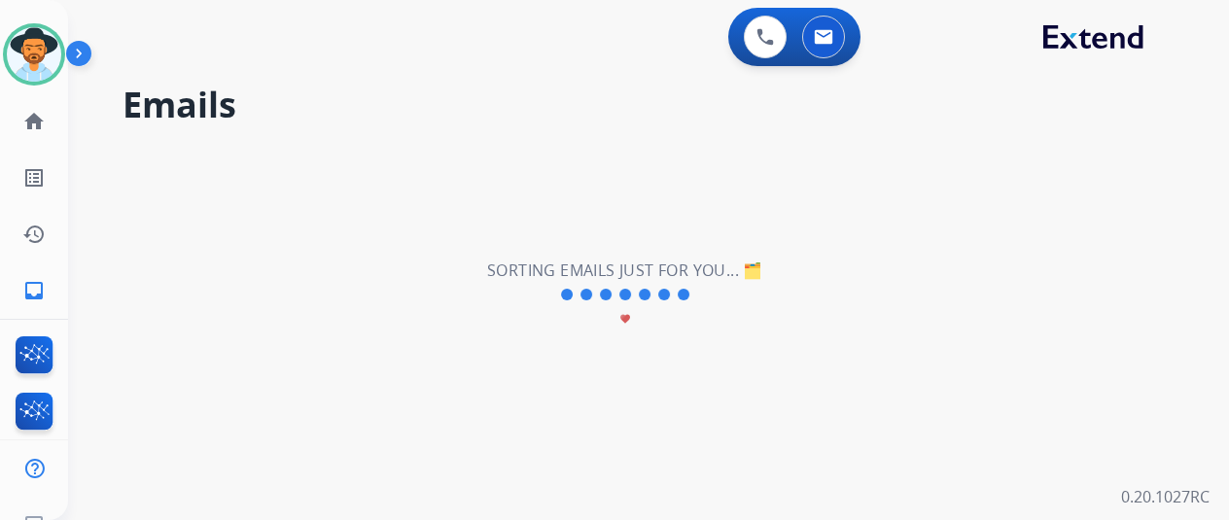
scroll to position [0, 0]
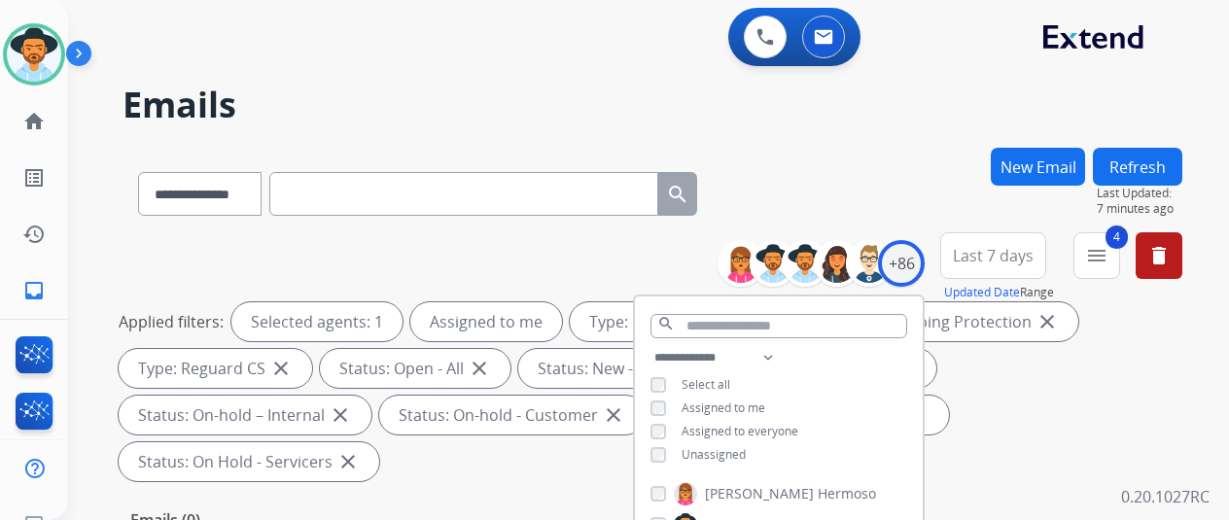
click at [830, 158] on div "**********" at bounding box center [653, 190] width 1060 height 85
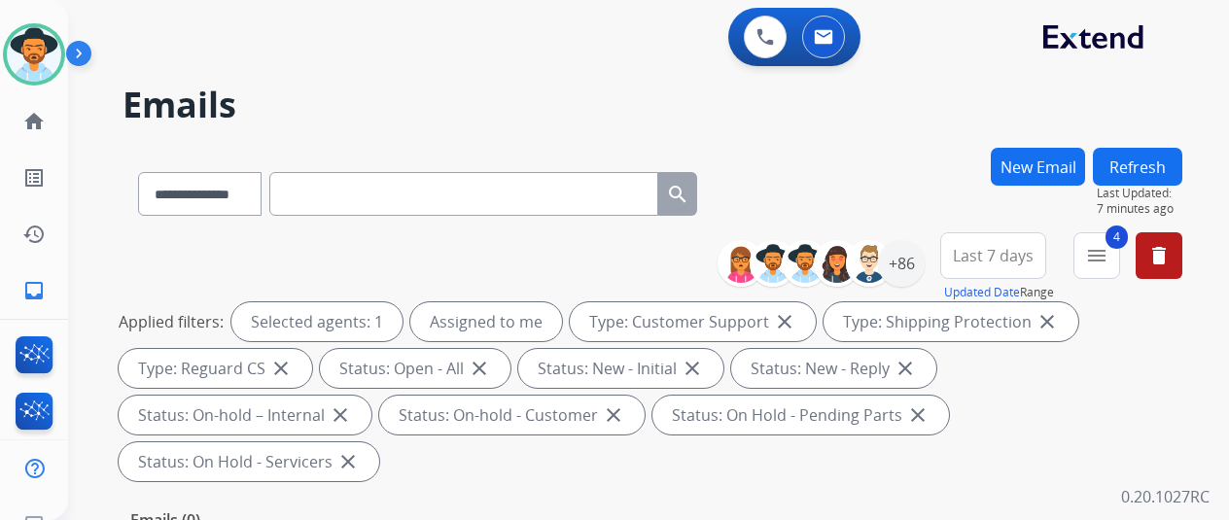
click at [259, 52] on div "0 Voice Interactions 0 Email Interactions" at bounding box center [636, 39] width 1091 height 62
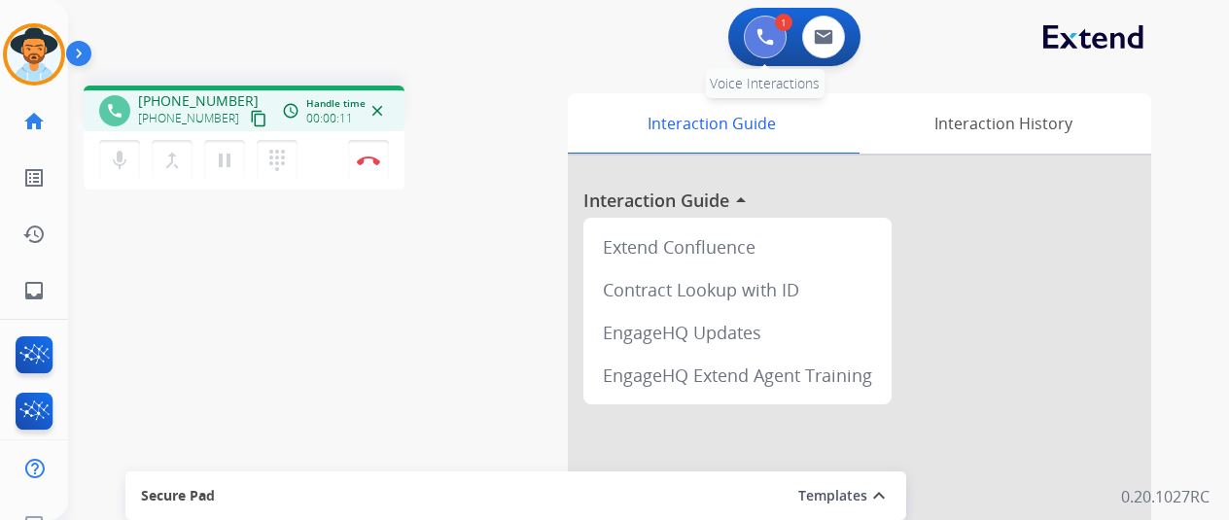
click at [772, 29] on img at bounding box center [766, 37] width 18 height 18
click at [770, 36] on img at bounding box center [766, 37] width 18 height 18
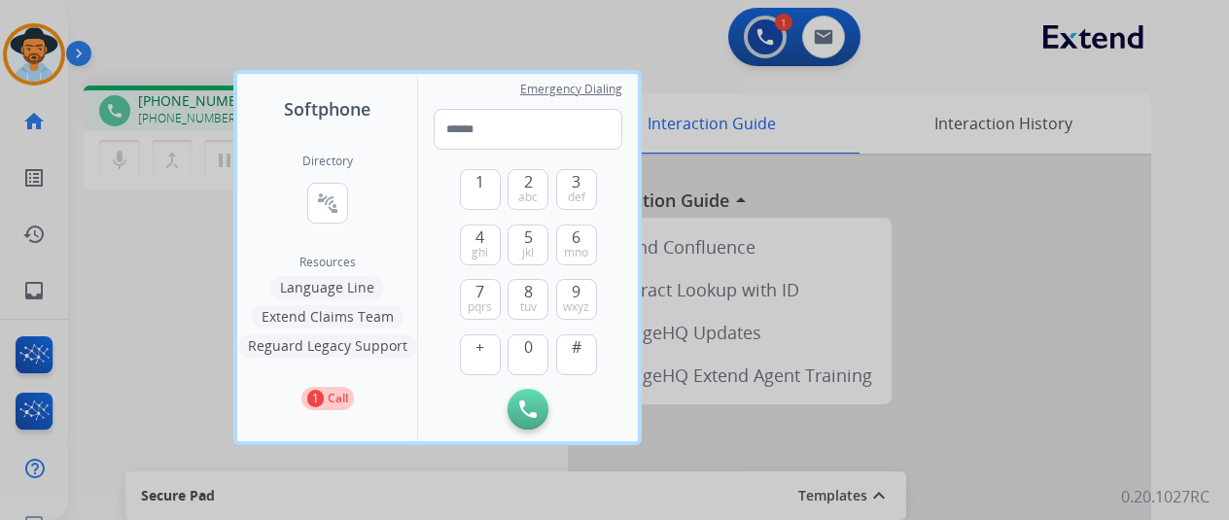
click at [329, 287] on button "Language Line" at bounding box center [327, 287] width 114 height 23
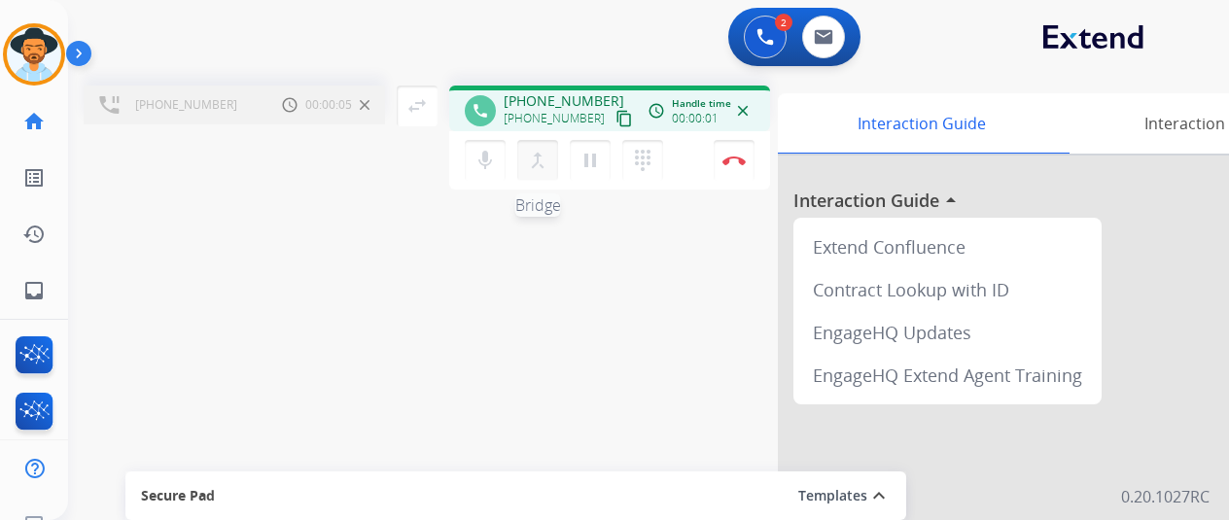
click at [543, 149] on mat-icon "merge_type" at bounding box center [537, 160] width 23 height 23
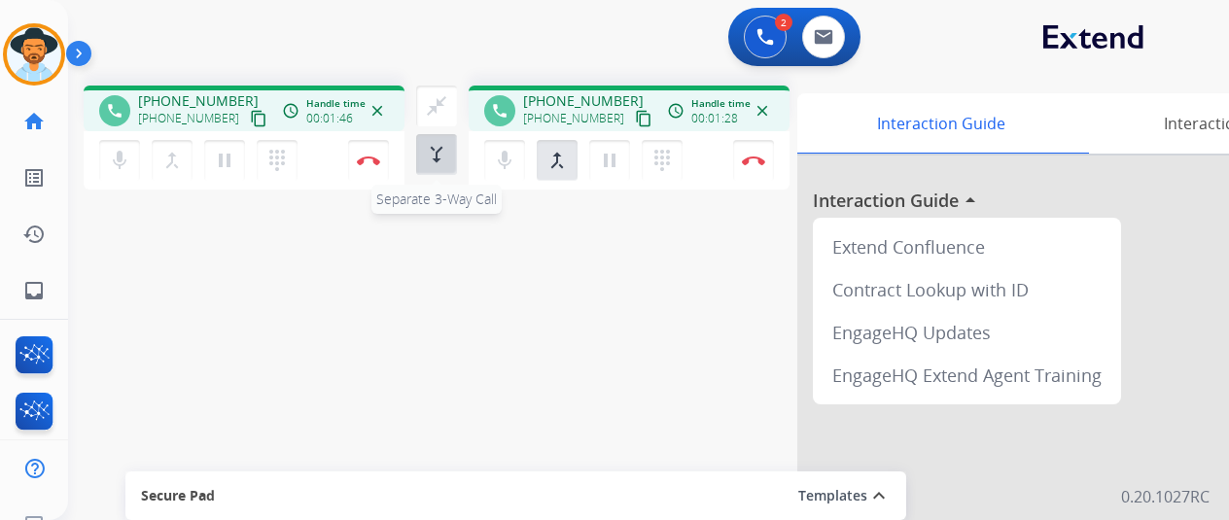
click at [434, 159] on mat-icon "merge_type" at bounding box center [436, 154] width 23 height 23
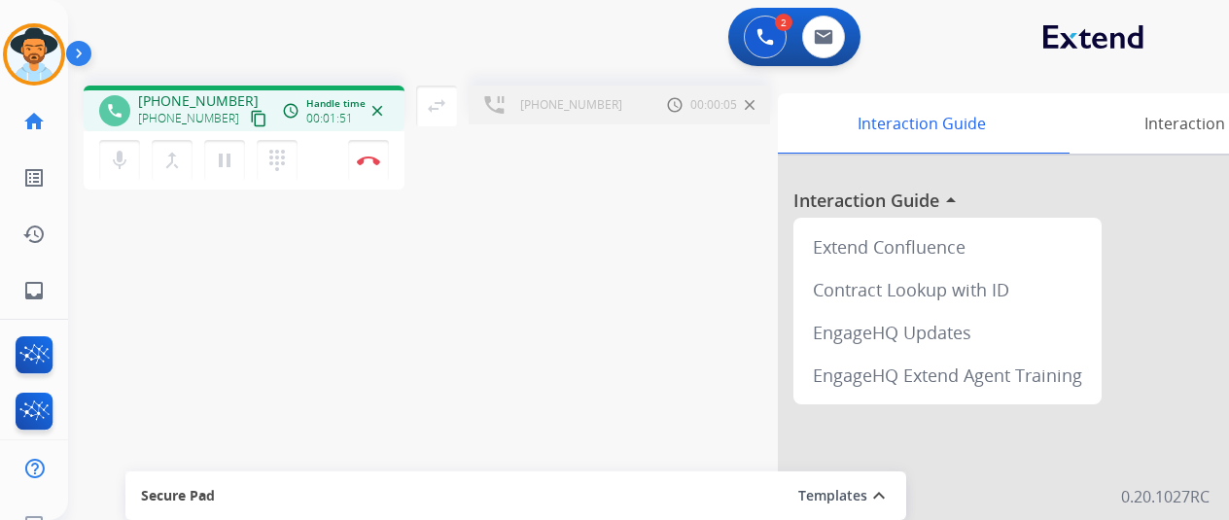
click at [749, 106] on img at bounding box center [750, 105] width 10 height 10
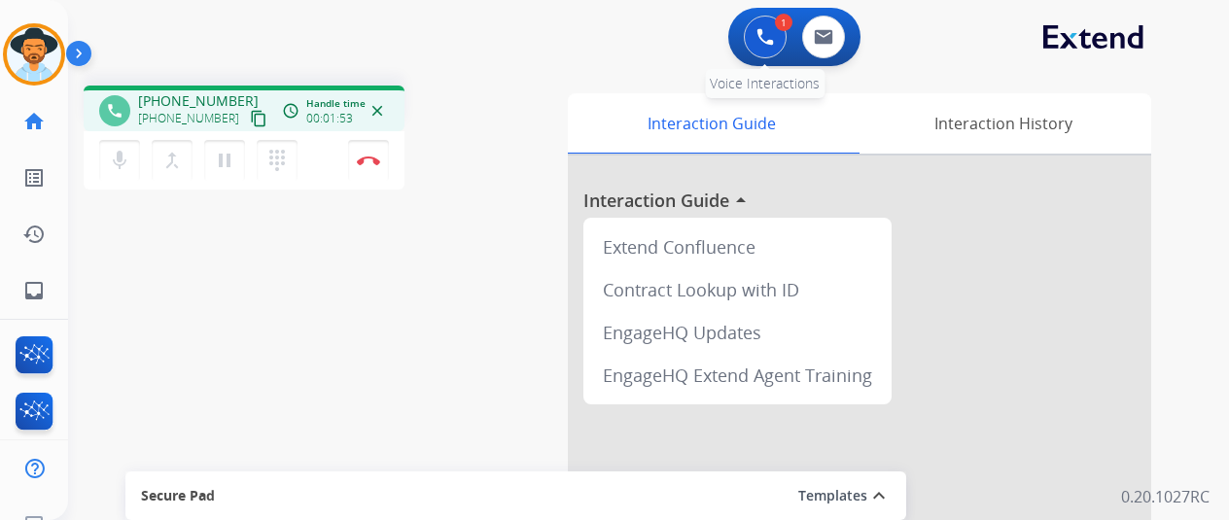
click at [772, 33] on img at bounding box center [766, 37] width 18 height 18
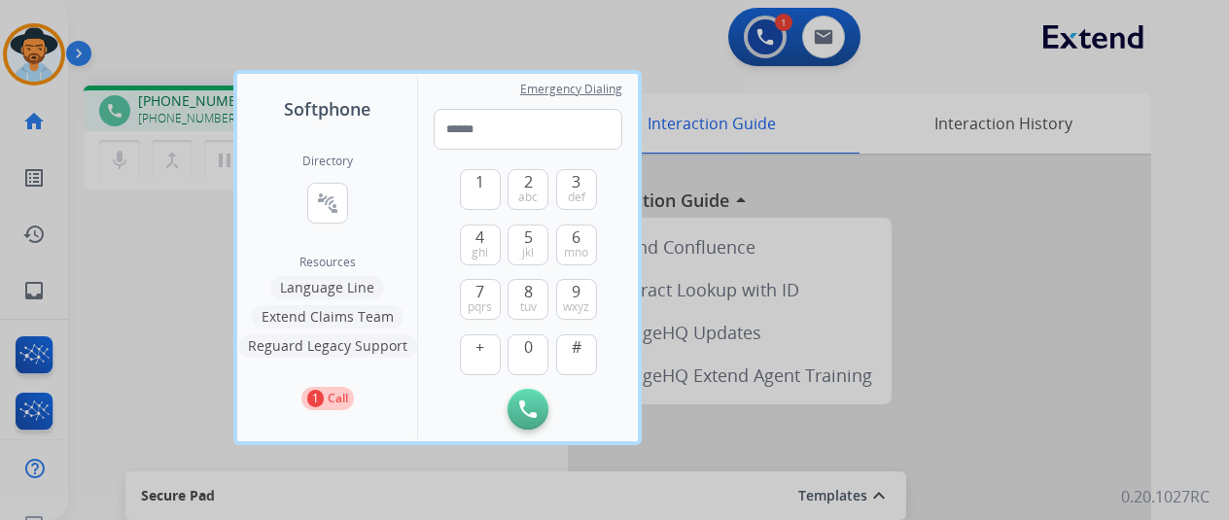
click at [330, 291] on button "Language Line" at bounding box center [327, 287] width 114 height 23
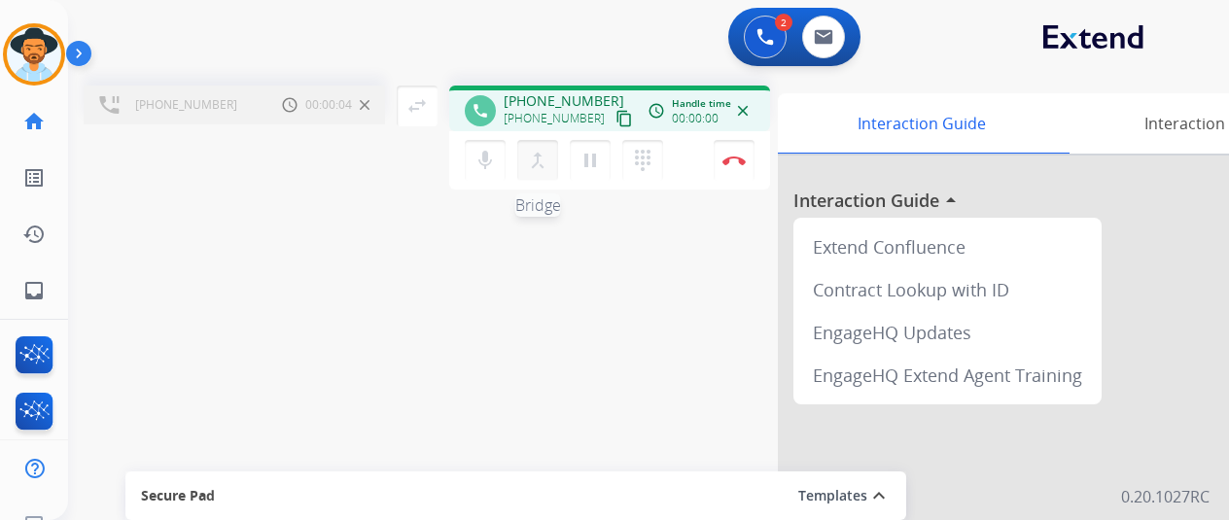
click at [537, 151] on mat-icon "merge_type" at bounding box center [537, 160] width 23 height 23
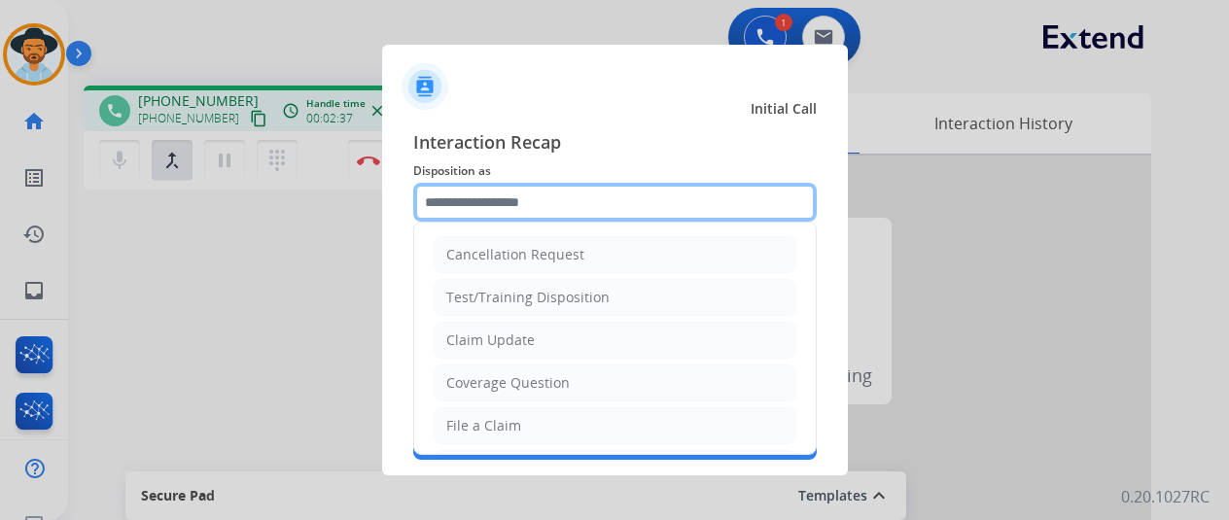
click at [459, 199] on input "text" at bounding box center [615, 202] width 404 height 39
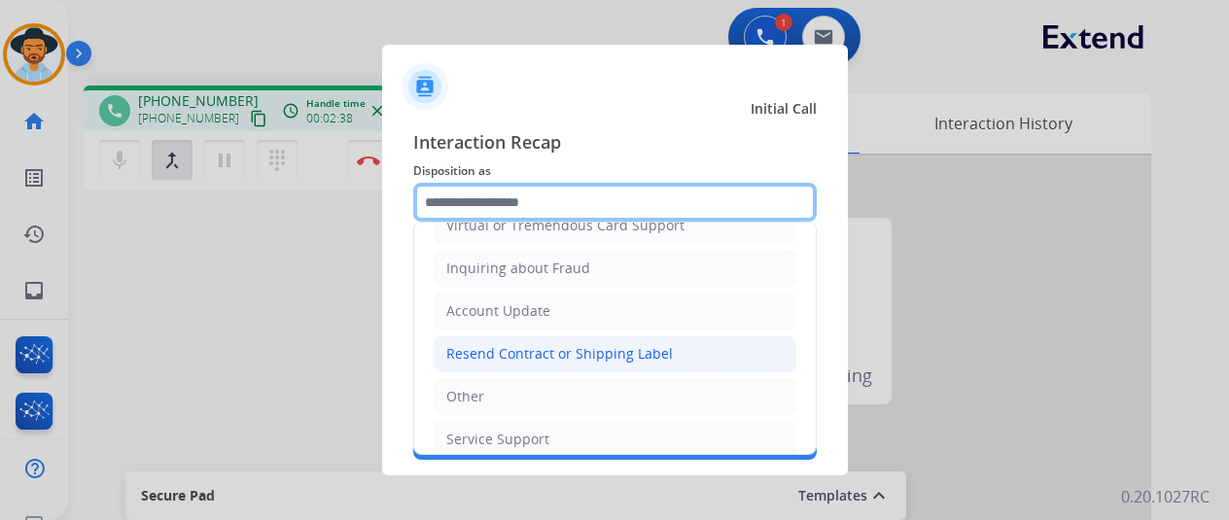
scroll to position [292, 0]
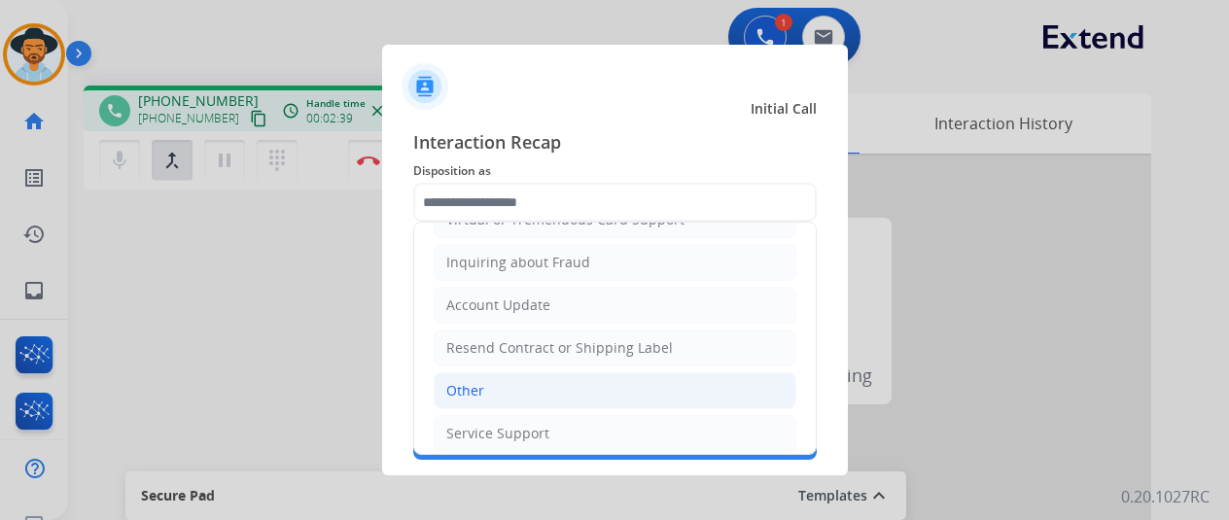
click at [508, 384] on li "Other" at bounding box center [615, 390] width 363 height 37
type input "*****"
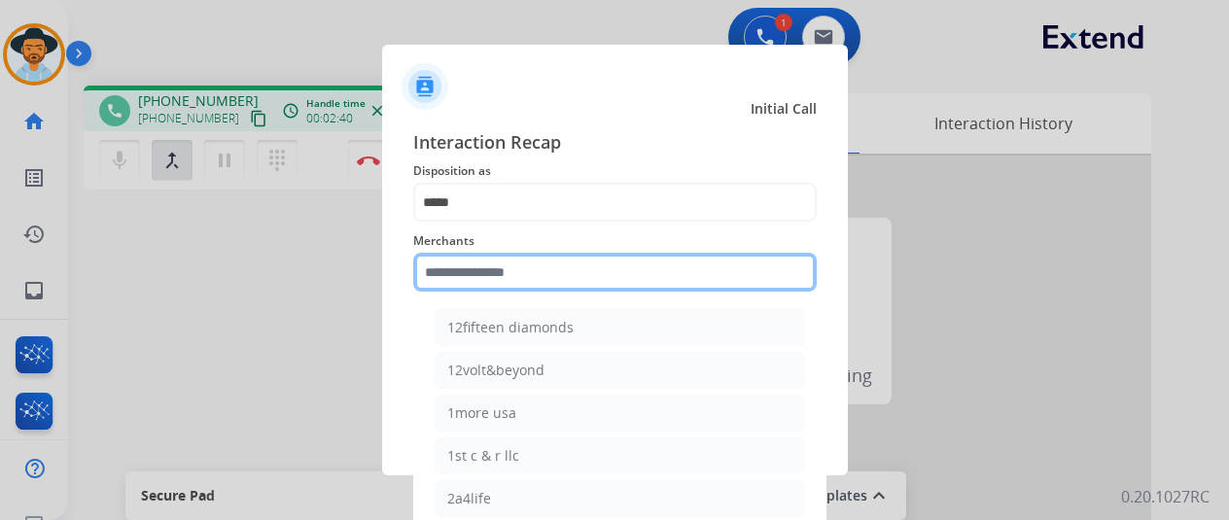
click at [456, 271] on input "text" at bounding box center [615, 272] width 404 height 39
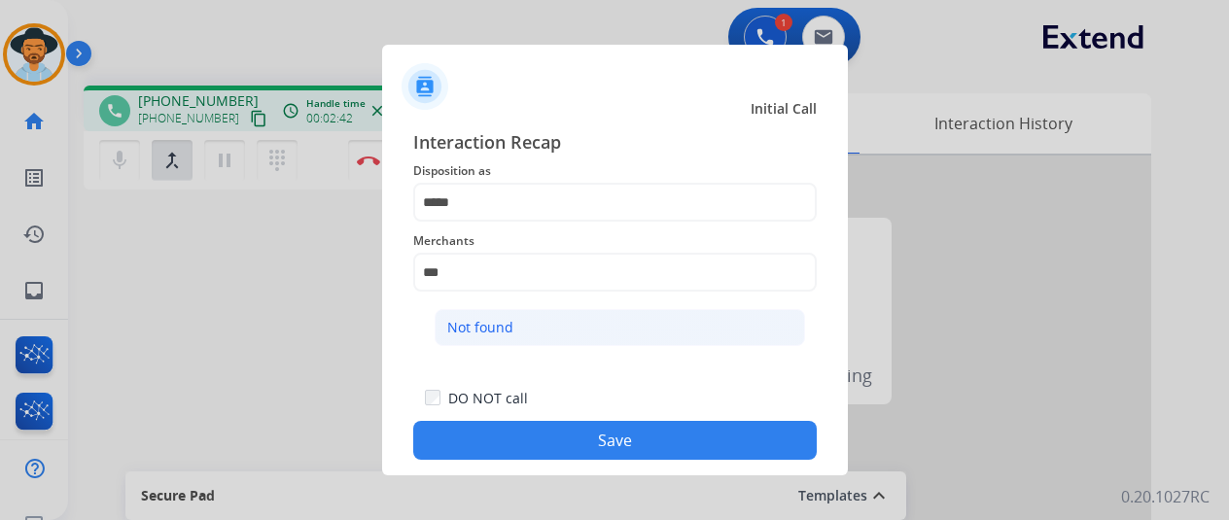
click at [477, 329] on div "Not found" at bounding box center [480, 327] width 66 height 19
type input "*********"
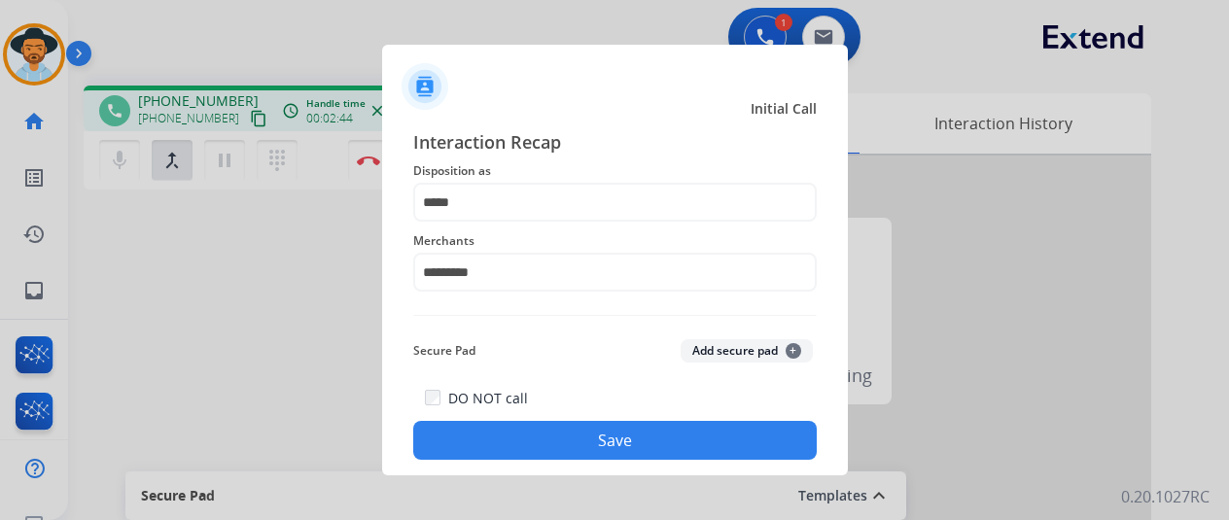
click at [611, 437] on button "Save" at bounding box center [615, 440] width 404 height 39
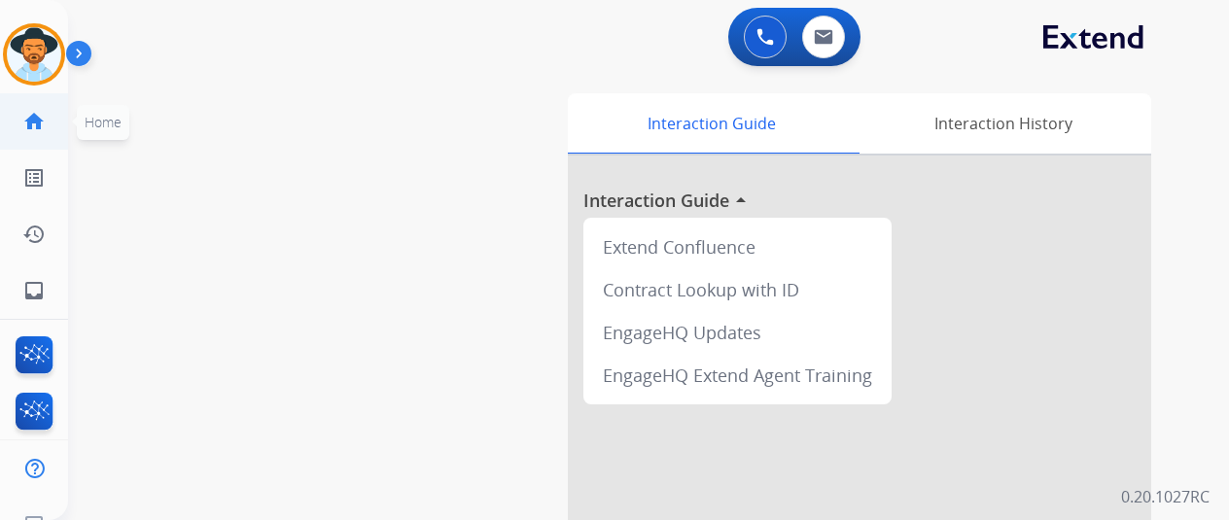
click at [35, 128] on mat-icon "home" at bounding box center [33, 121] width 23 height 23
click at [34, 49] on img at bounding box center [34, 54] width 54 height 54
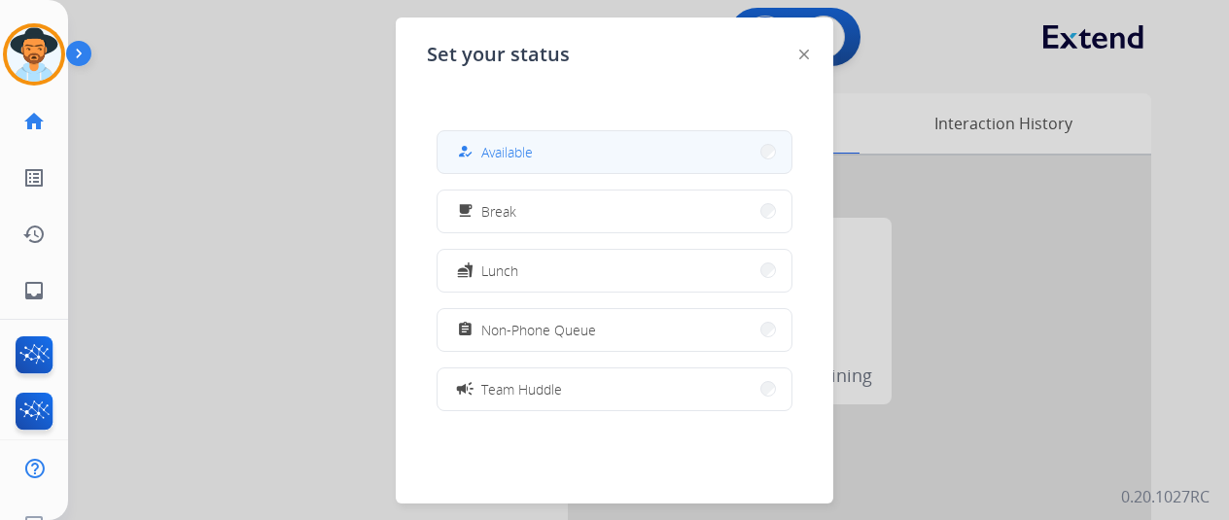
click at [580, 145] on button "how_to_reg Available" at bounding box center [615, 152] width 354 height 42
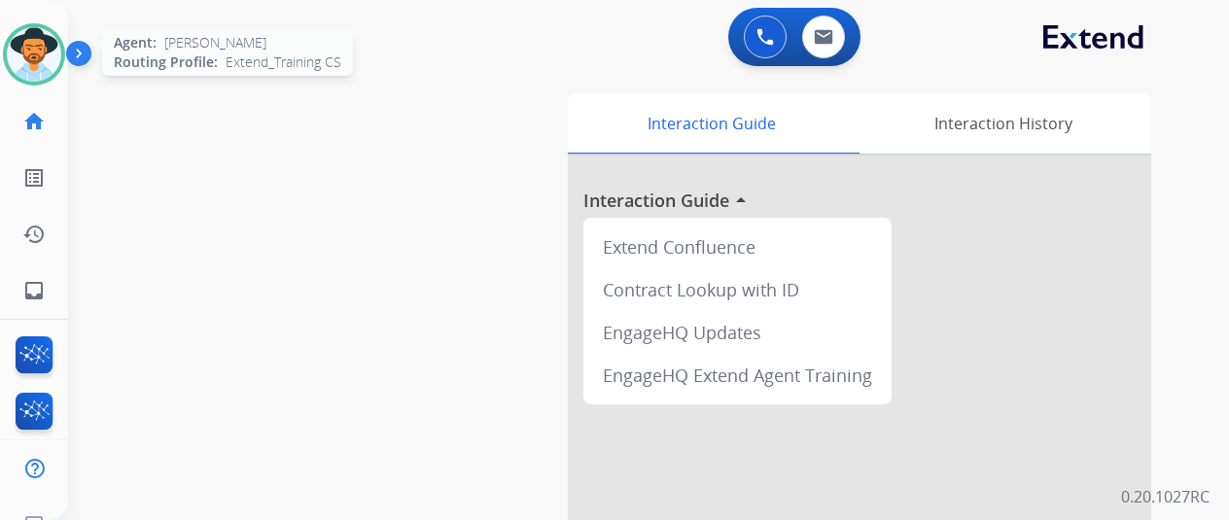
click at [39, 60] on img at bounding box center [34, 54] width 54 height 54
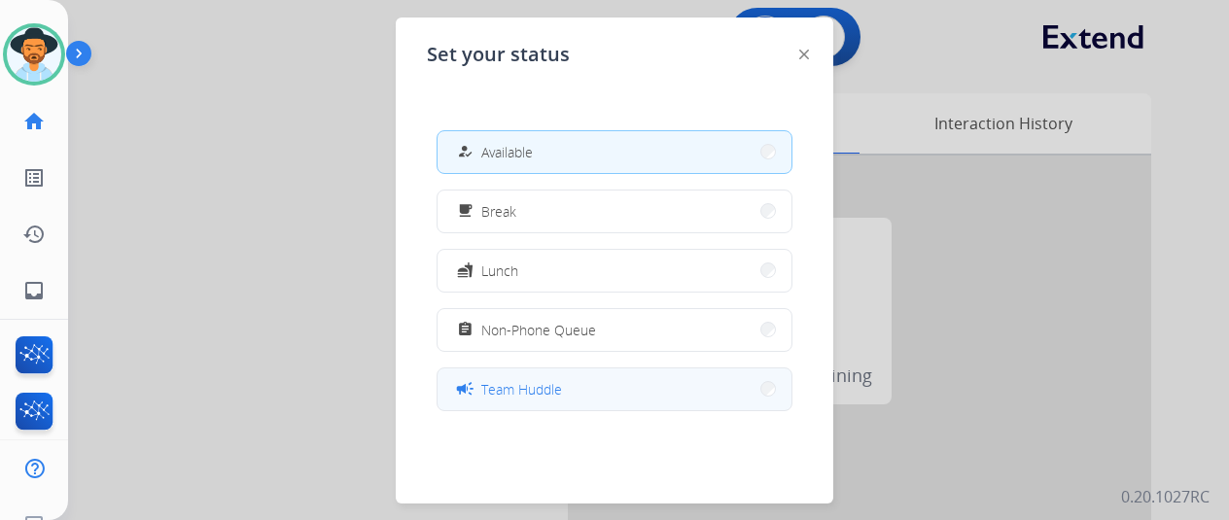
click at [545, 390] on span "Team Huddle" at bounding box center [521, 389] width 81 height 20
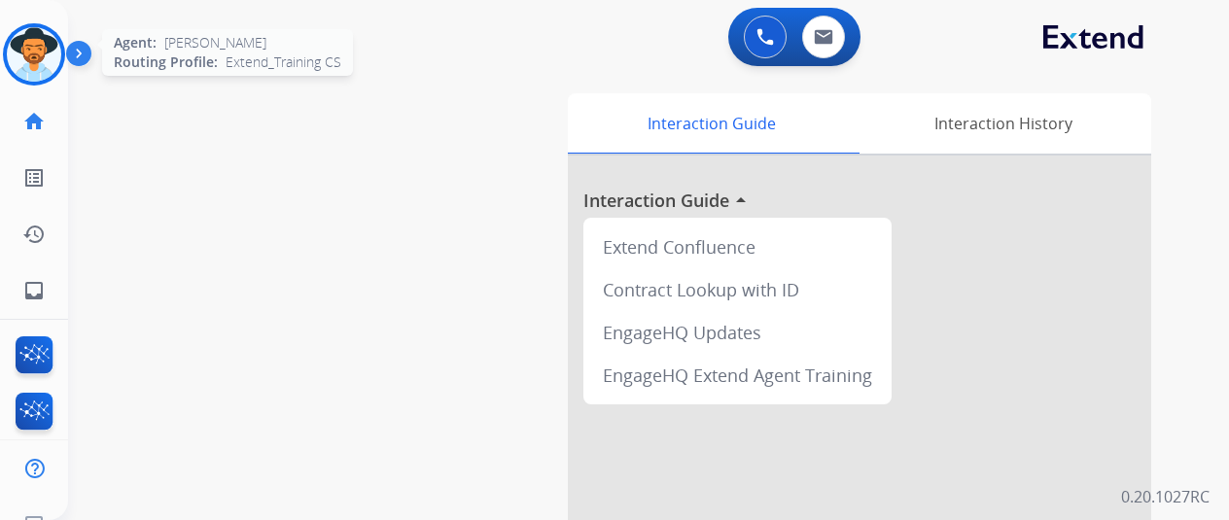
click at [40, 51] on img at bounding box center [34, 54] width 54 height 54
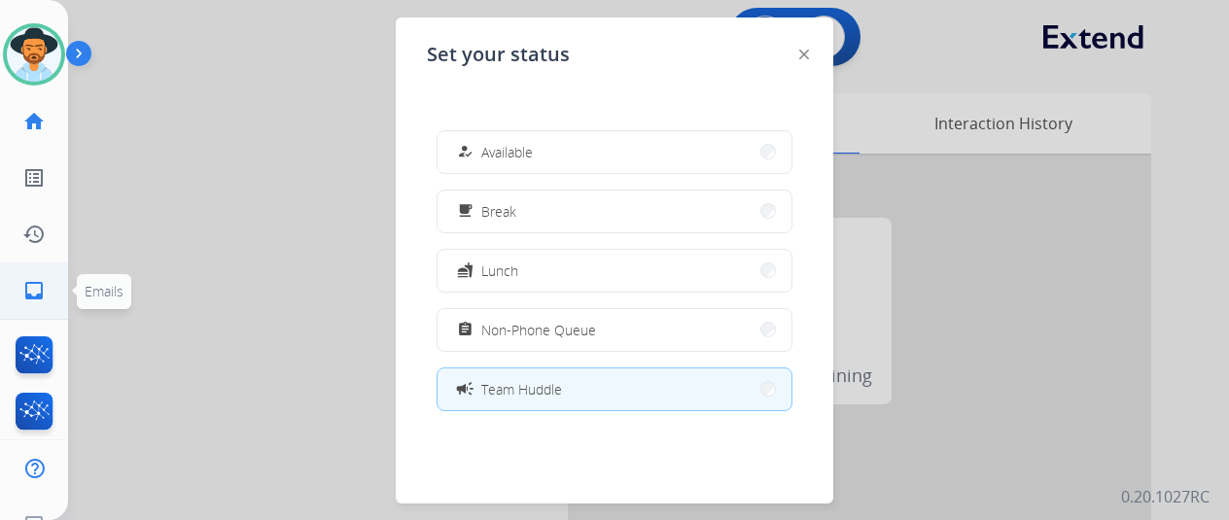
click at [44, 286] on mat-icon "inbox" at bounding box center [33, 290] width 23 height 23
select select "**********"
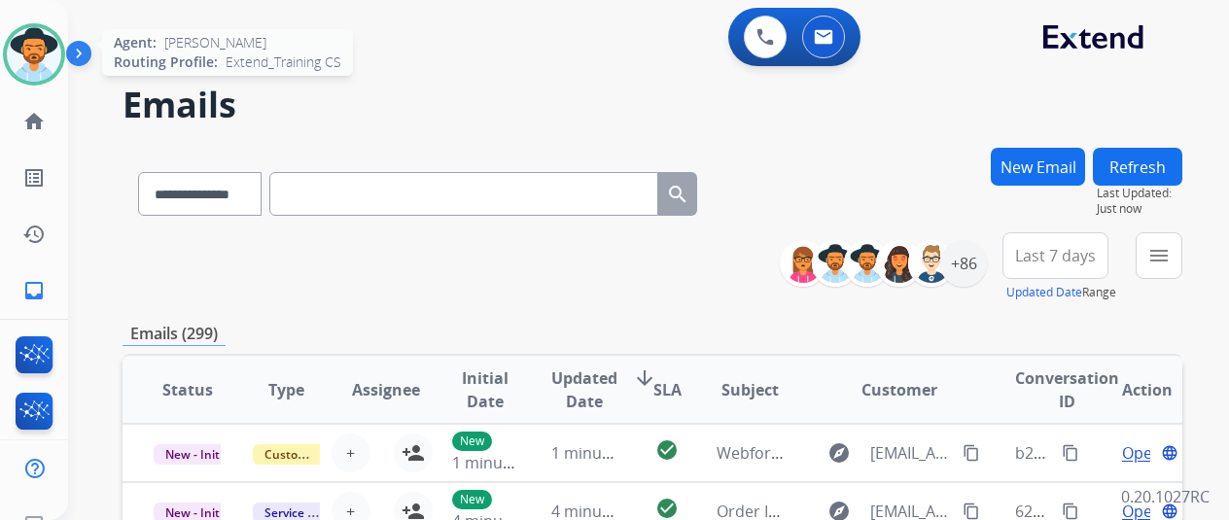
click at [39, 43] on img at bounding box center [34, 54] width 54 height 54
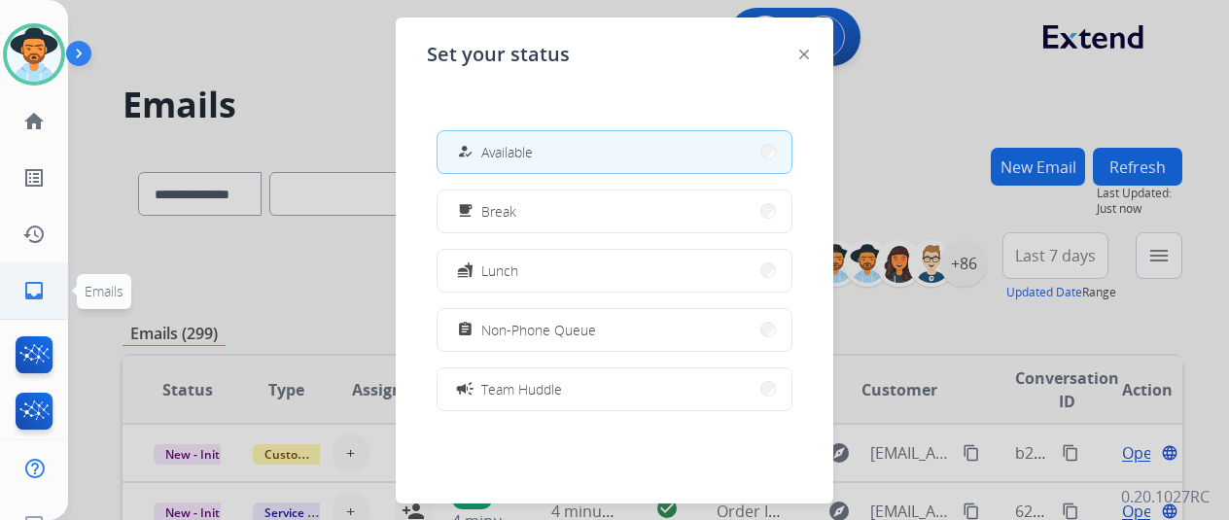
click at [35, 287] on mat-icon "inbox" at bounding box center [33, 290] width 23 height 23
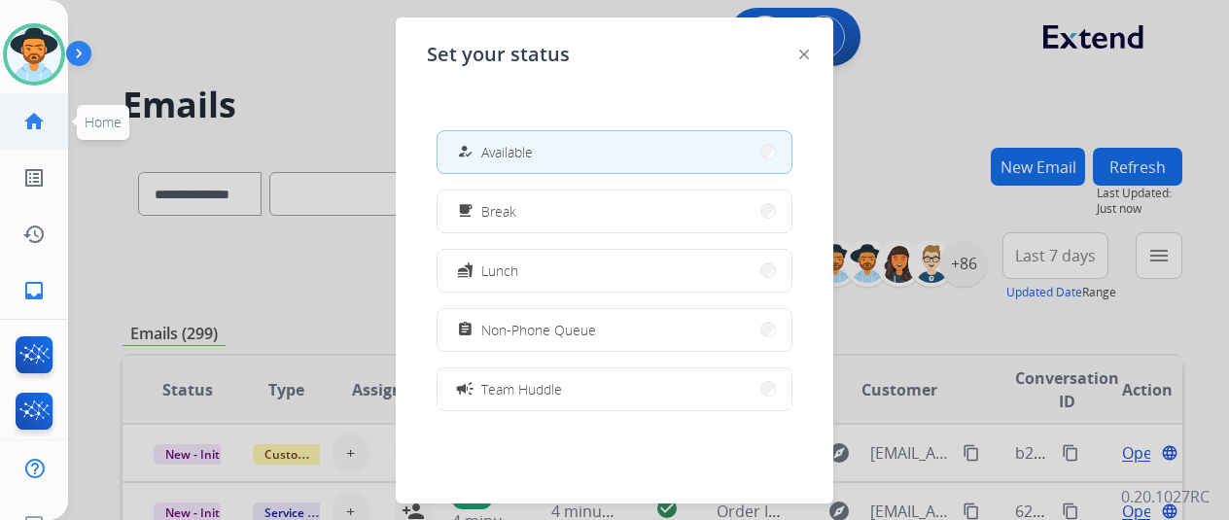
click at [37, 118] on mat-icon "home" at bounding box center [33, 121] width 23 height 23
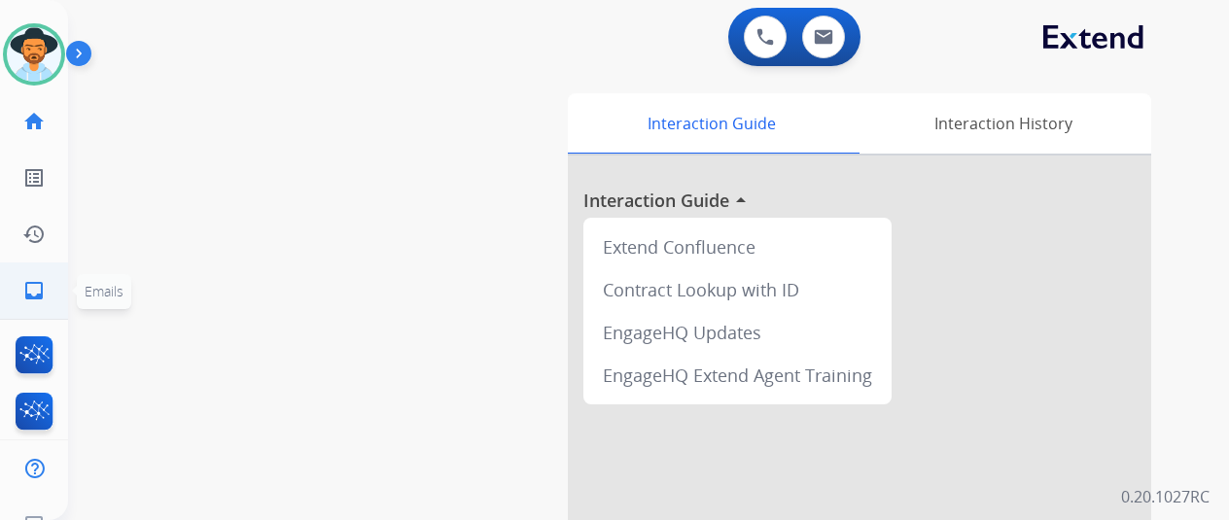
click at [27, 284] on mat-icon "inbox" at bounding box center [33, 290] width 23 height 23
select select "**********"
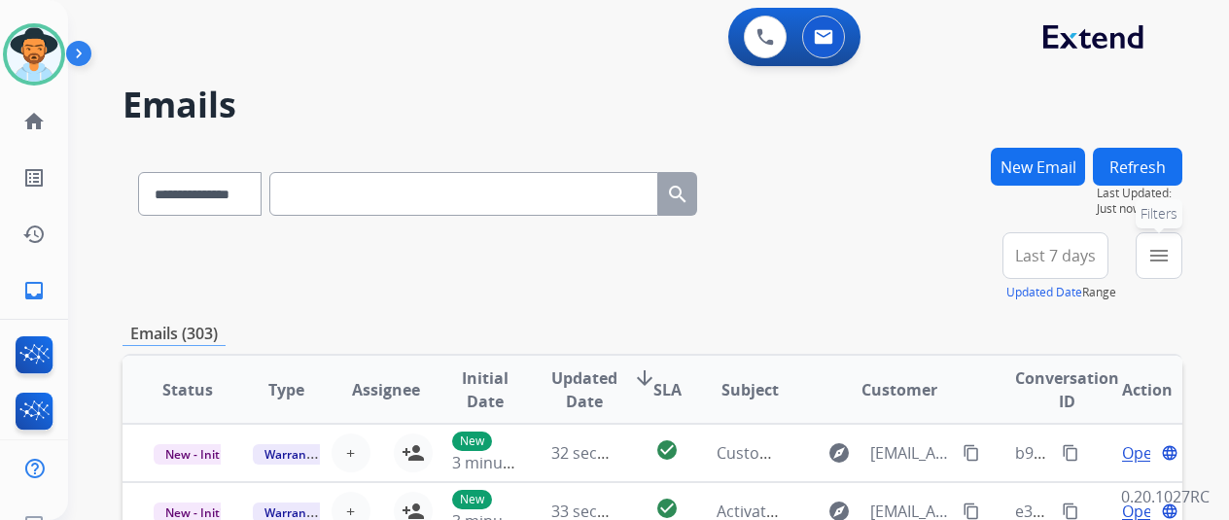
click at [1157, 265] on button "menu Filters" at bounding box center [1159, 255] width 47 height 47
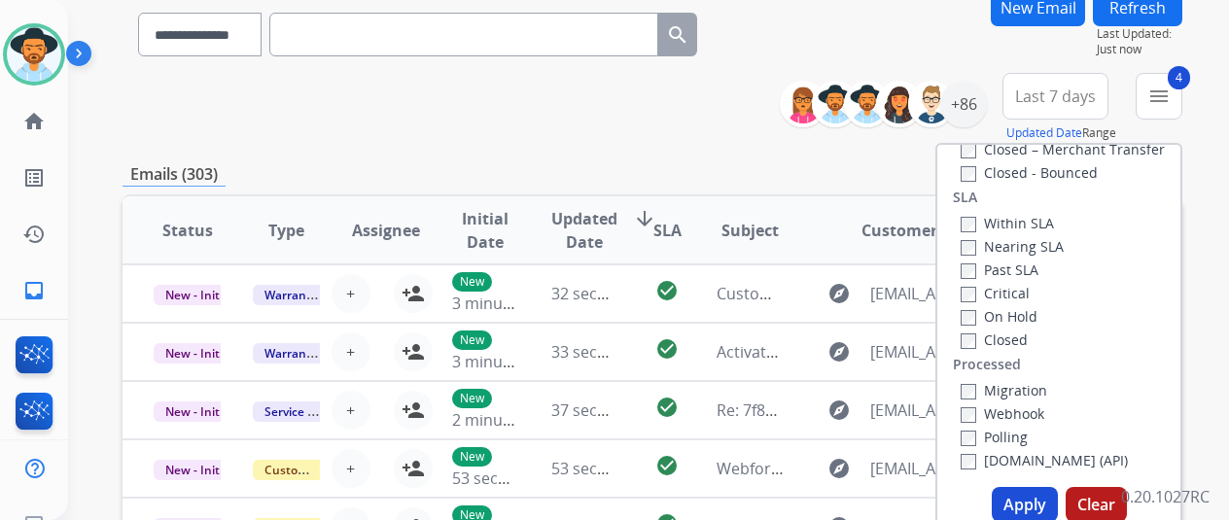
scroll to position [389, 0]
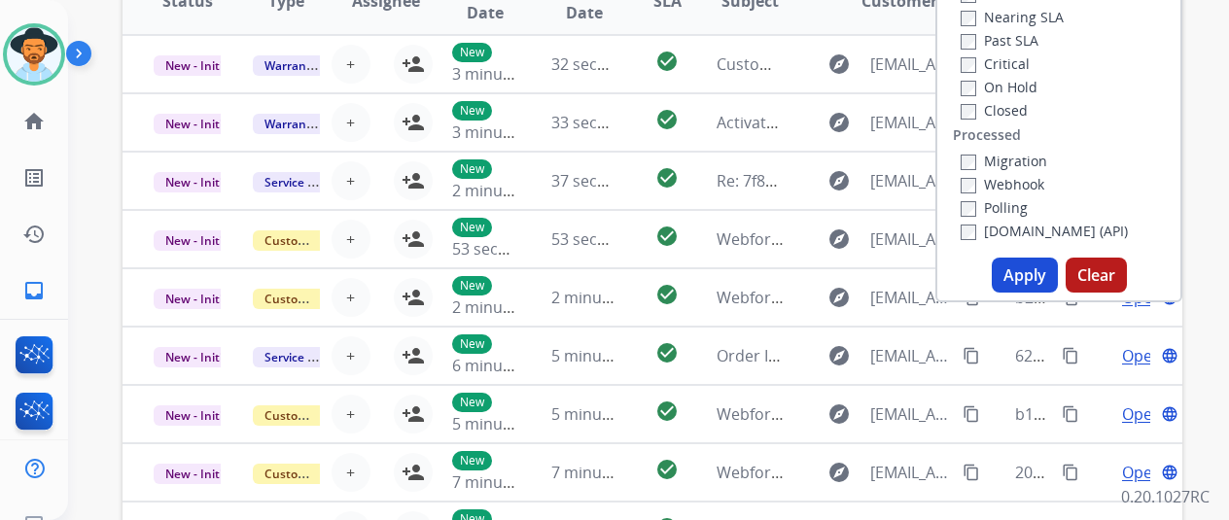
click at [1042, 271] on button "Apply" at bounding box center [1025, 275] width 66 height 35
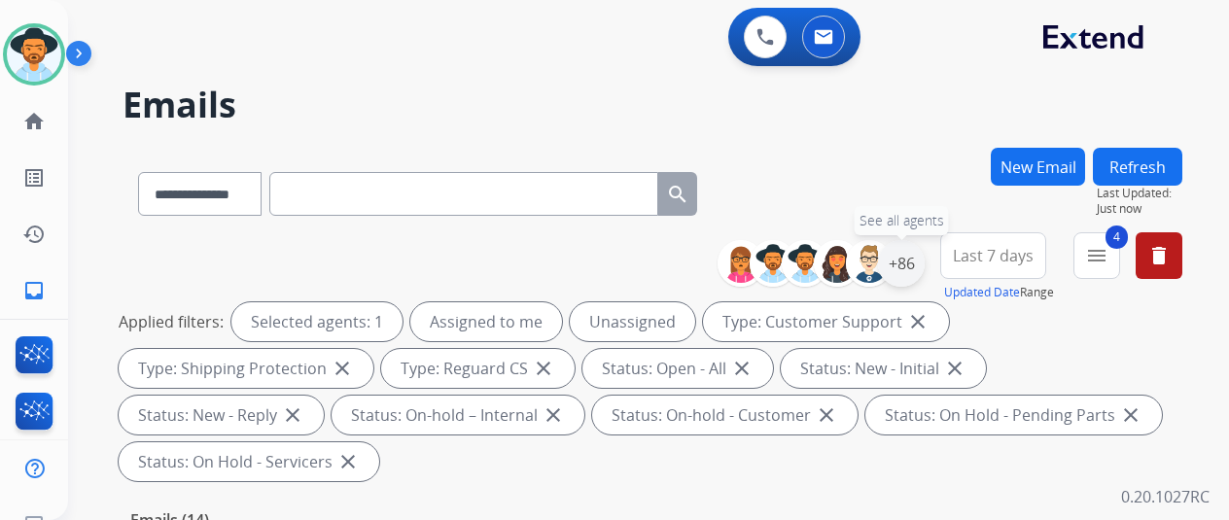
click at [913, 267] on div "+86" at bounding box center [901, 263] width 47 height 47
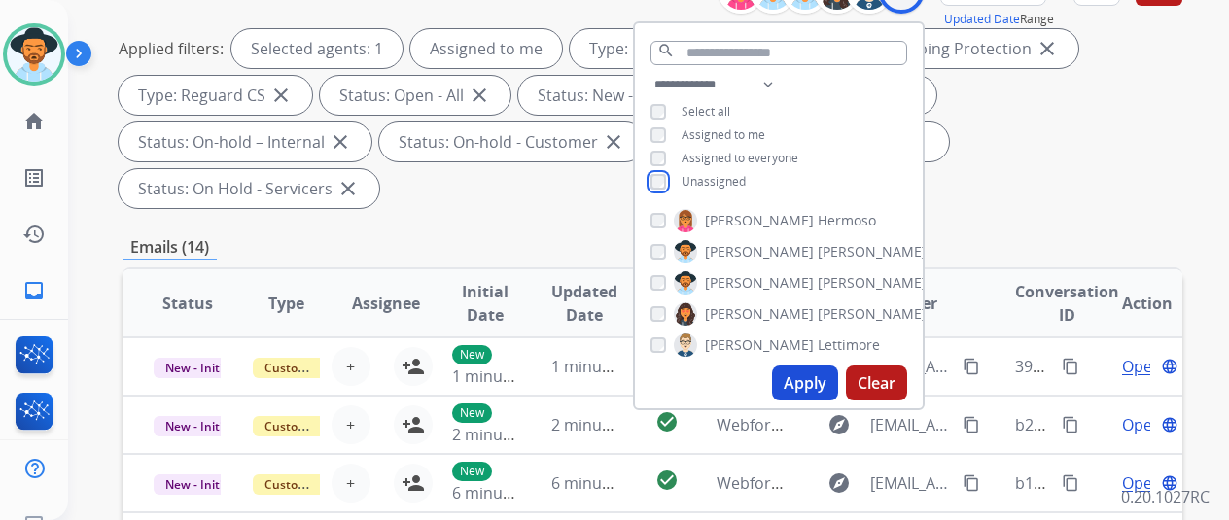
scroll to position [292, 0]
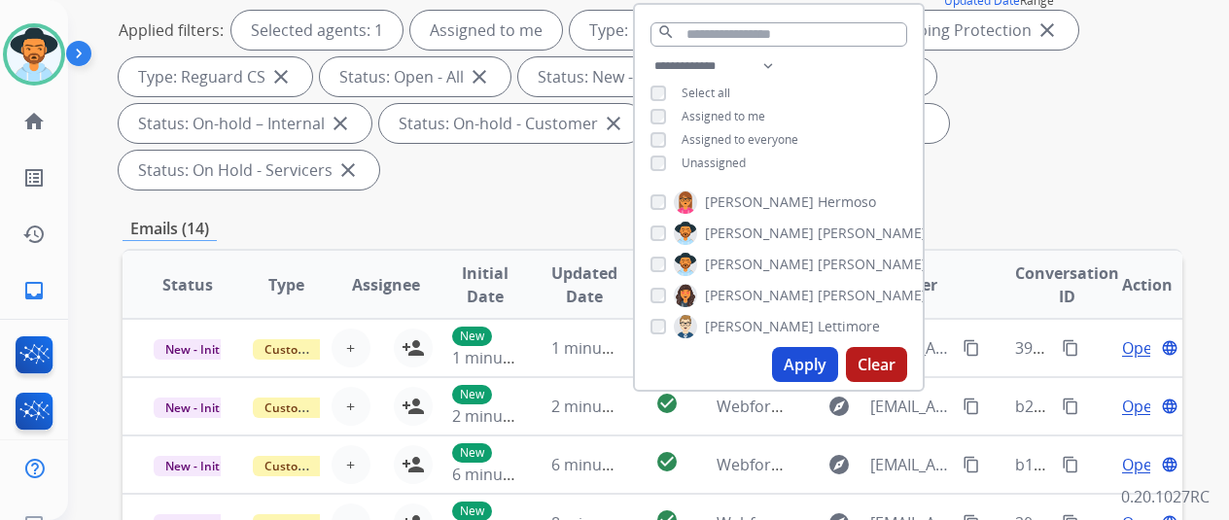
click at [809, 367] on button "Apply" at bounding box center [805, 364] width 66 height 35
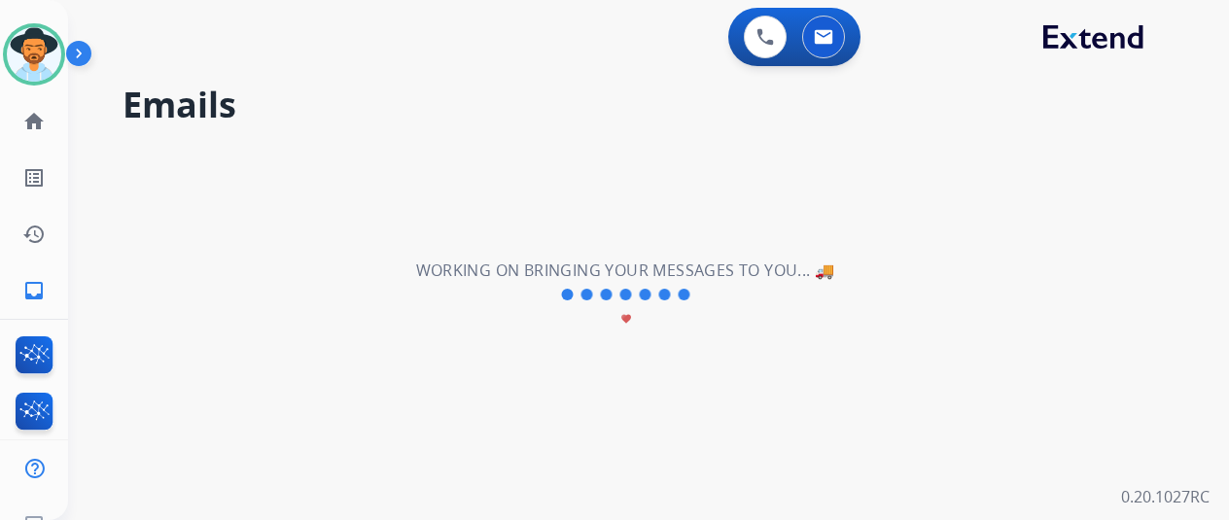
scroll to position [0, 0]
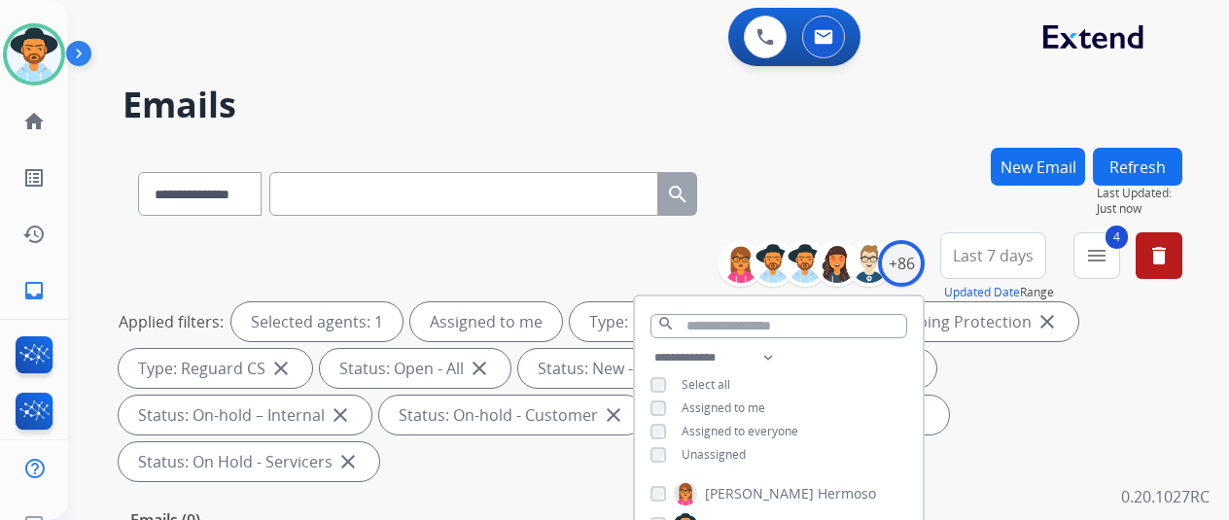
click at [889, 120] on h2 "Emails" at bounding box center [653, 105] width 1060 height 39
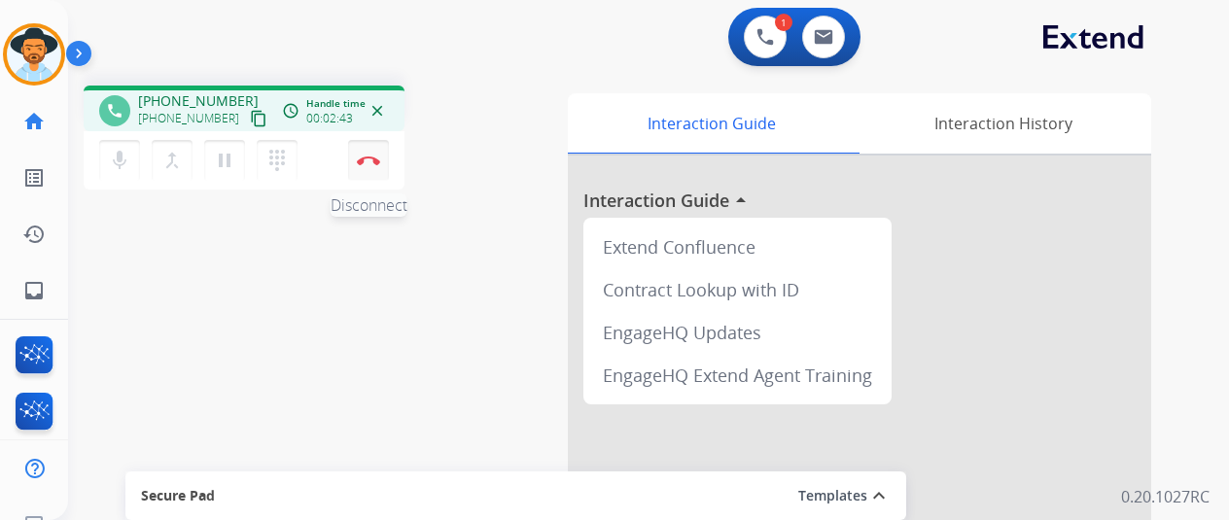
click at [371, 159] on img at bounding box center [368, 161] width 23 height 10
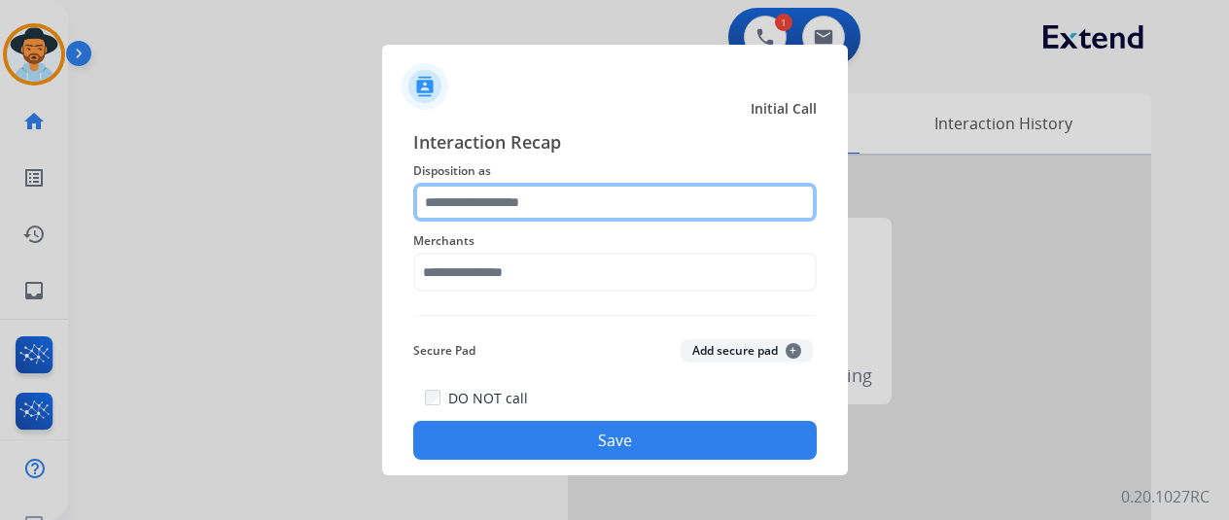
click at [473, 202] on input "text" at bounding box center [615, 202] width 404 height 39
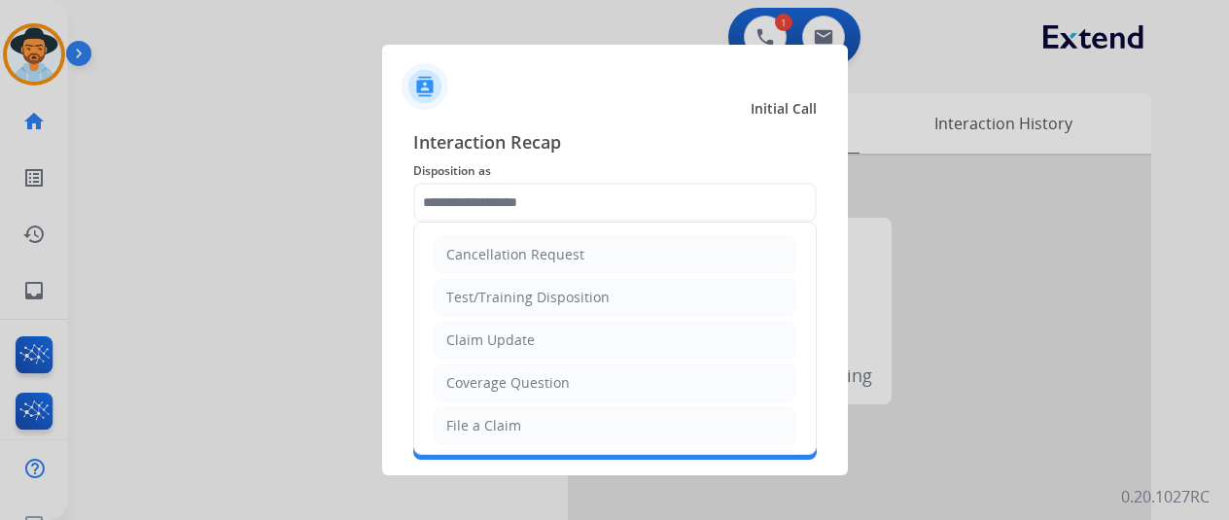
drag, startPoint x: 500, startPoint y: 423, endPoint x: 481, endPoint y: 383, distance: 43.9
click at [496, 420] on div "File a Claim" at bounding box center [483, 425] width 75 height 19
type input "**********"
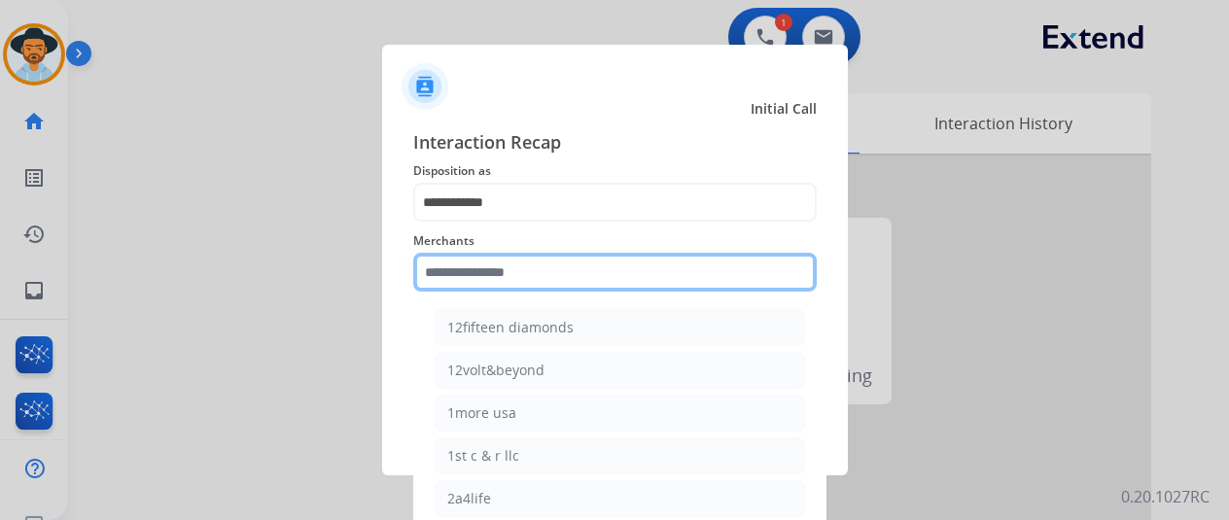
click at [487, 274] on input "text" at bounding box center [615, 272] width 404 height 39
click at [480, 268] on input "text" at bounding box center [615, 272] width 404 height 39
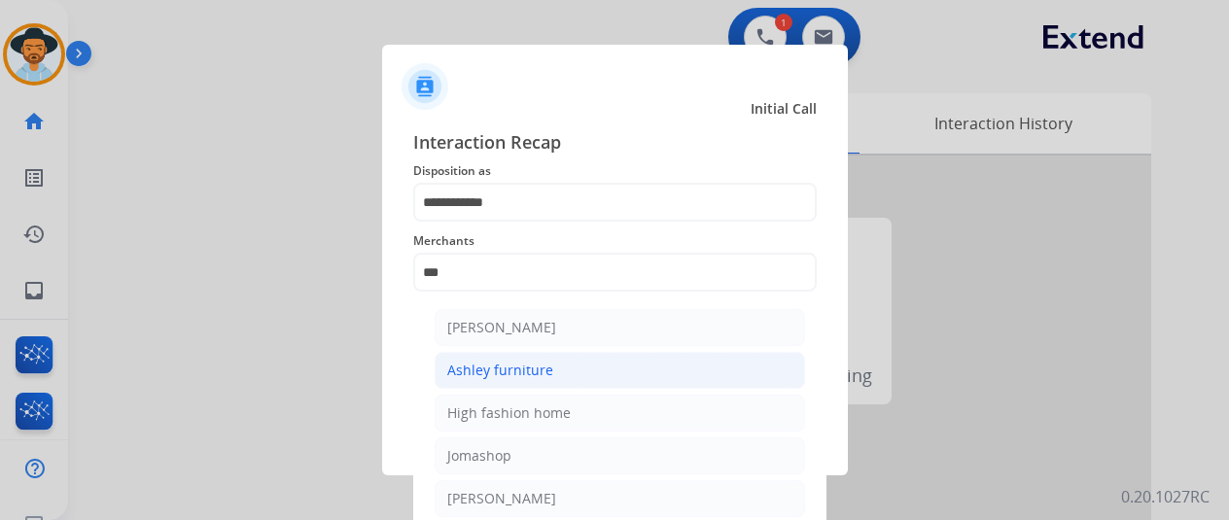
click at [513, 365] on div "Ashley furniture" at bounding box center [500, 370] width 106 height 19
type input "**********"
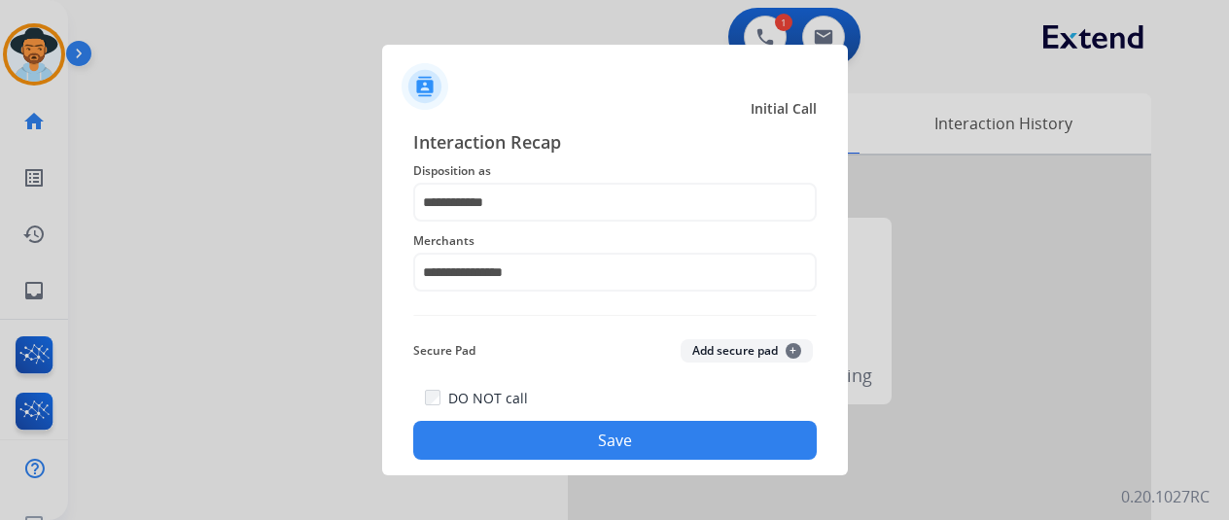
click at [585, 450] on button "Save" at bounding box center [615, 440] width 404 height 39
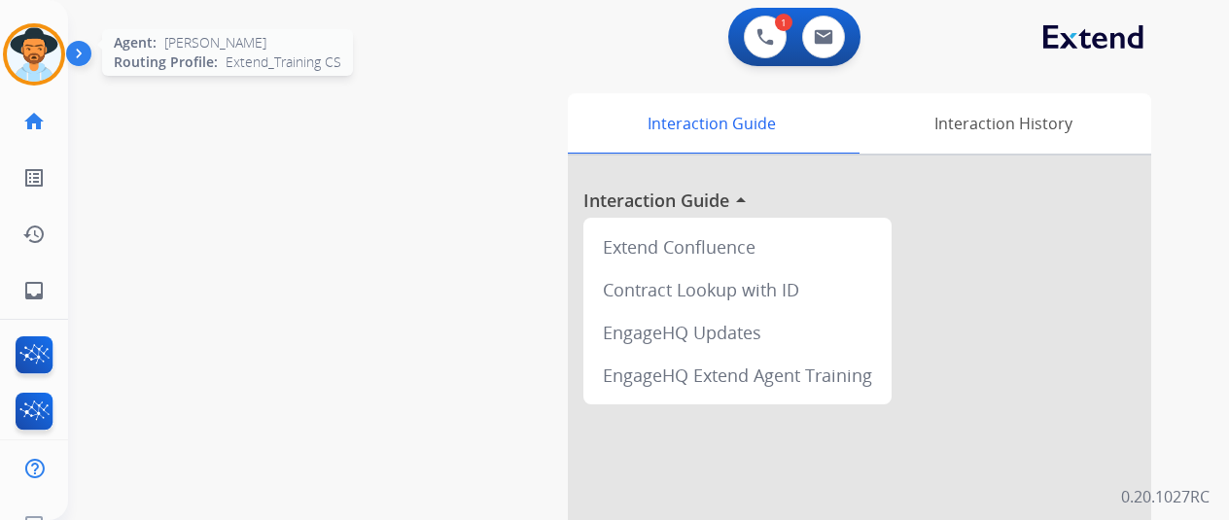
click at [35, 55] on img at bounding box center [34, 54] width 54 height 54
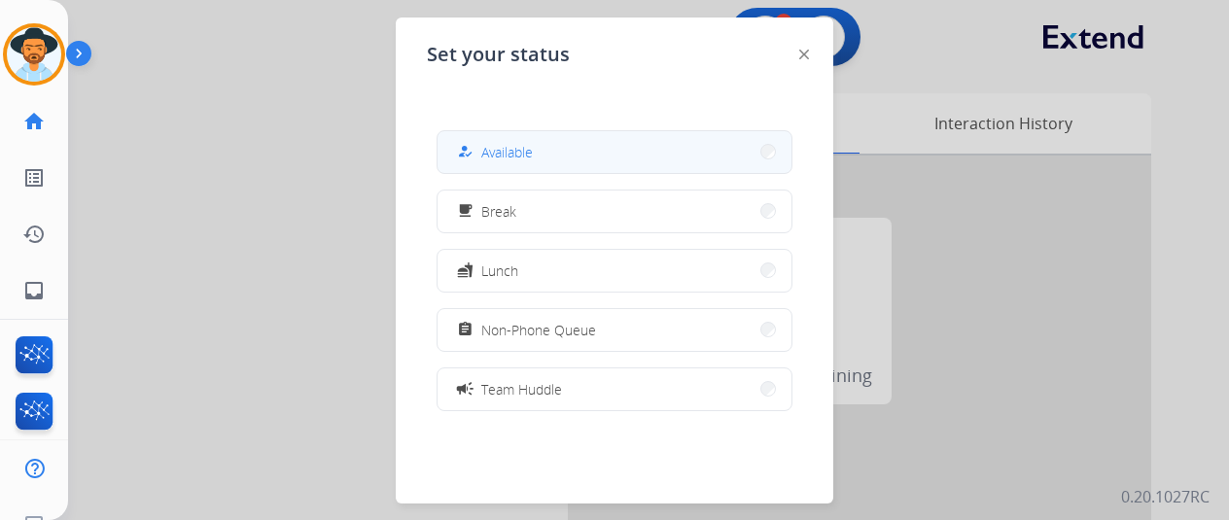
click at [585, 159] on button "how_to_reg Available" at bounding box center [615, 152] width 354 height 42
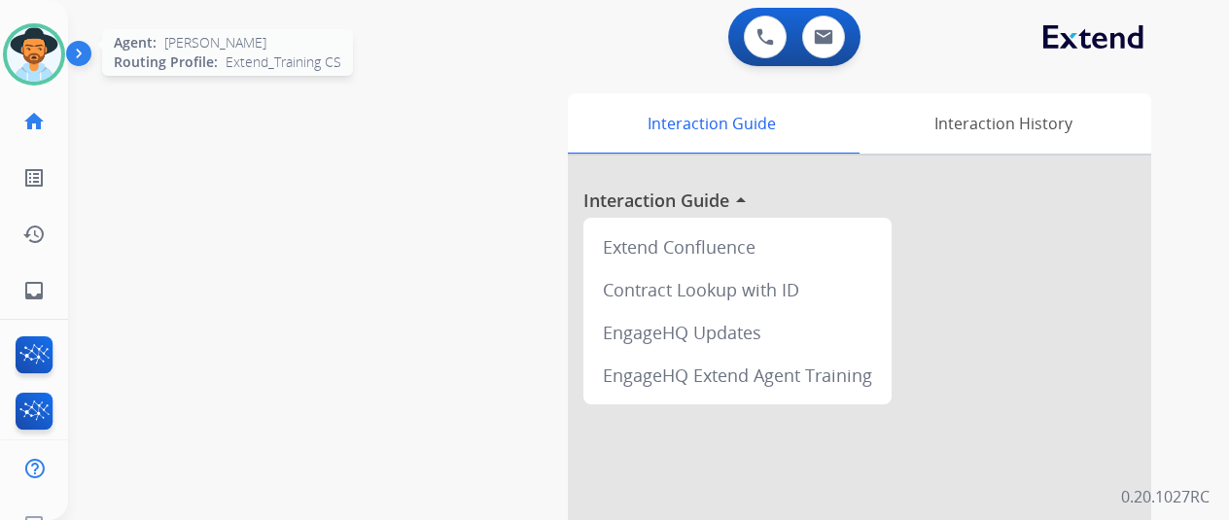
click at [43, 51] on img at bounding box center [34, 54] width 54 height 54
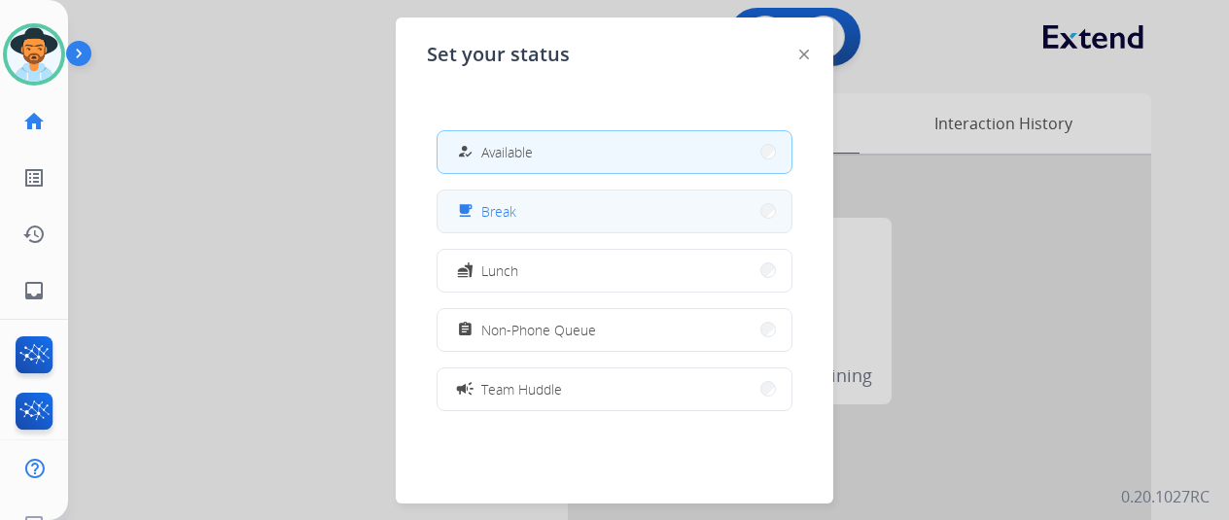
click at [551, 217] on button "free_breakfast Break" at bounding box center [615, 212] width 354 height 42
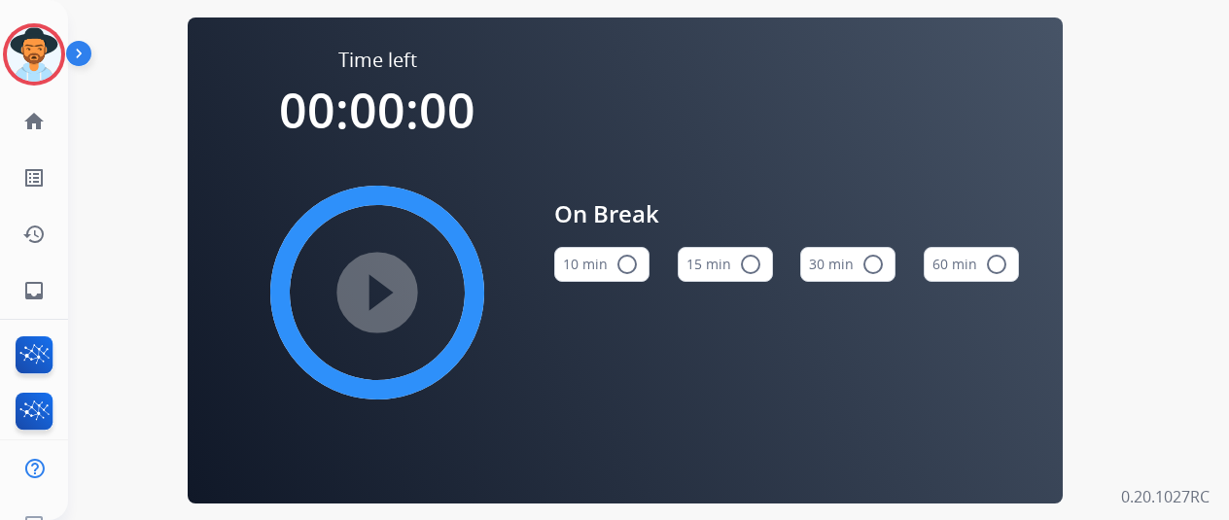
click at [637, 269] on mat-icon "radio_button_unchecked" at bounding box center [627, 264] width 23 height 23
click at [389, 300] on mat-icon "play_circle_filled" at bounding box center [377, 292] width 23 height 23
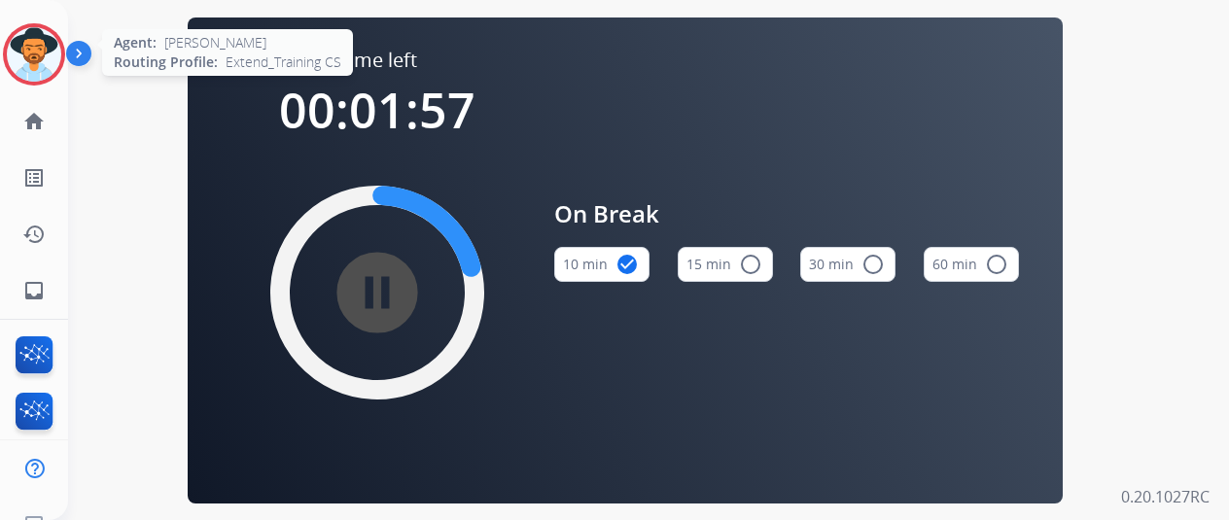
click at [31, 59] on img at bounding box center [34, 54] width 54 height 54
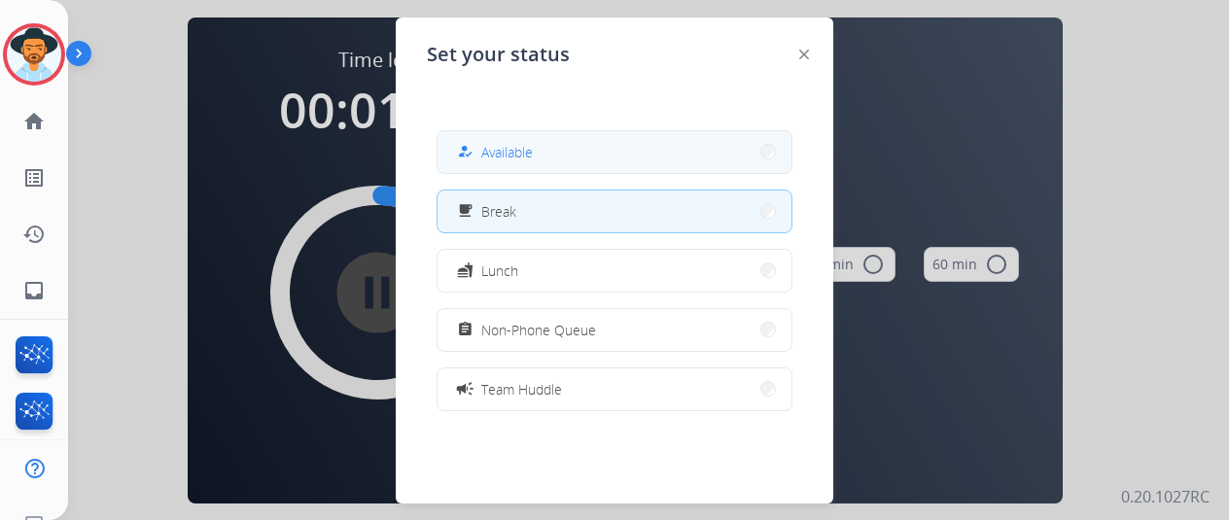
click at [544, 152] on button "how_to_reg Available" at bounding box center [615, 152] width 354 height 42
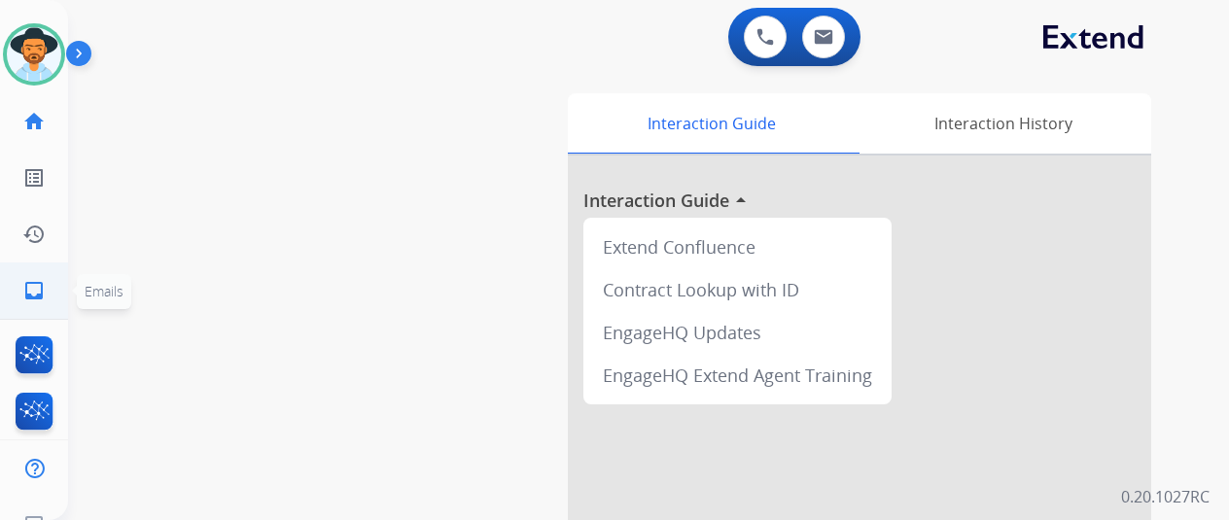
click at [46, 283] on link "inbox Emails" at bounding box center [34, 291] width 54 height 54
select select "**********"
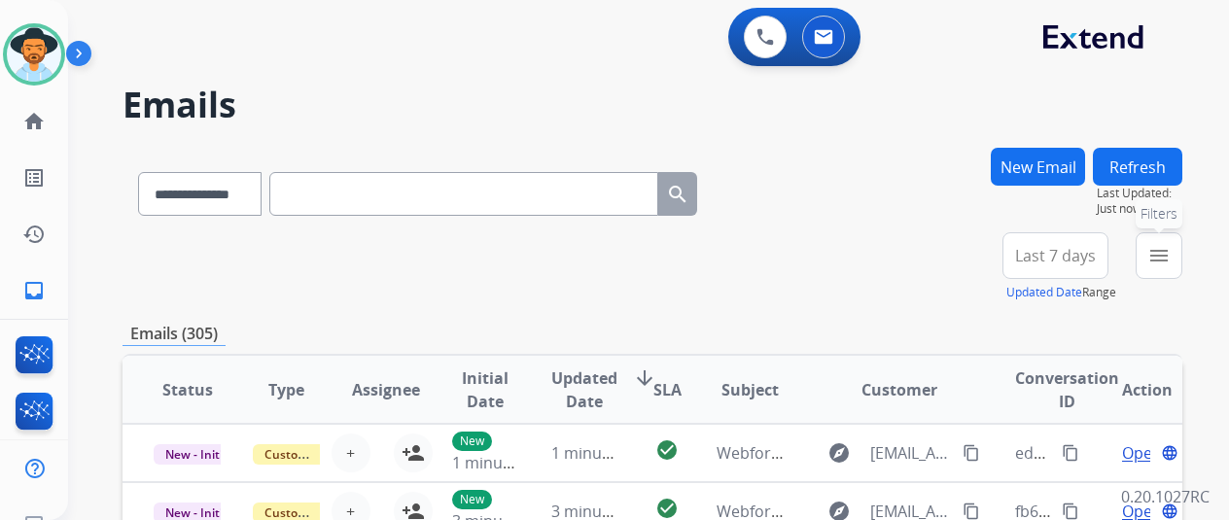
click at [1169, 241] on button "menu Filters" at bounding box center [1159, 255] width 47 height 47
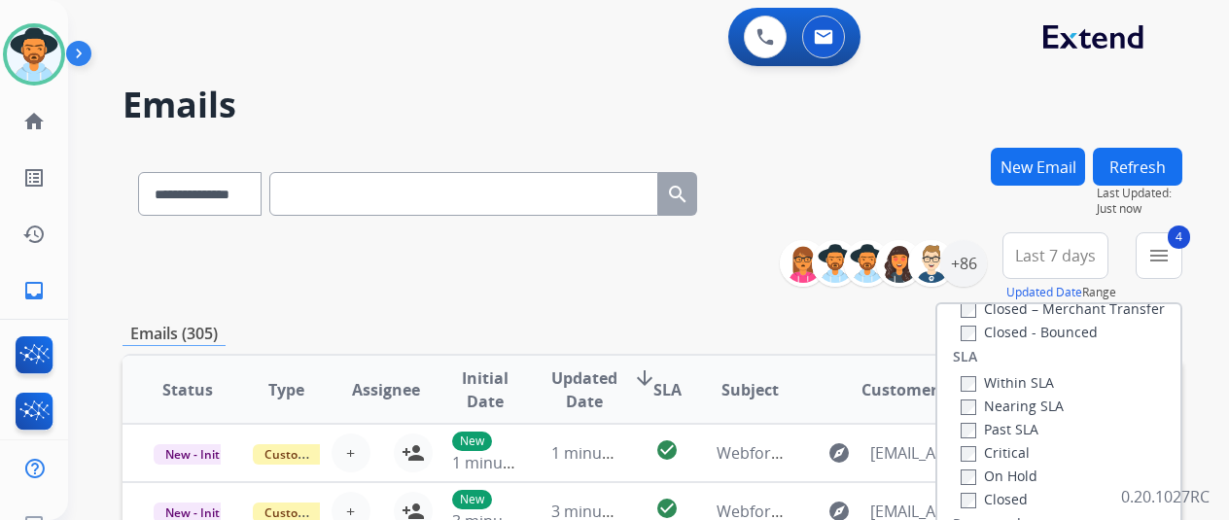
scroll to position [292, 0]
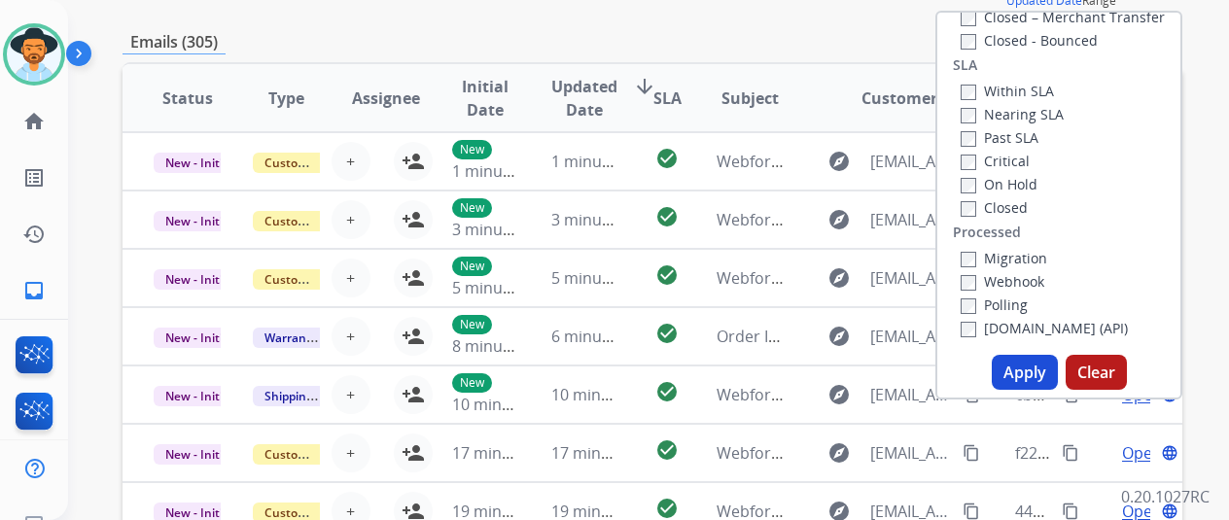
click at [1017, 372] on button "Apply" at bounding box center [1025, 372] width 66 height 35
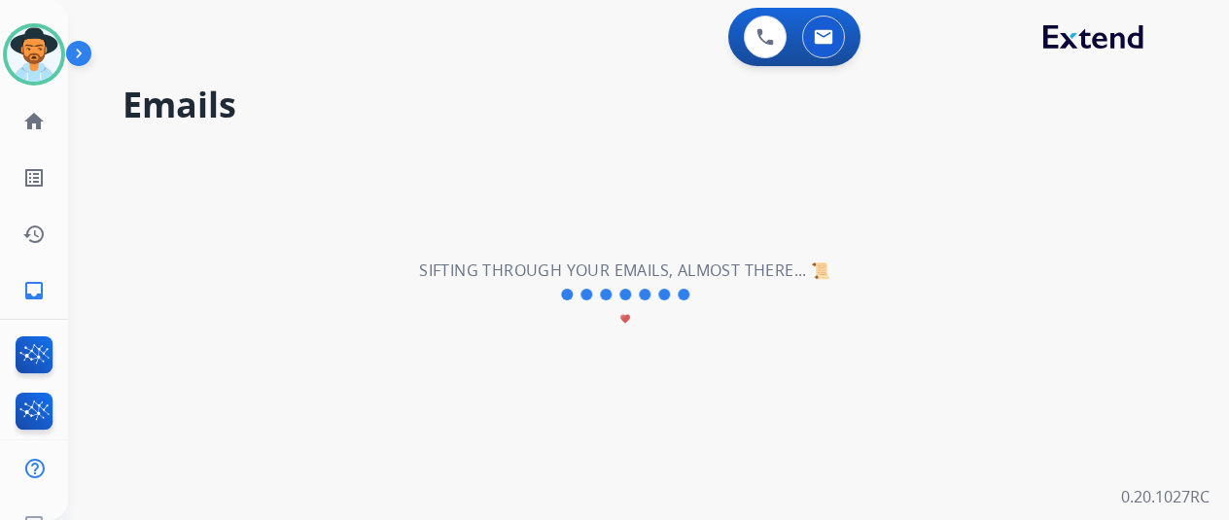
scroll to position [0, 0]
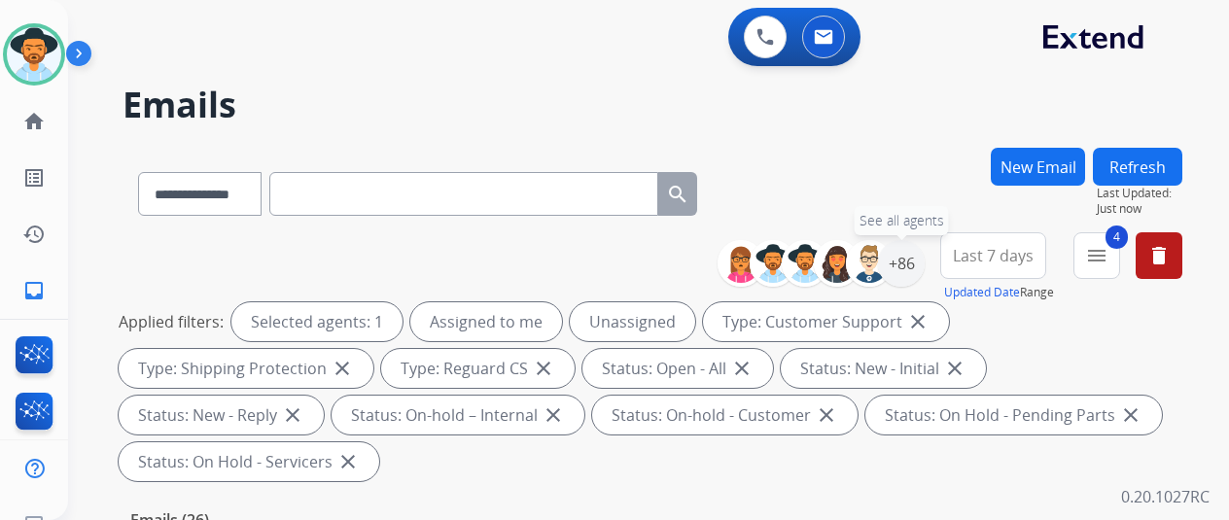
drag, startPoint x: 910, startPoint y: 249, endPoint x: 830, endPoint y: 215, distance: 86.7
click at [909, 249] on div "+86" at bounding box center [901, 263] width 47 height 47
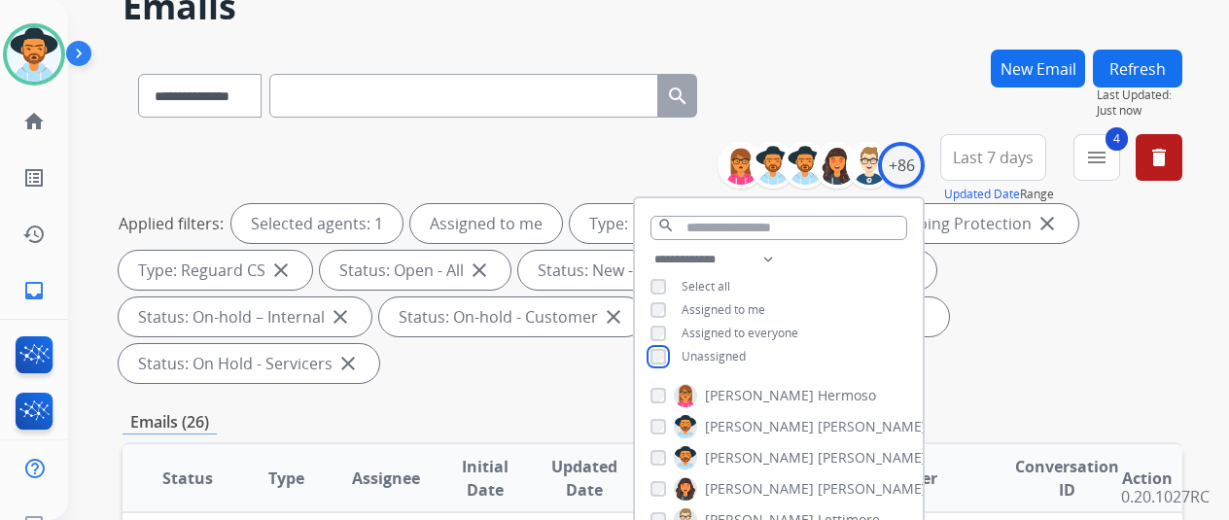
scroll to position [194, 0]
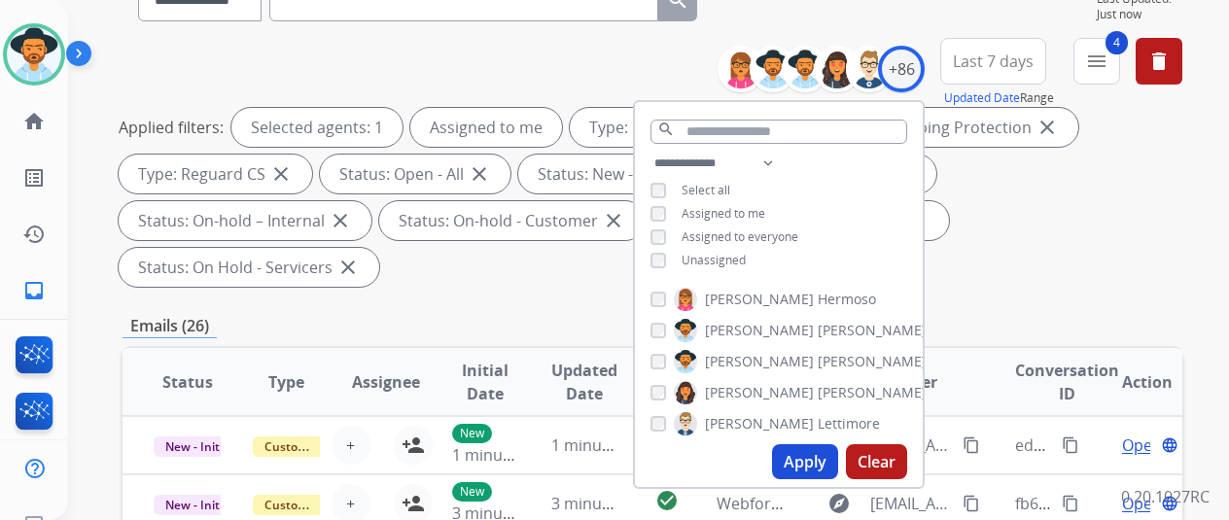
click at [814, 456] on button "Apply" at bounding box center [805, 461] width 66 height 35
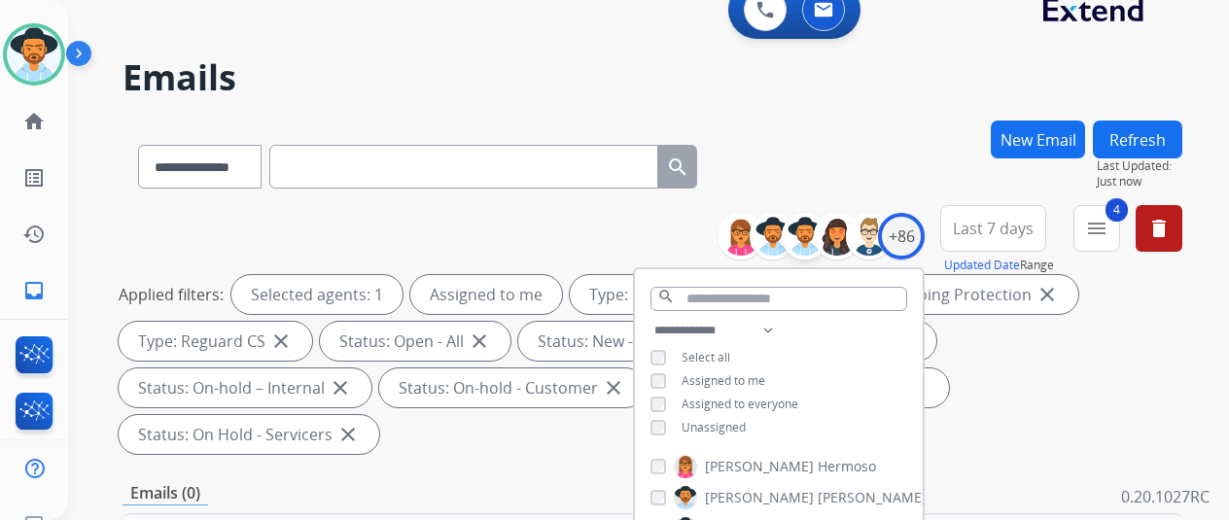
scroll to position [0, 0]
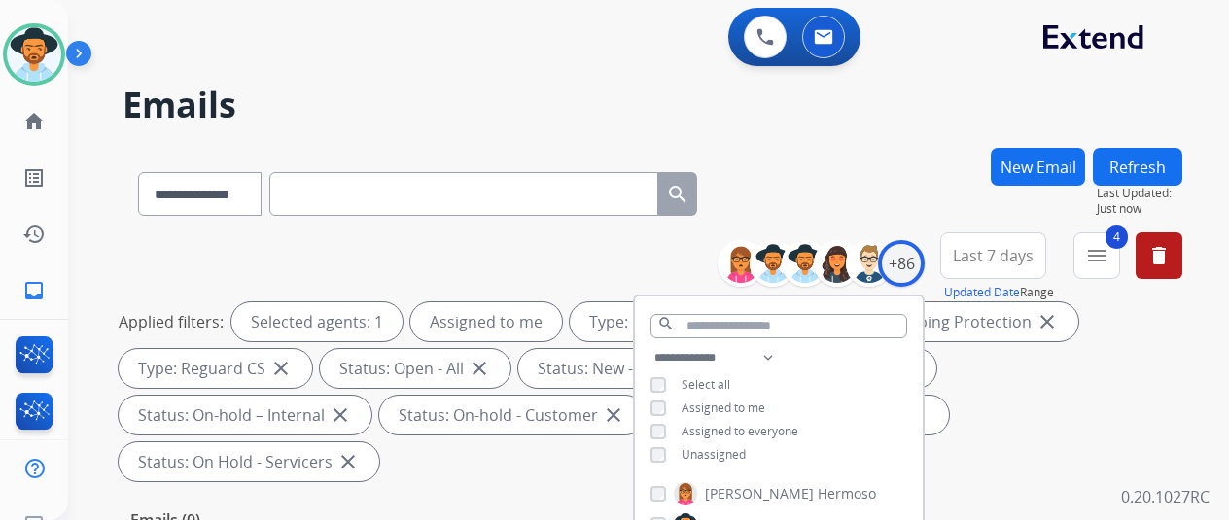
click at [880, 165] on div "**********" at bounding box center [653, 190] width 1060 height 85
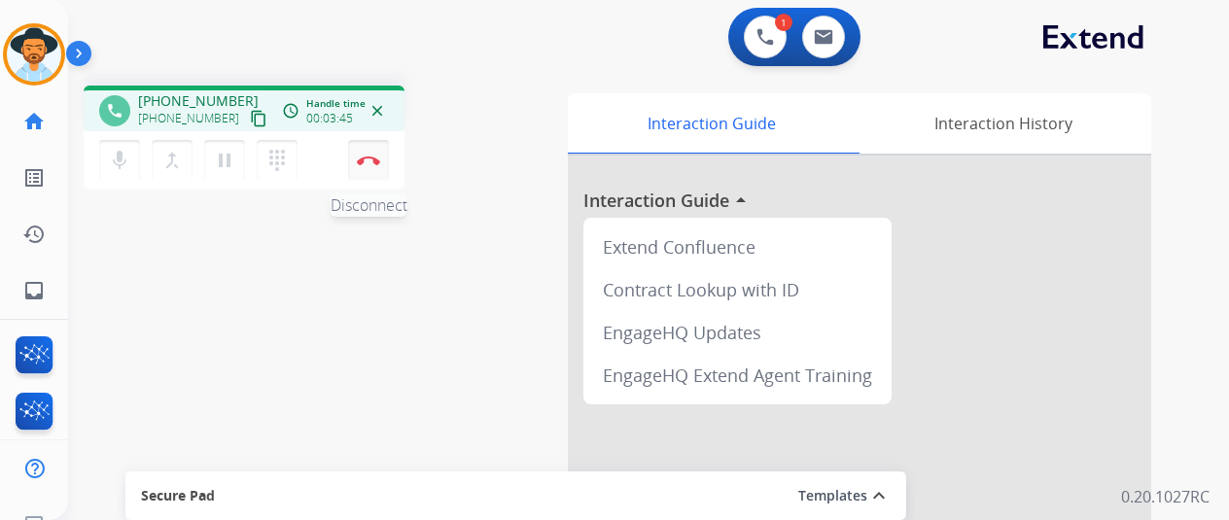
click at [375, 152] on button "Disconnect" at bounding box center [368, 160] width 41 height 41
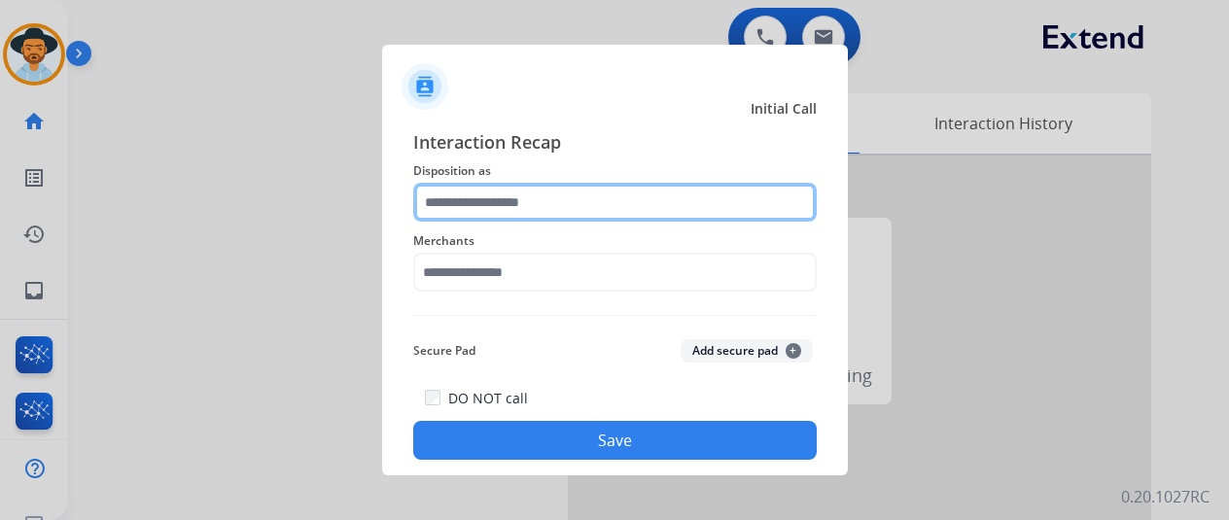
click at [490, 201] on input "text" at bounding box center [615, 202] width 404 height 39
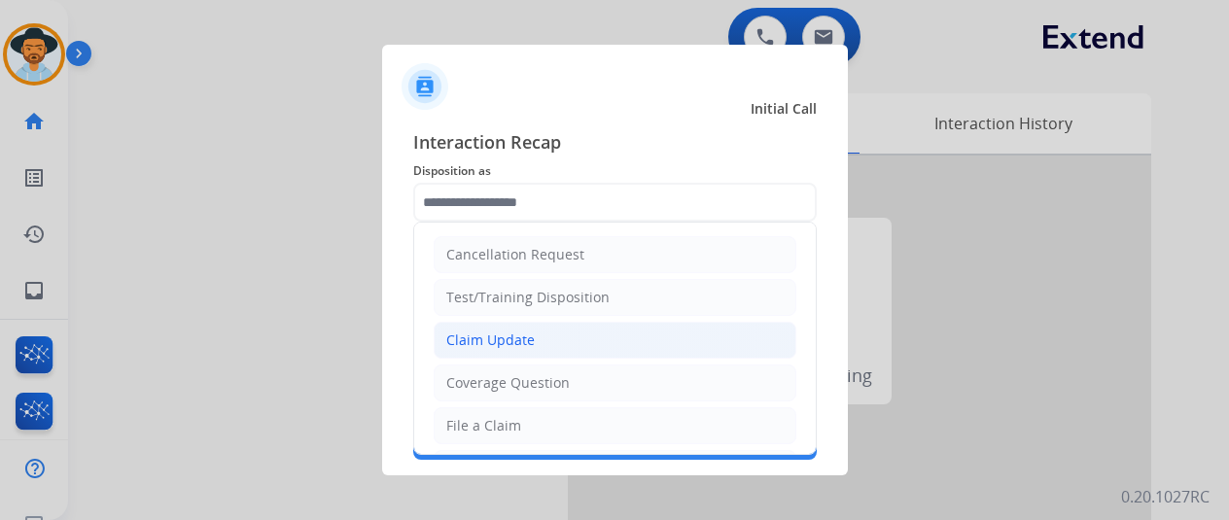
click at [520, 333] on div "Claim Update" at bounding box center [490, 340] width 88 height 19
type input "**********"
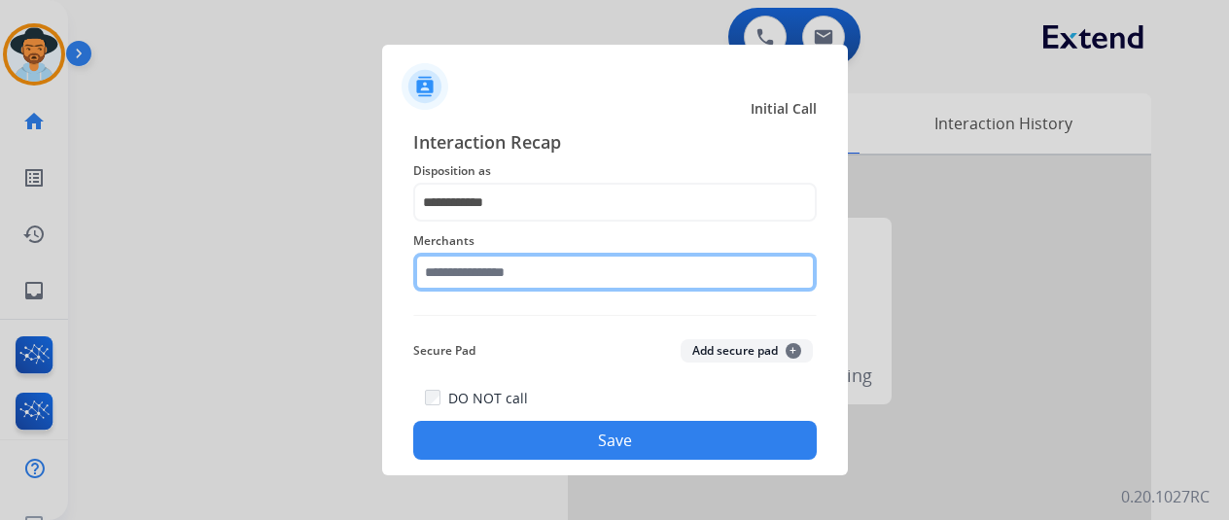
click at [467, 275] on input "text" at bounding box center [615, 272] width 404 height 39
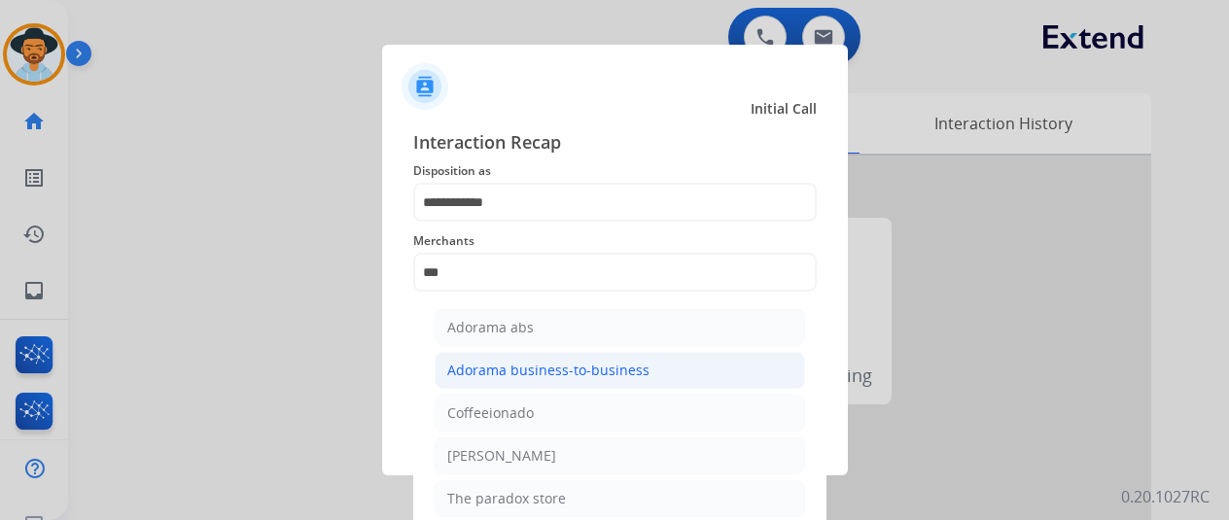
click at [597, 365] on div "Adorama business-to-business" at bounding box center [548, 370] width 202 height 19
type input "**********"
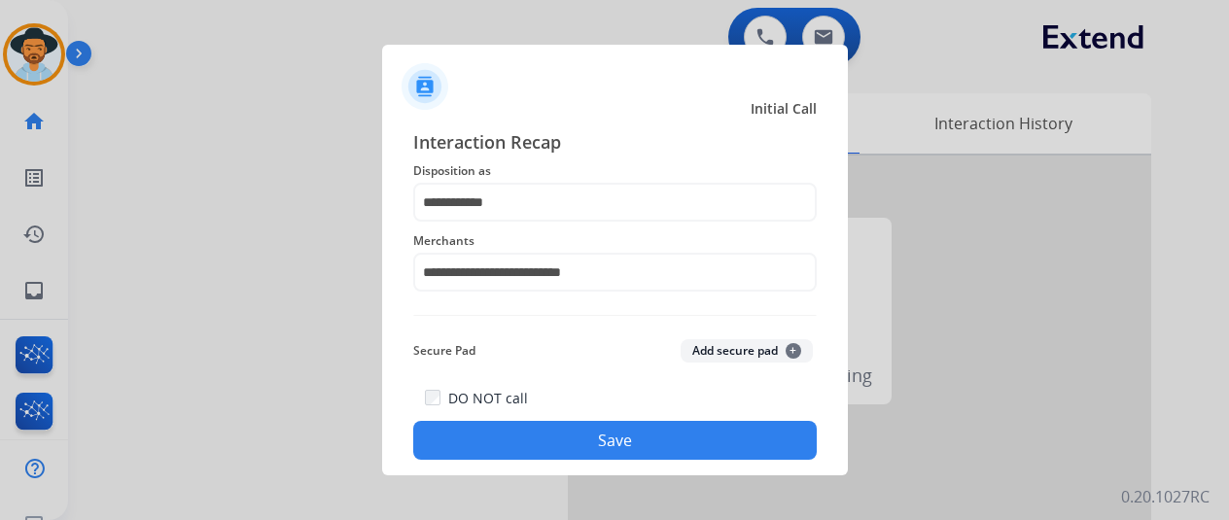
click at [565, 429] on button "Save" at bounding box center [615, 440] width 404 height 39
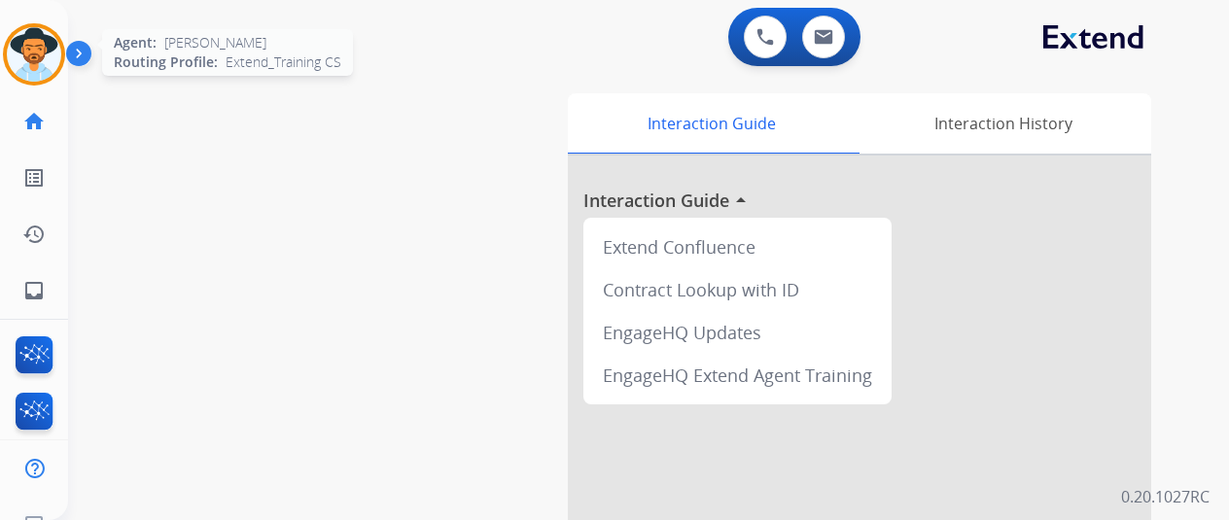
click at [36, 50] on img at bounding box center [34, 54] width 54 height 54
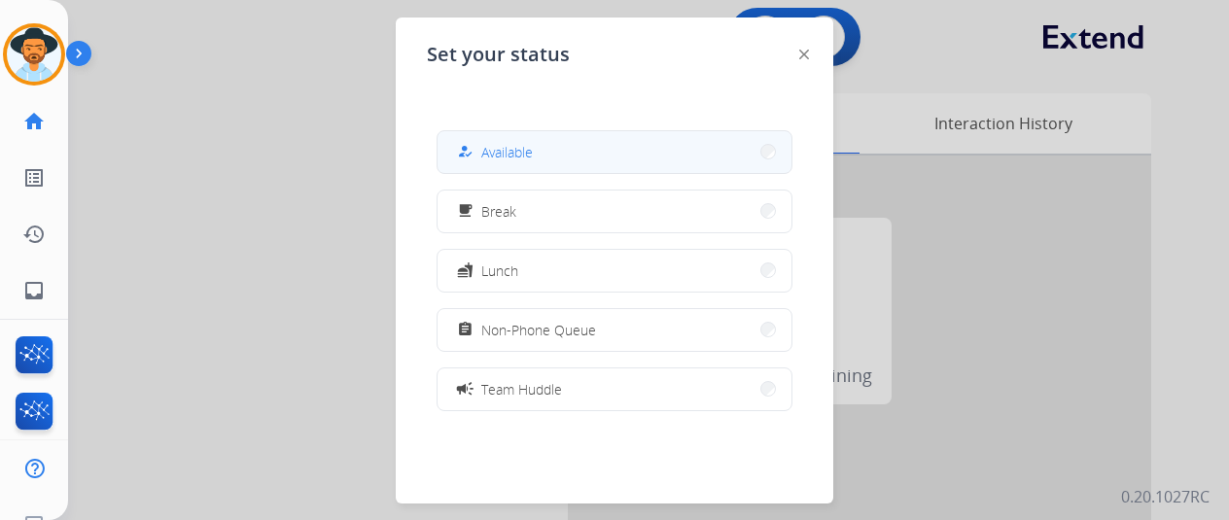
click at [540, 149] on button "how_to_reg Available" at bounding box center [615, 152] width 354 height 42
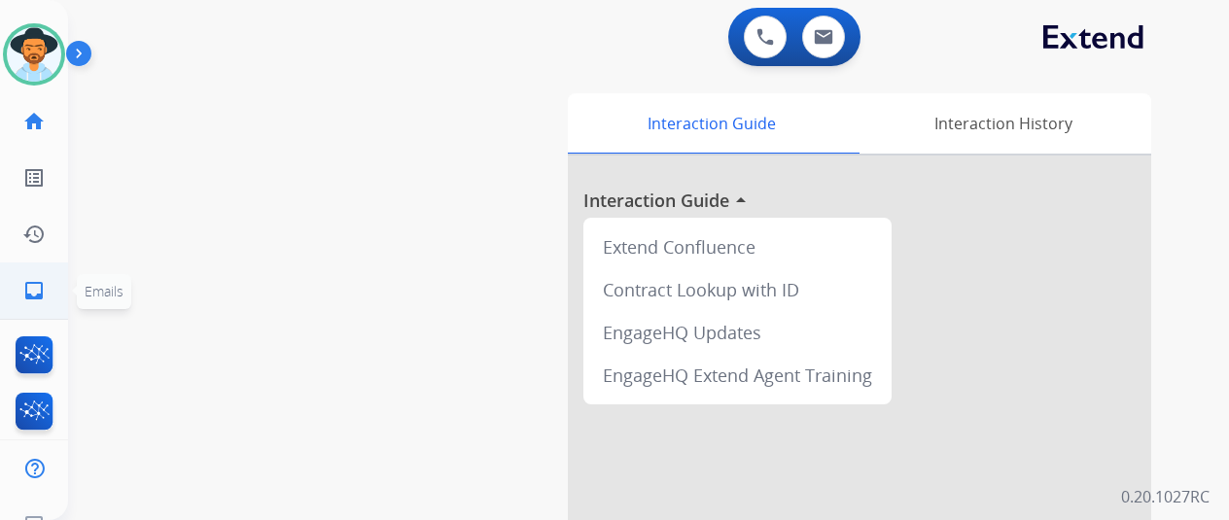
click at [33, 292] on mat-icon "inbox" at bounding box center [33, 290] width 23 height 23
select select "**********"
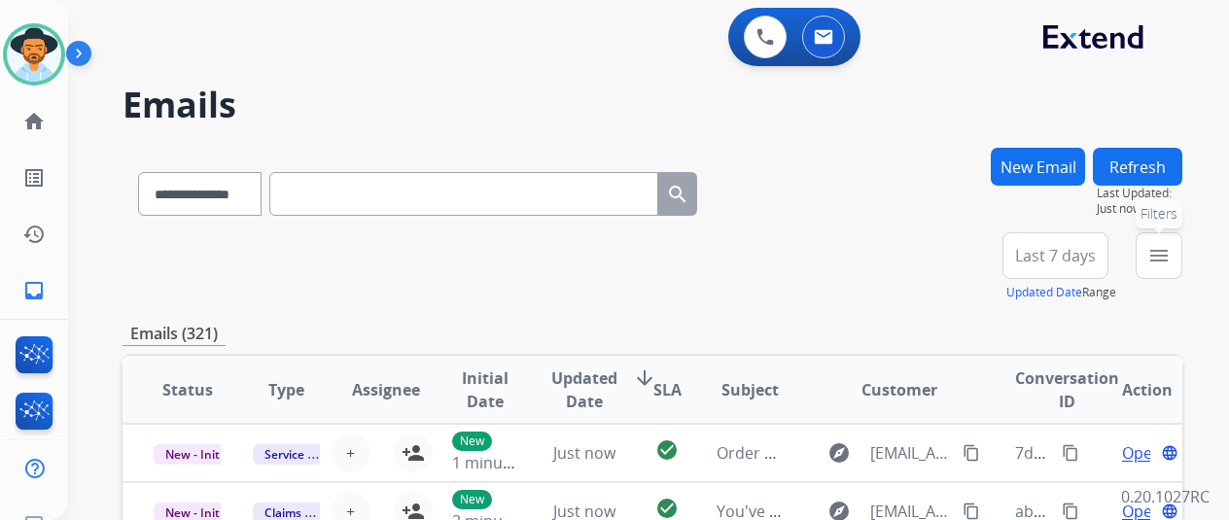
click at [1167, 265] on mat-icon "menu" at bounding box center [1159, 255] width 23 height 23
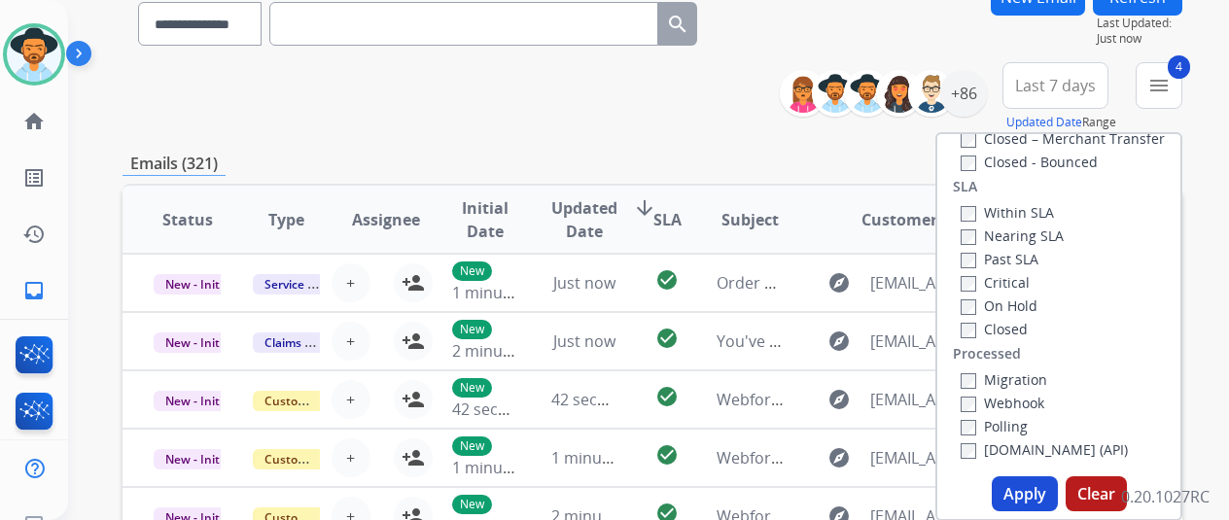
scroll to position [389, 0]
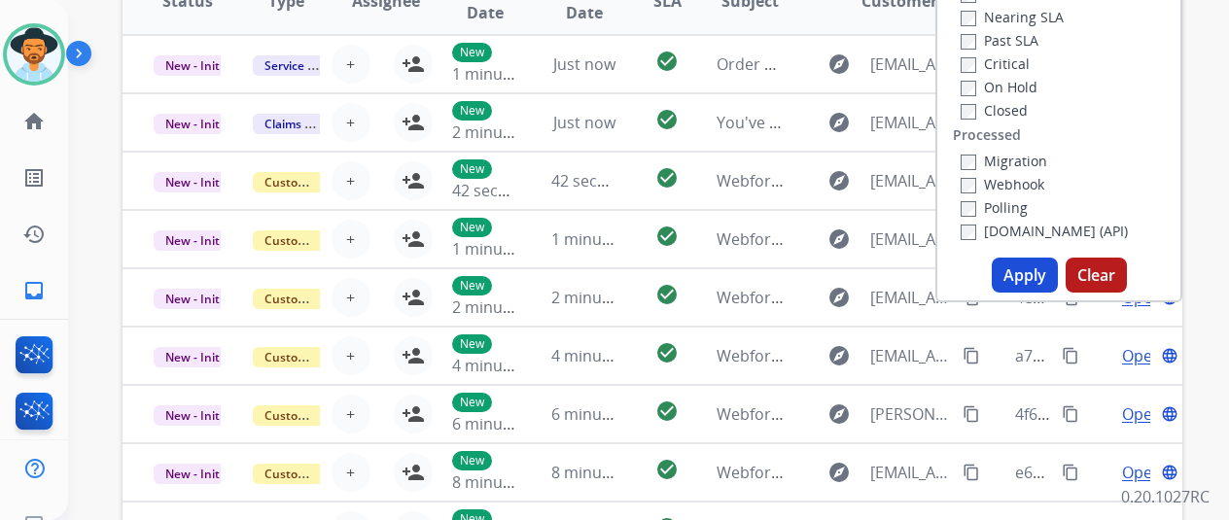
click at [1017, 279] on button "Apply" at bounding box center [1025, 275] width 66 height 35
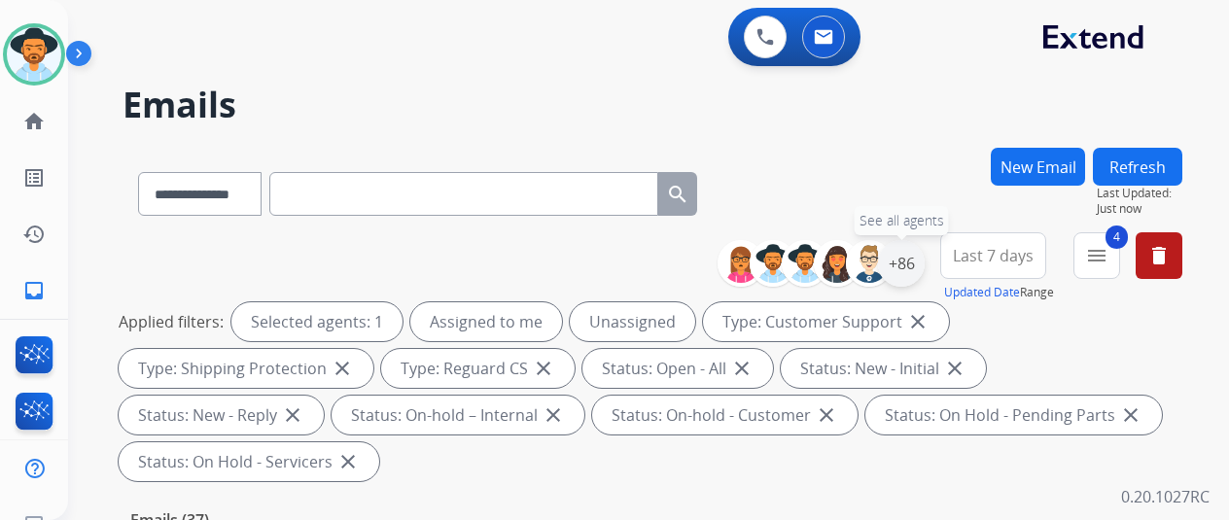
click at [912, 261] on div "+86" at bounding box center [901, 263] width 47 height 47
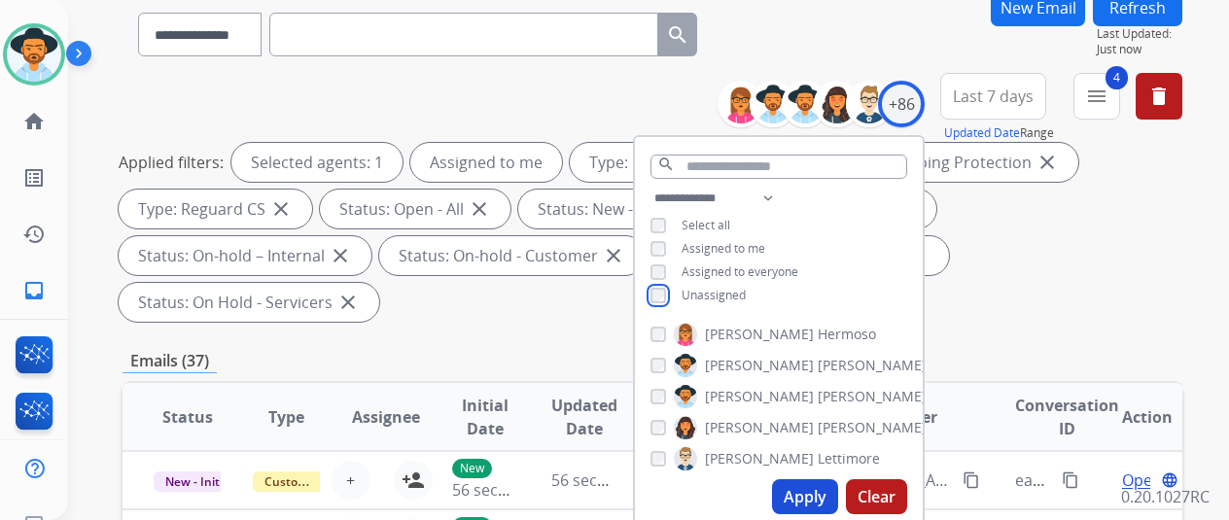
scroll to position [389, 0]
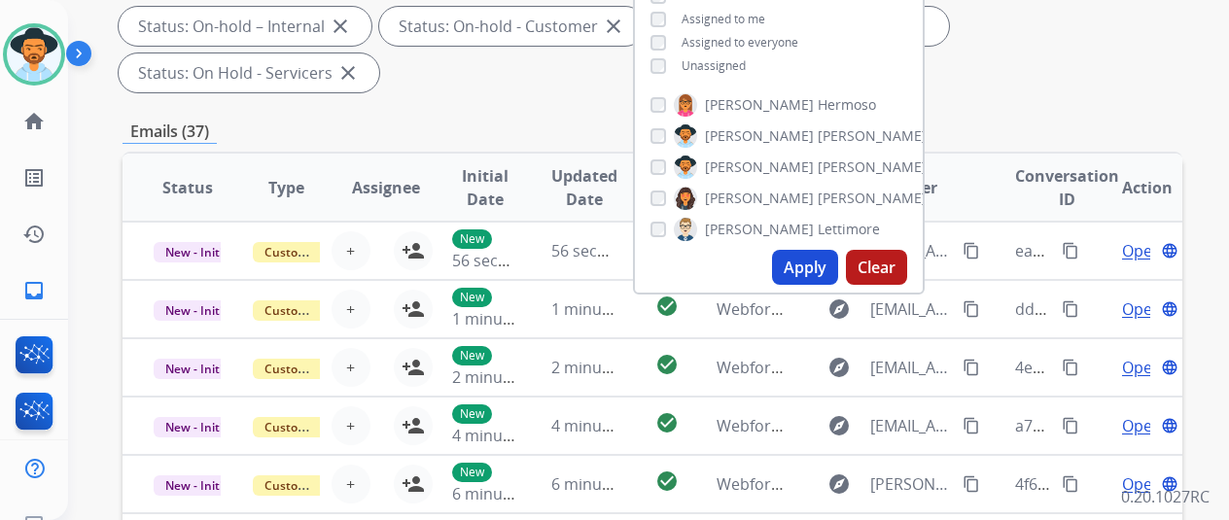
click at [819, 267] on button "Apply" at bounding box center [805, 267] width 66 height 35
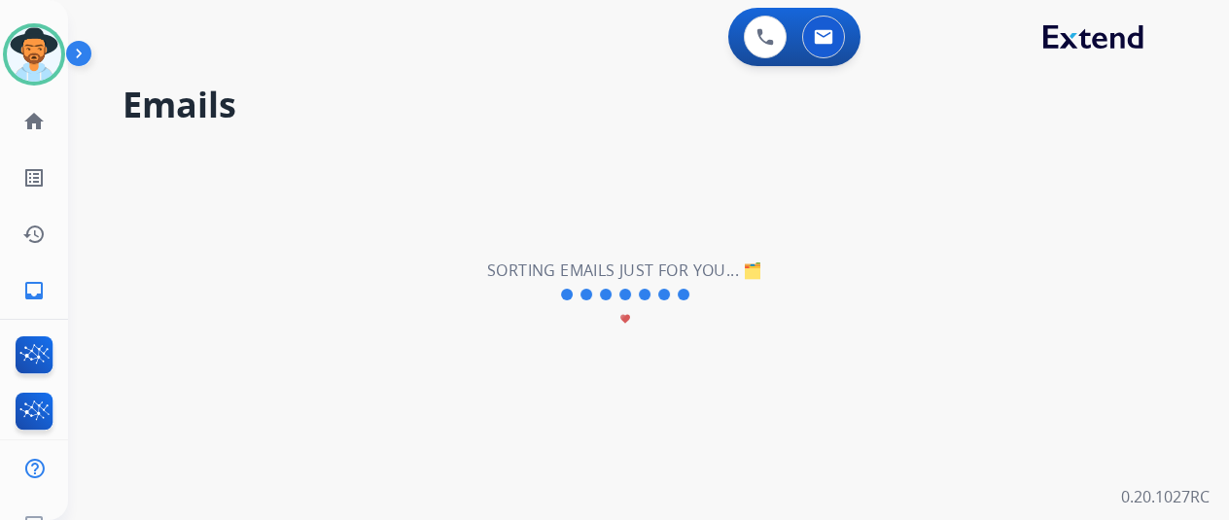
scroll to position [0, 0]
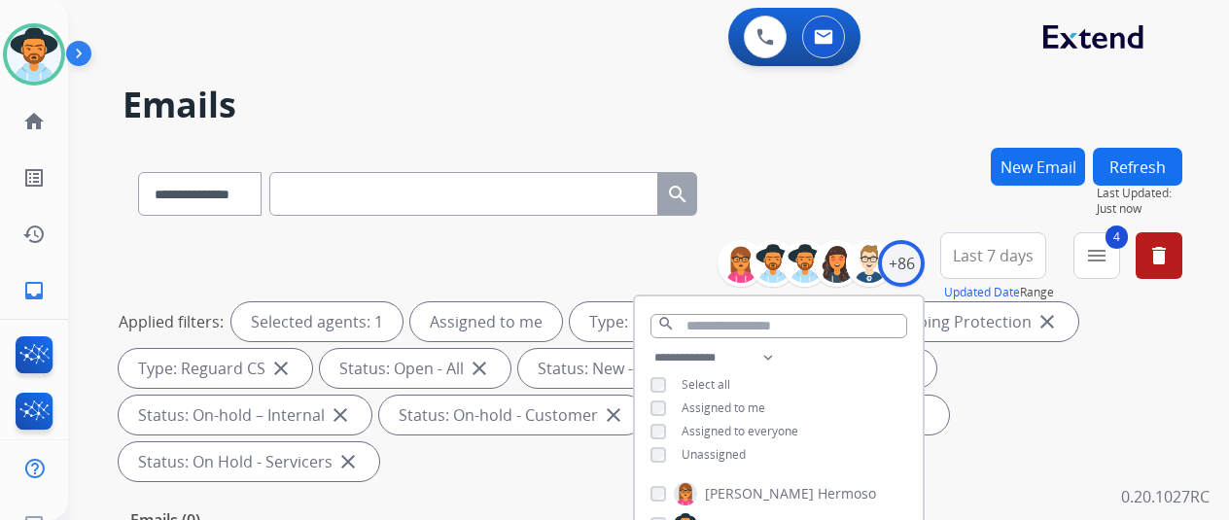
click at [898, 130] on div "**********" at bounding box center [625, 330] width 1114 height 520
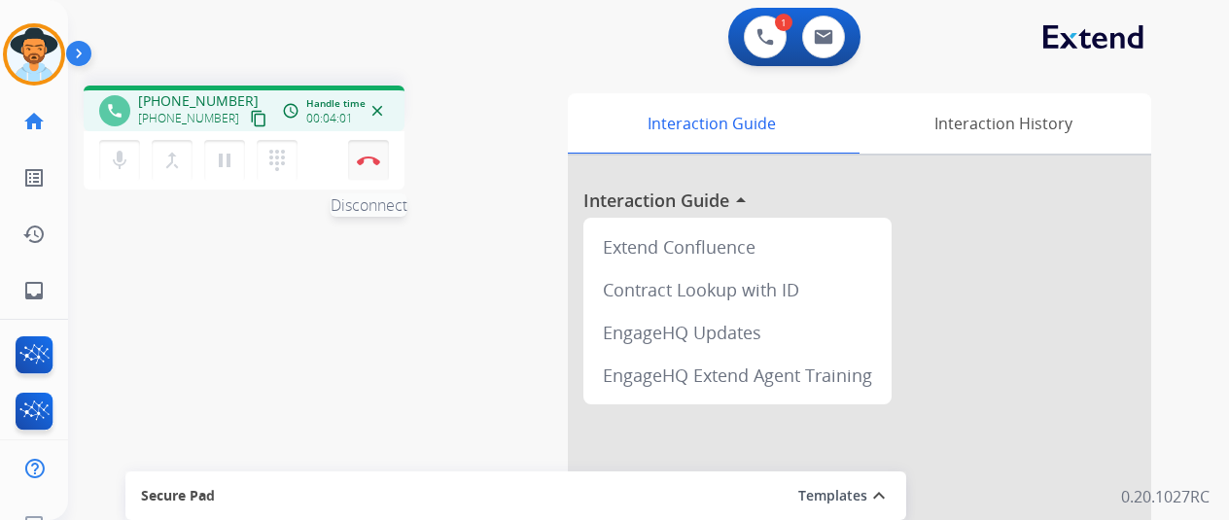
click at [368, 159] on img at bounding box center [368, 161] width 23 height 10
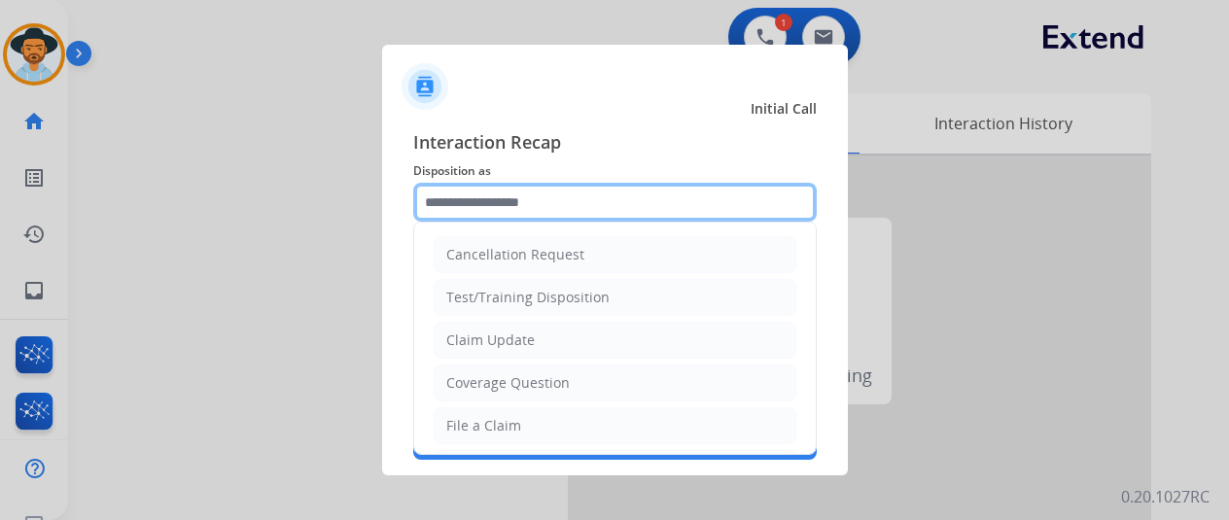
click at [475, 195] on input "text" at bounding box center [615, 202] width 404 height 39
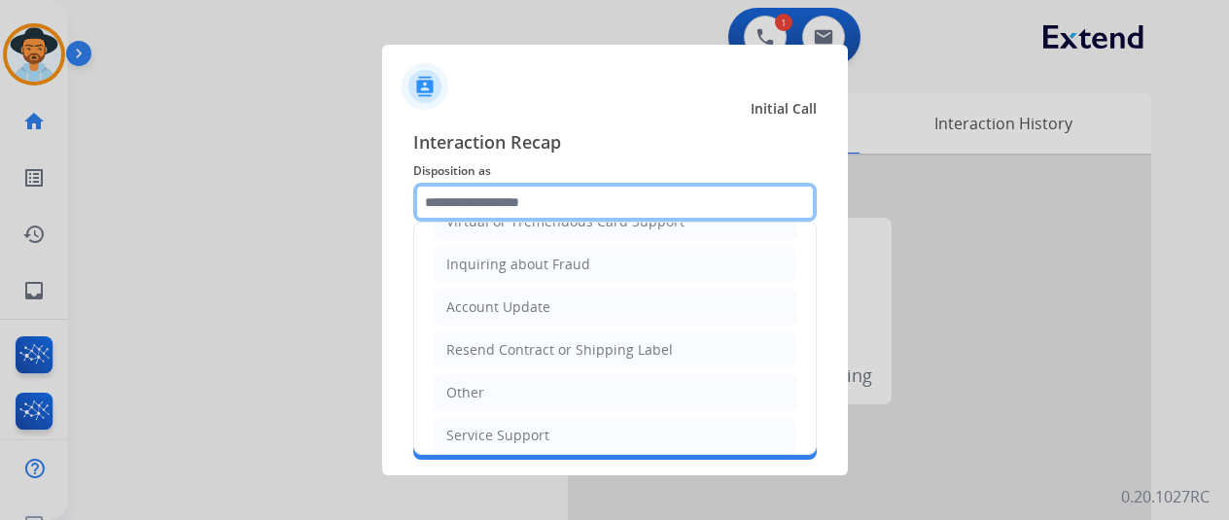
scroll to position [292, 0]
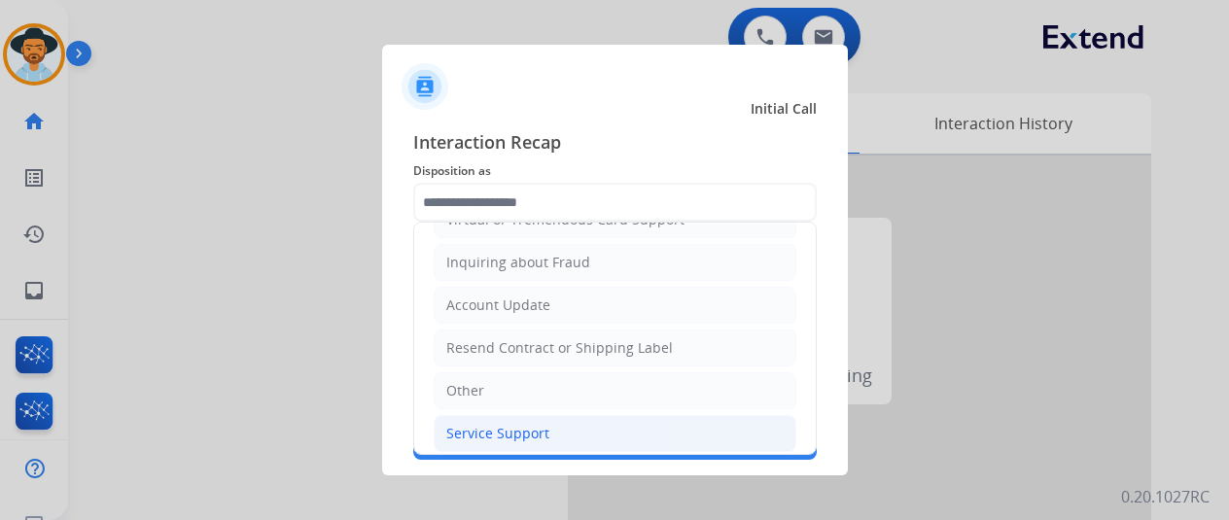
drag, startPoint x: 473, startPoint y: 426, endPoint x: 469, endPoint y: 369, distance: 57.5
click at [473, 424] on div "Service Support" at bounding box center [497, 433] width 103 height 19
type input "**********"
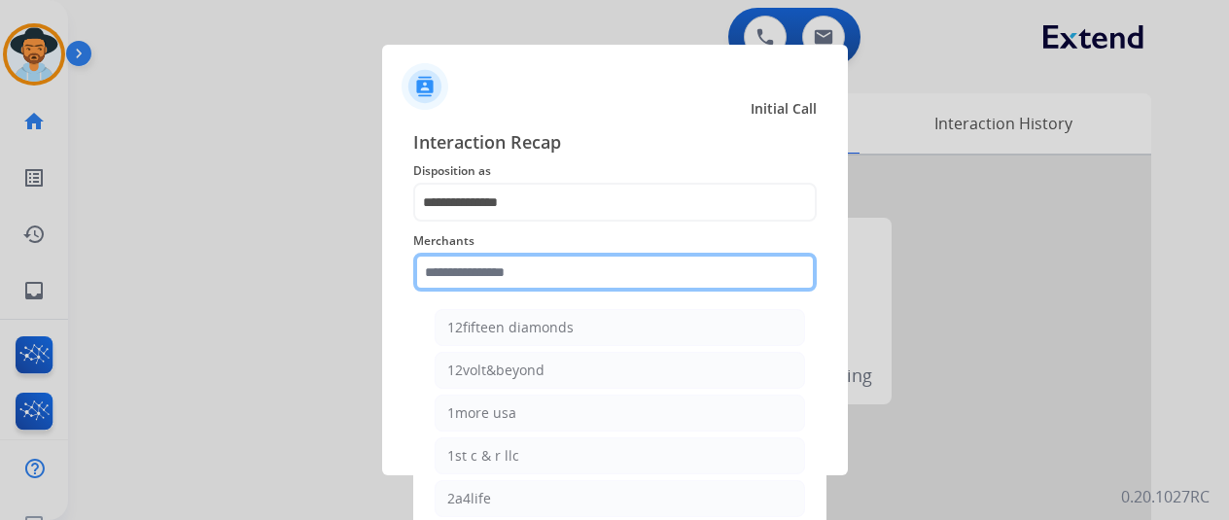
click at [449, 265] on input "text" at bounding box center [615, 272] width 404 height 39
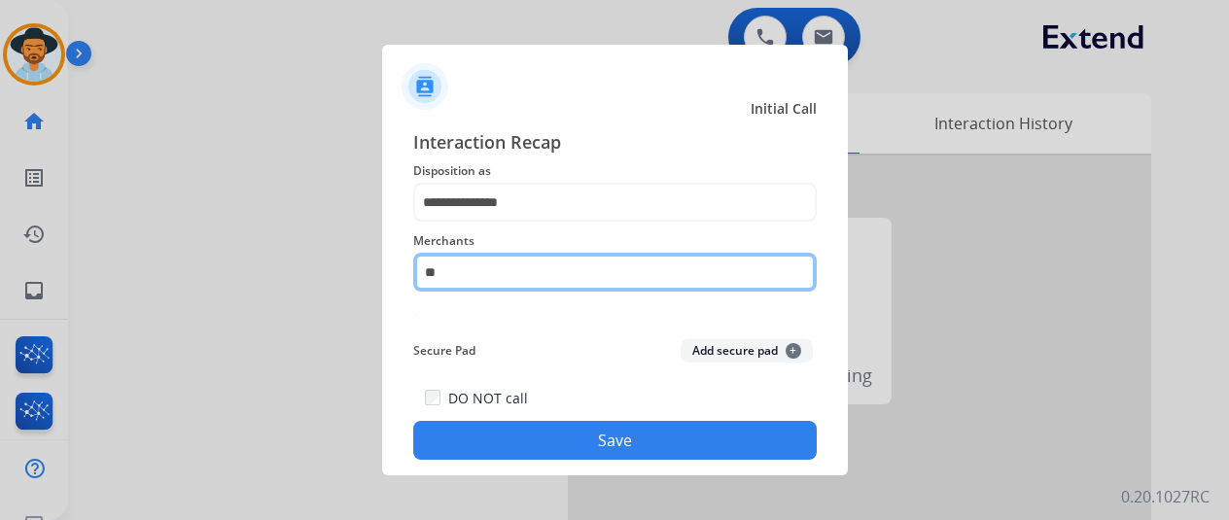
type input "*"
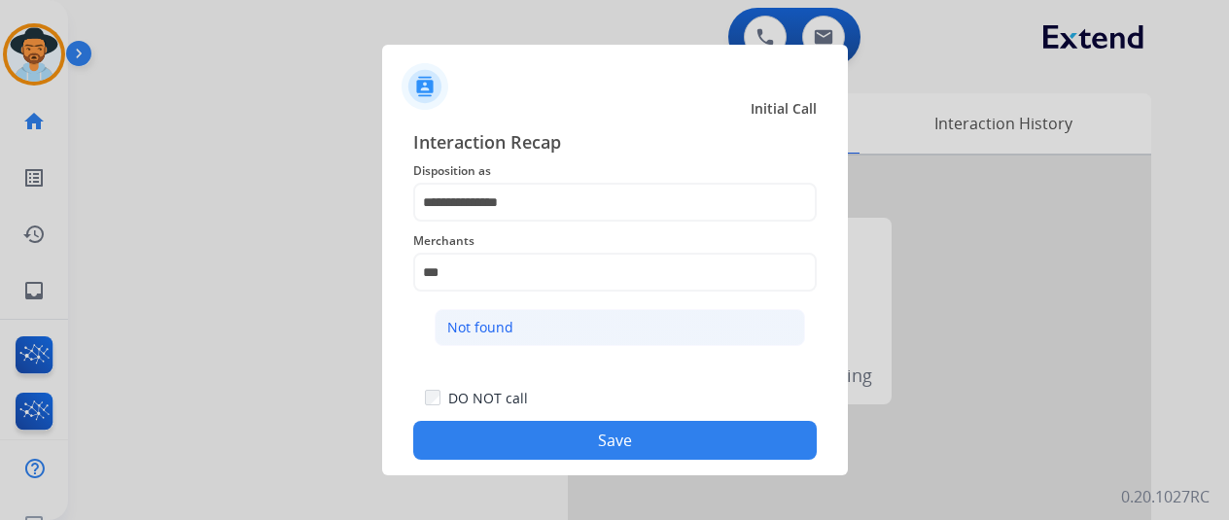
click at [496, 315] on li "Not found" at bounding box center [620, 327] width 371 height 37
type input "*********"
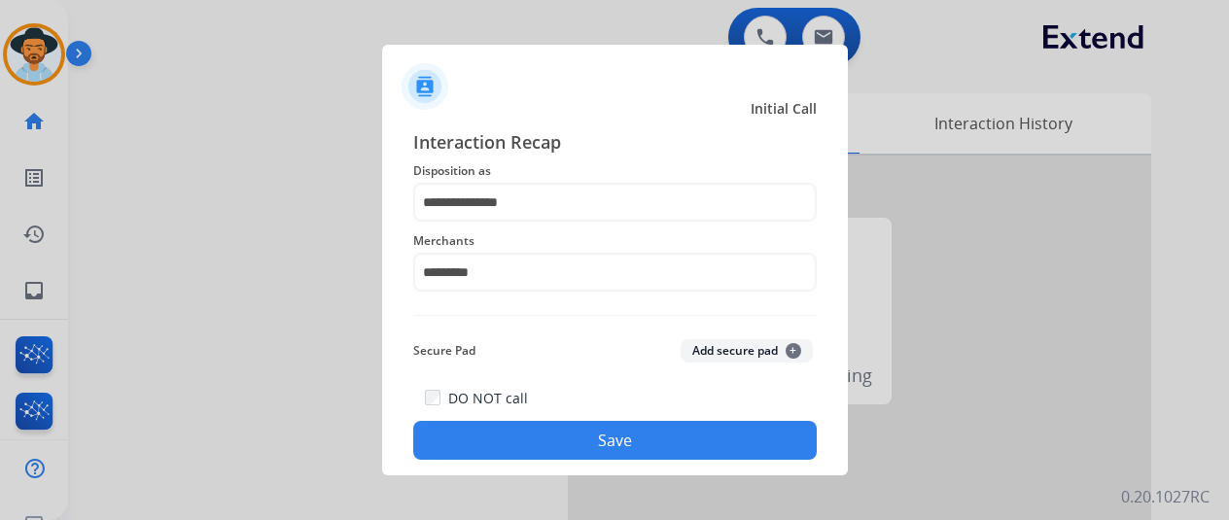
drag, startPoint x: 607, startPoint y: 441, endPoint x: 571, endPoint y: 403, distance: 52.3
click at [603, 438] on button "Save" at bounding box center [615, 440] width 404 height 39
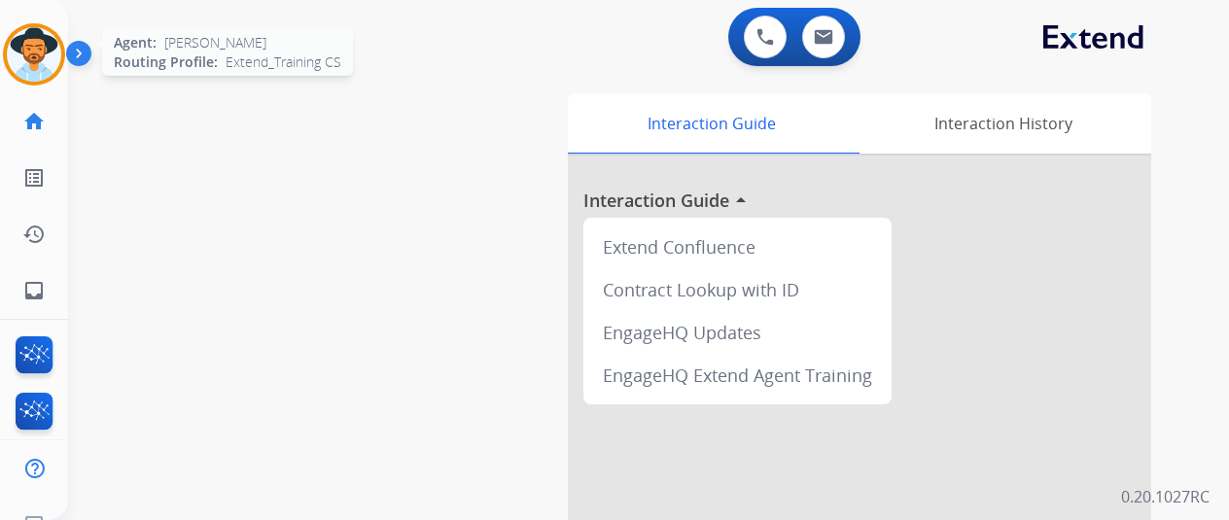
click at [19, 60] on img at bounding box center [34, 54] width 54 height 54
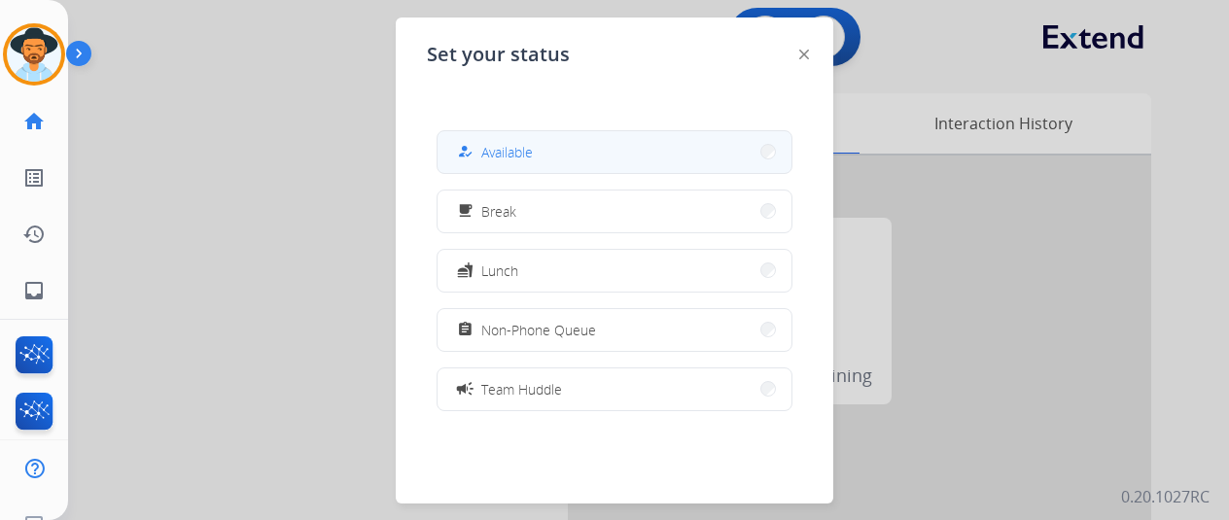
click at [547, 144] on button "how_to_reg Available" at bounding box center [615, 152] width 354 height 42
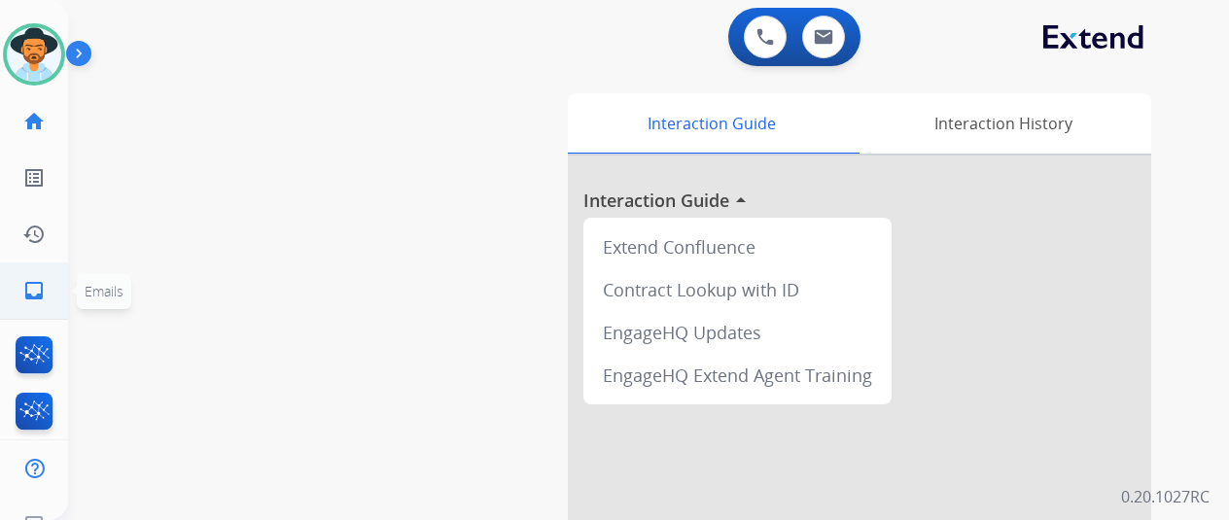
click at [32, 288] on mat-icon "inbox" at bounding box center [33, 290] width 23 height 23
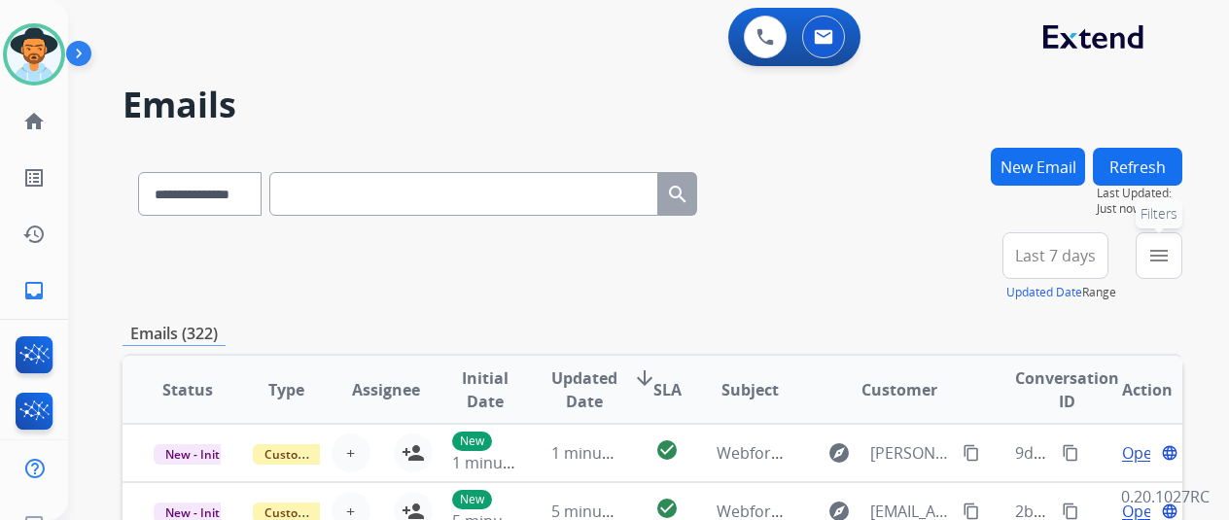
click at [1169, 257] on mat-icon "menu" at bounding box center [1159, 255] width 23 height 23
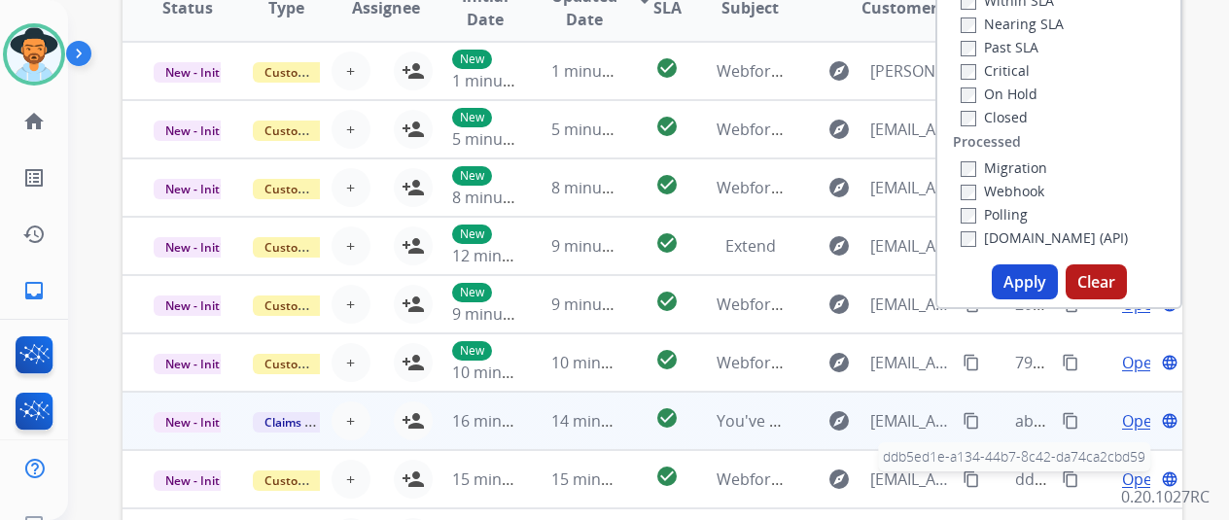
scroll to position [486, 0]
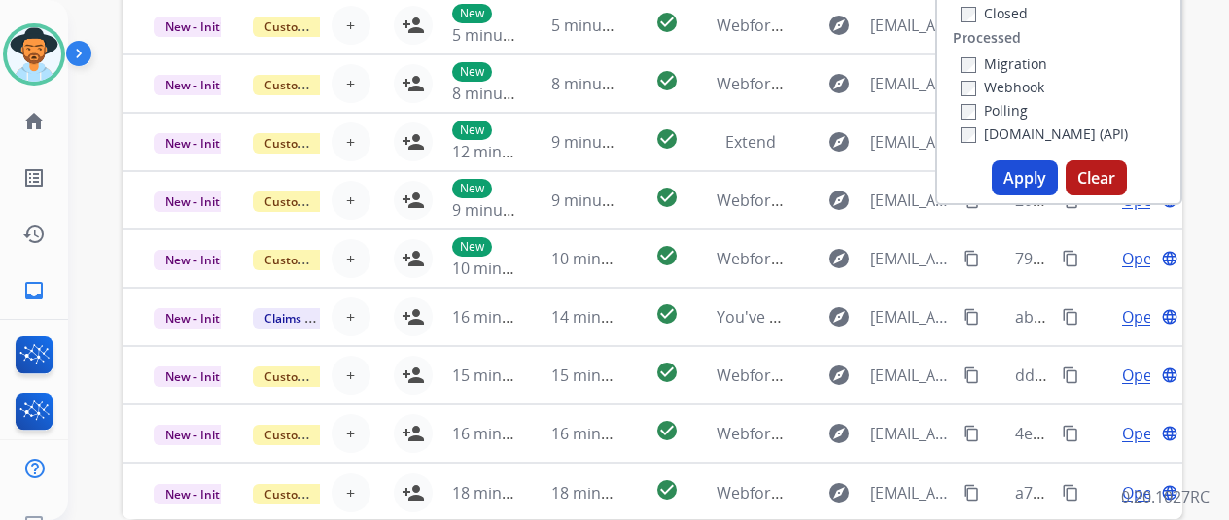
click at [1026, 175] on button "Apply" at bounding box center [1025, 177] width 66 height 35
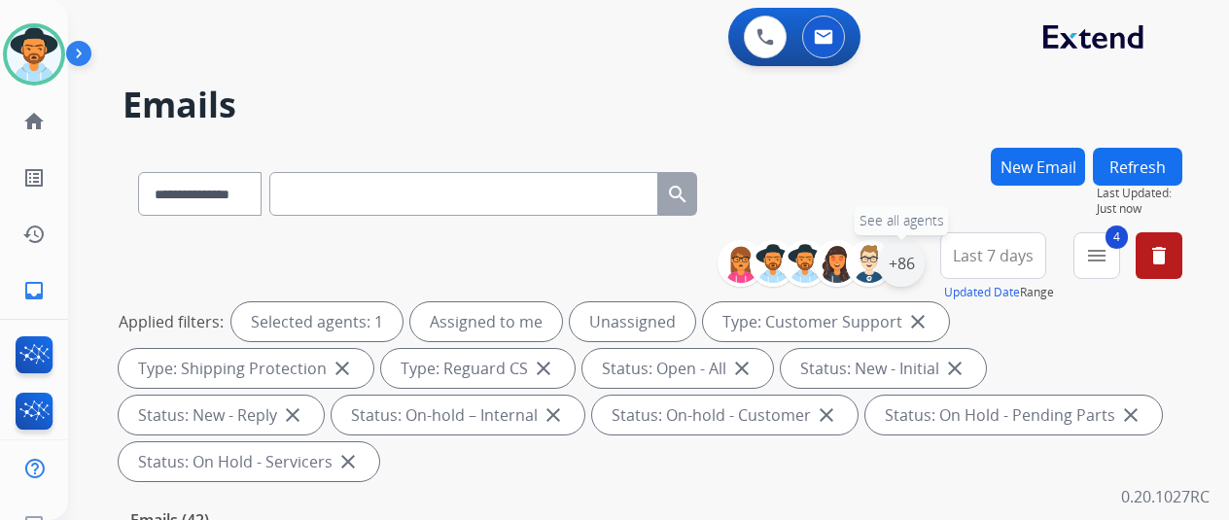
click at [912, 254] on div "+86" at bounding box center [901, 263] width 47 height 47
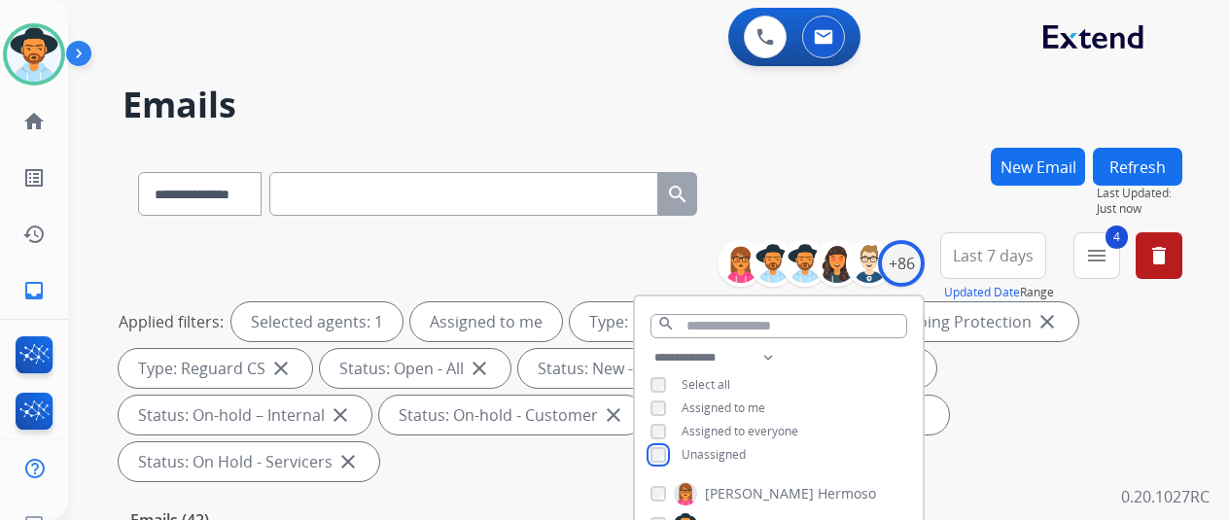
scroll to position [292, 0]
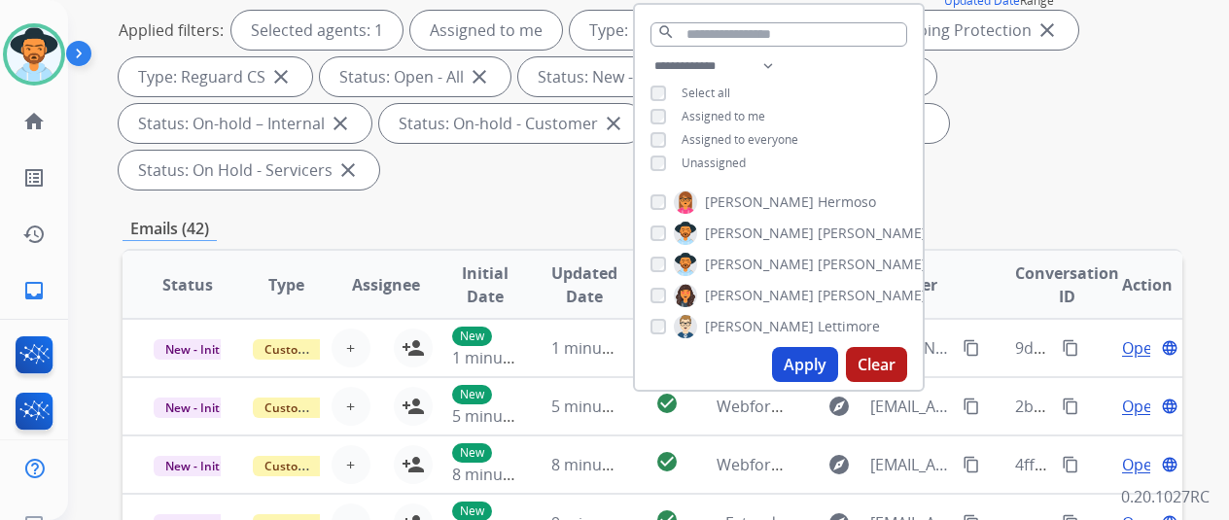
click at [823, 365] on button "Apply" at bounding box center [805, 364] width 66 height 35
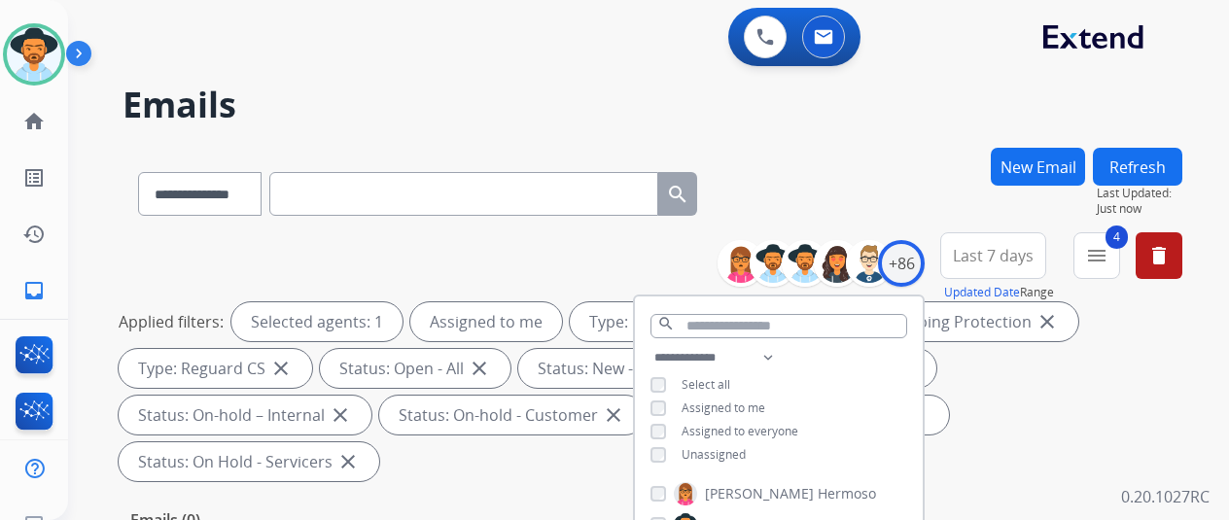
click at [870, 120] on h2 "Emails" at bounding box center [653, 105] width 1060 height 39
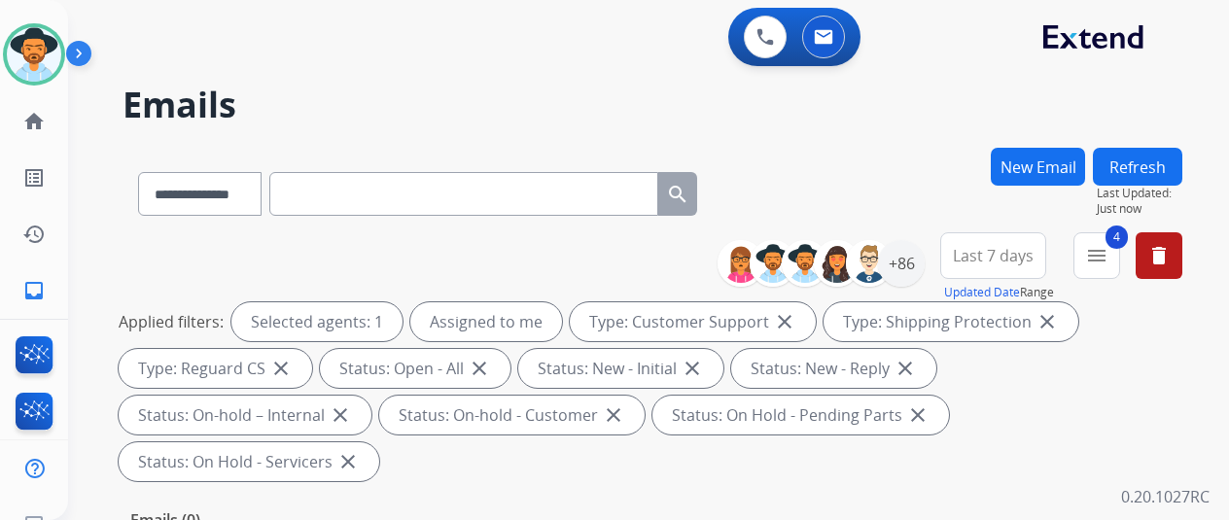
scroll to position [194, 0]
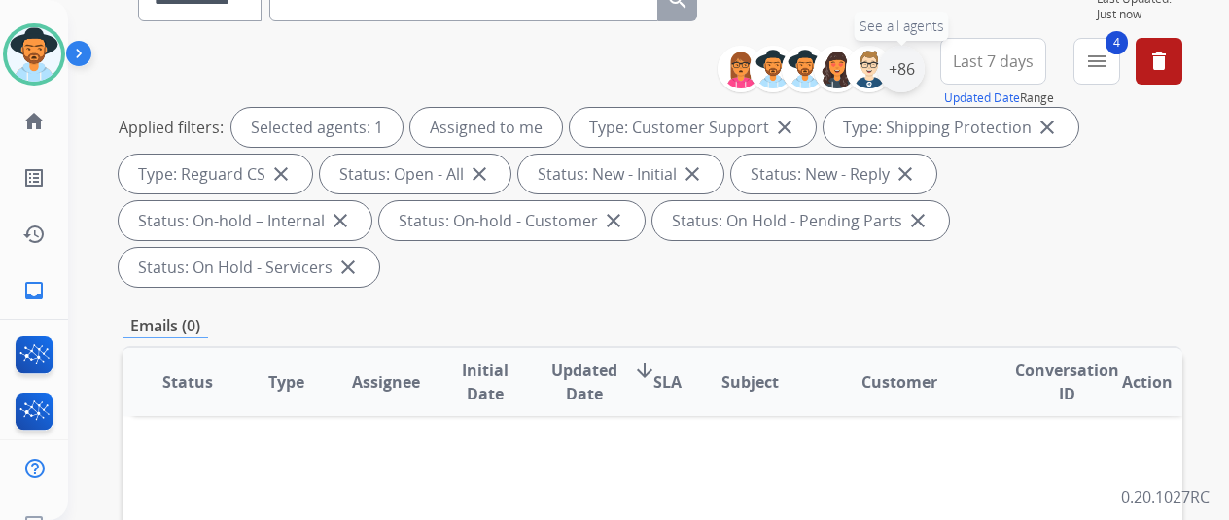
click at [920, 71] on div "+86" at bounding box center [901, 69] width 47 height 47
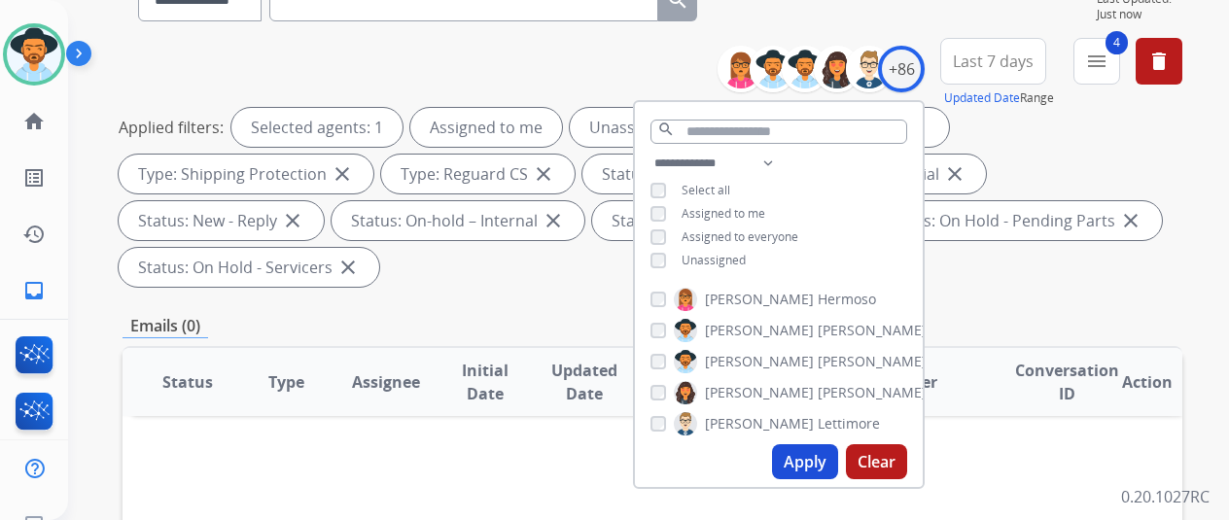
click at [814, 456] on button "Apply" at bounding box center [805, 461] width 66 height 35
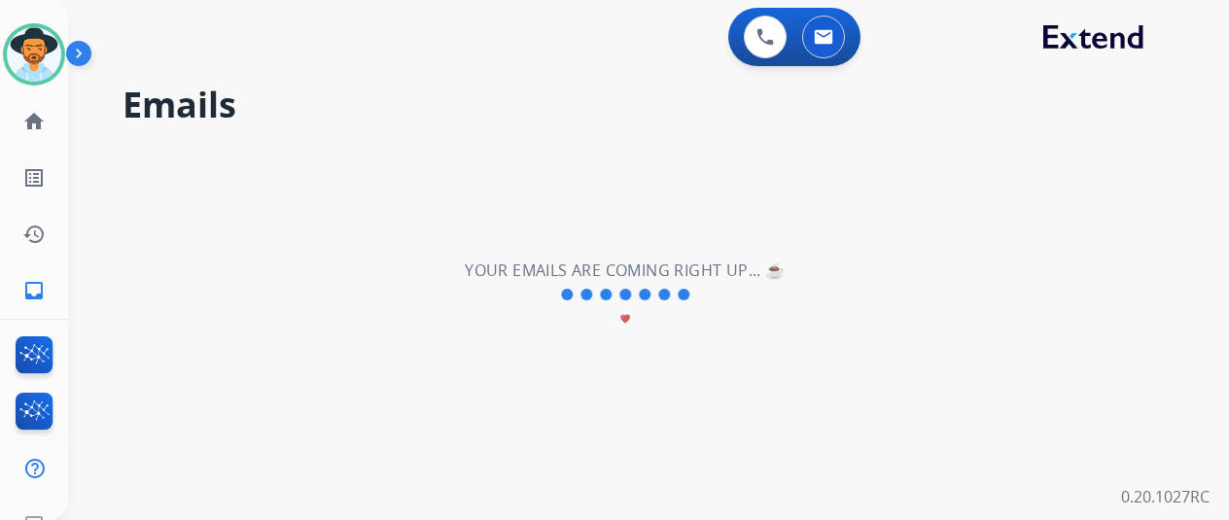
scroll to position [0, 0]
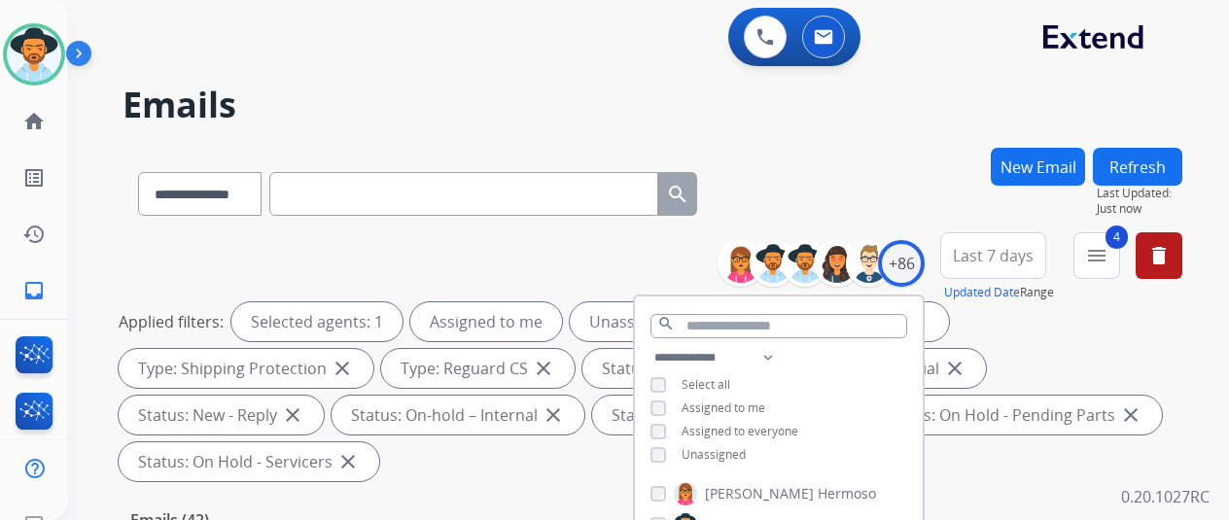
click at [891, 179] on div "**********" at bounding box center [653, 190] width 1060 height 85
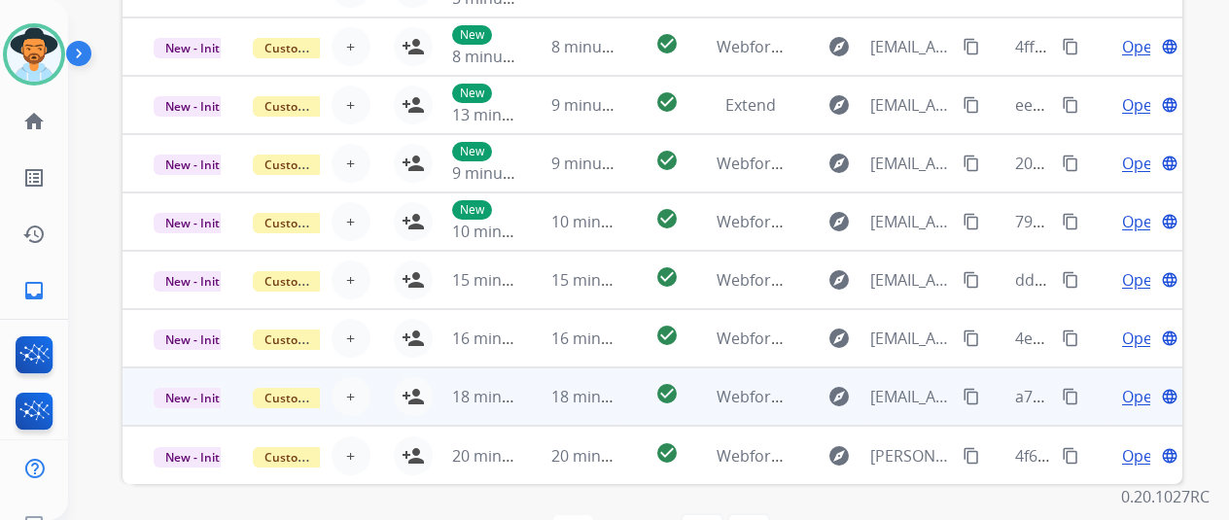
scroll to position [757, 0]
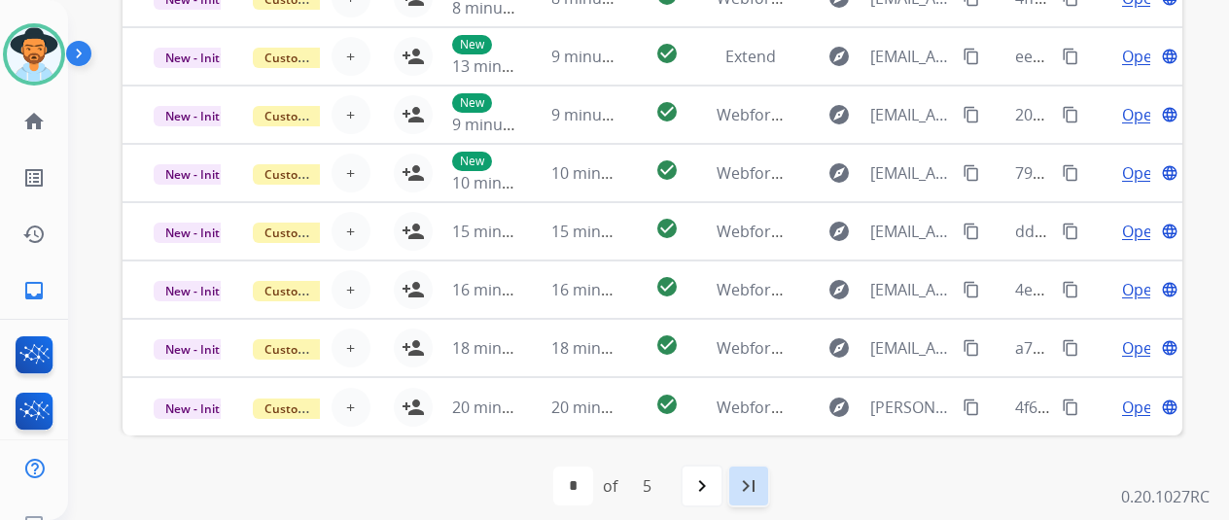
click at [754, 477] on mat-icon "last_page" at bounding box center [748, 486] width 23 height 23
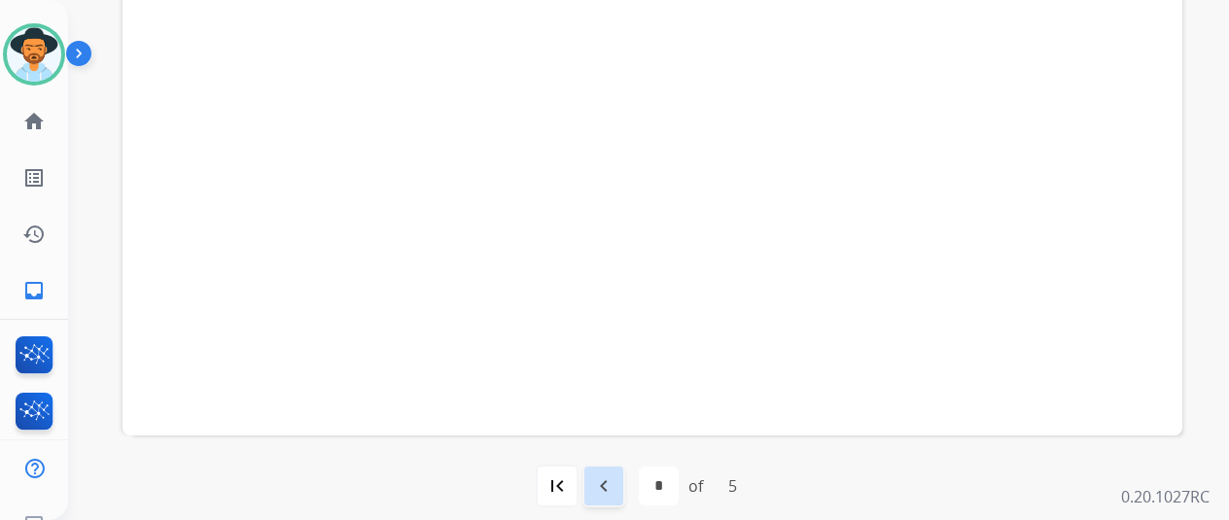
click at [611, 487] on mat-icon "navigate_before" at bounding box center [603, 486] width 23 height 23
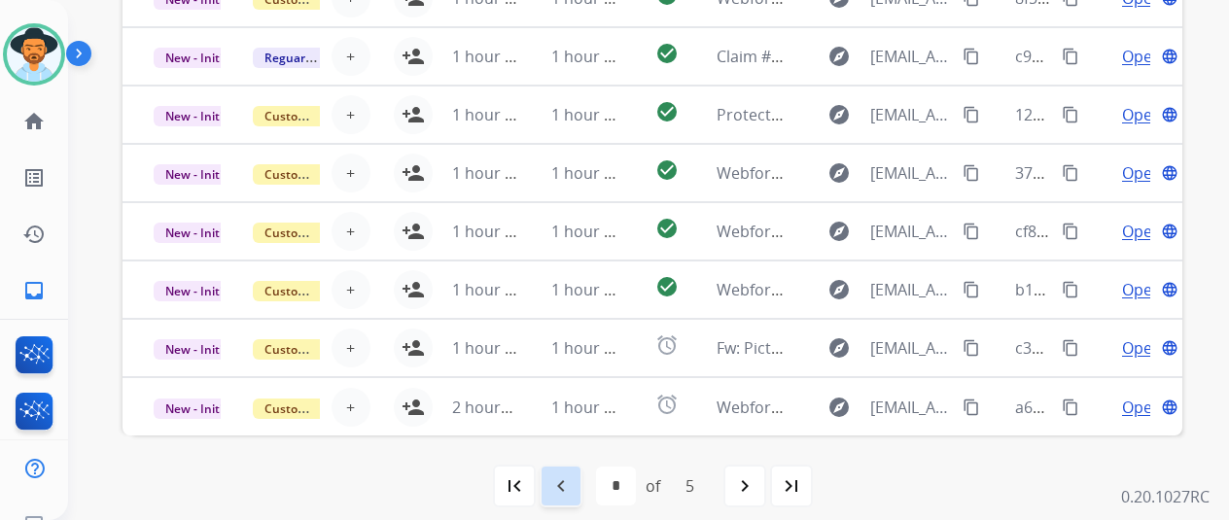
click at [565, 473] on div "navigate_before" at bounding box center [561, 486] width 43 height 43
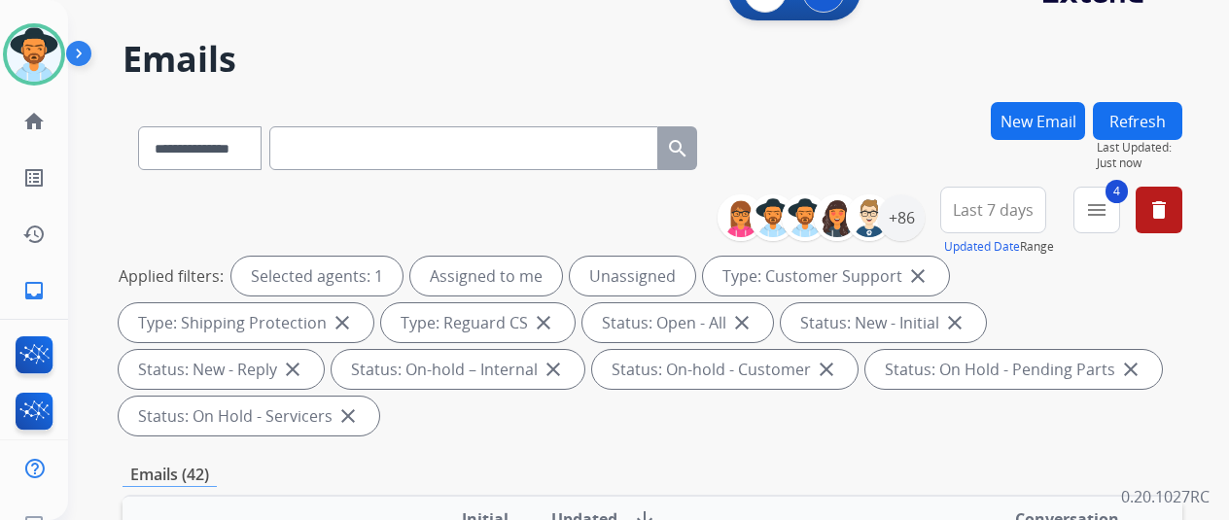
scroll to position [0, 0]
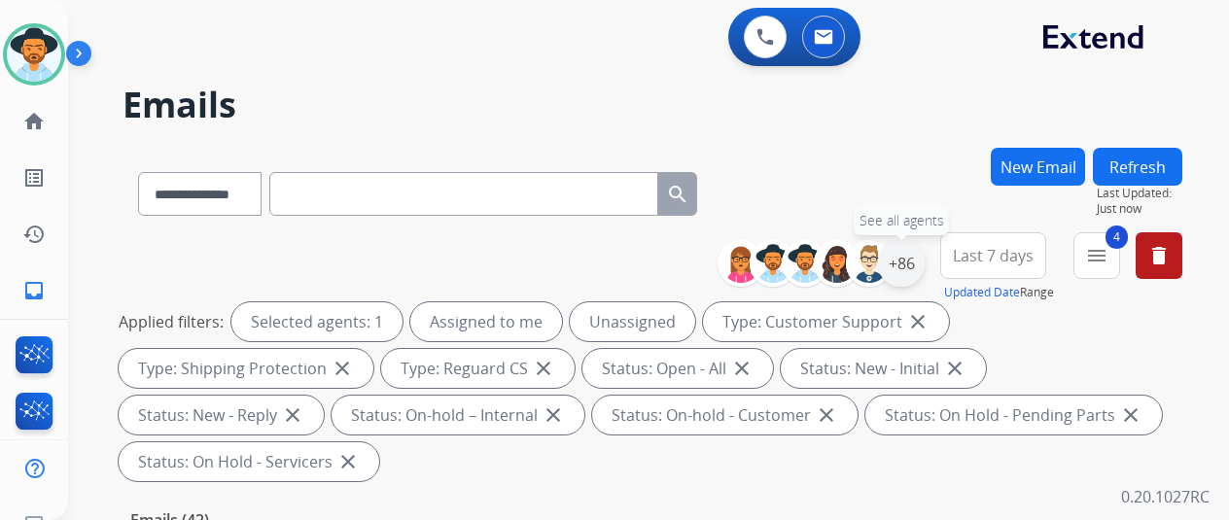
click at [912, 260] on div "+86" at bounding box center [901, 263] width 47 height 47
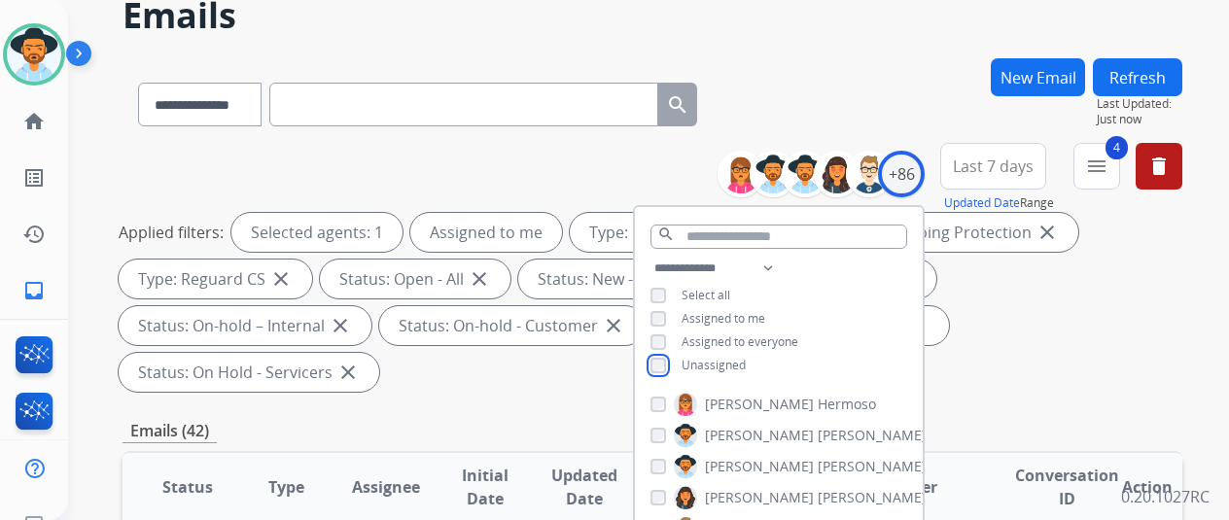
scroll to position [292, 0]
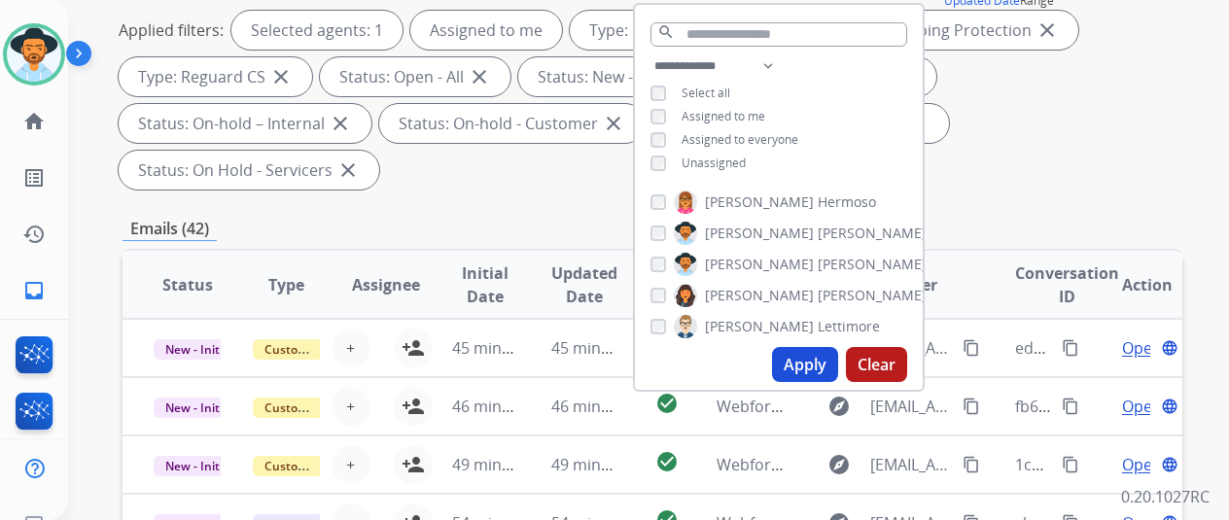
click at [801, 363] on button "Apply" at bounding box center [805, 364] width 66 height 35
select select "*"
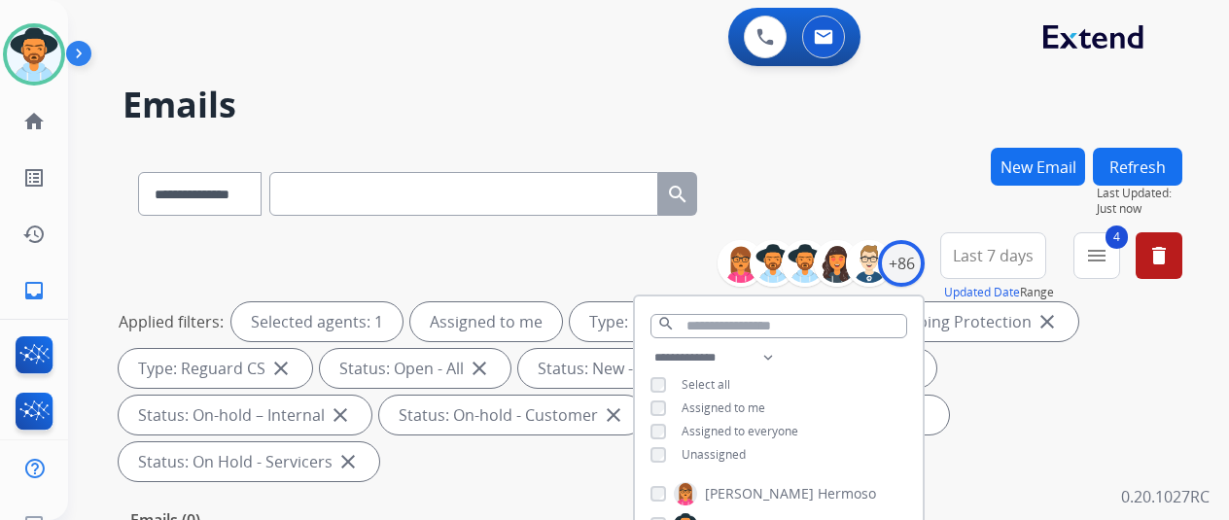
click at [838, 160] on div "**********" at bounding box center [653, 190] width 1060 height 85
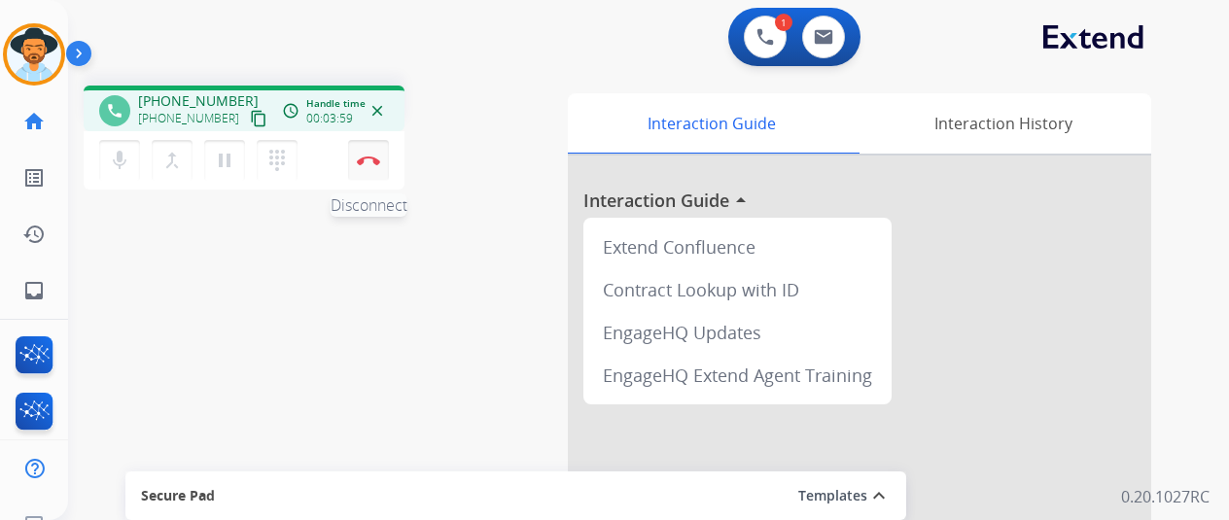
click at [373, 156] on img at bounding box center [368, 161] width 23 height 10
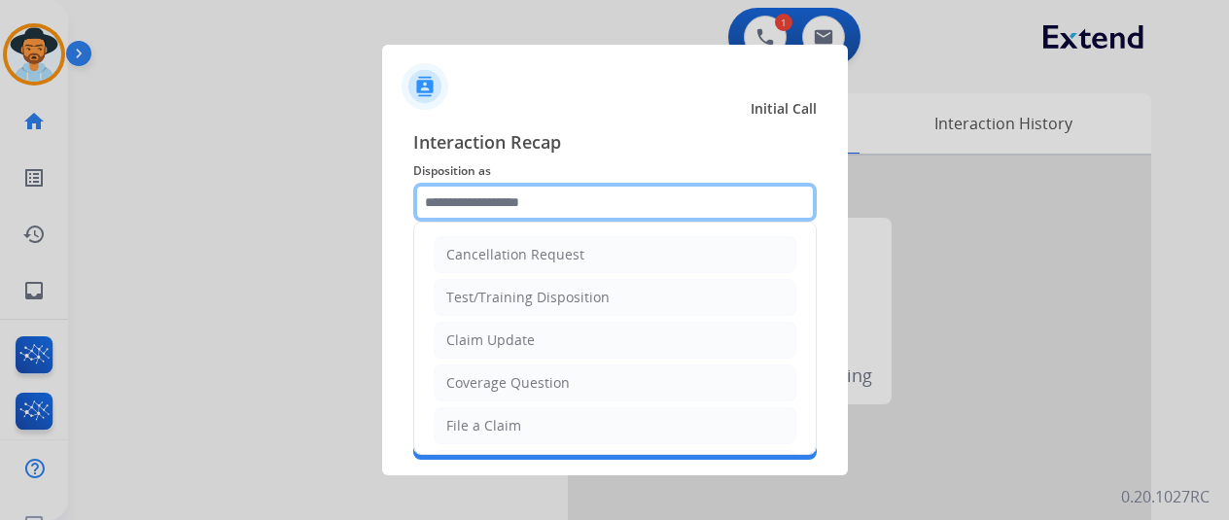
click at [474, 201] on input "text" at bounding box center [615, 202] width 404 height 39
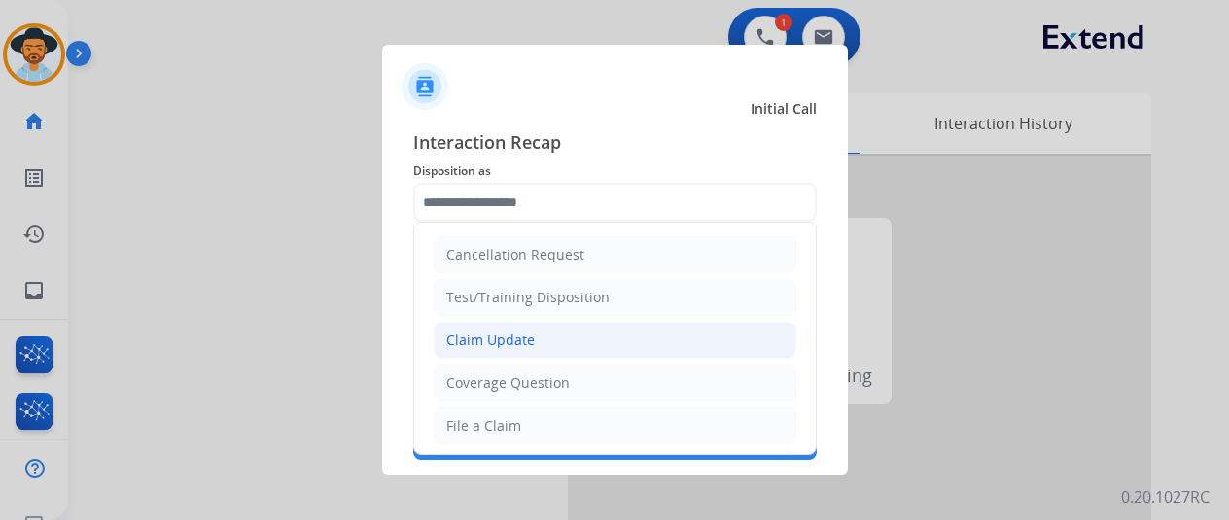
click at [481, 334] on div "Claim Update" at bounding box center [490, 340] width 88 height 19
type input "**********"
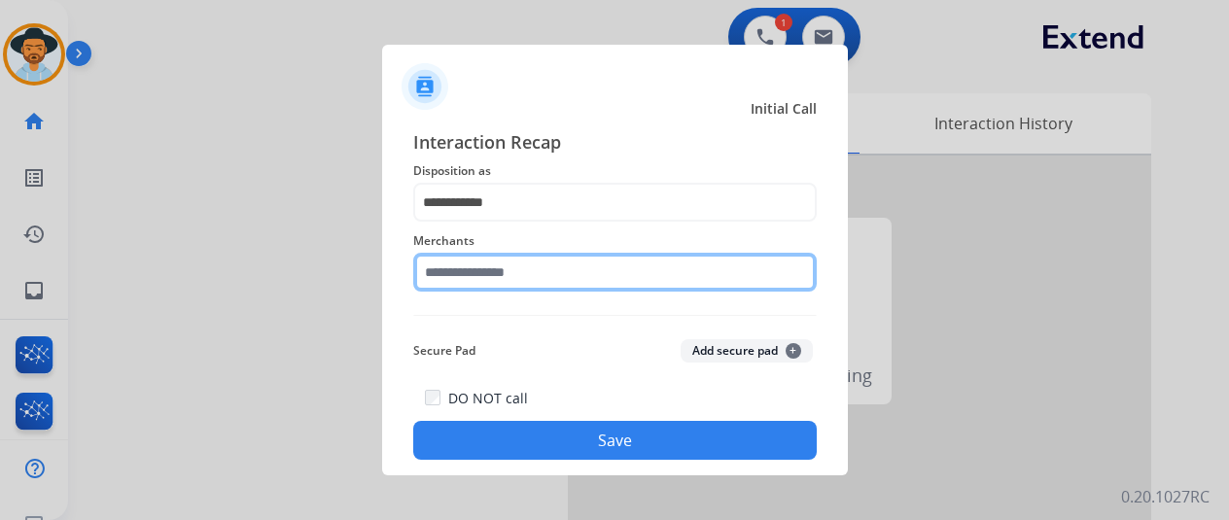
click at [487, 271] on input "text" at bounding box center [615, 272] width 404 height 39
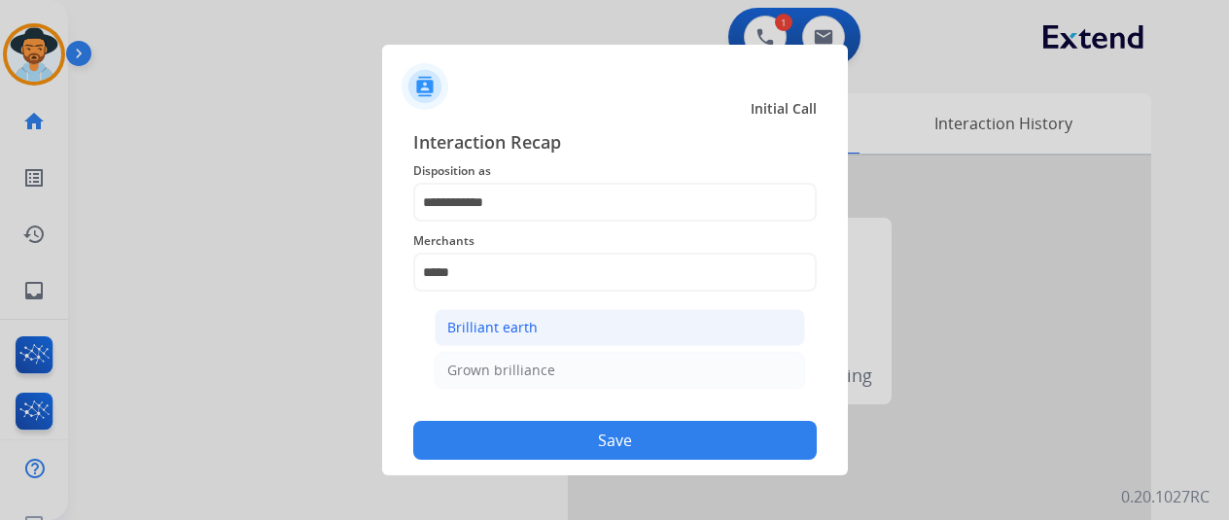
click at [453, 332] on div "Brilliant earth" at bounding box center [492, 327] width 90 height 19
type input "**********"
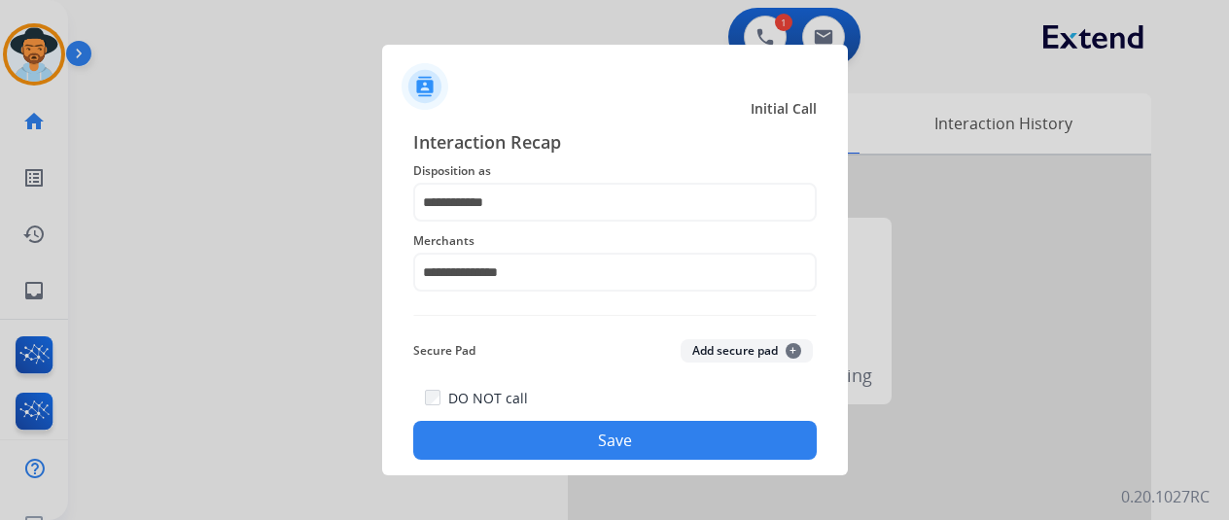
click at [573, 441] on button "Save" at bounding box center [615, 440] width 404 height 39
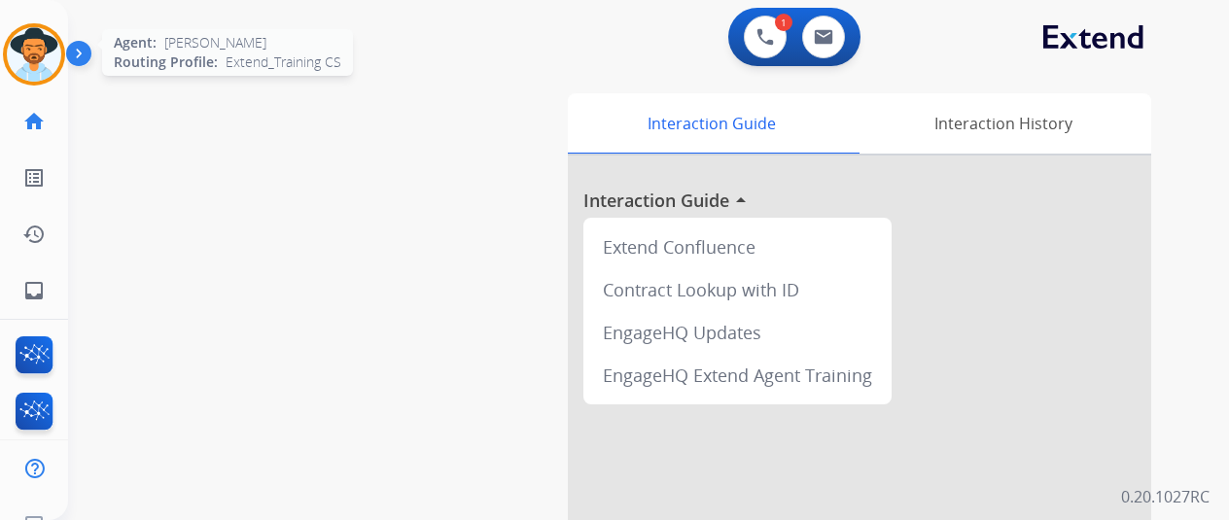
click at [40, 52] on img at bounding box center [34, 54] width 54 height 54
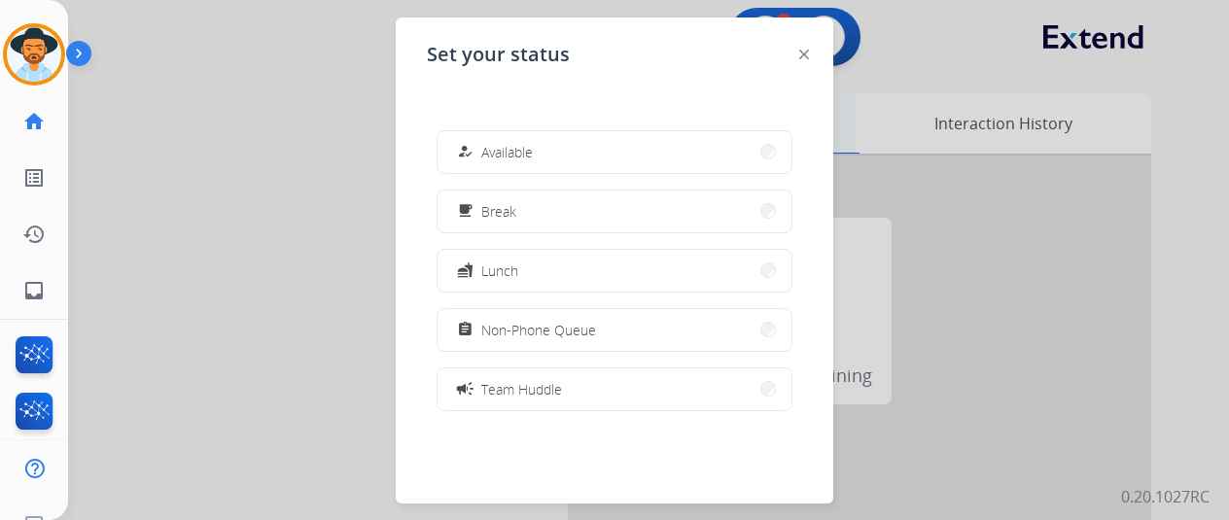
drag, startPoint x: 605, startPoint y: 149, endPoint x: 611, endPoint y: 124, distance: 25.9
click at [605, 150] on button "how_to_reg Available" at bounding box center [615, 152] width 354 height 42
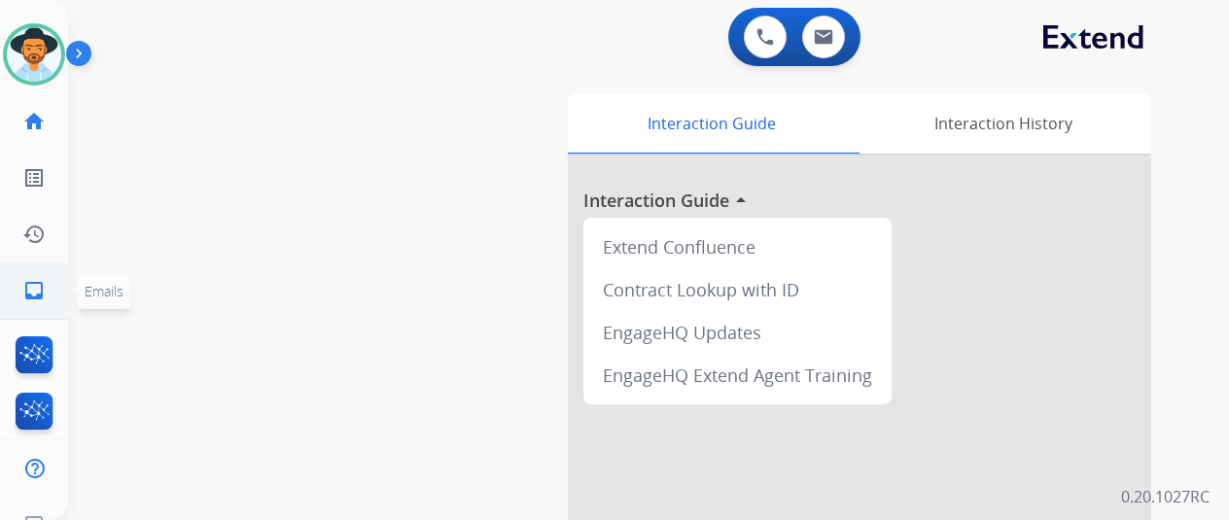
click at [26, 291] on mat-icon "inbox" at bounding box center [33, 290] width 23 height 23
select select "**********"
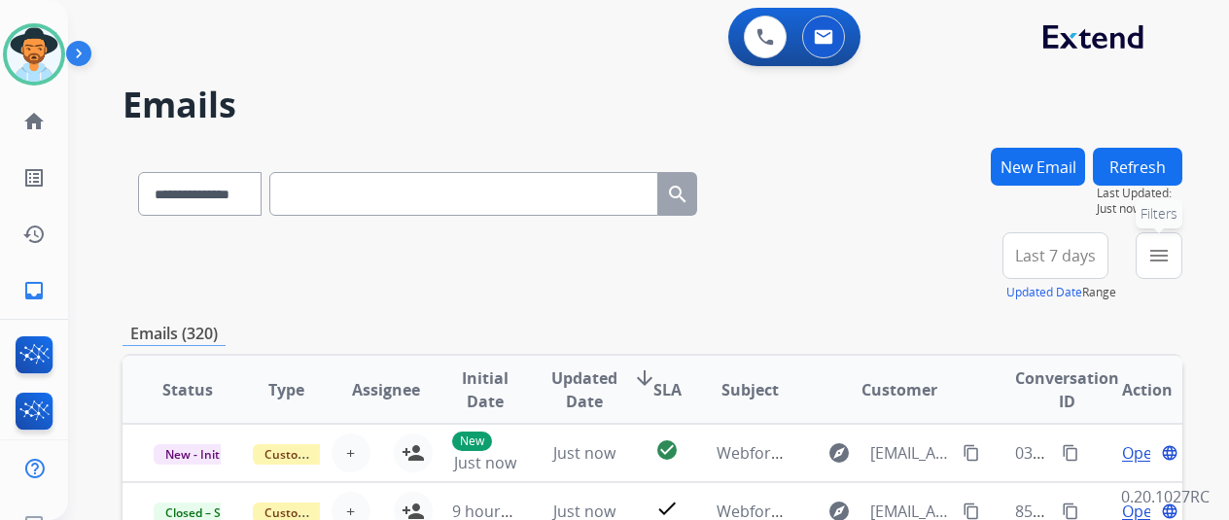
click at [1171, 251] on mat-icon "menu" at bounding box center [1159, 255] width 23 height 23
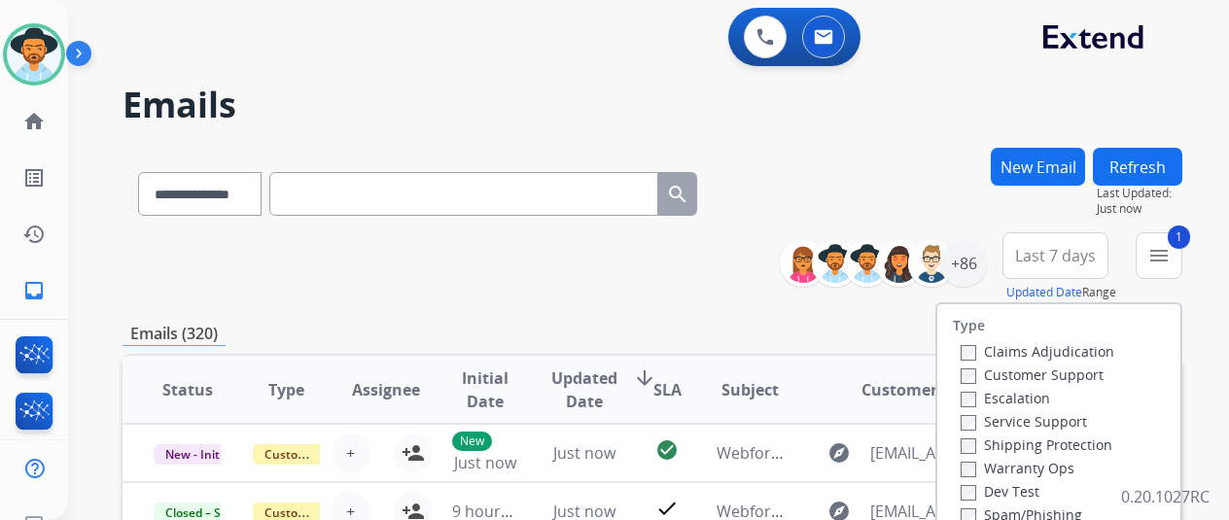
click at [979, 446] on label "Shipping Protection" at bounding box center [1037, 445] width 152 height 18
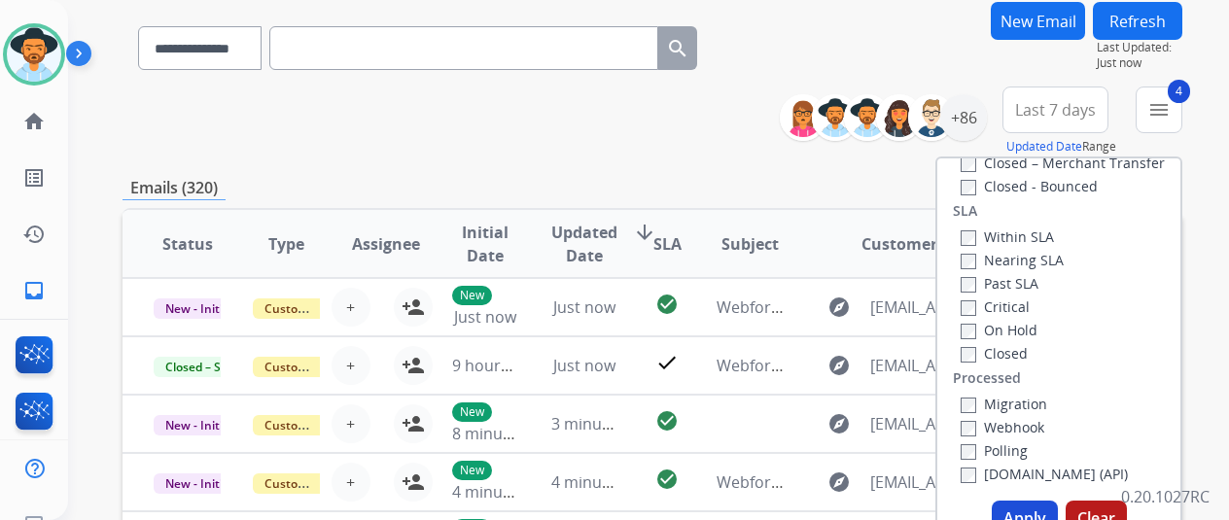
scroll to position [389, 0]
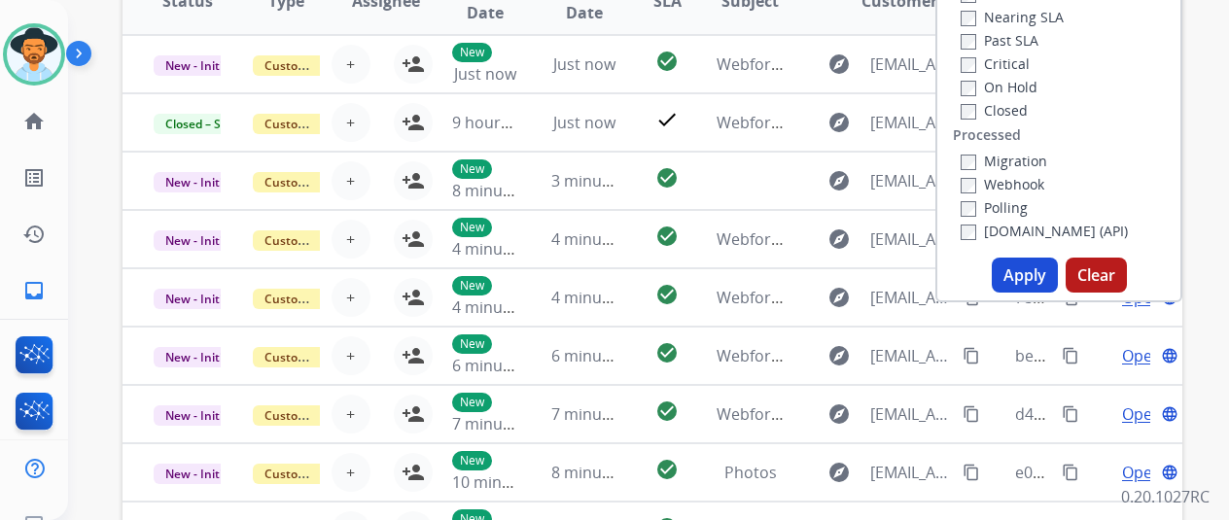
click at [1037, 271] on button "Apply" at bounding box center [1025, 275] width 66 height 35
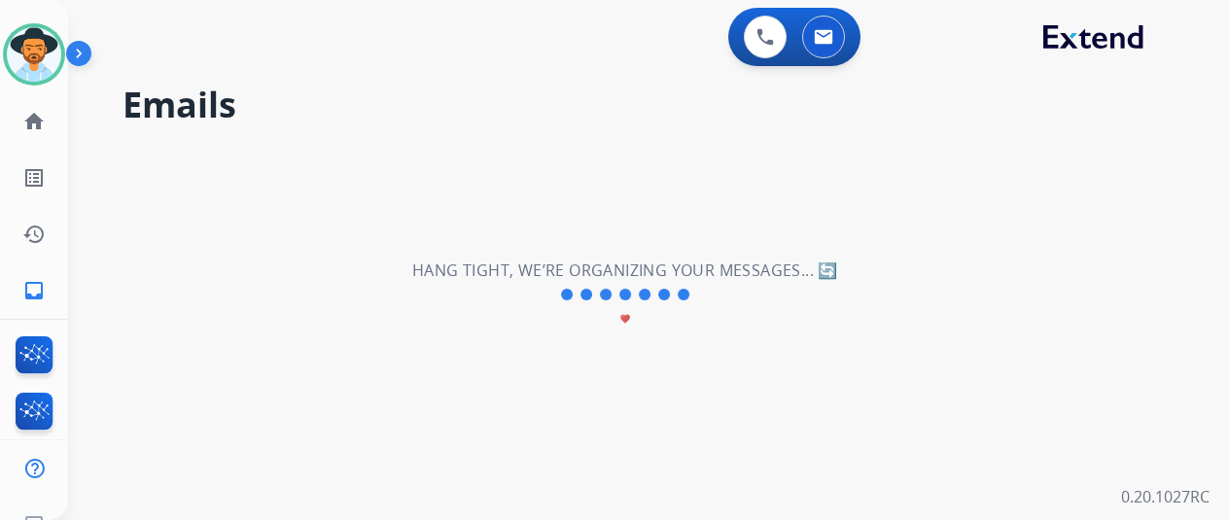
scroll to position [0, 0]
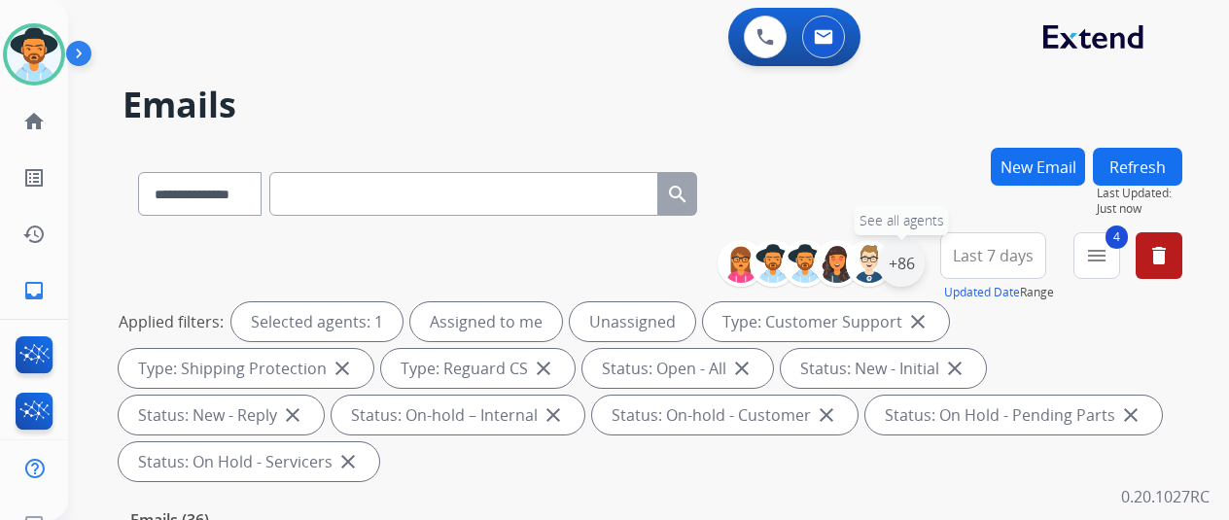
click at [918, 262] on div "+86" at bounding box center [901, 263] width 47 height 47
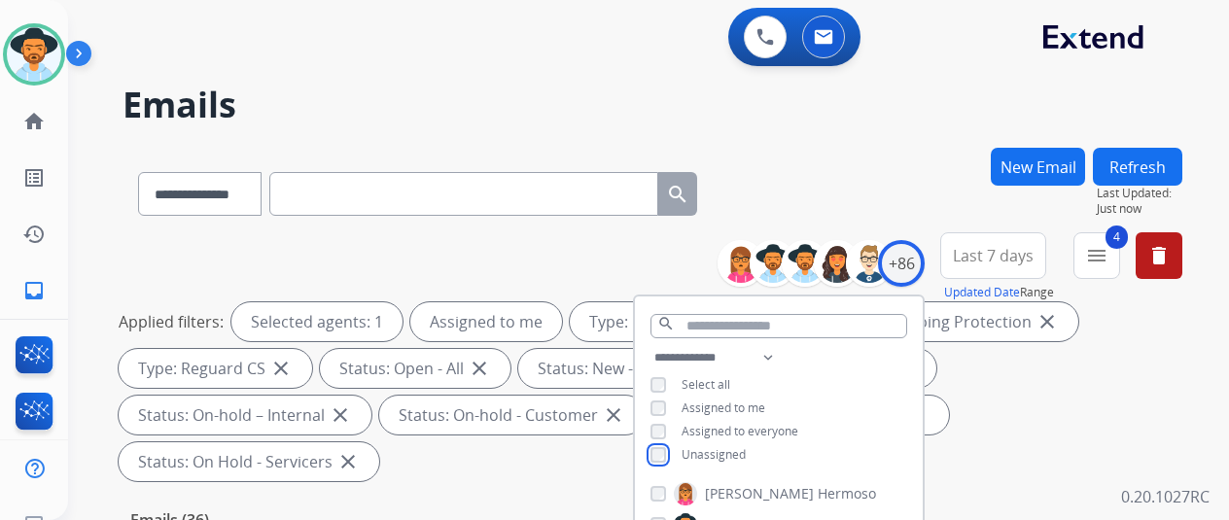
scroll to position [292, 0]
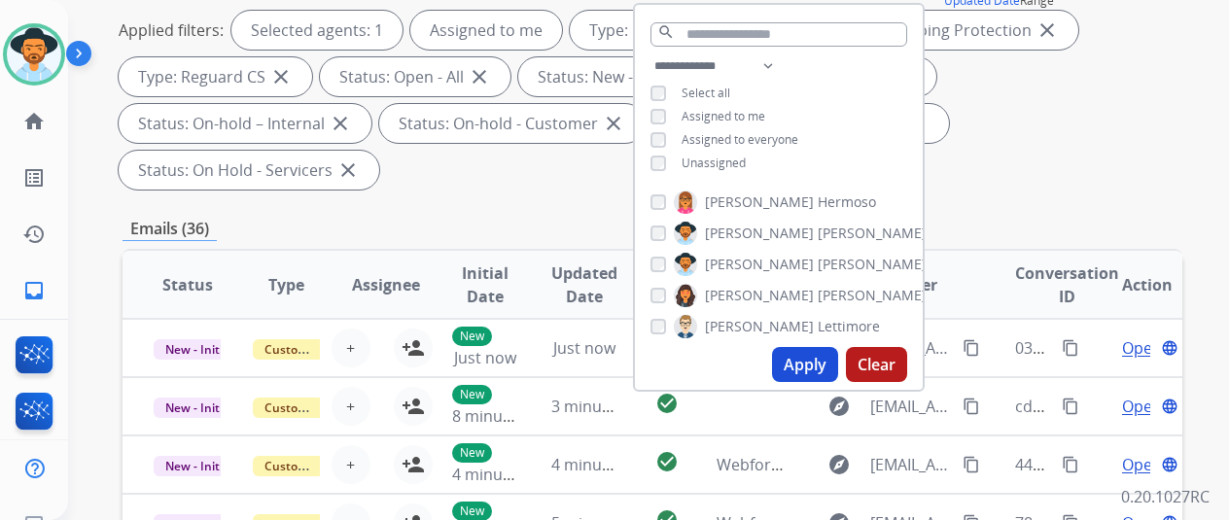
click at [819, 358] on button "Apply" at bounding box center [805, 364] width 66 height 35
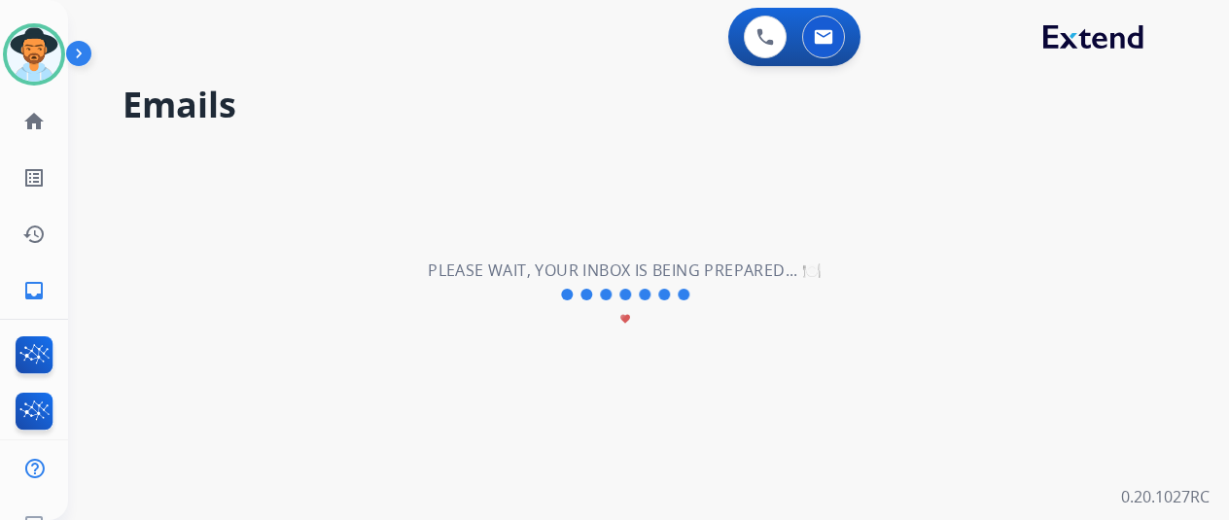
scroll to position [0, 0]
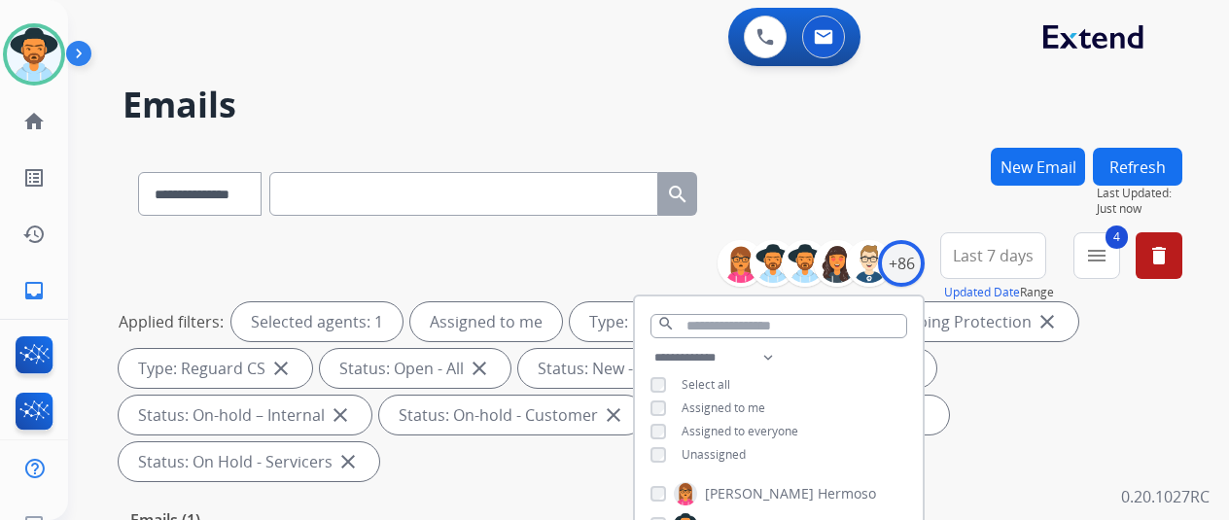
click at [908, 197] on div "**********" at bounding box center [653, 190] width 1060 height 85
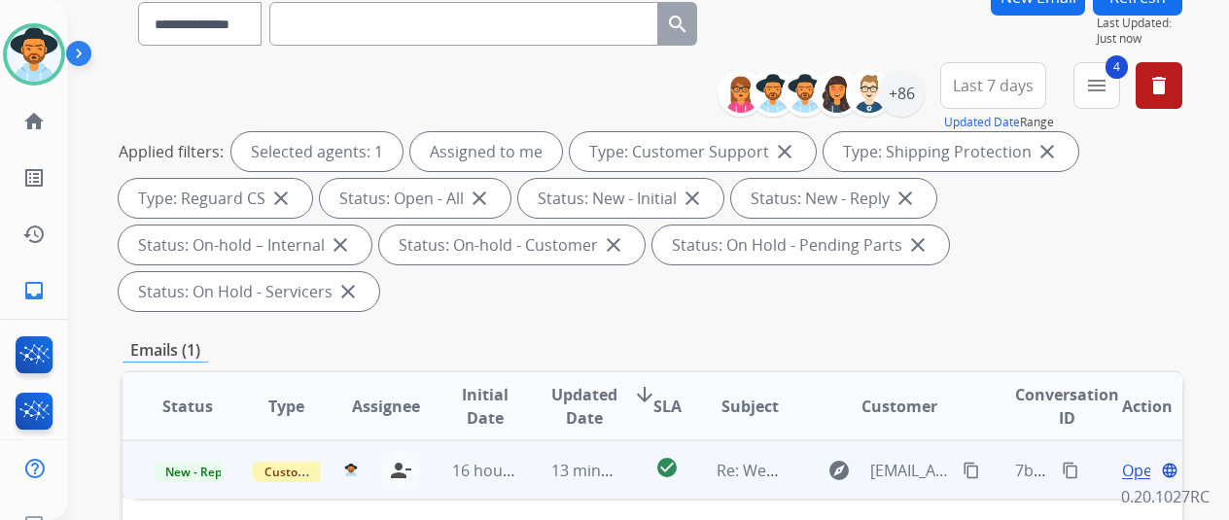
scroll to position [292, 0]
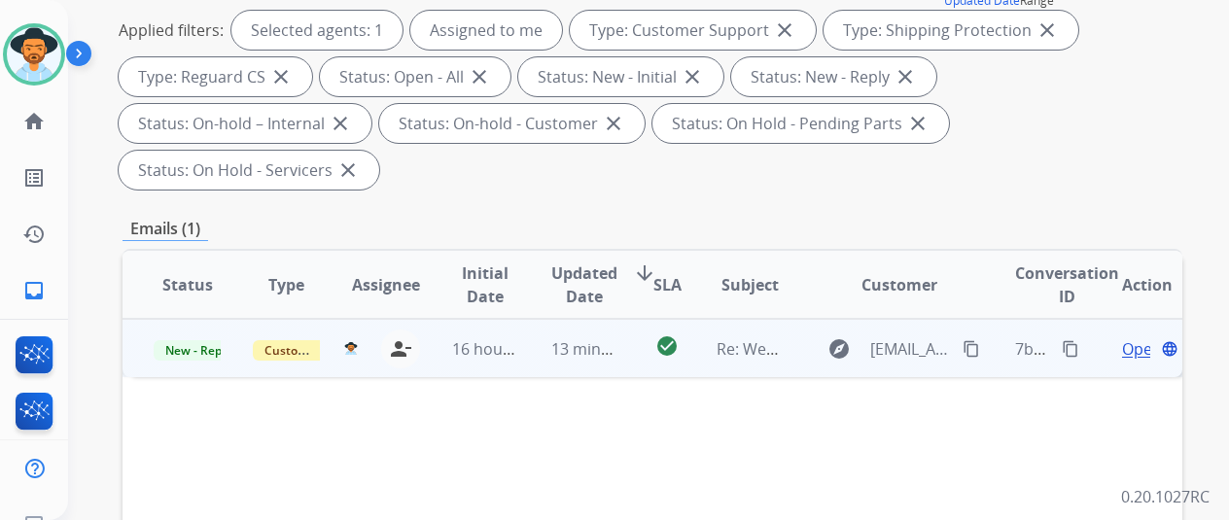
click at [1132, 337] on span "Open" at bounding box center [1142, 348] width 40 height 23
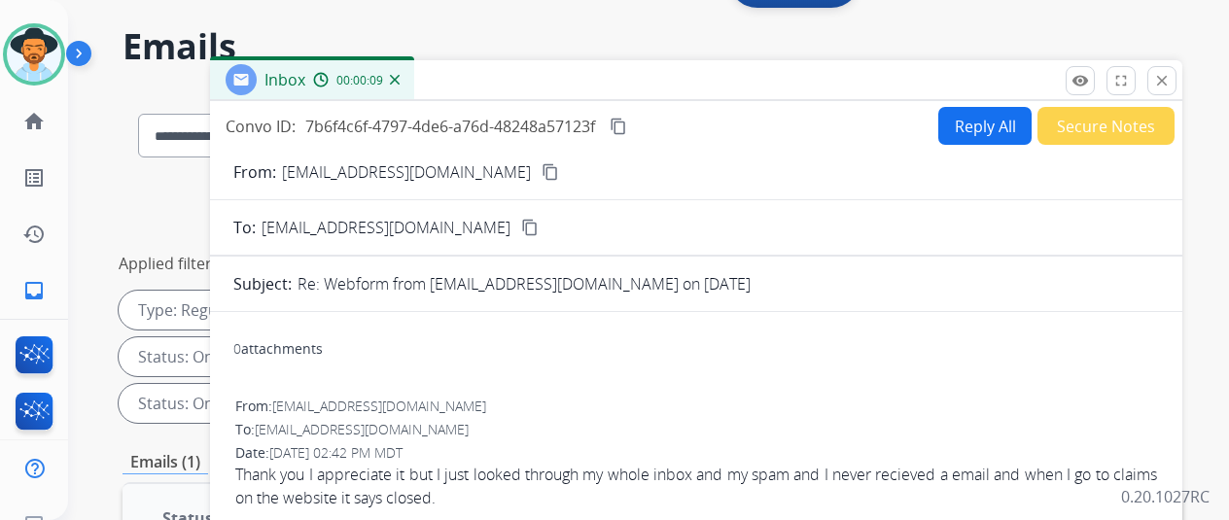
scroll to position [0, 0]
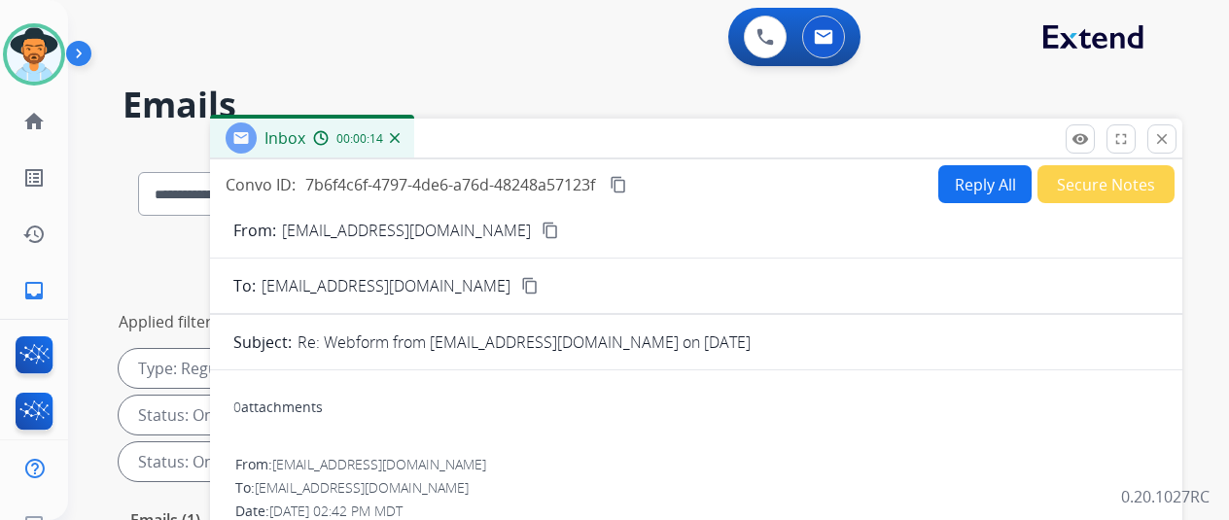
click at [542, 223] on mat-icon "content_copy" at bounding box center [551, 231] width 18 height 18
click at [542, 226] on mat-icon "content_copy" at bounding box center [551, 231] width 18 height 18
click at [627, 178] on mat-icon "content_copy" at bounding box center [619, 185] width 18 height 18
click at [986, 178] on button "Reply All" at bounding box center [984, 184] width 93 height 38
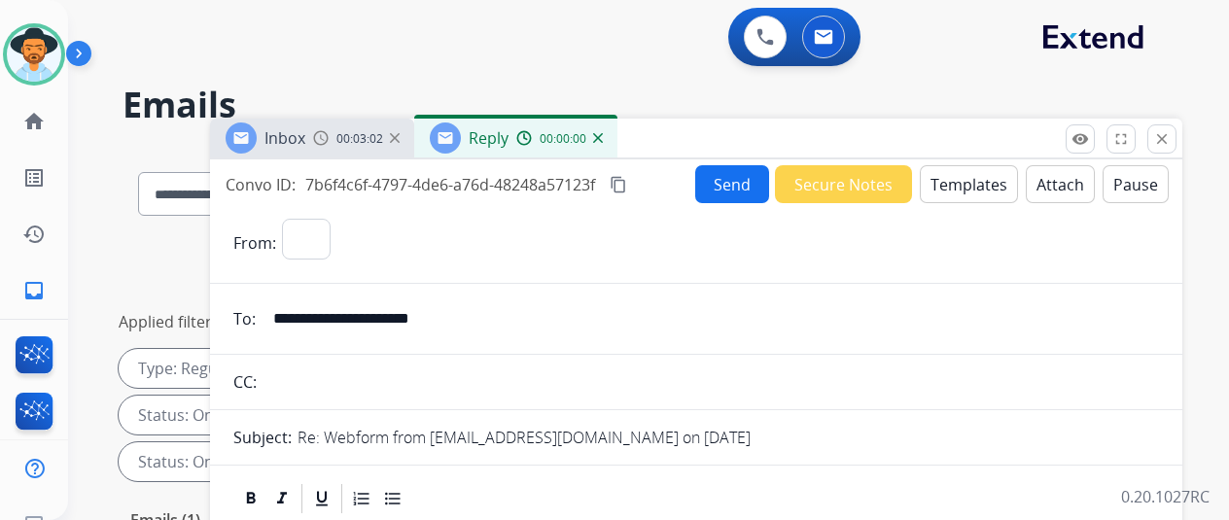
select select "**********"
click at [954, 180] on button "Templates" at bounding box center [969, 184] width 98 height 38
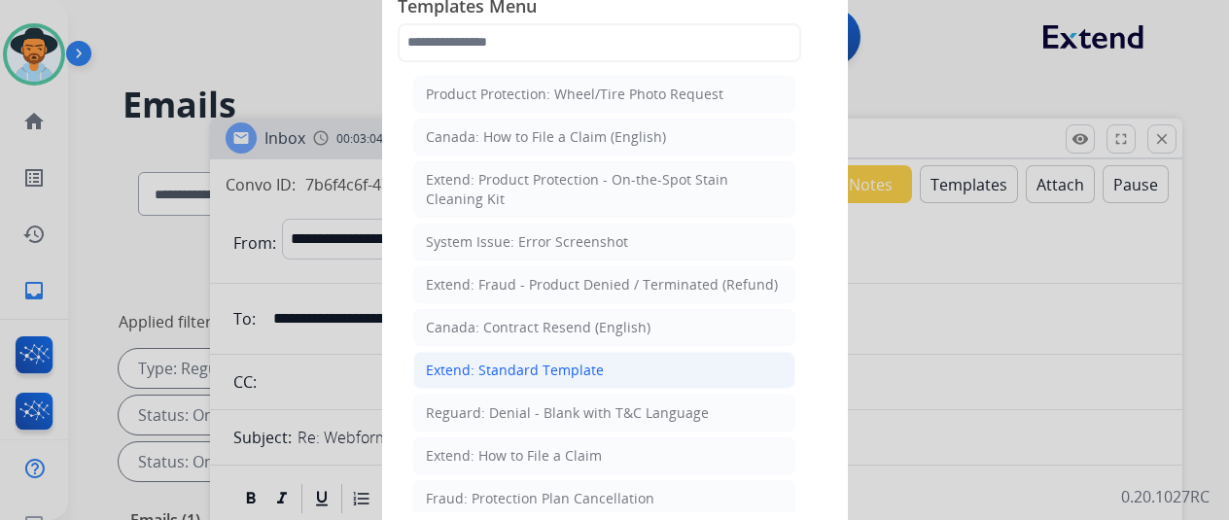
click at [504, 361] on div "Extend: Standard Template" at bounding box center [515, 370] width 178 height 19
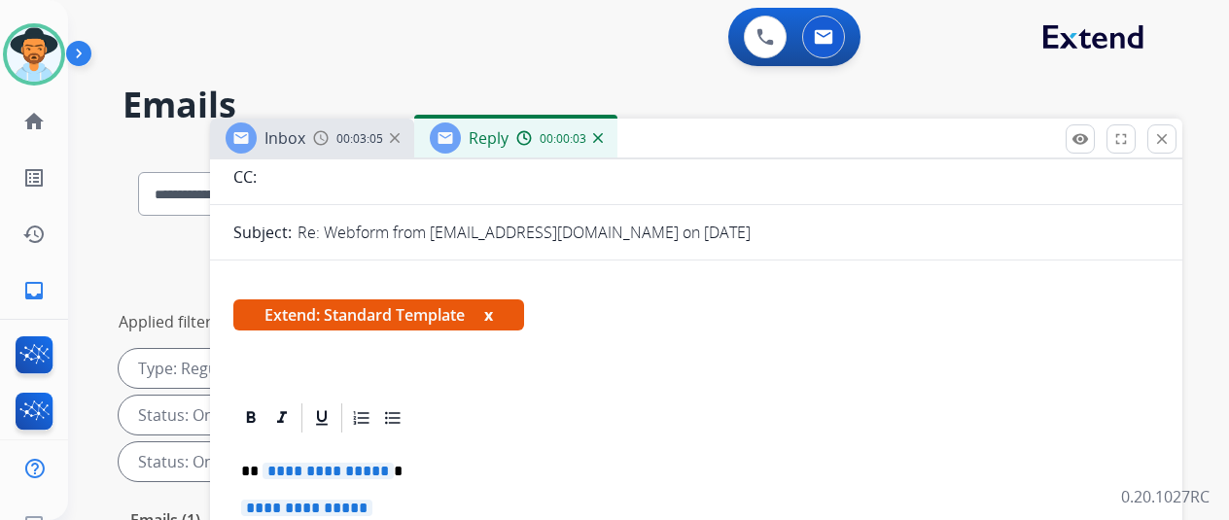
scroll to position [292, 0]
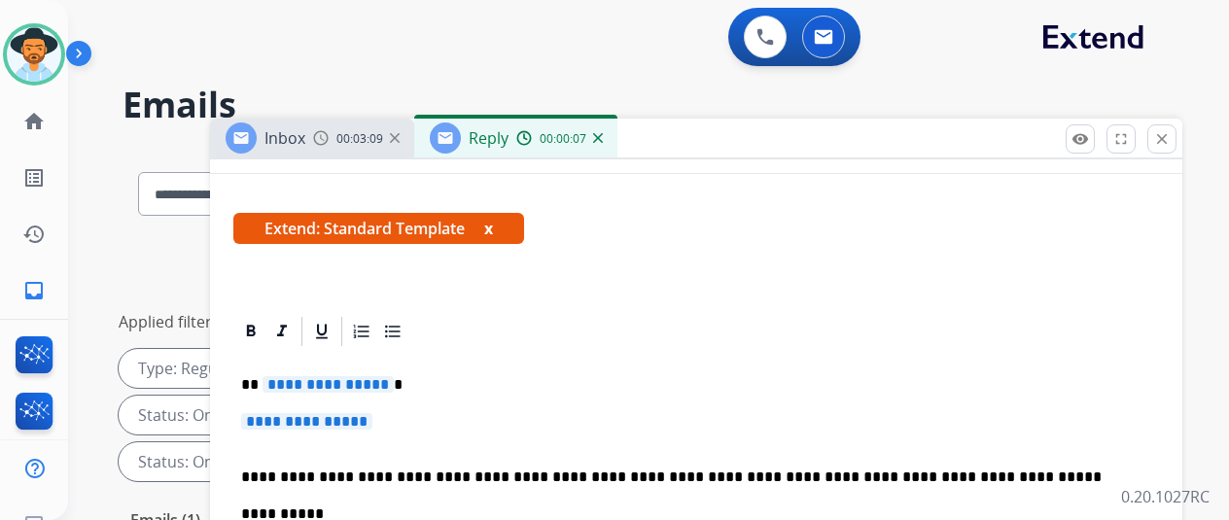
click at [392, 383] on span "**********" at bounding box center [328, 384] width 131 height 17
click at [372, 419] on span "**********" at bounding box center [306, 421] width 131 height 17
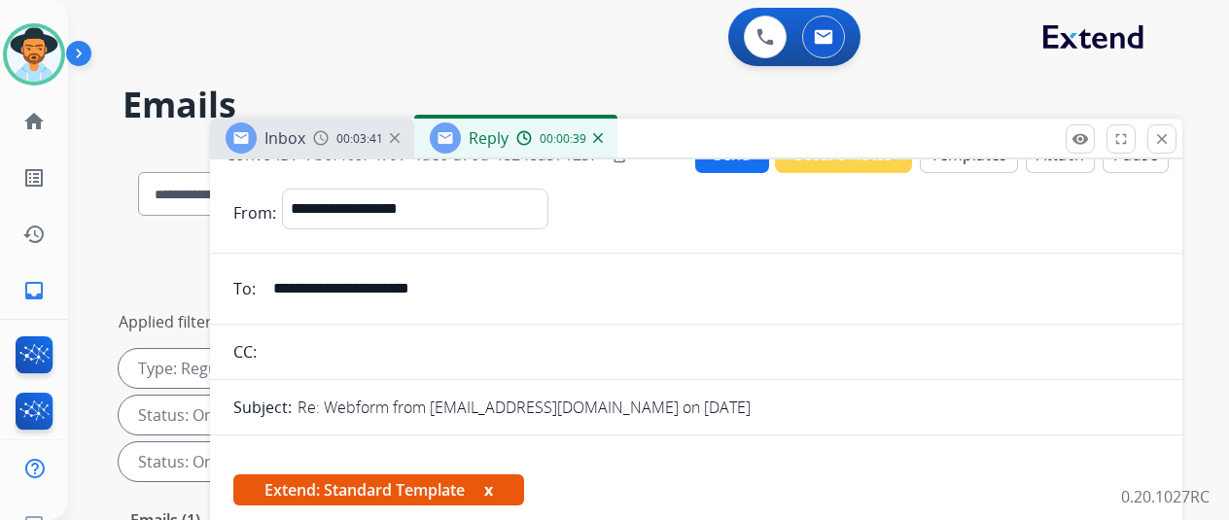
scroll to position [0, 0]
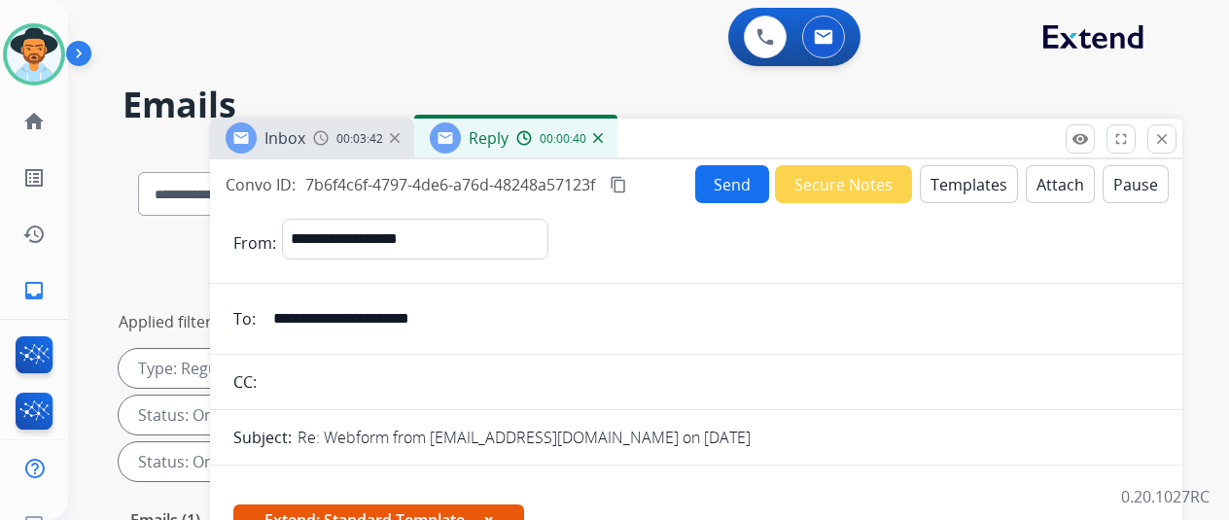
click at [731, 187] on button "Send" at bounding box center [732, 184] width 74 height 38
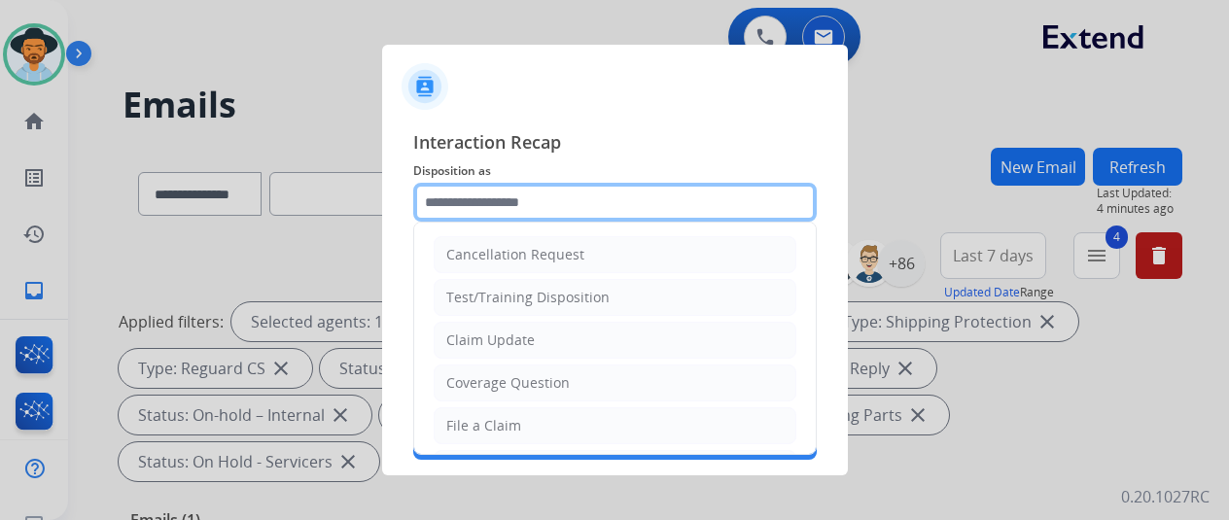
click at [462, 208] on input "text" at bounding box center [615, 202] width 404 height 39
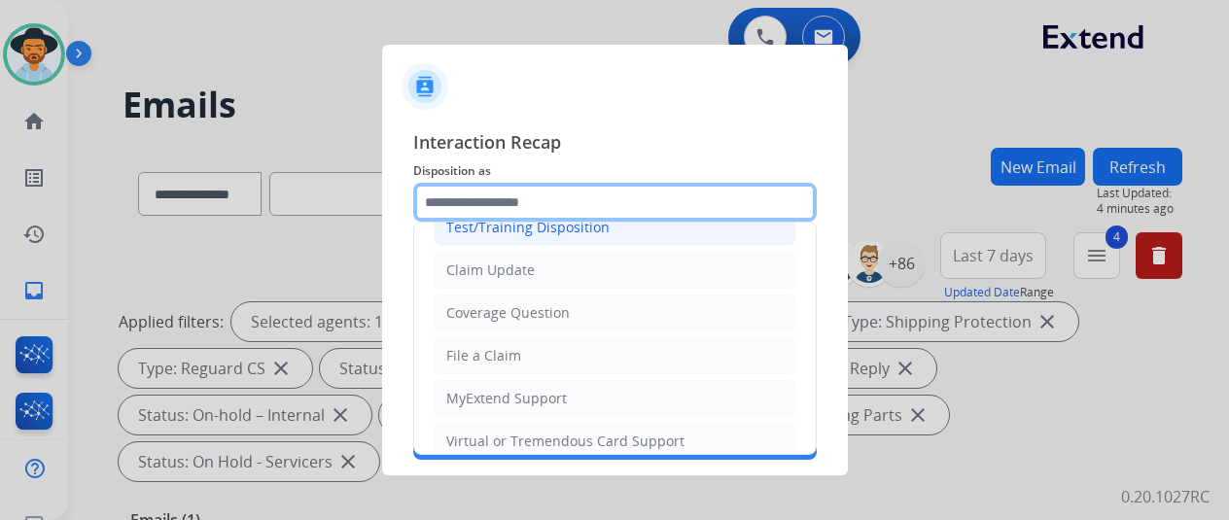
scroll to position [97, 0]
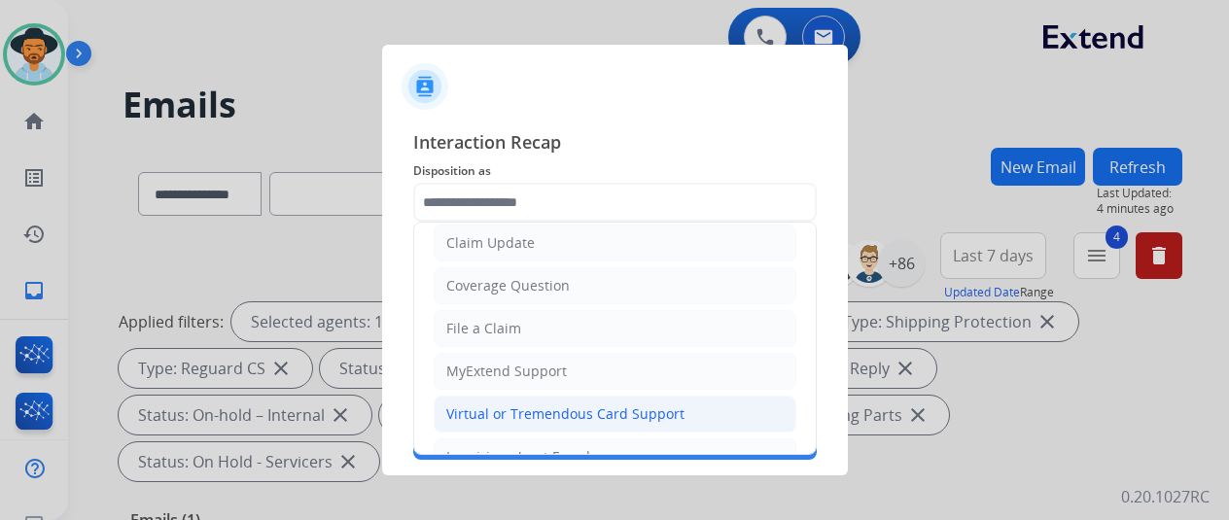
click at [501, 409] on div "Virtual or Tremendous Card Support" at bounding box center [565, 414] width 238 height 19
type input "**********"
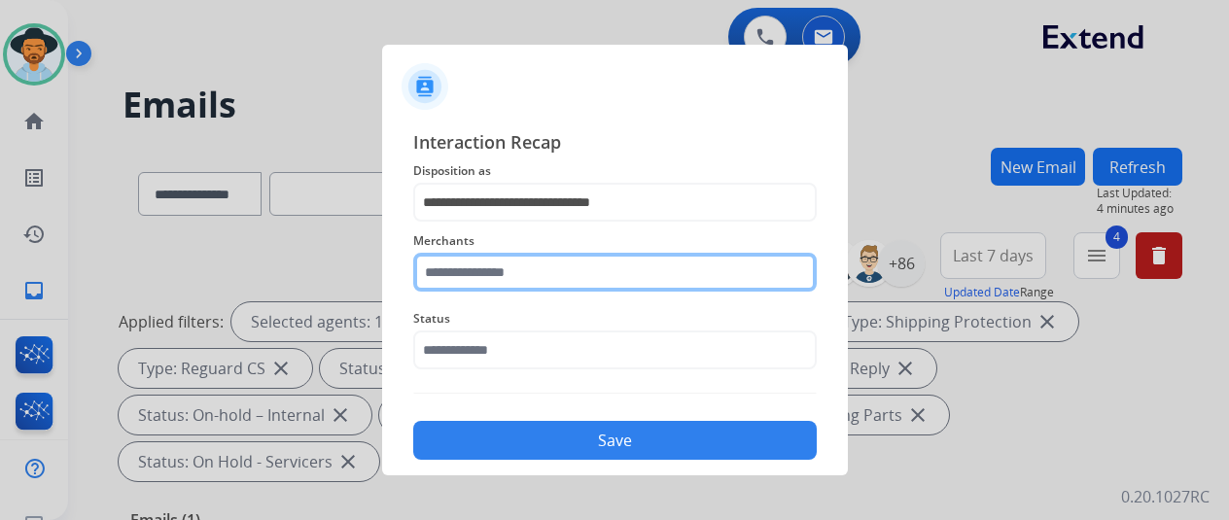
click at [461, 267] on input "text" at bounding box center [615, 272] width 404 height 39
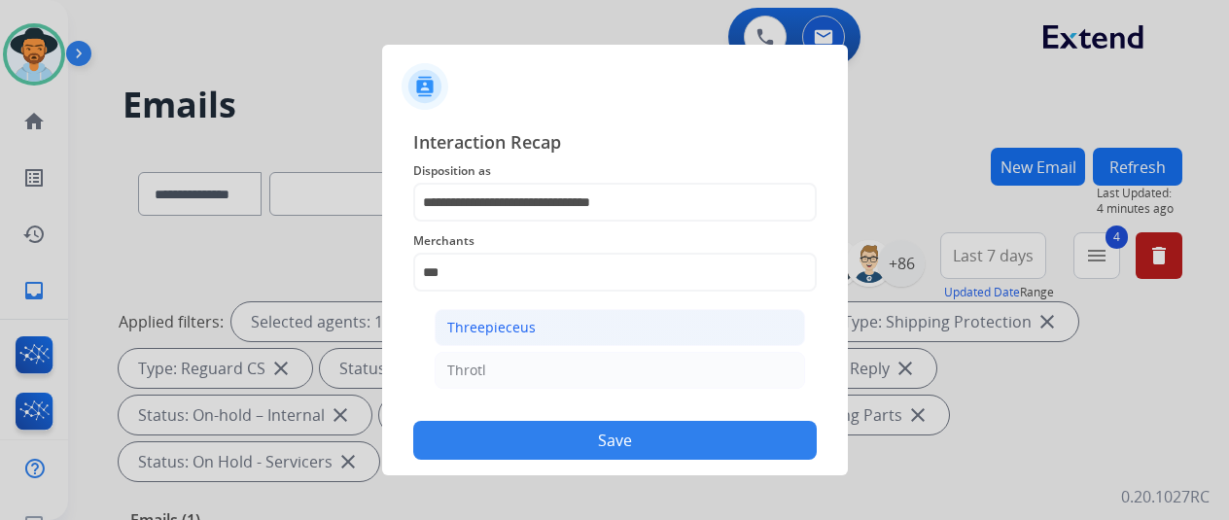
click at [459, 330] on div "Threepieceus" at bounding box center [491, 327] width 88 height 19
type input "**********"
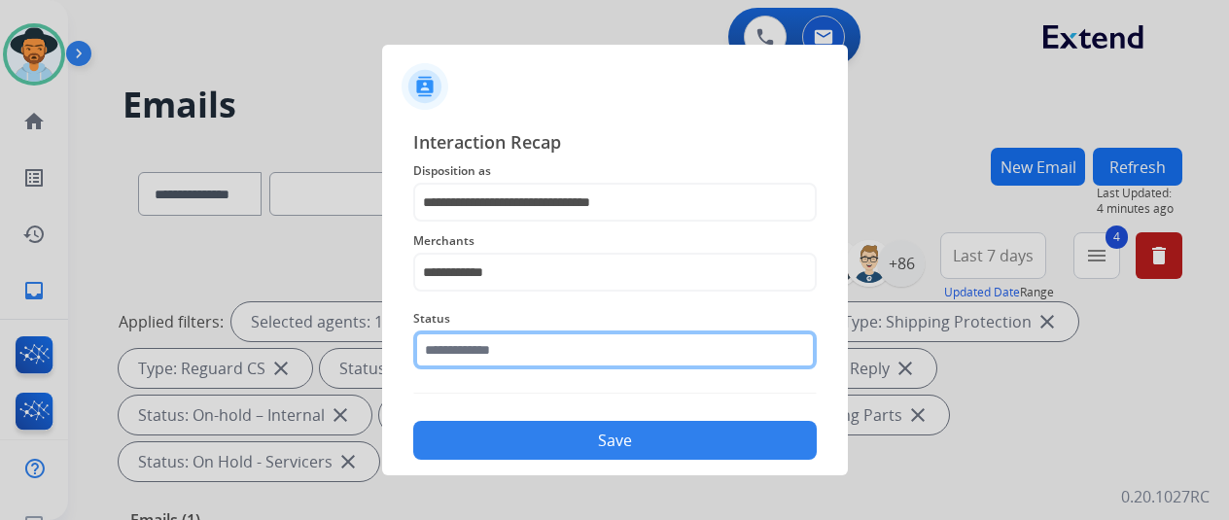
click at [459, 344] on input "text" at bounding box center [615, 350] width 404 height 39
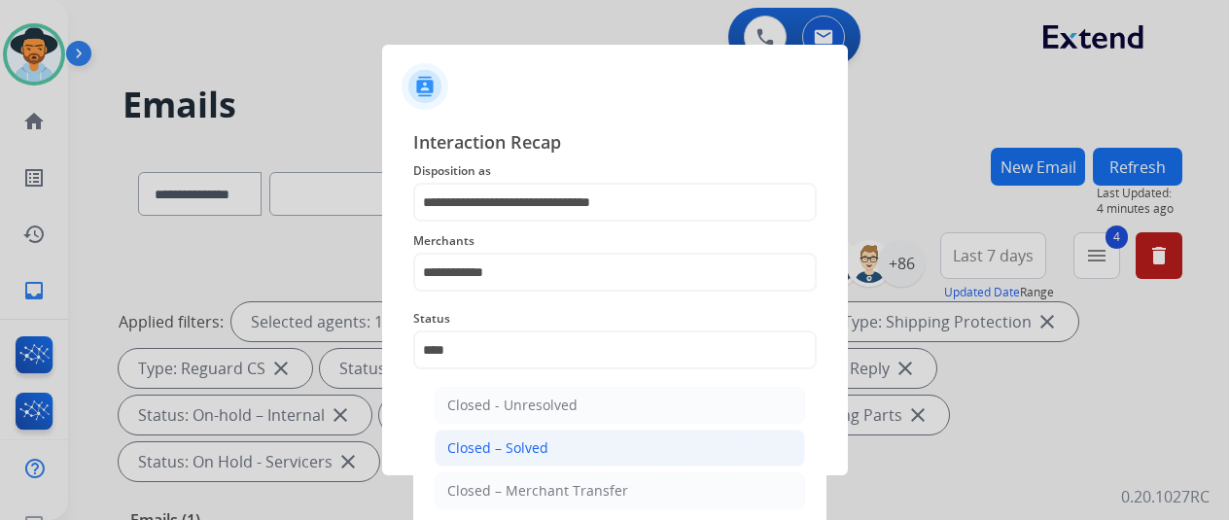
click at [511, 444] on div "Closed – Solved" at bounding box center [497, 448] width 101 height 19
type input "**********"
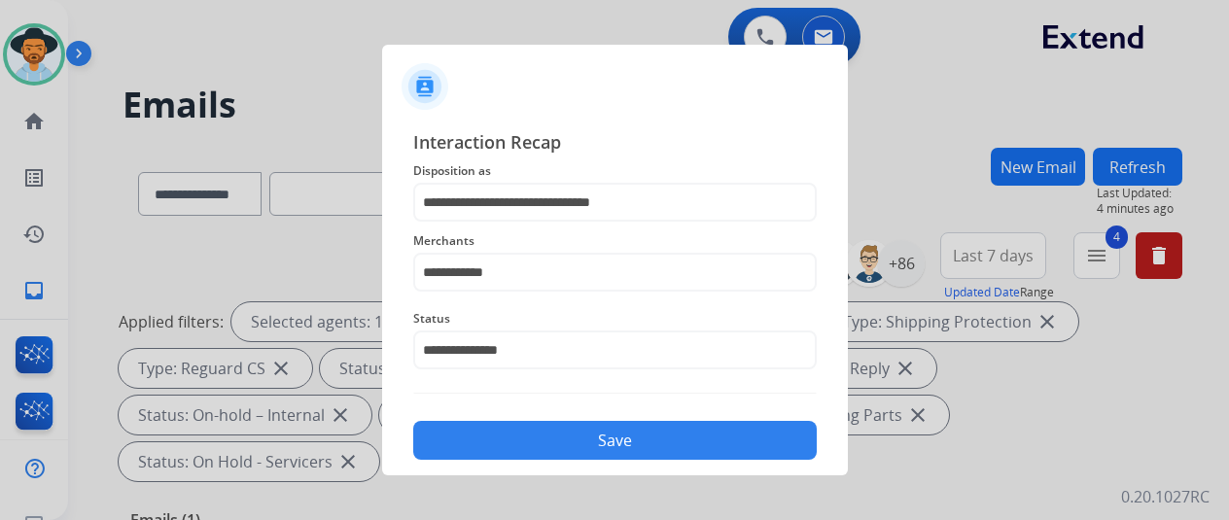
click at [510, 441] on button "Save" at bounding box center [615, 440] width 404 height 39
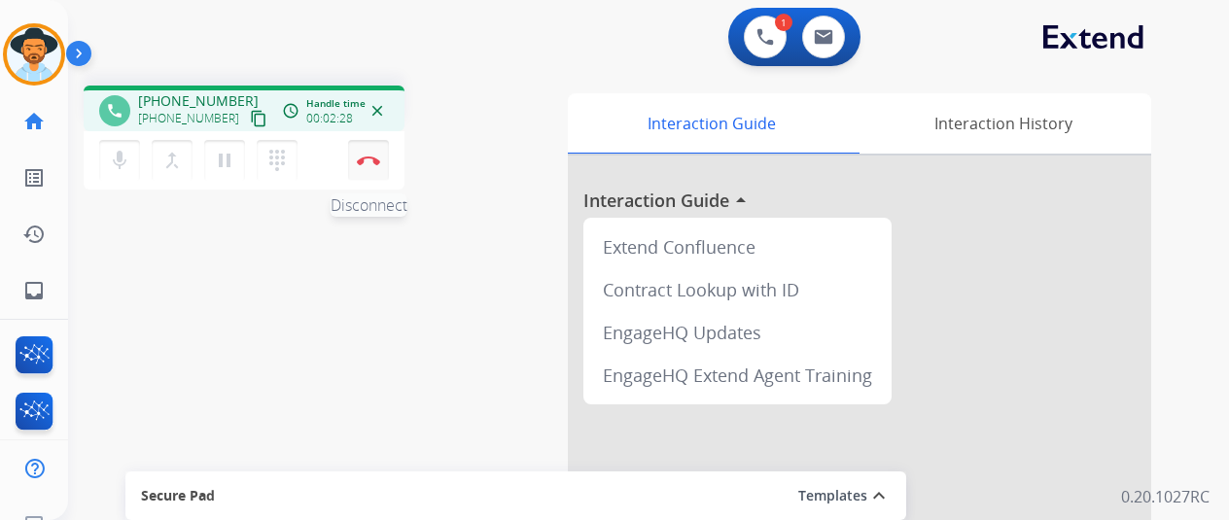
click at [370, 159] on img at bounding box center [368, 161] width 23 height 10
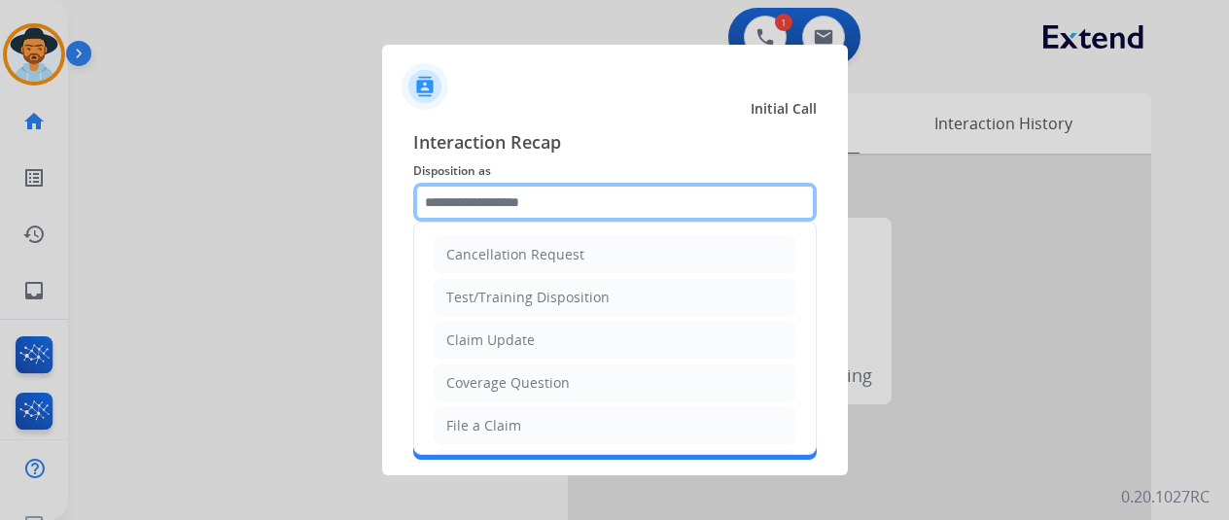
click at [466, 192] on input "text" at bounding box center [615, 202] width 404 height 39
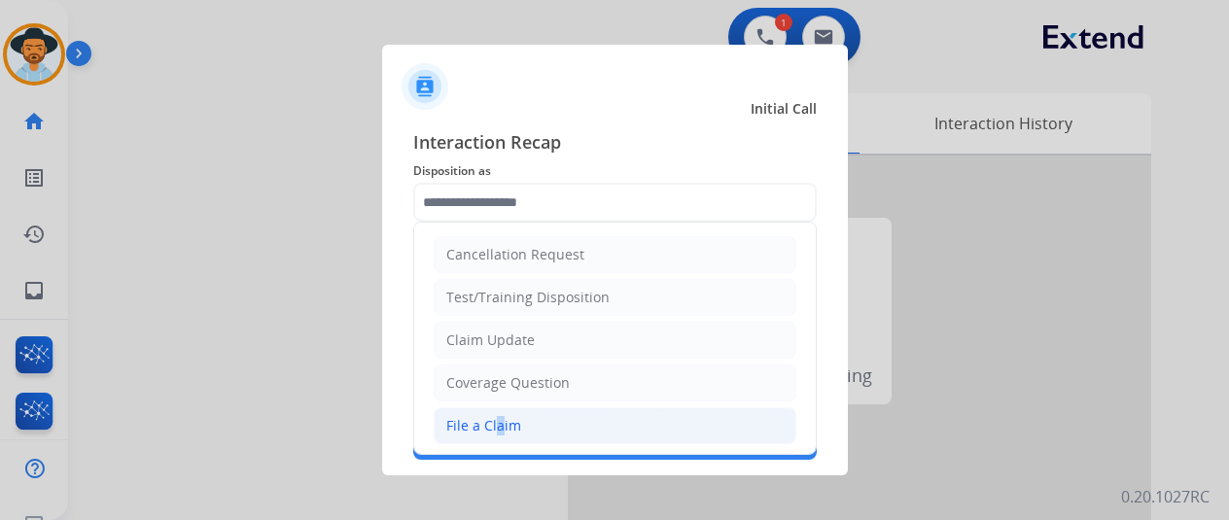
click at [492, 416] on div "File a Claim" at bounding box center [483, 425] width 75 height 19
type input "**********"
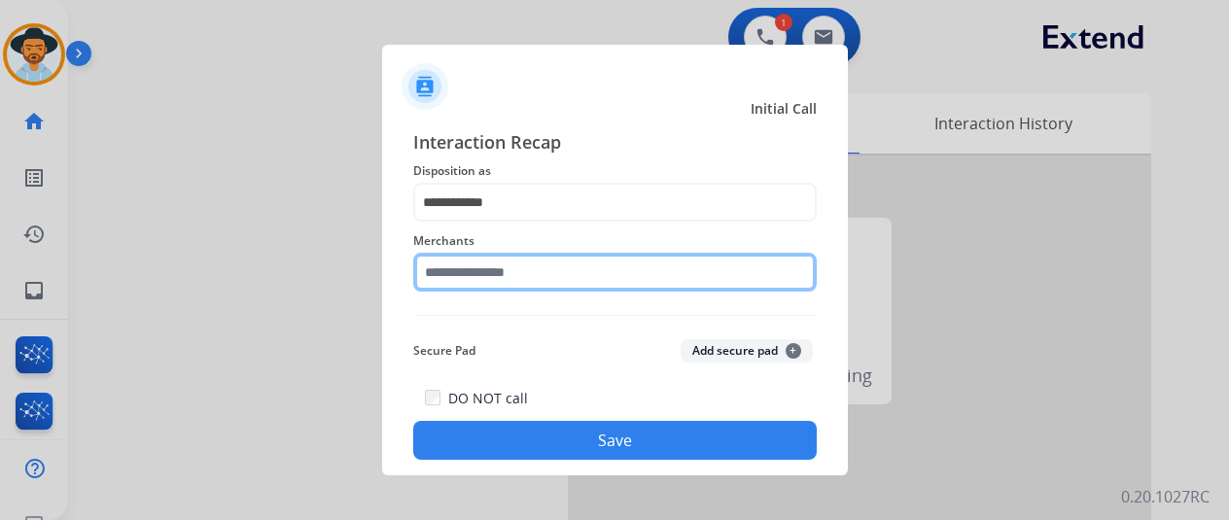
click at [460, 277] on input "text" at bounding box center [615, 272] width 404 height 39
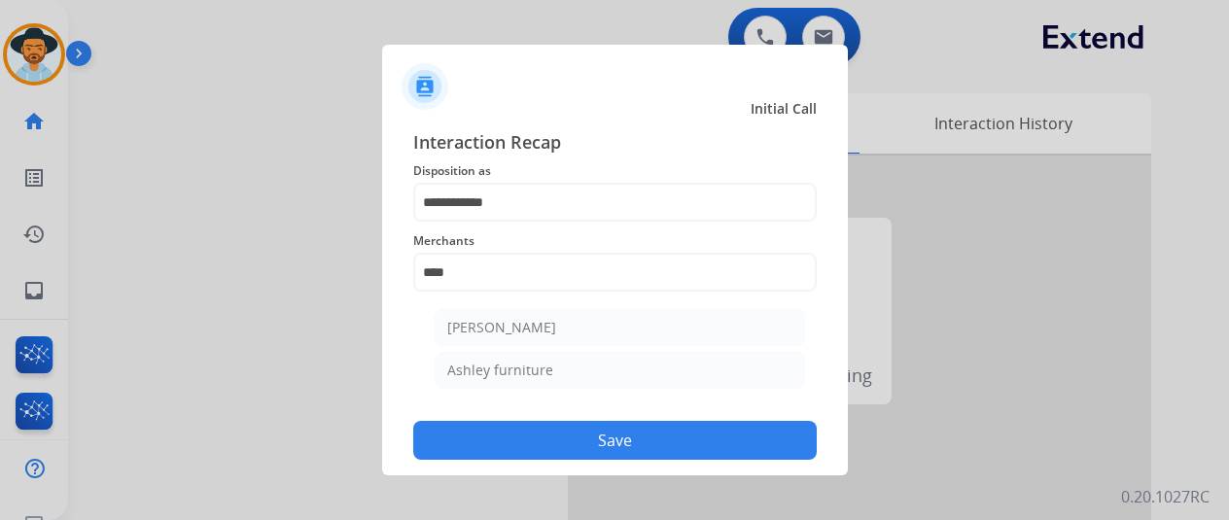
click at [509, 363] on div "Ashley furniture" at bounding box center [500, 370] width 106 height 19
type input "**********"
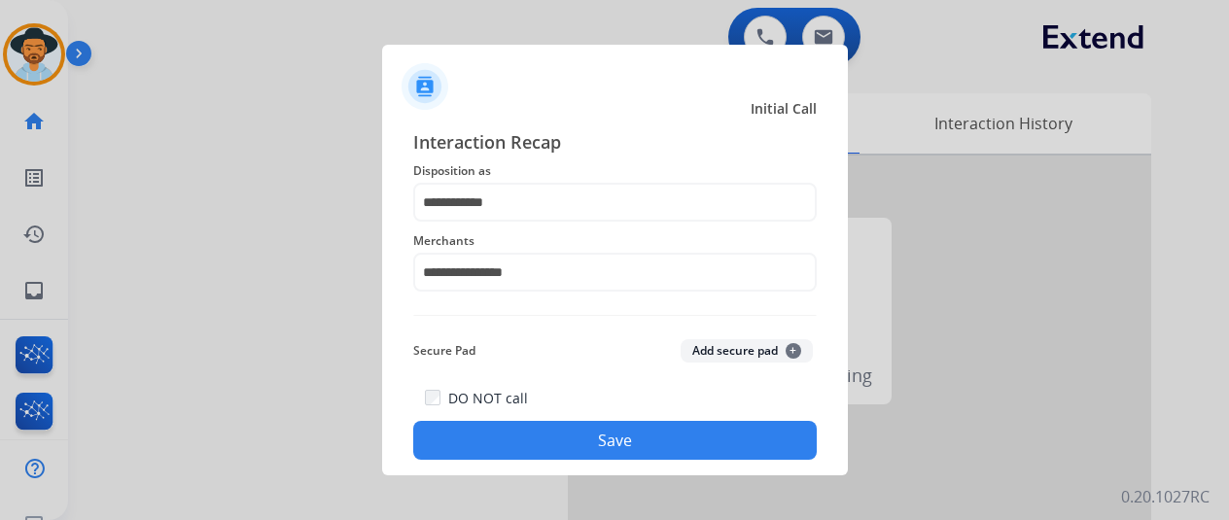
drag, startPoint x: 599, startPoint y: 444, endPoint x: 528, endPoint y: 411, distance: 78.3
click at [596, 446] on button "Save" at bounding box center [615, 440] width 404 height 39
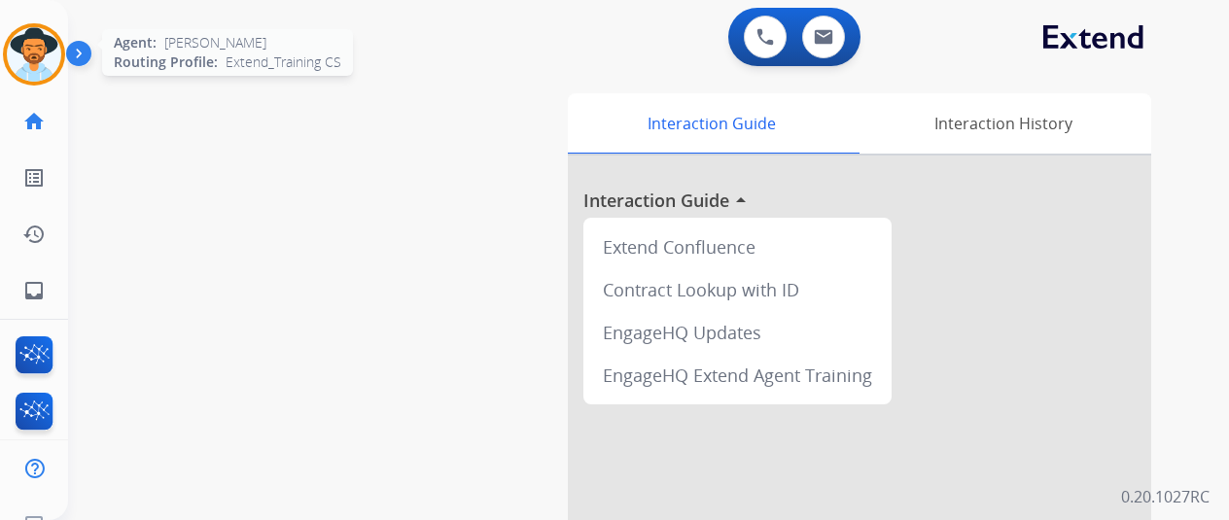
click at [42, 46] on img at bounding box center [34, 54] width 54 height 54
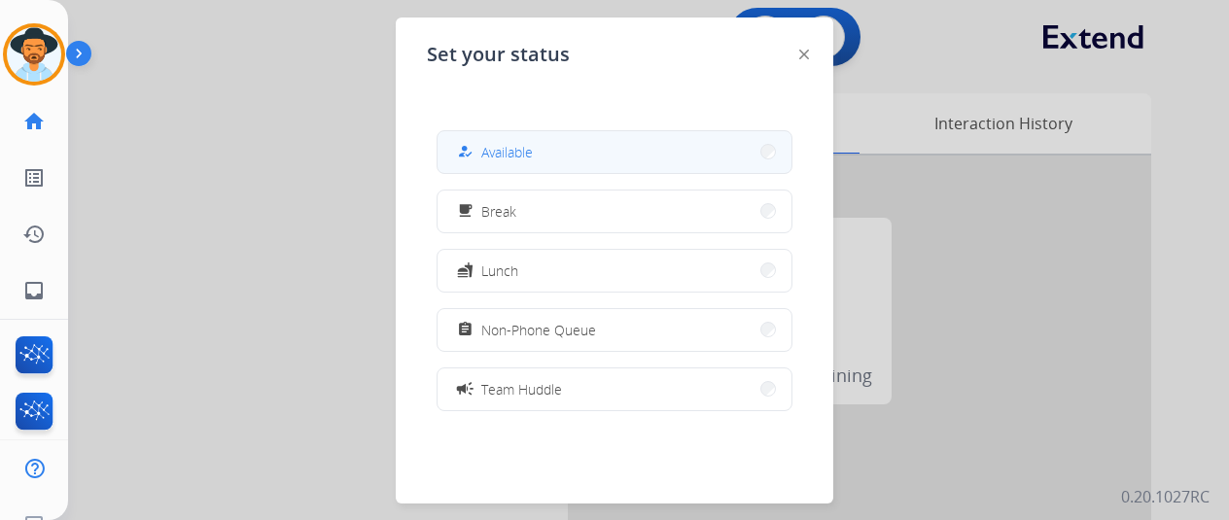
click at [634, 137] on button "how_to_reg Available" at bounding box center [615, 152] width 354 height 42
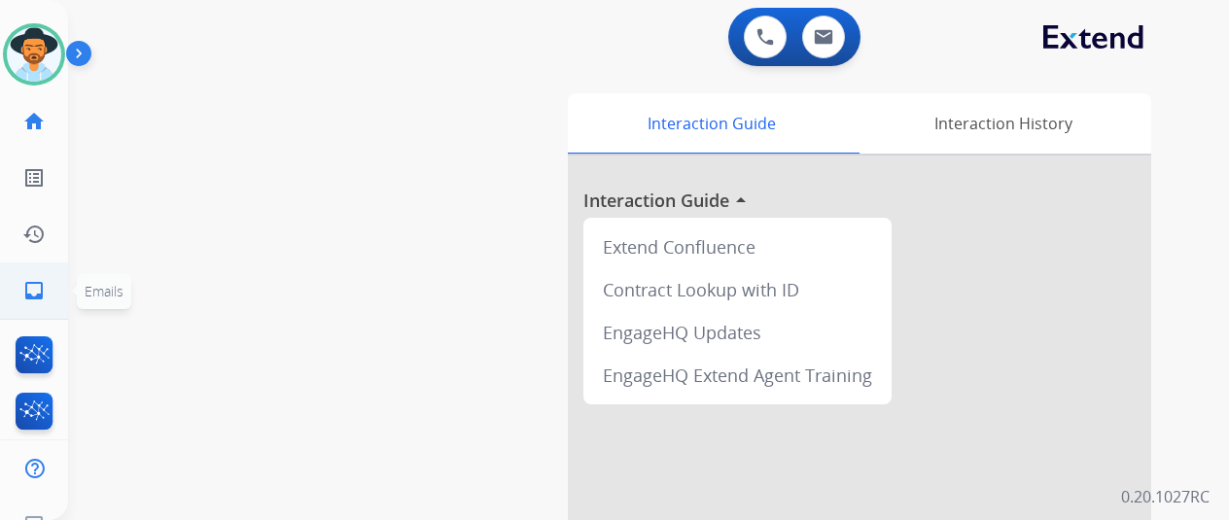
click at [27, 287] on mat-icon "inbox" at bounding box center [33, 290] width 23 height 23
select select "**********"
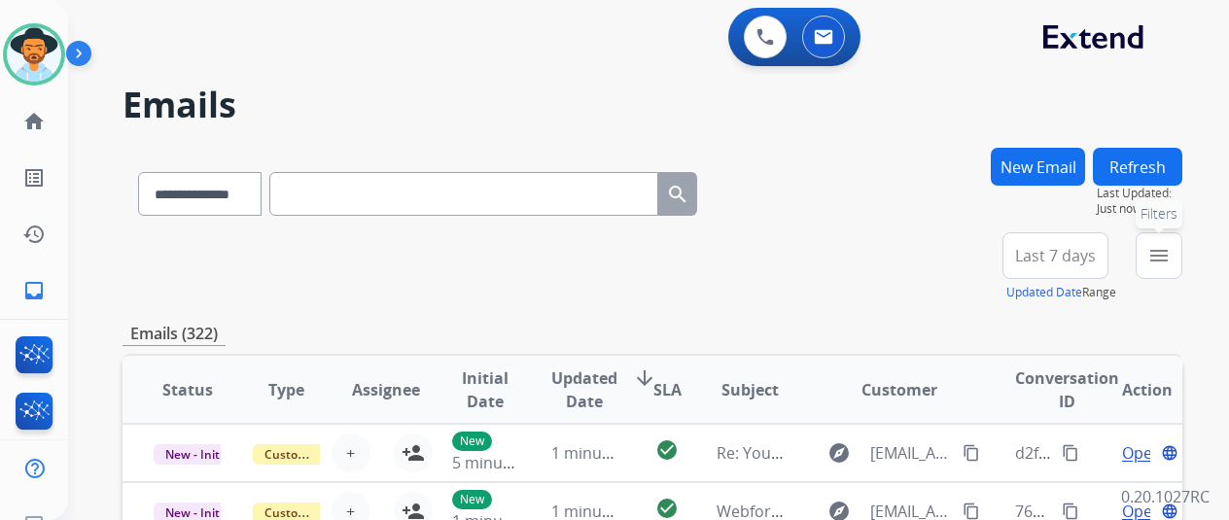
click at [1166, 258] on mat-icon "menu" at bounding box center [1159, 255] width 23 height 23
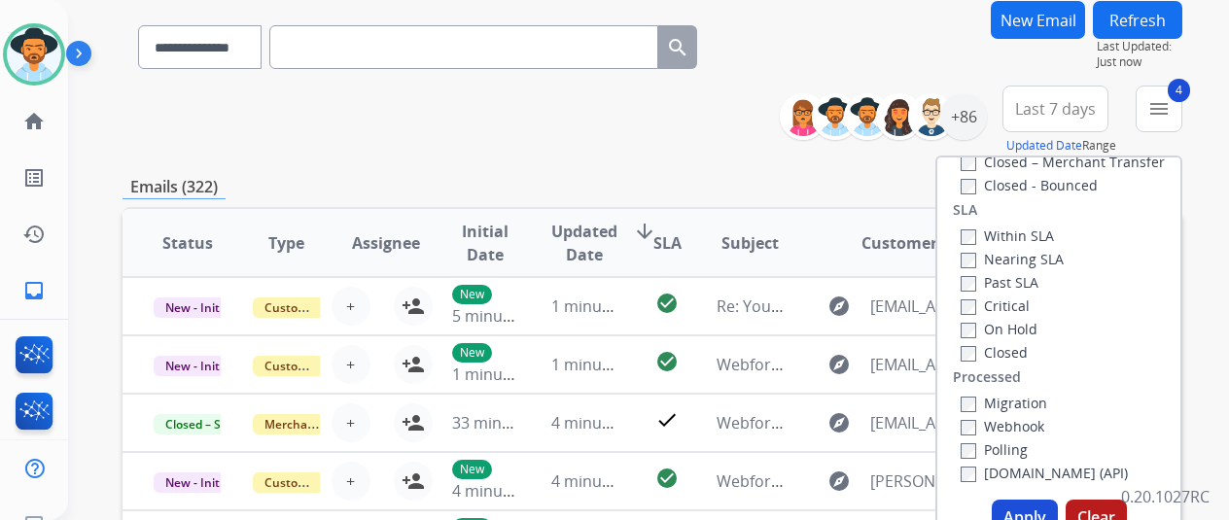
scroll to position [292, 0]
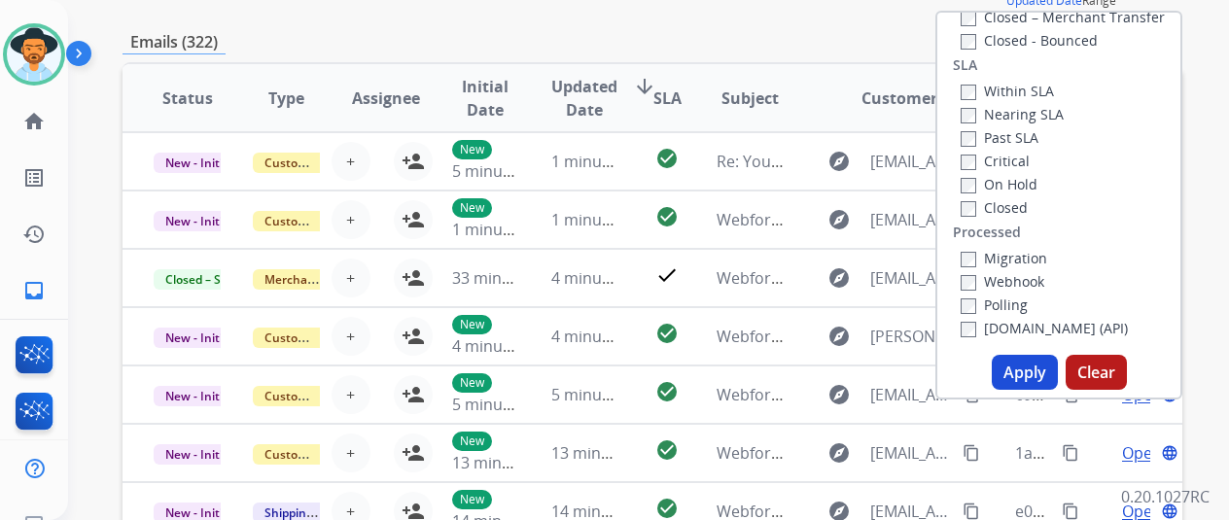
click at [1013, 372] on button "Apply" at bounding box center [1025, 372] width 66 height 35
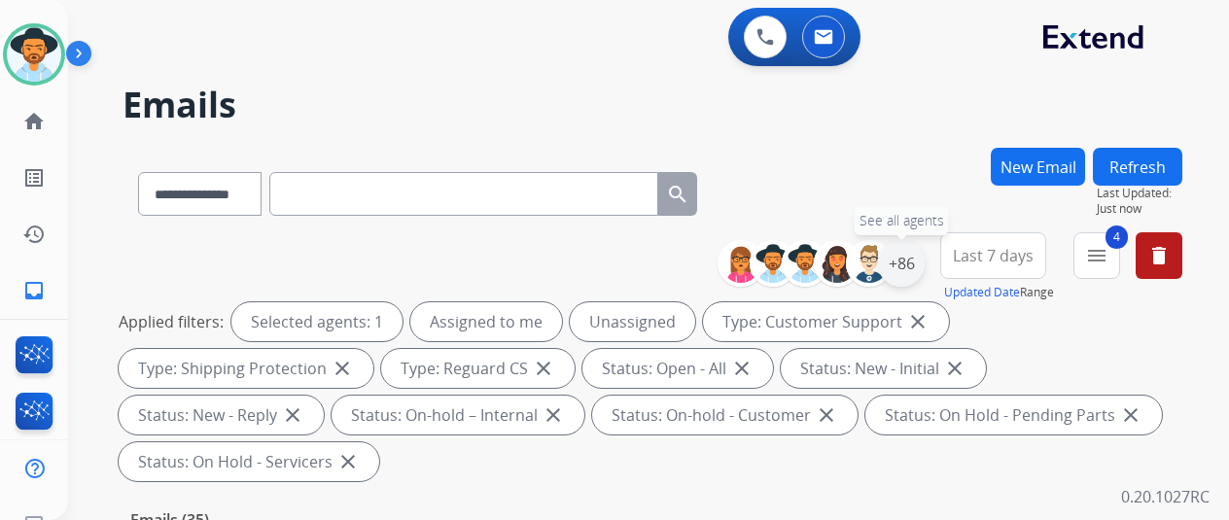
click at [924, 260] on div "+86" at bounding box center [901, 263] width 47 height 47
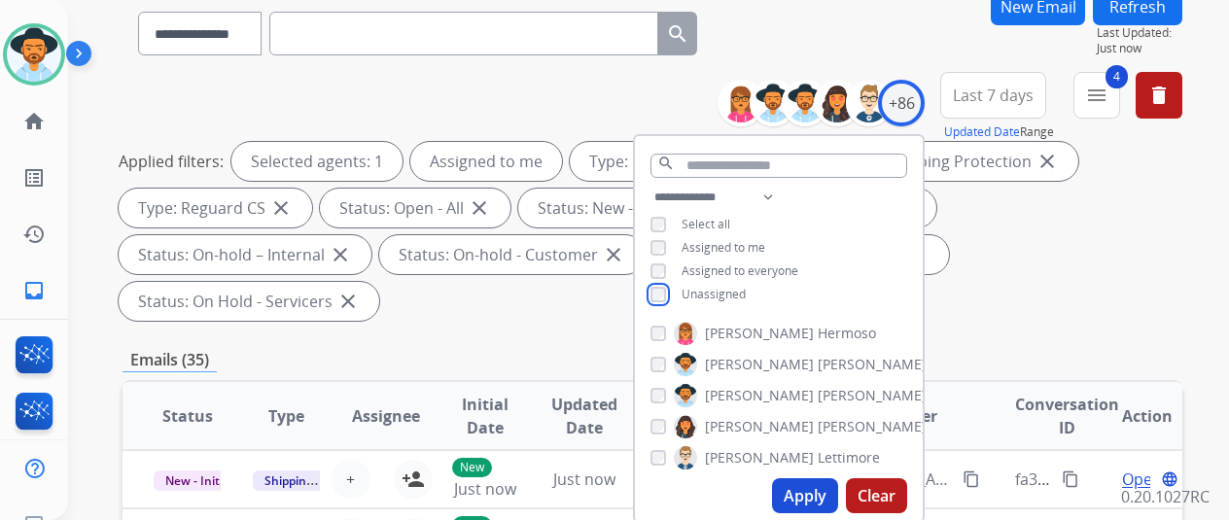
scroll to position [292, 0]
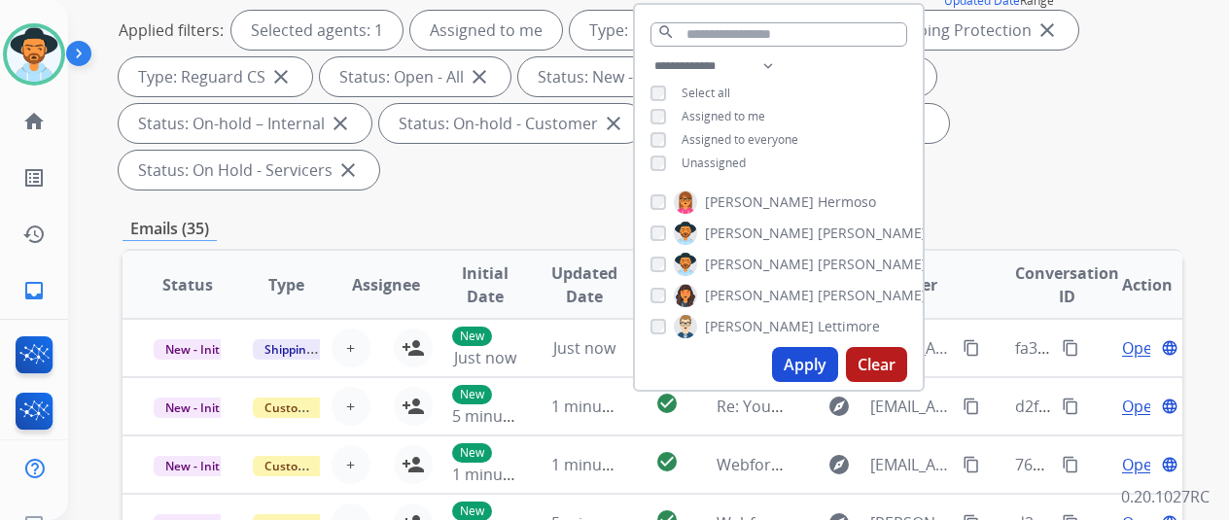
click at [833, 371] on button "Apply" at bounding box center [805, 364] width 66 height 35
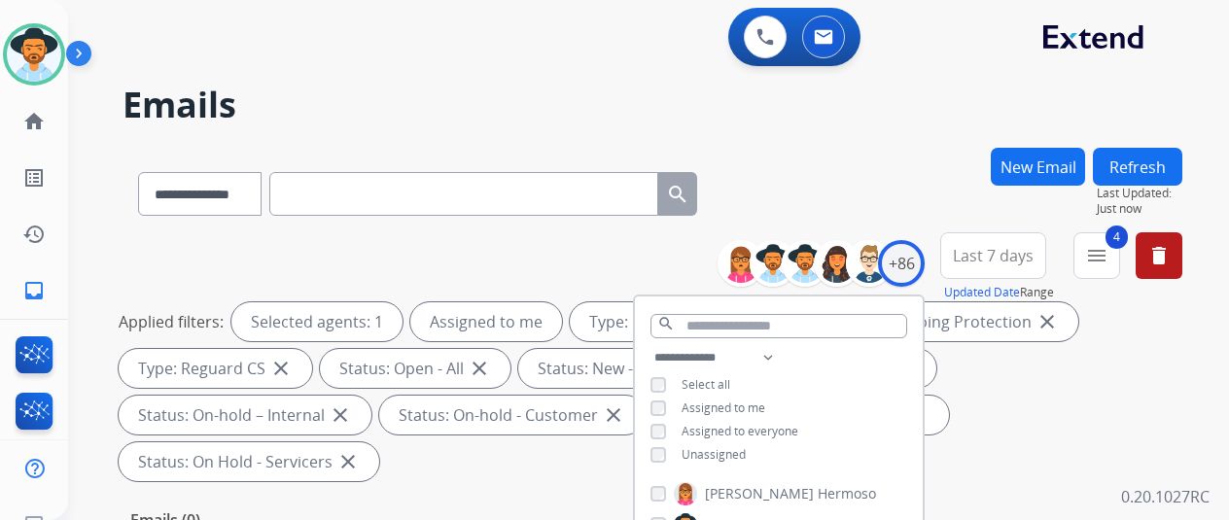
click at [934, 180] on div "**********" at bounding box center [653, 190] width 1060 height 85
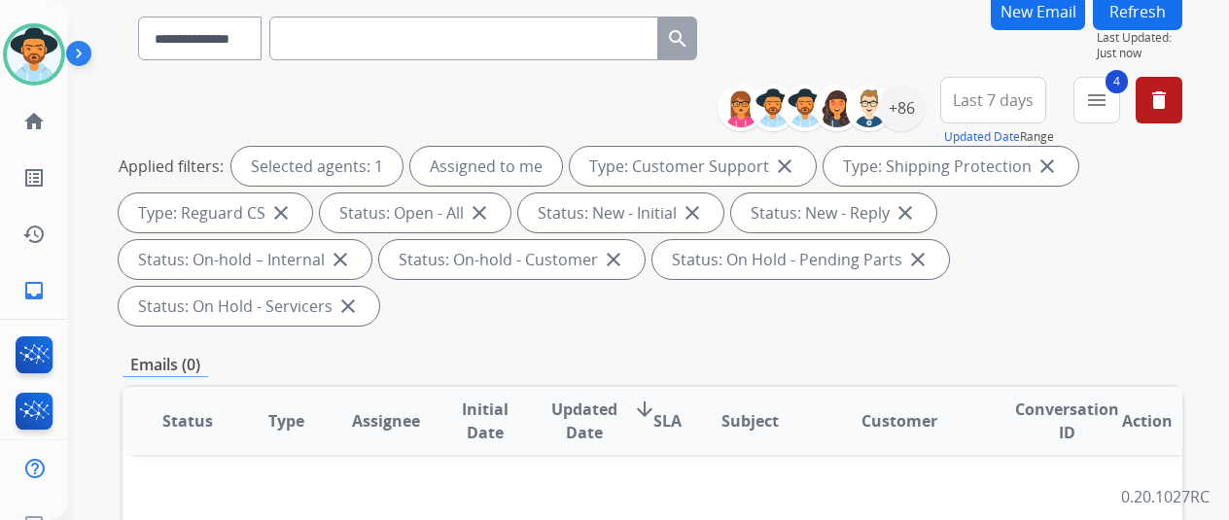
scroll to position [292, 0]
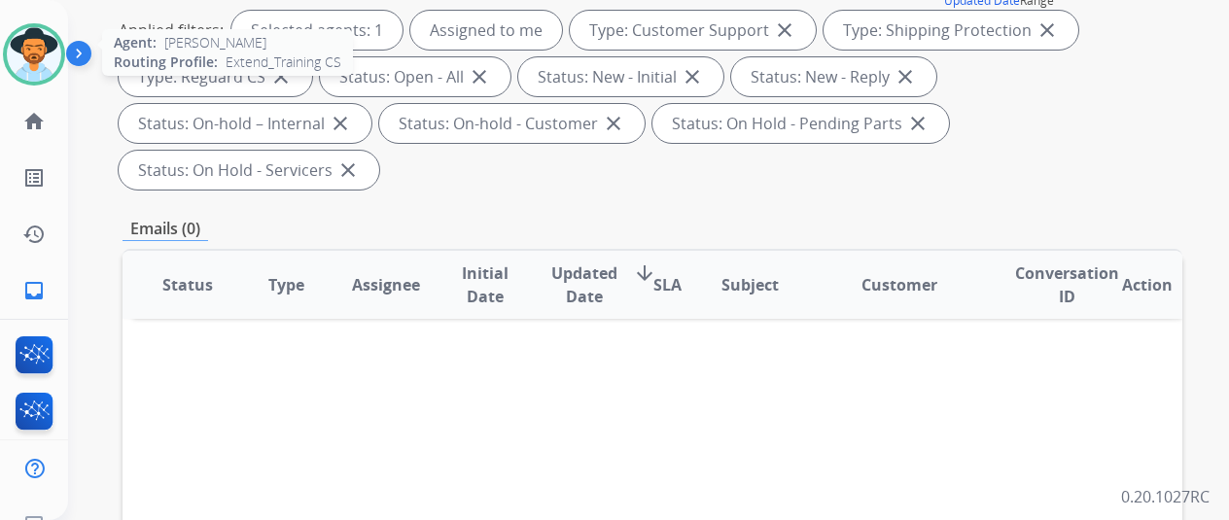
click at [25, 52] on img at bounding box center [34, 54] width 54 height 54
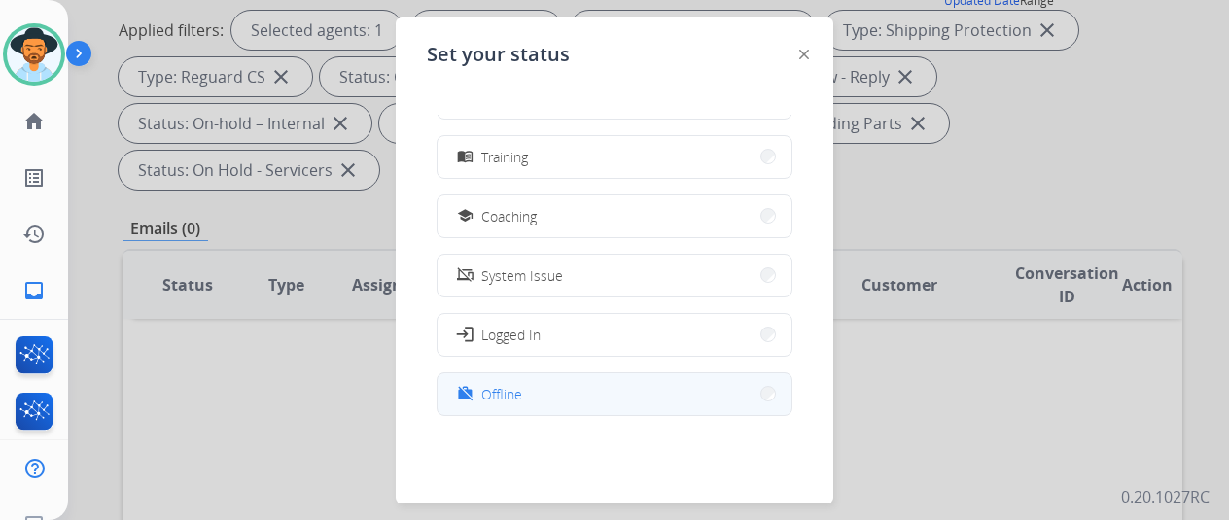
click at [517, 394] on span "Offline" at bounding box center [501, 394] width 41 height 20
